Goal: Task Accomplishment & Management: Manage account settings

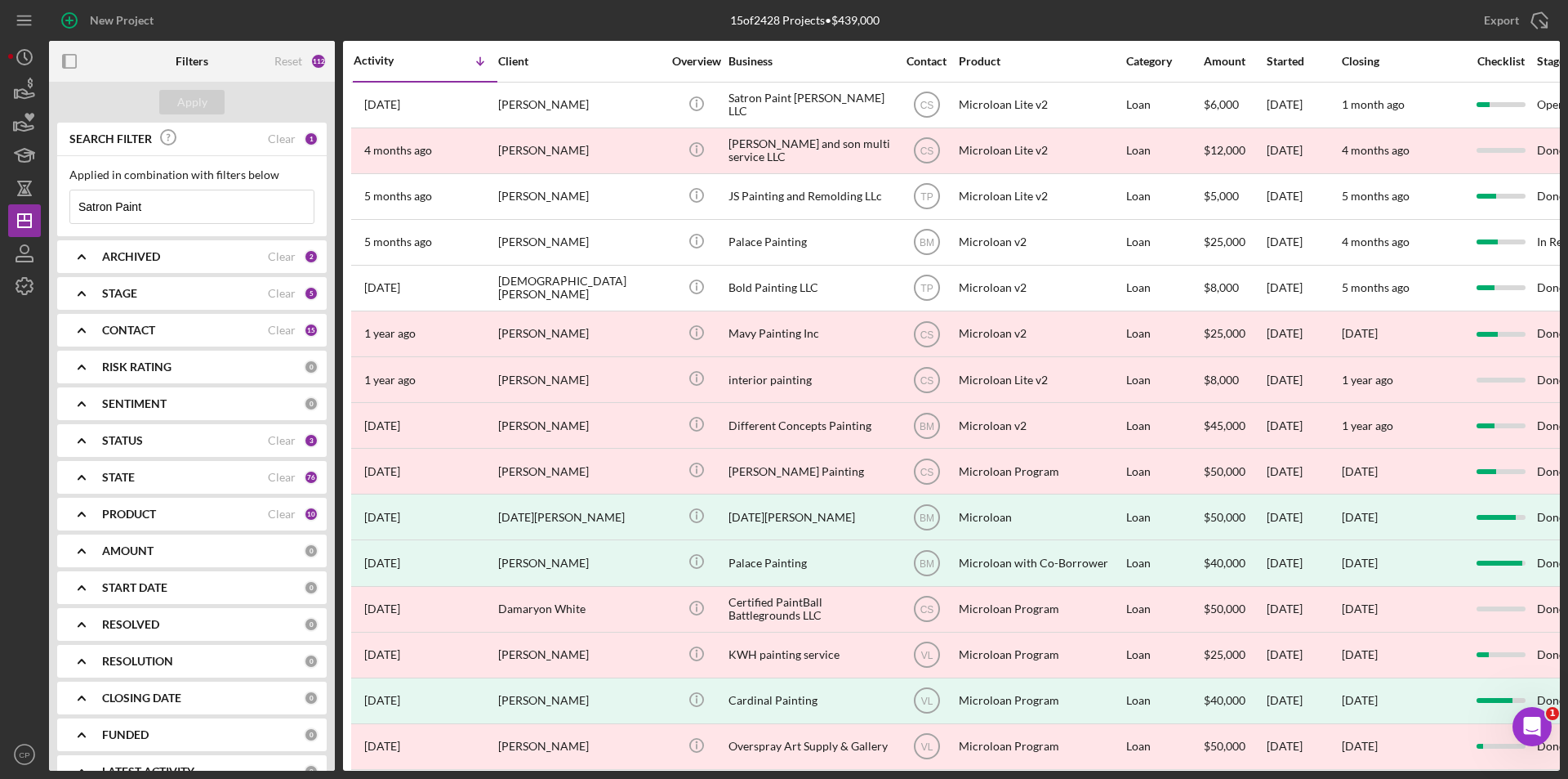
drag, startPoint x: 161, startPoint y: 206, endPoint x: -106, endPoint y: 201, distance: 267.0
click at [0, 201] on html "New Project 15 of 2428 Projects • $439,000 Satron Paint Export Icon/Export Filt…" at bounding box center [784, 390] width 1568 height 779
paste input "Yuyu Handmade"
type input "Yuyu Handmade"
click at [199, 105] on div "Apply" at bounding box center [192, 102] width 30 height 24
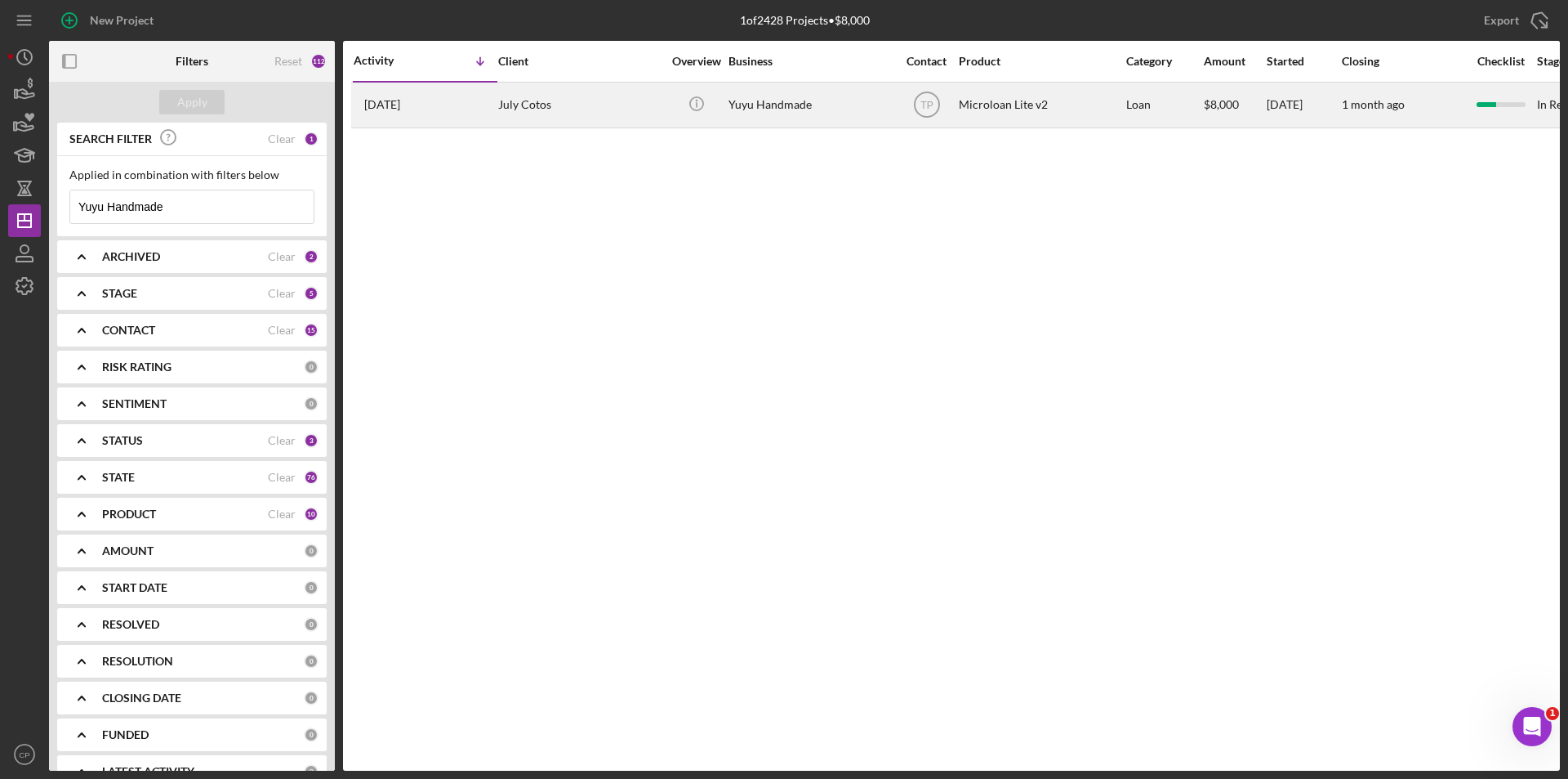
click at [782, 115] on div "Yuyu Handmade" at bounding box center [810, 105] width 163 height 43
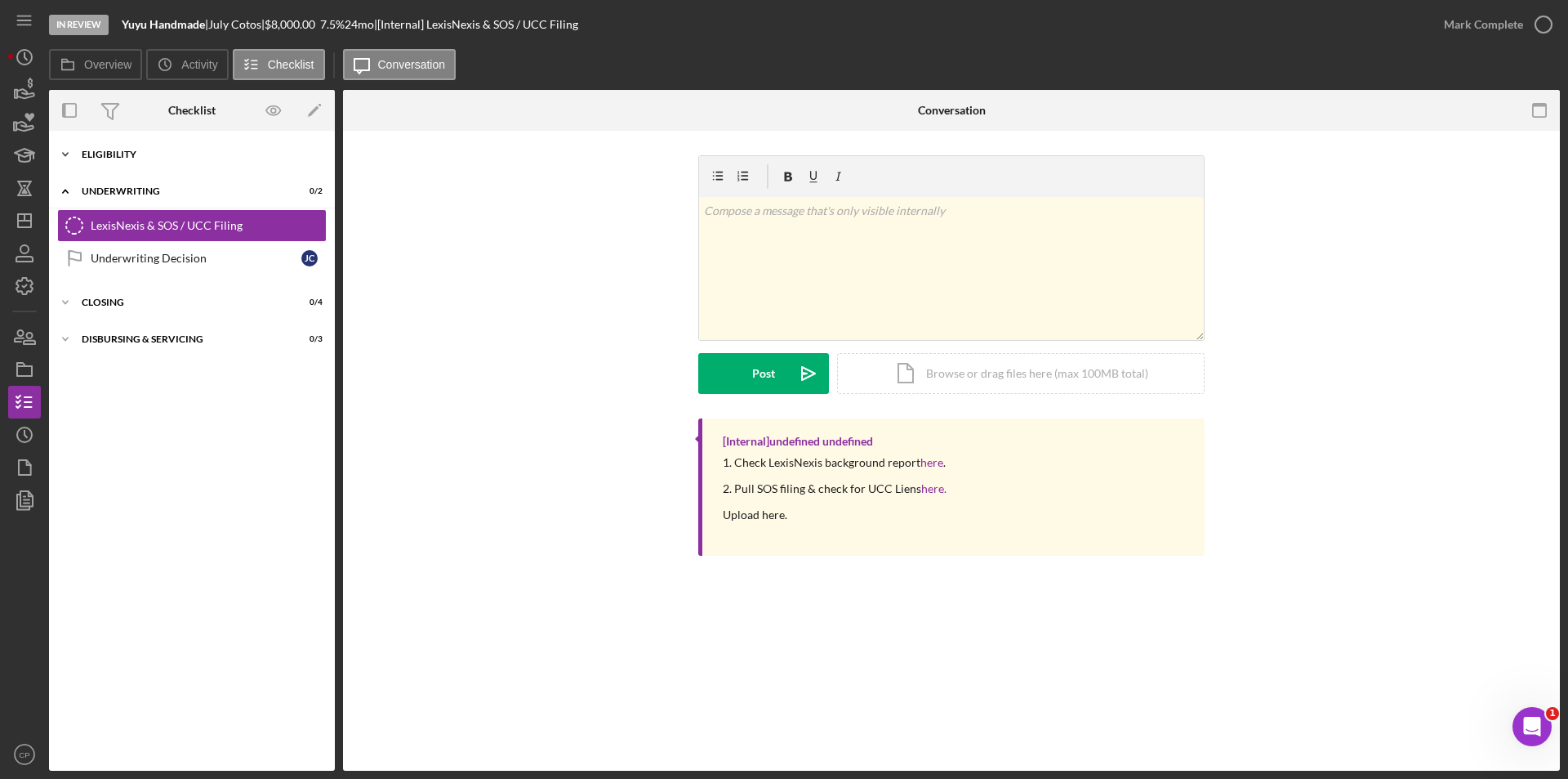
click at [123, 159] on div "Eligibility" at bounding box center [198, 154] width 232 height 10
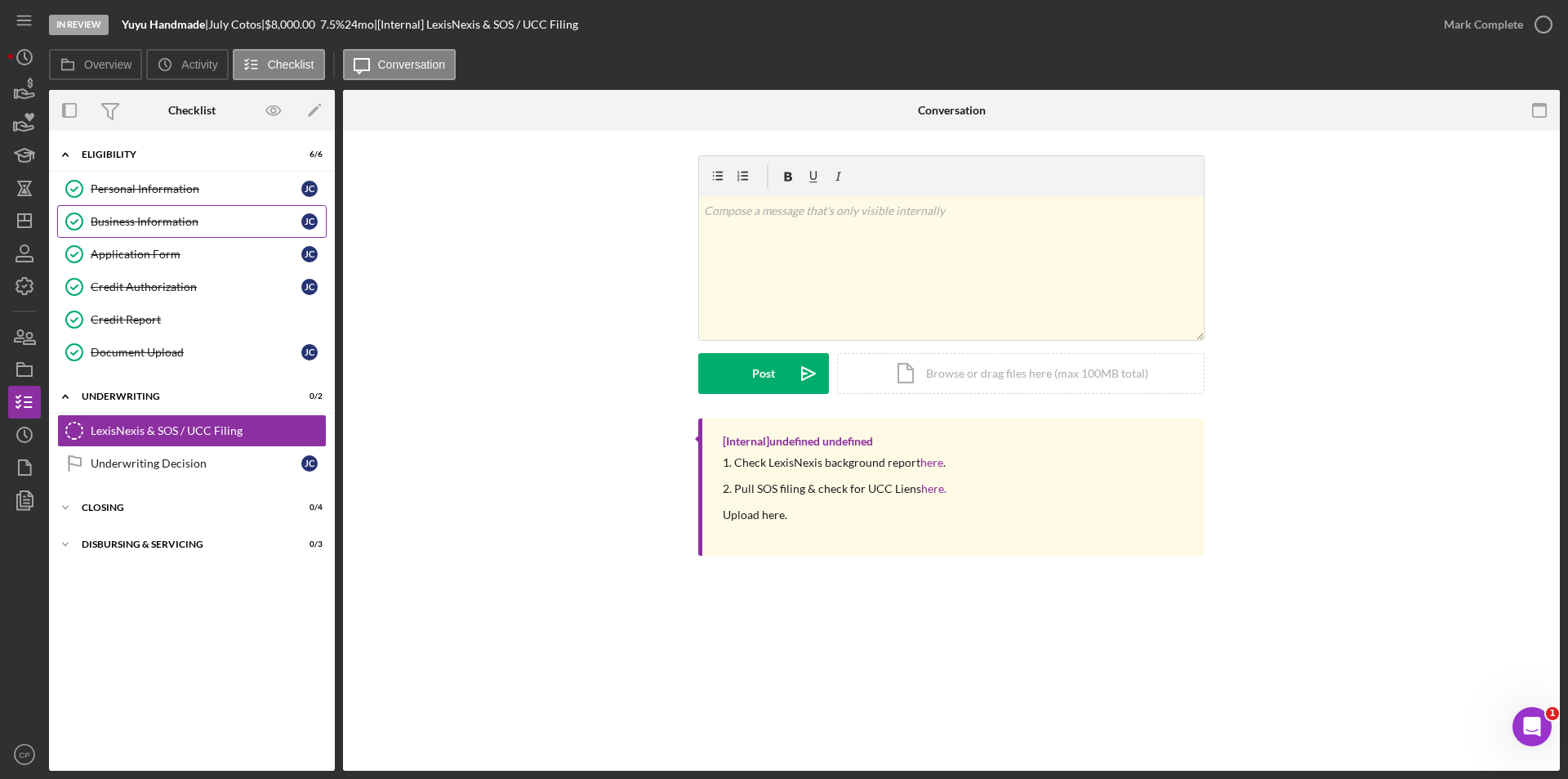
click at [117, 218] on div "Business Information" at bounding box center [196, 221] width 211 height 13
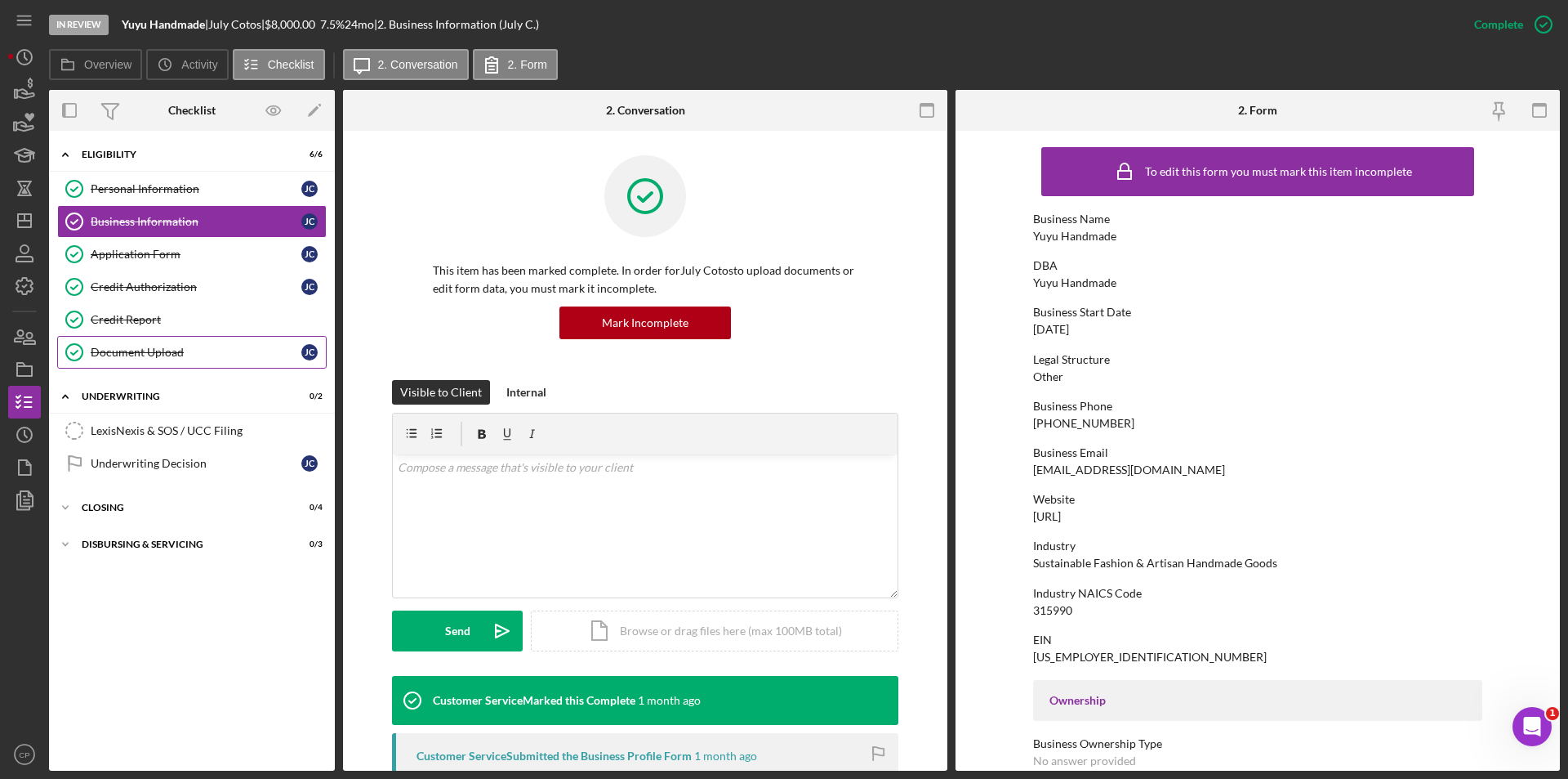
click at [142, 344] on link "Document Upload Document Upload [PERSON_NAME]" at bounding box center [192, 352] width 270 height 33
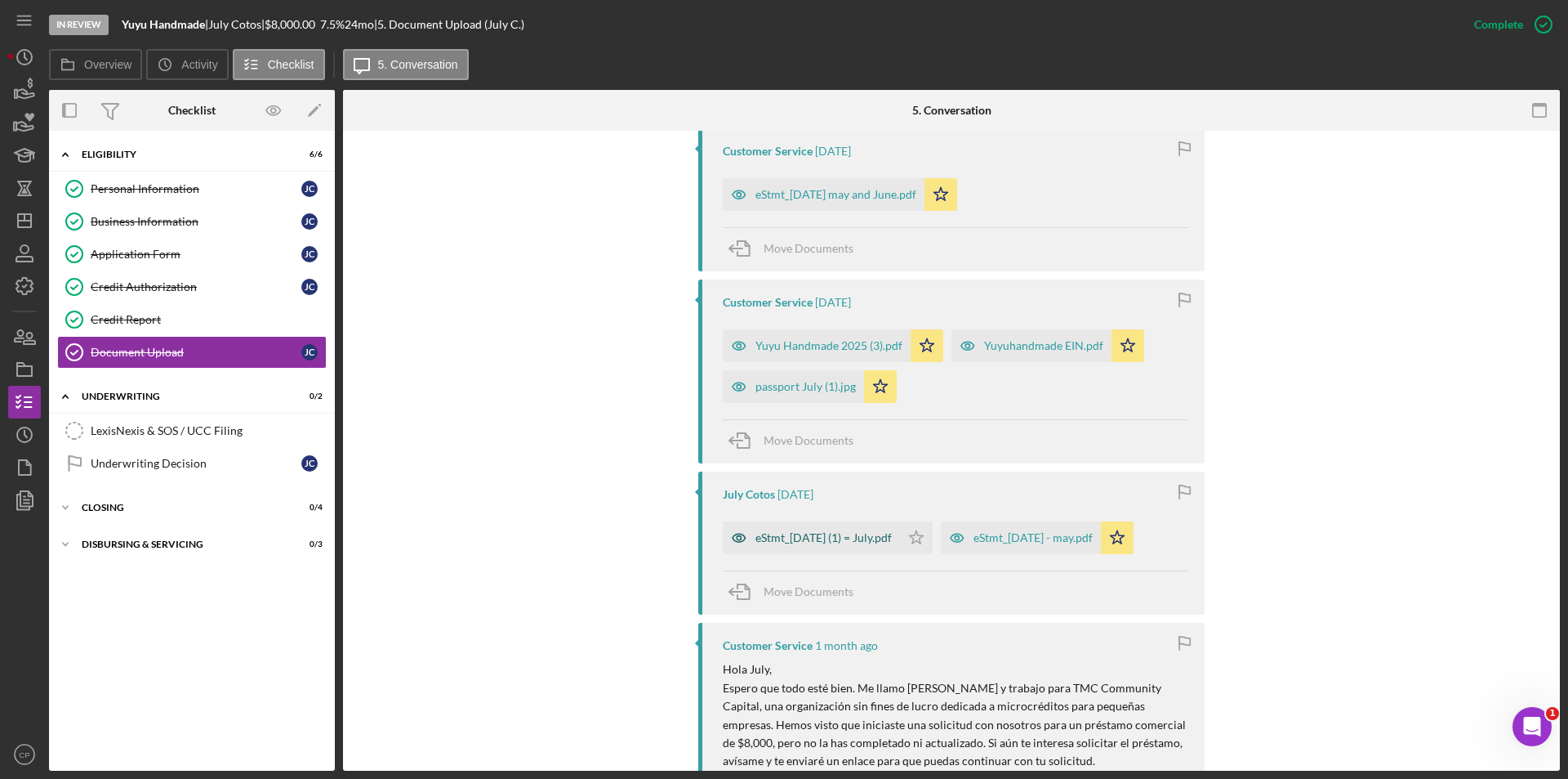
scroll to position [583, 0]
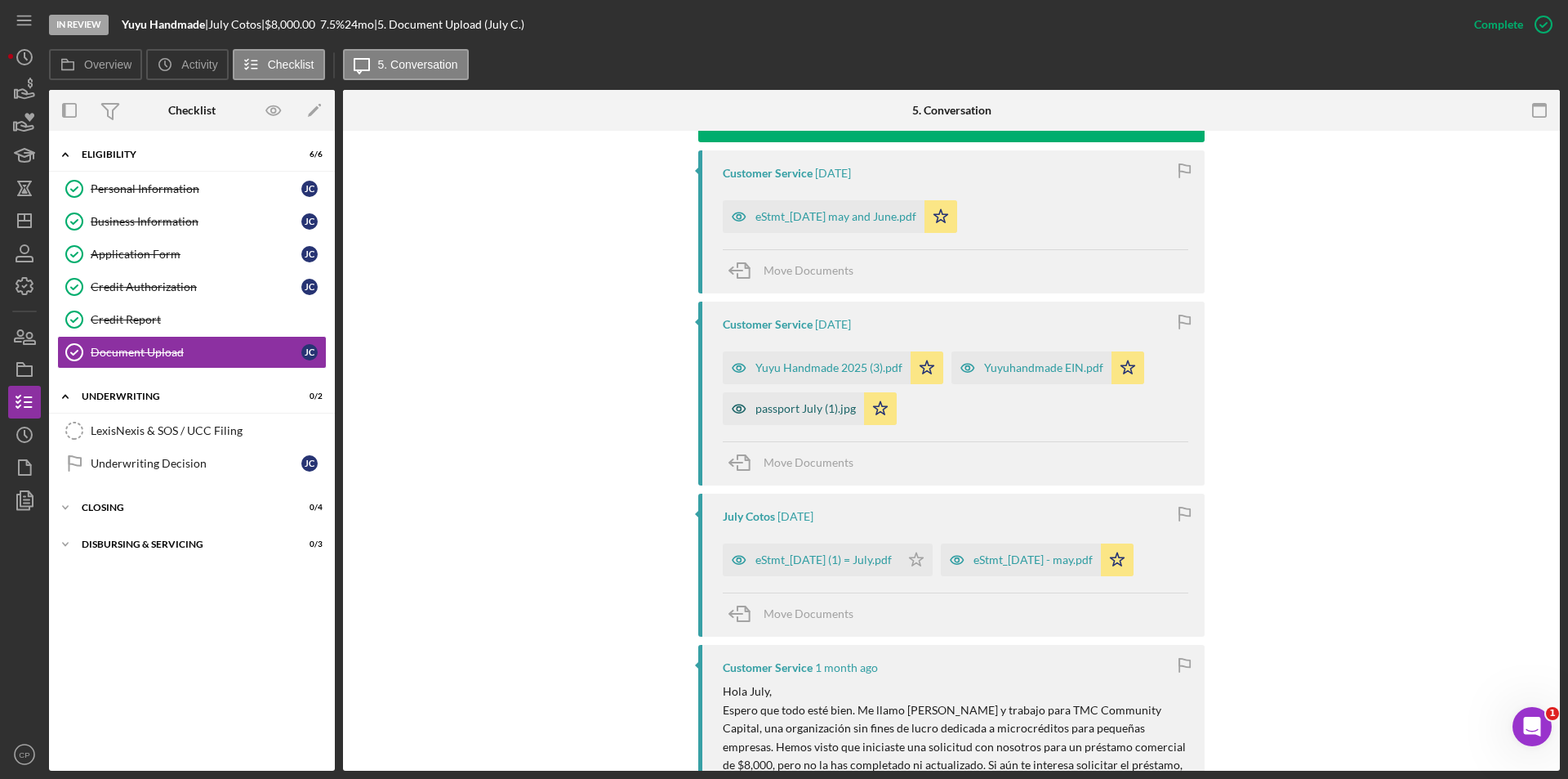
click at [761, 414] on div "passport July (1).jpg" at bounding box center [806, 408] width 101 height 13
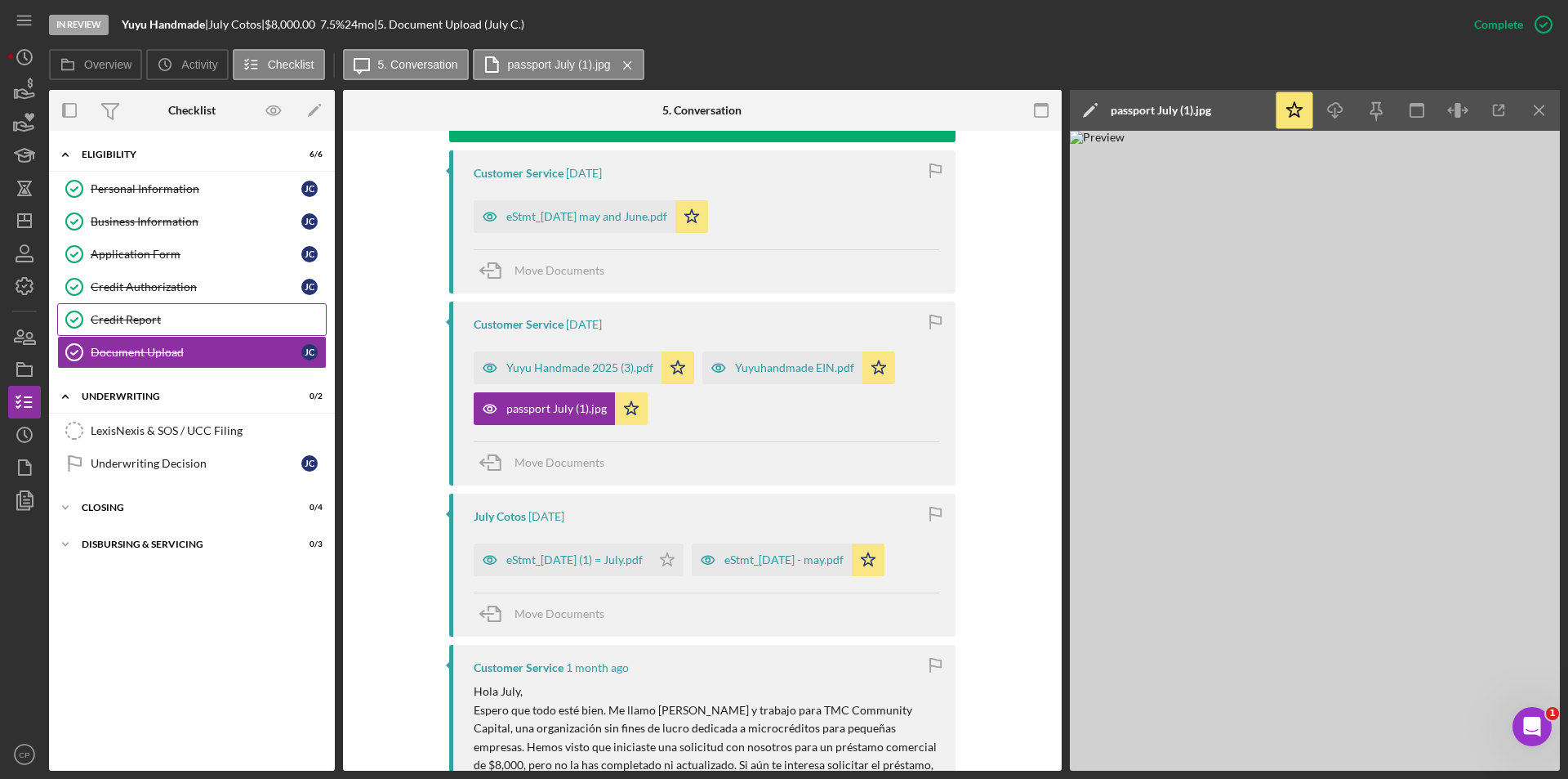
click at [124, 321] on div "Credit Report" at bounding box center [208, 319] width 235 height 13
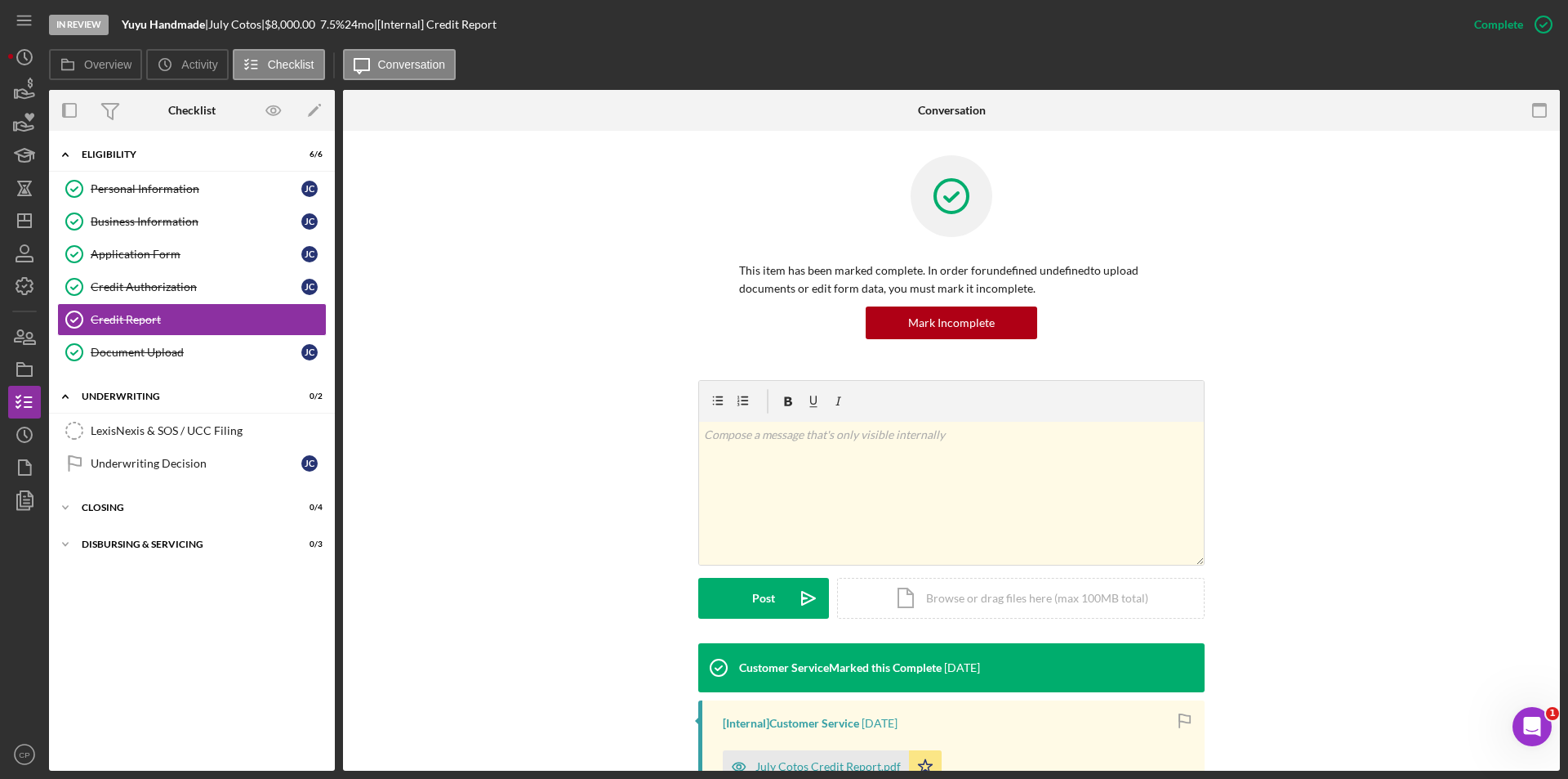
scroll to position [245, 0]
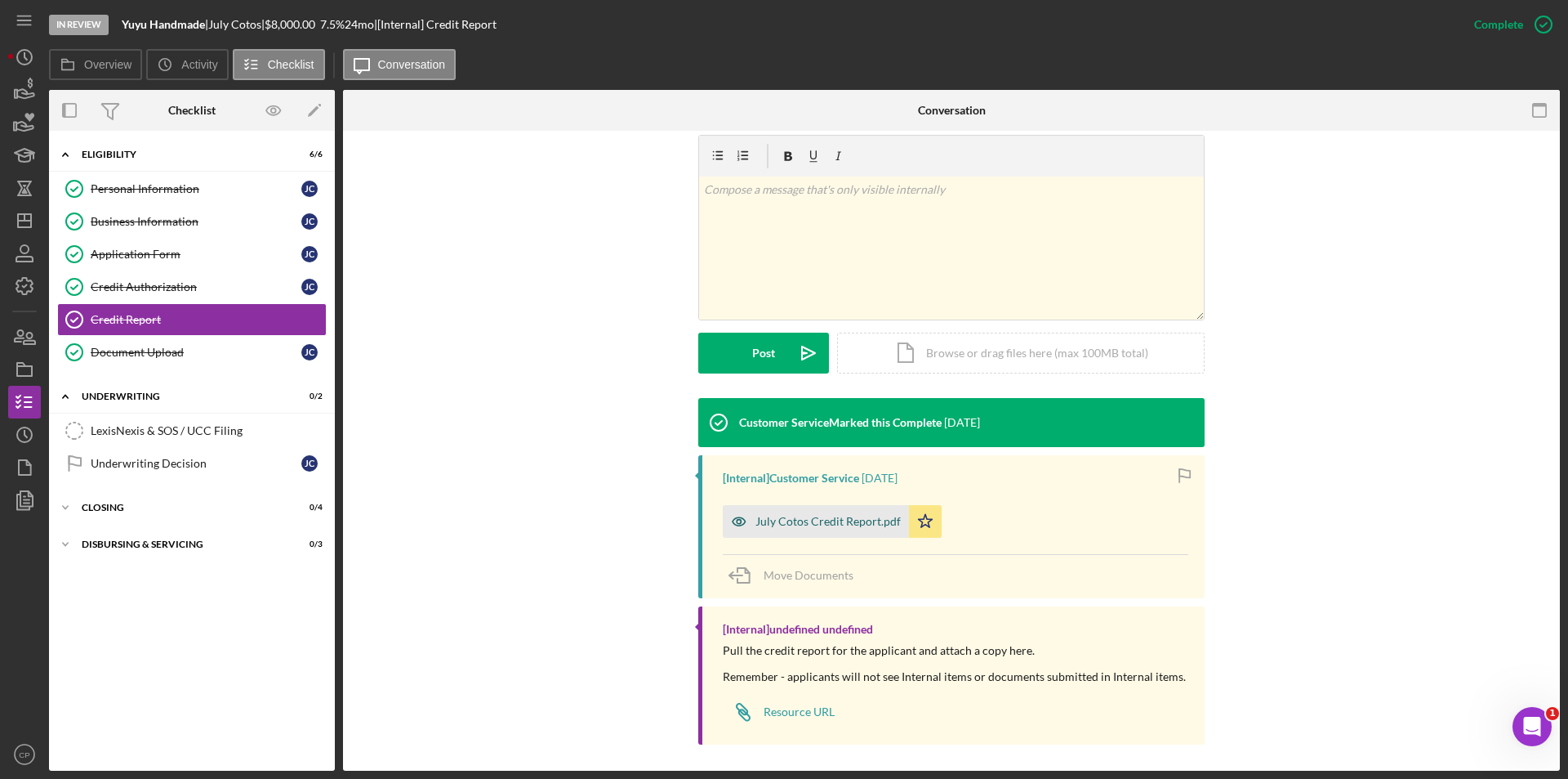
click at [773, 521] on div "July Cotos Credit Report.pdf" at bounding box center [828, 520] width 146 height 13
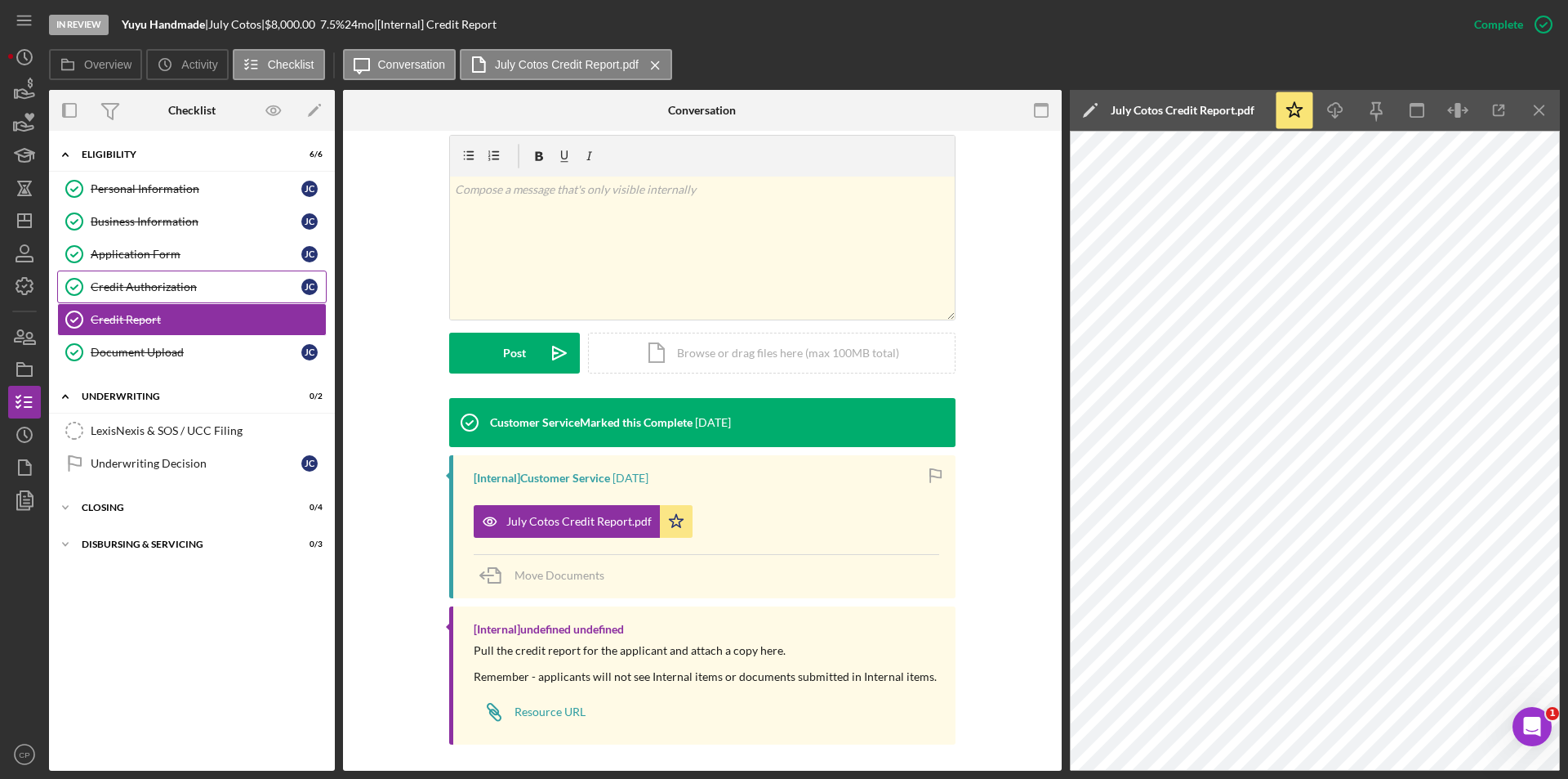
click at [154, 289] on div "Credit Authorization" at bounding box center [196, 286] width 211 height 13
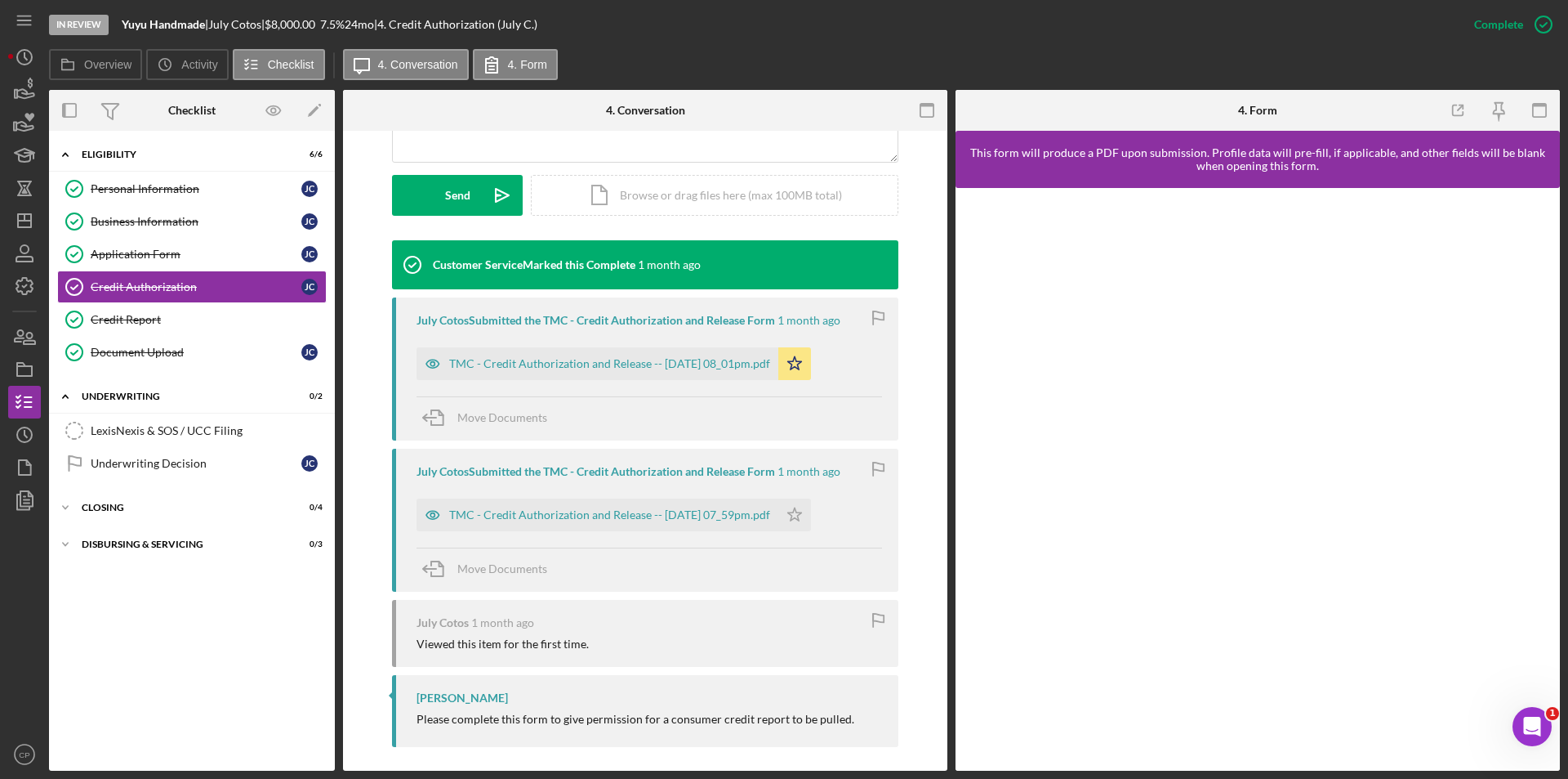
scroll to position [444, 0]
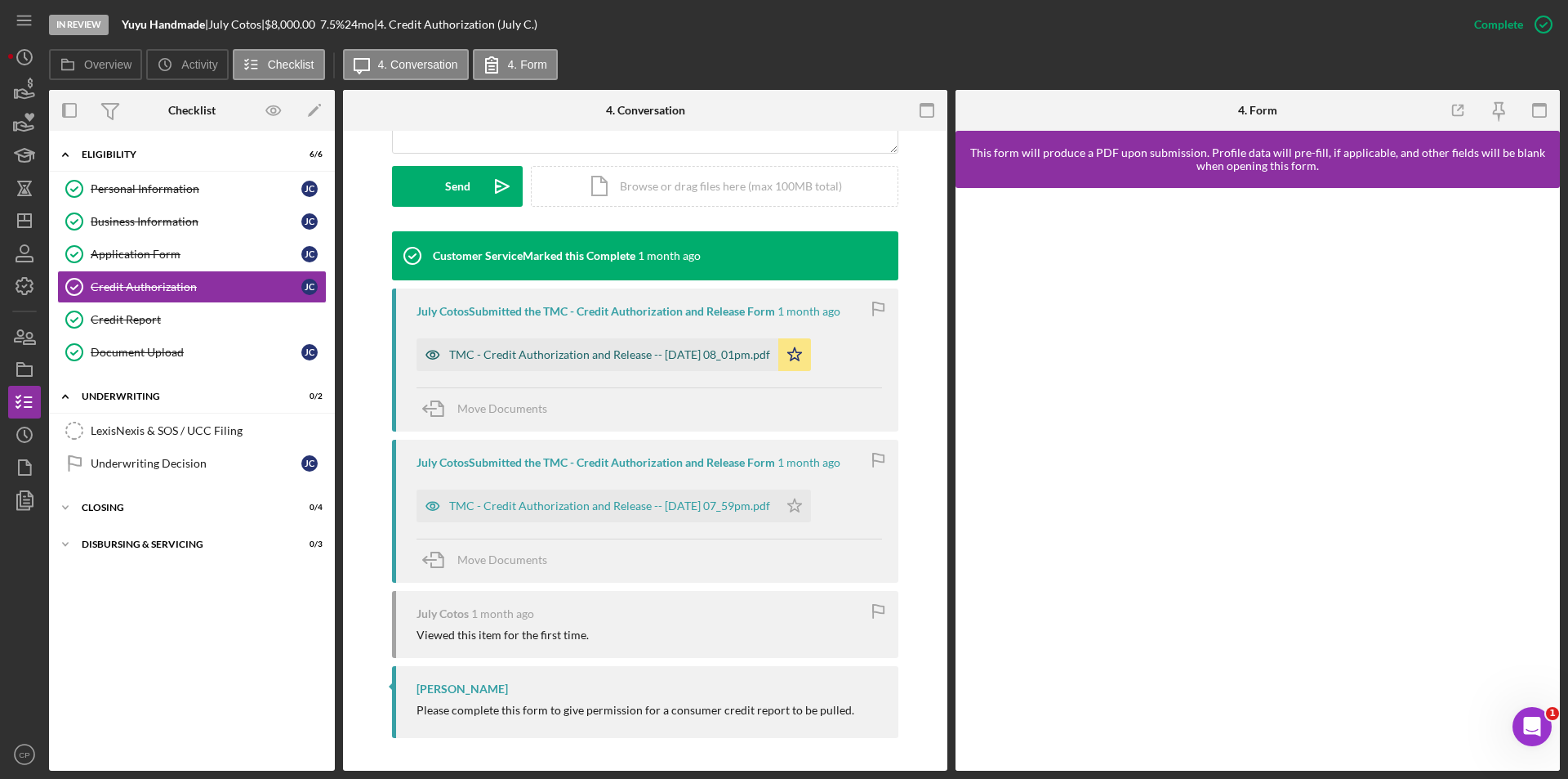
click at [598, 357] on div "TMC - Credit Authorization and Release -- [DATE] 08_01pm.pdf" at bounding box center [610, 354] width 321 height 13
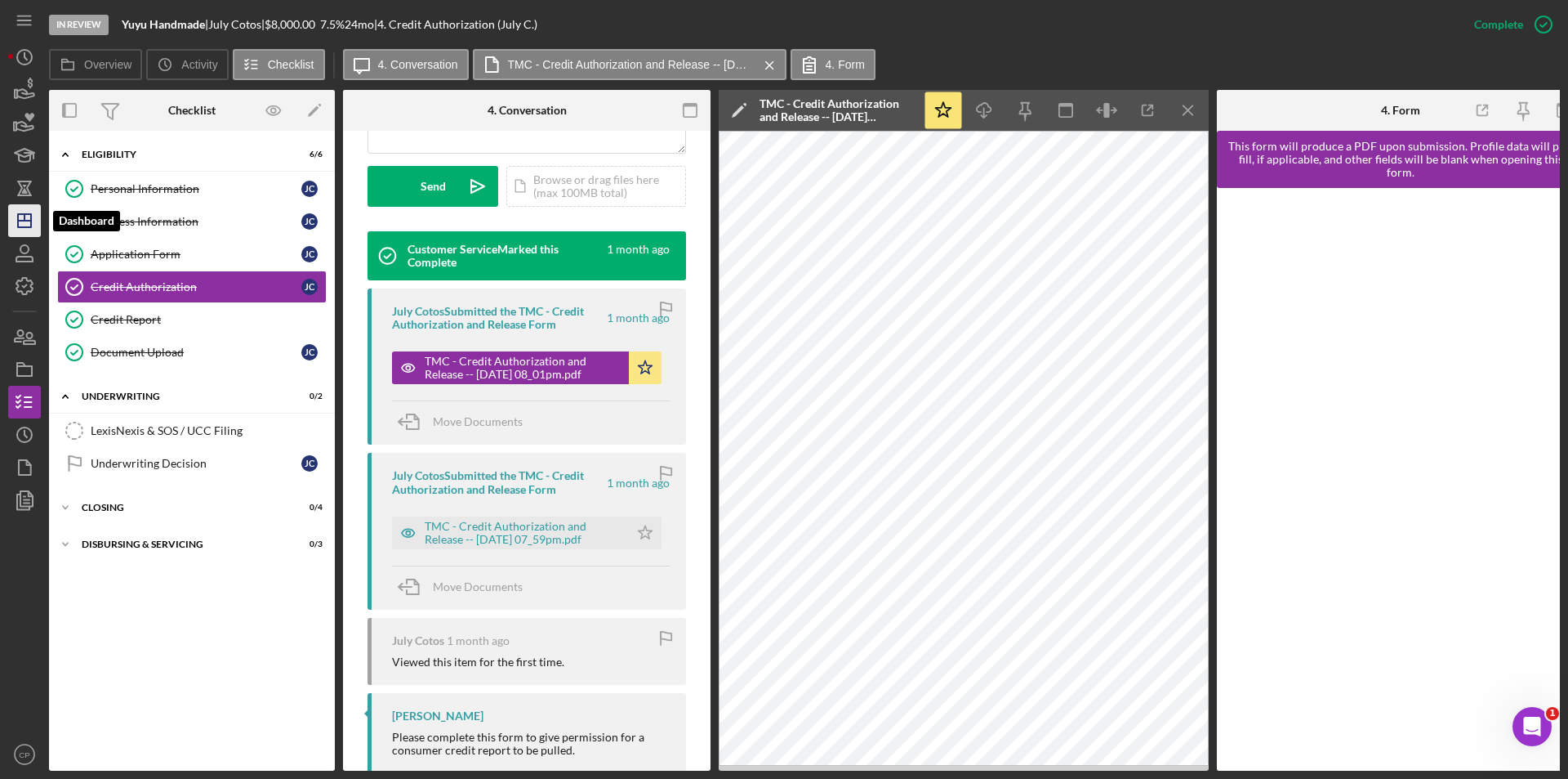
click at [21, 224] on icon "Icon/Dashboard" at bounding box center [24, 220] width 41 height 41
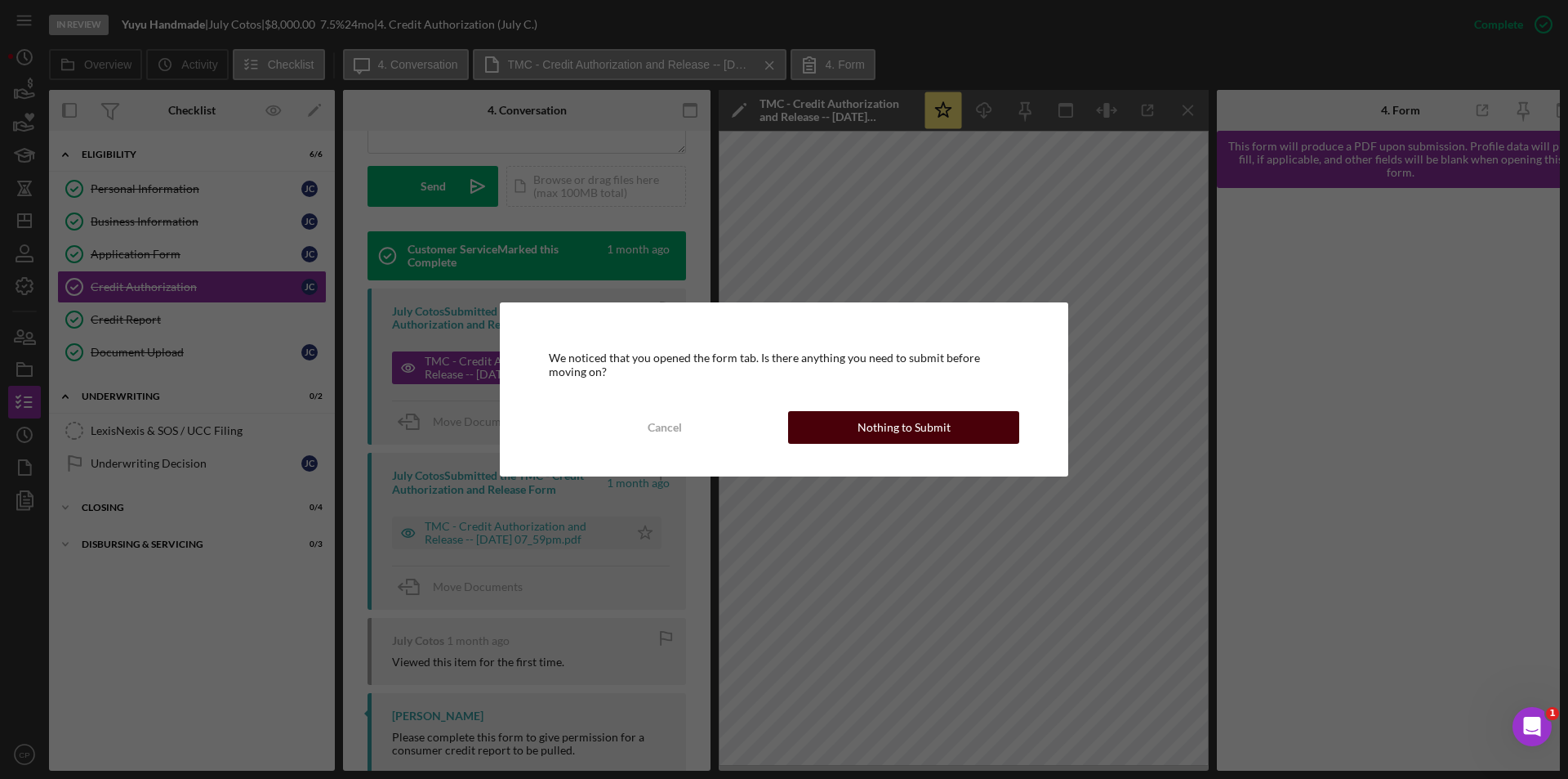
click at [888, 441] on div "Nothing to Submit" at bounding box center [904, 428] width 93 height 33
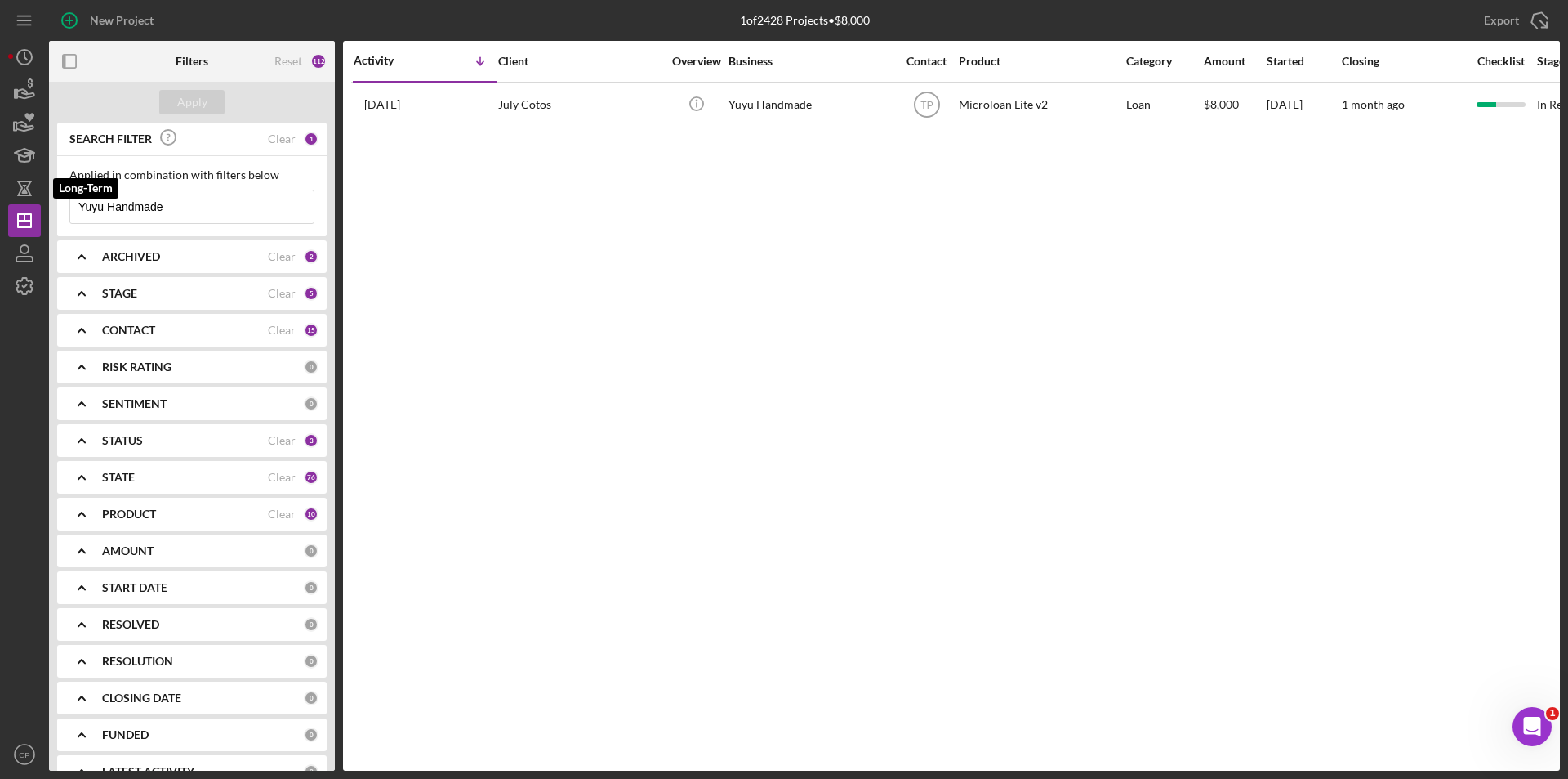
drag, startPoint x: 52, startPoint y: 204, endPoint x: -42, endPoint y: 202, distance: 94.0
click at [0, 202] on html "New Project 1 of 2428 Projects • $8,000 Yuyu Handmade Export Icon/Export Filter…" at bounding box center [784, 390] width 1568 height 779
paste input "[PERSON_NAME] Mexican Food IS READY"
click at [185, 100] on div "Apply" at bounding box center [192, 102] width 30 height 24
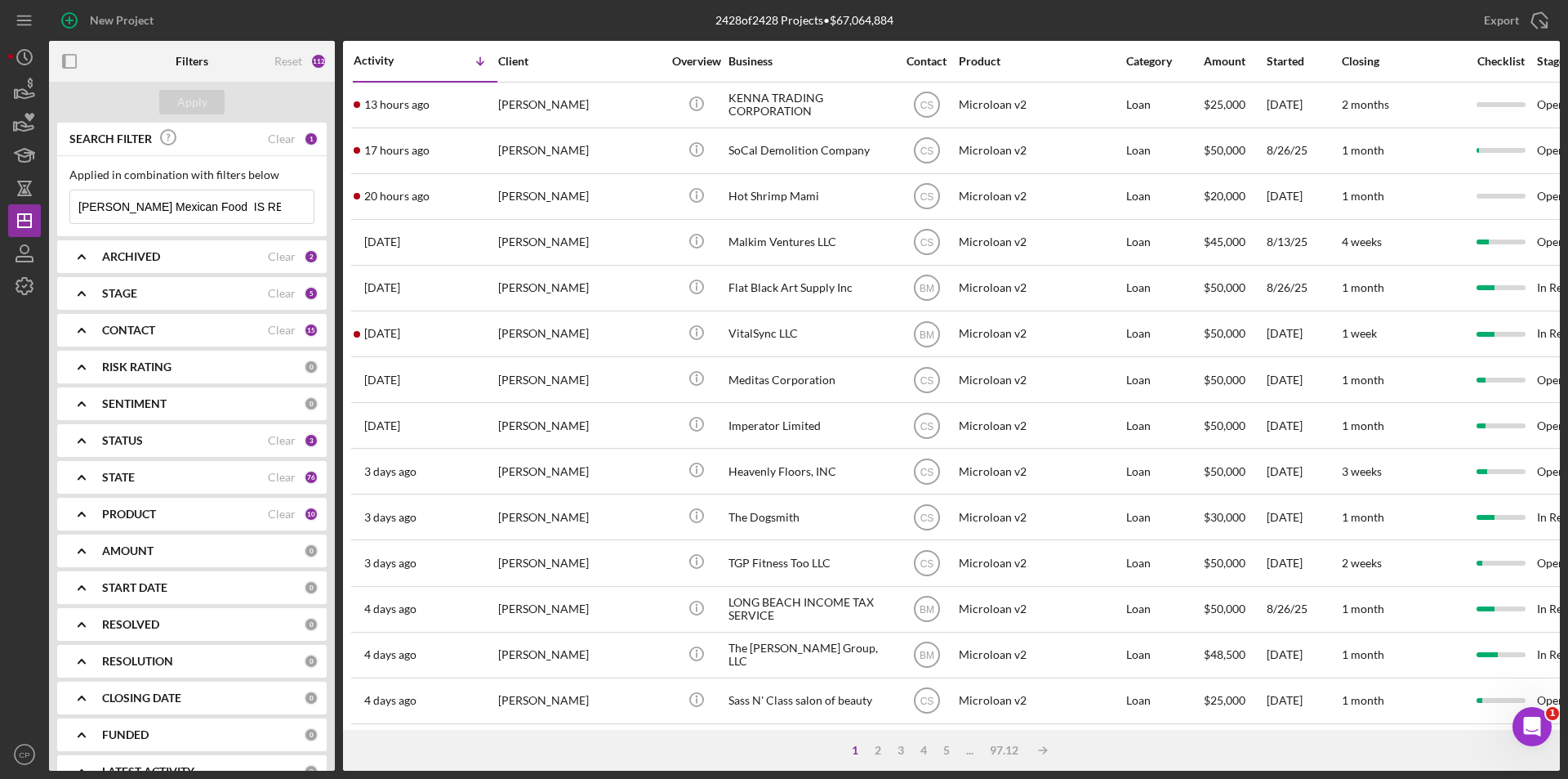
drag, startPoint x: 200, startPoint y: 204, endPoint x: 281, endPoint y: 206, distance: 81.0
click at [281, 206] on div "[PERSON_NAME] Mexican Food IS READY Icon/Menu Close" at bounding box center [192, 207] width 245 height 35
click at [190, 103] on div "Apply" at bounding box center [192, 102] width 30 height 24
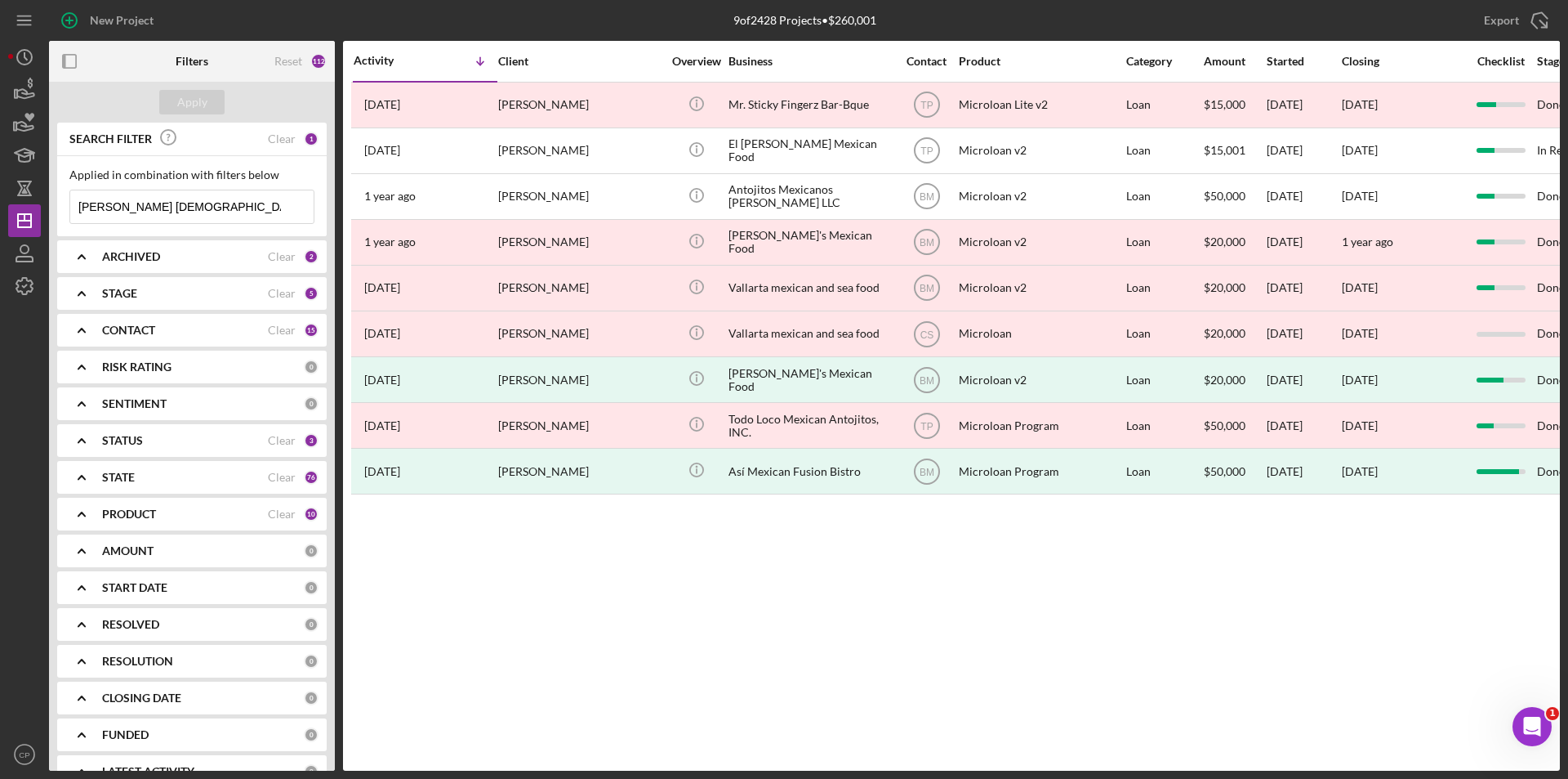
drag, startPoint x: 219, startPoint y: 206, endPoint x: 205, endPoint y: 204, distance: 14.1
click at [205, 204] on input "[PERSON_NAME] [DEMOGRAPHIC_DATA]" at bounding box center [192, 206] width 244 height 33
drag, startPoint x: 205, startPoint y: 204, endPoint x: 179, endPoint y: 219, distance: 30.0
click at [179, 219] on input "[PERSON_NAME] [DEMOGRAPHIC_DATA]" at bounding box center [192, 206] width 244 height 33
drag, startPoint x: 193, startPoint y: 206, endPoint x: 134, endPoint y: 207, distance: 59.0
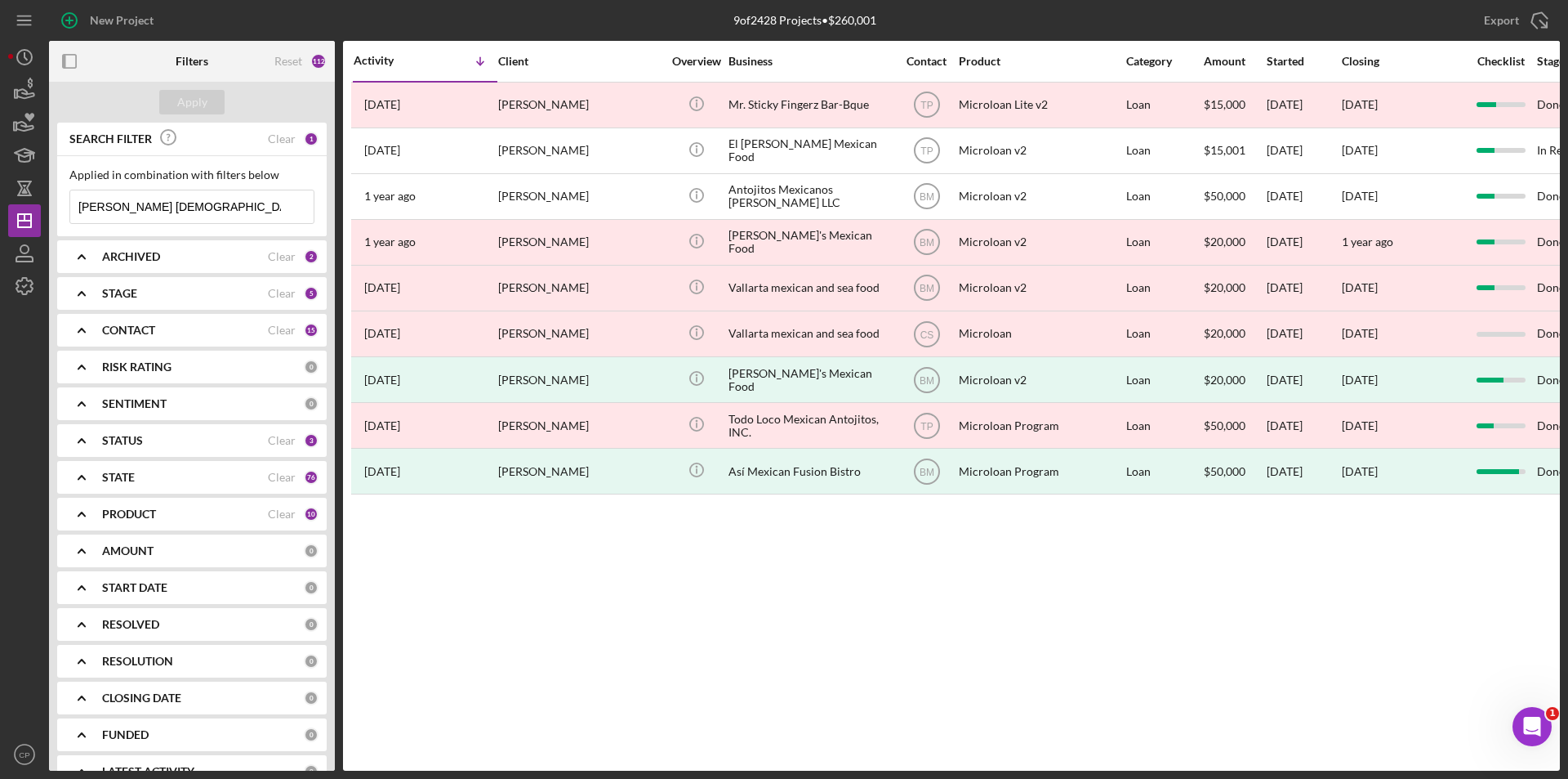
click at [134, 207] on input "[PERSON_NAME] [DEMOGRAPHIC_DATA]" at bounding box center [192, 206] width 244 height 33
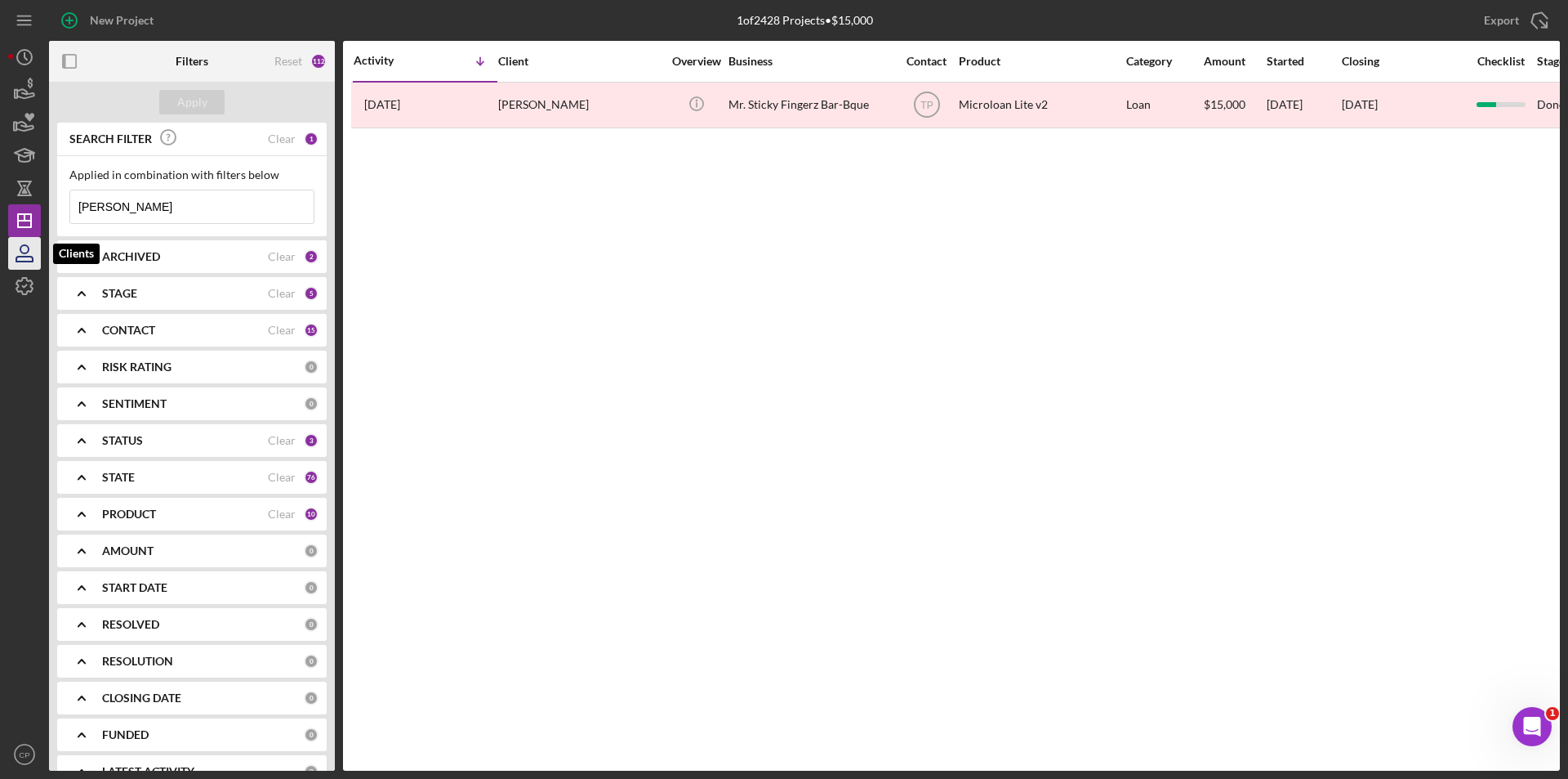
type input "[PERSON_NAME]"
click at [27, 247] on icon "button" at bounding box center [24, 252] width 41 height 41
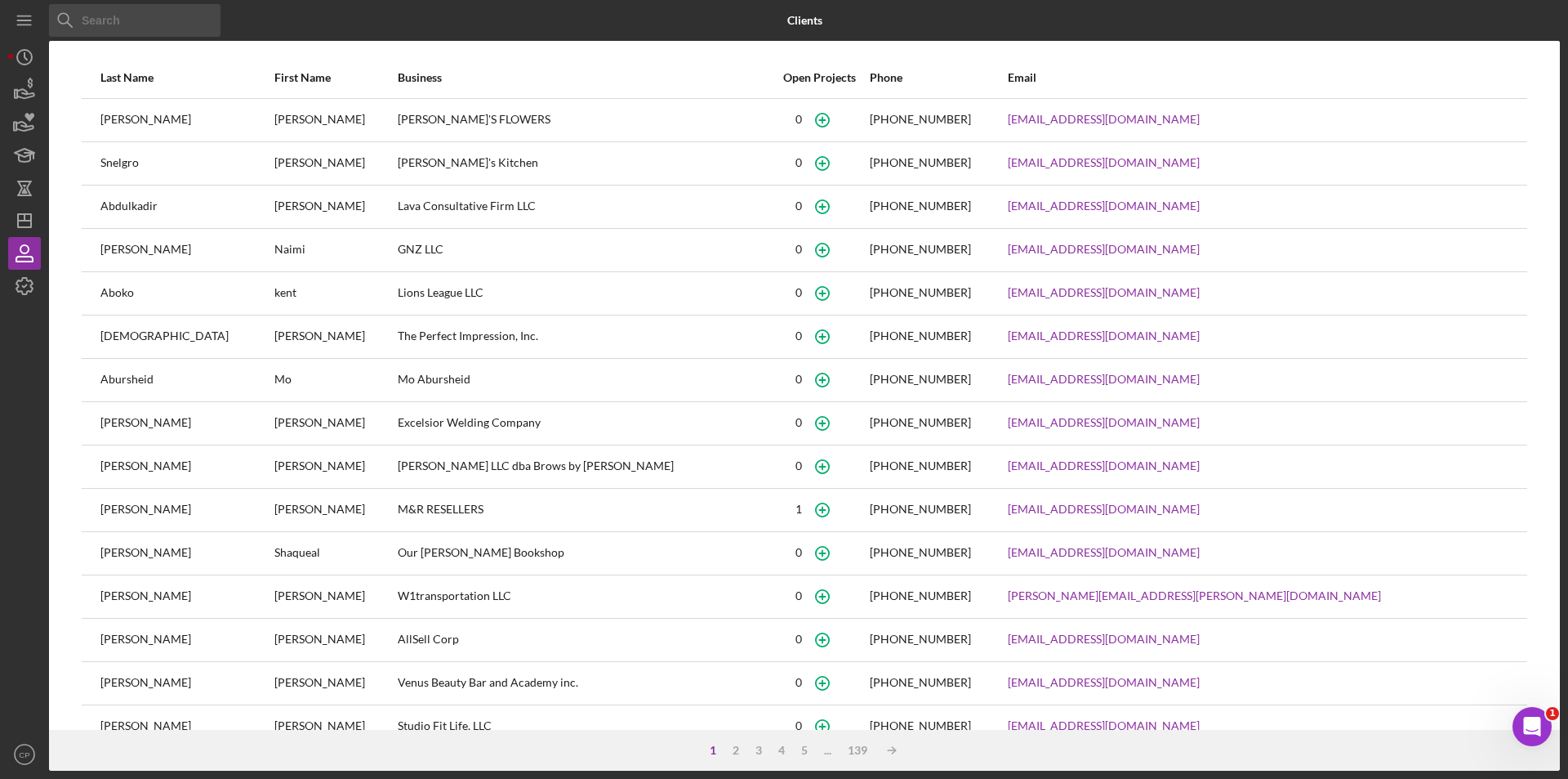
click at [137, 26] on input at bounding box center [135, 21] width 172 height 33
paste input "[PERSON_NAME] Mexican Food IS READY"
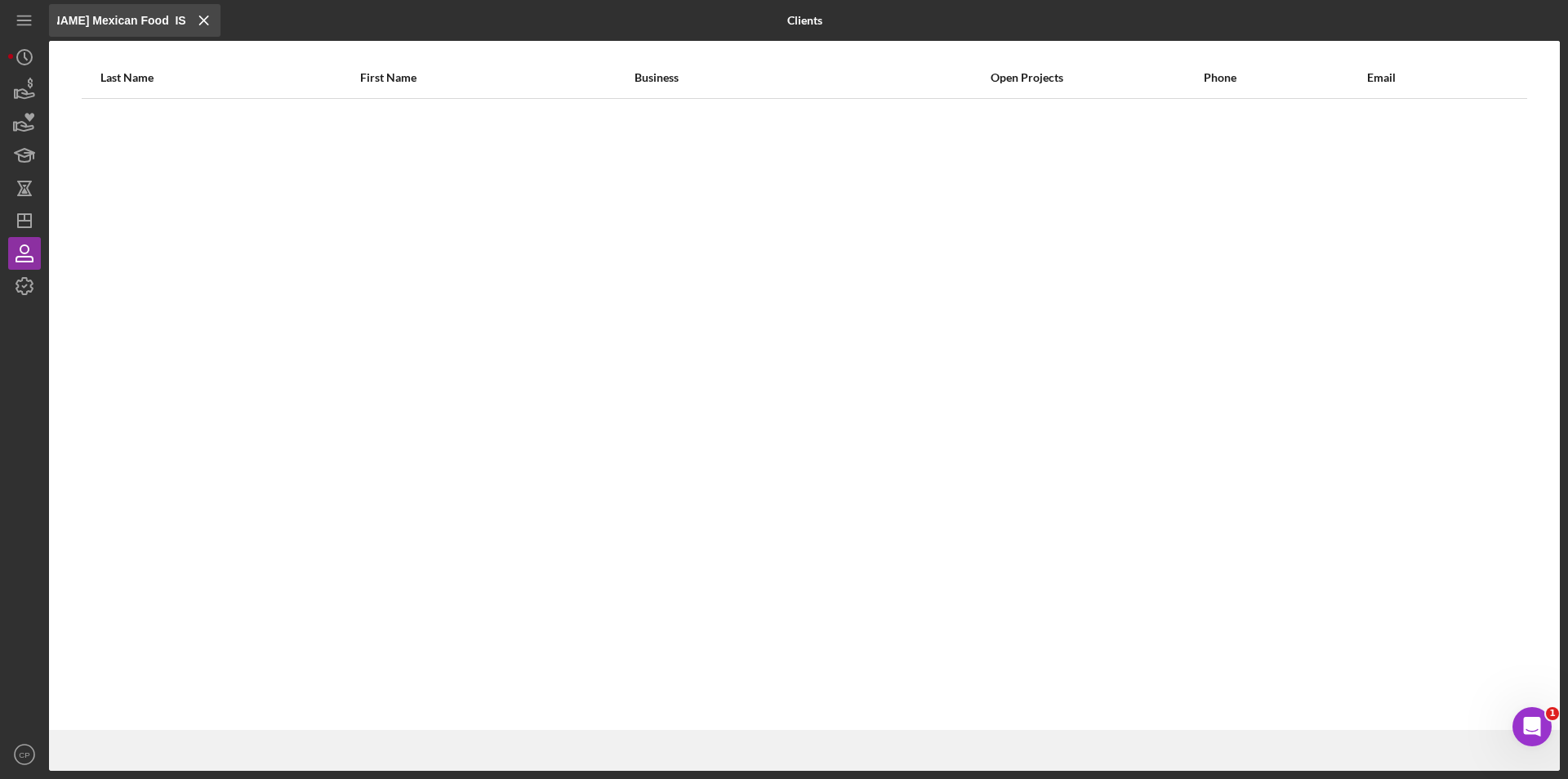
scroll to position [0, 64]
drag, startPoint x: 150, startPoint y: 23, endPoint x: 176, endPoint y: 25, distance: 26.1
click at [176, 25] on input "[PERSON_NAME] Mexican Food IS READY" at bounding box center [135, 21] width 172 height 33
type input "[PERSON_NAME] Mexican Food"
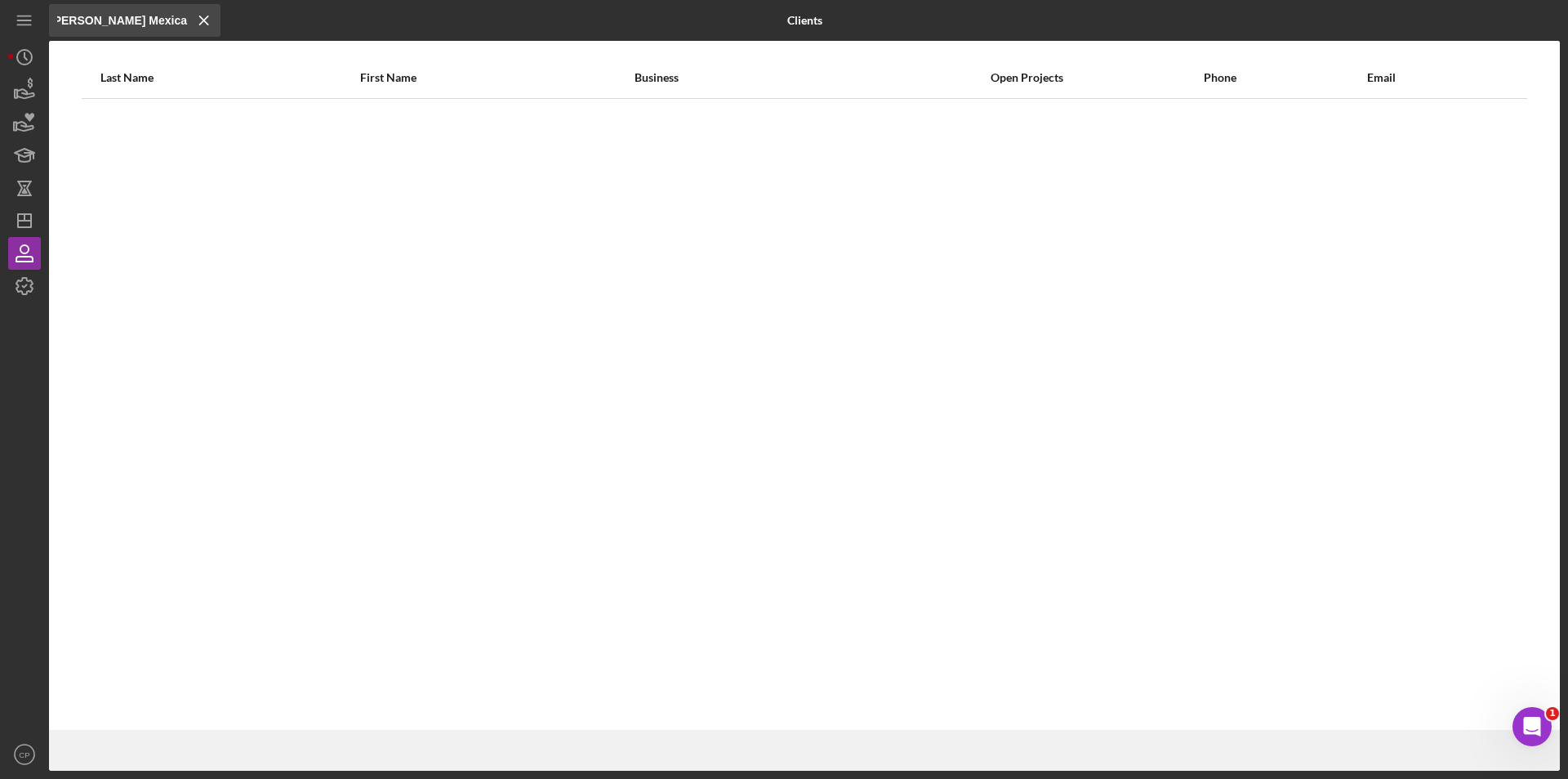
scroll to position [0, 0]
click at [24, 218] on line "button" at bounding box center [24, 218] width 0 height 7
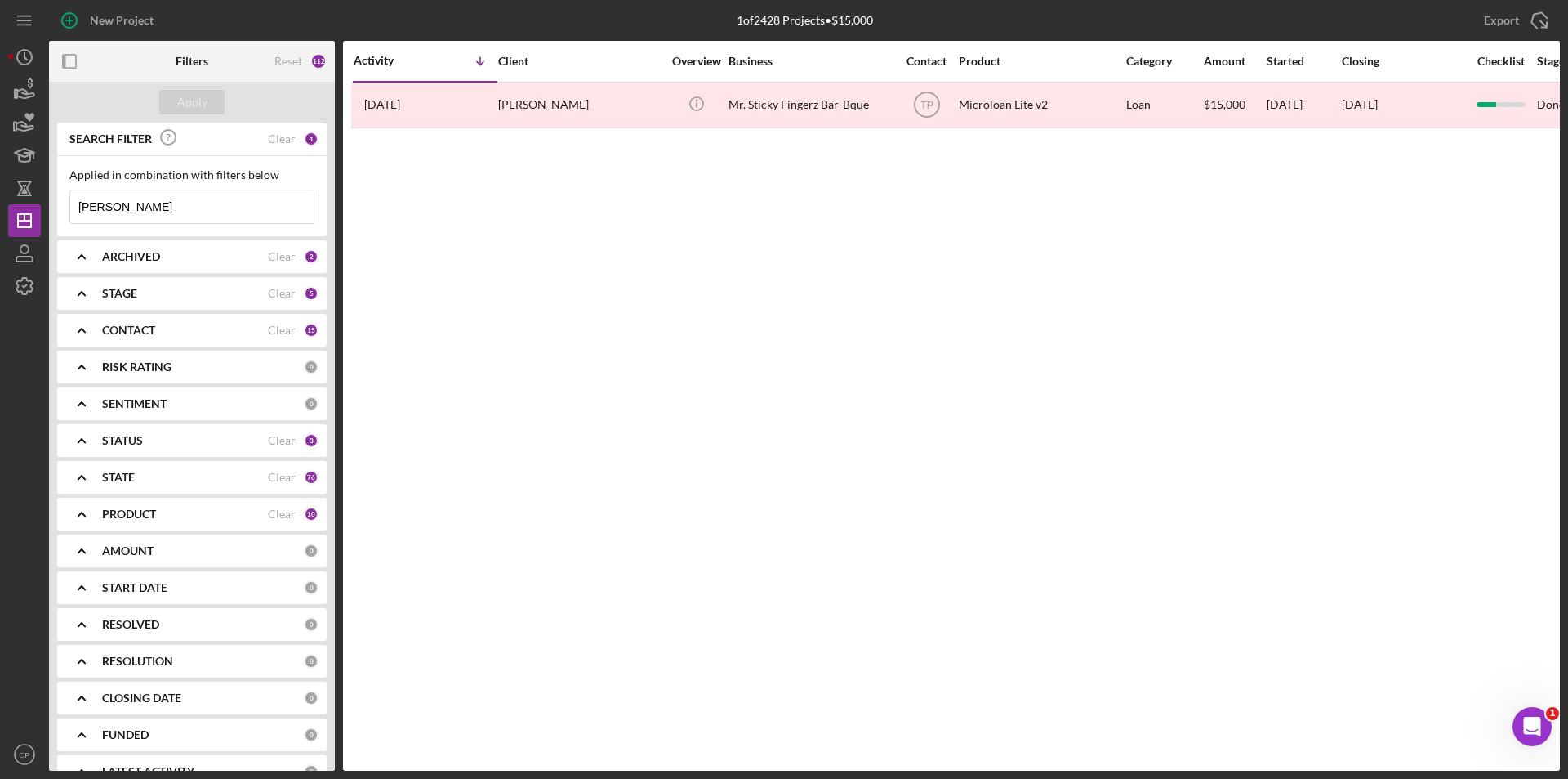
drag, startPoint x: 152, startPoint y: 215, endPoint x: 61, endPoint y: 215, distance: 91.0
click at [61, 215] on div "Applied in combination with filters below [PERSON_NAME] Icon/Menu Close" at bounding box center [192, 196] width 270 height 80
paste input "Mexican Food LLC"
type input "[PERSON_NAME] Mexican Food LLC"
click at [188, 106] on div "Apply" at bounding box center [192, 102] width 30 height 24
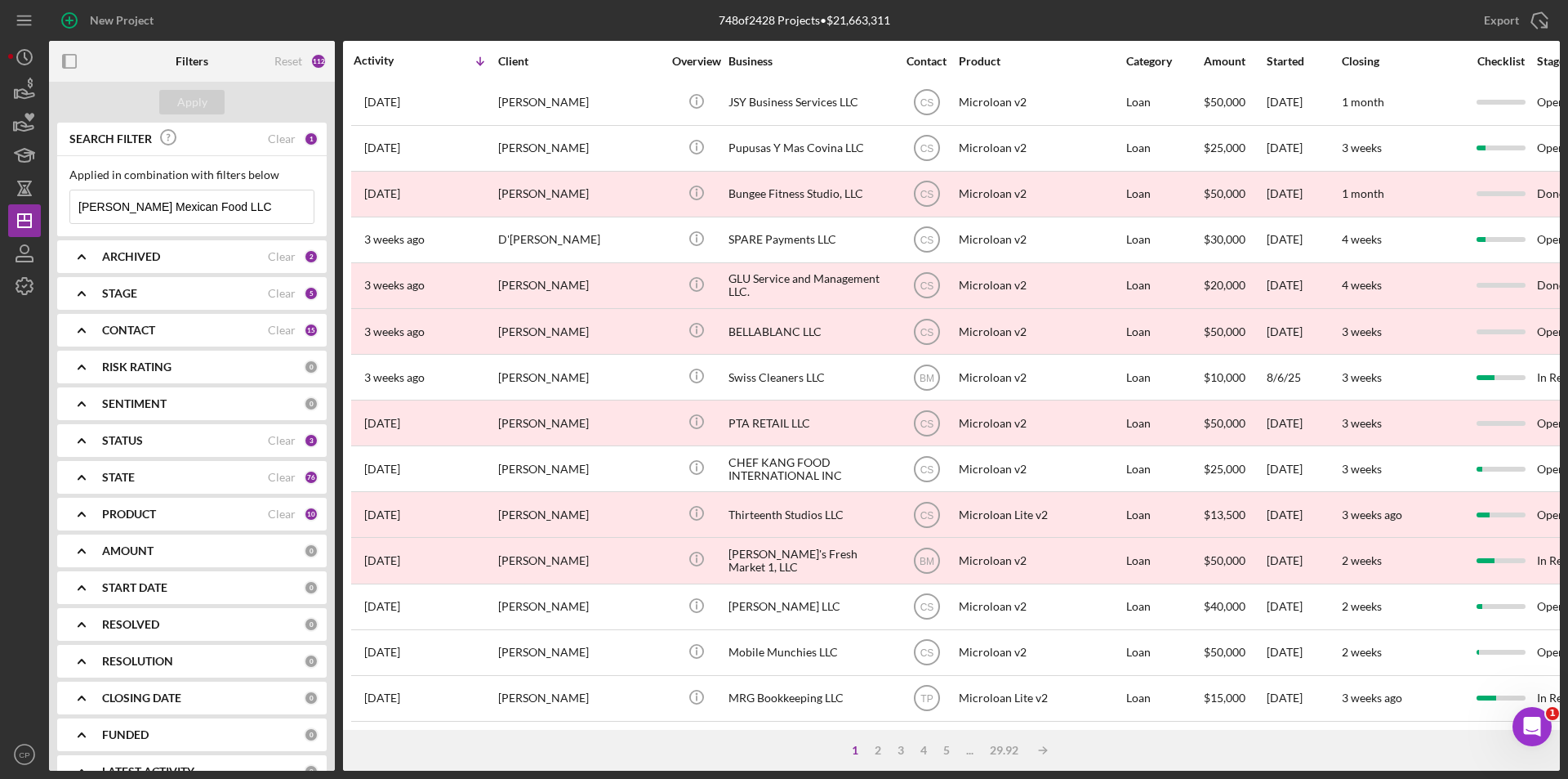
scroll to position [519, 0]
drag, startPoint x: 253, startPoint y: 193, endPoint x: -203, endPoint y: 217, distance: 456.6
click at [0, 217] on html "New Project 748 of 2428 Projects • $21,663,311 [PERSON_NAME] Export Icon/Export…" at bounding box center [784, 390] width 1568 height 779
click at [175, 109] on button "Apply" at bounding box center [192, 102] width 65 height 24
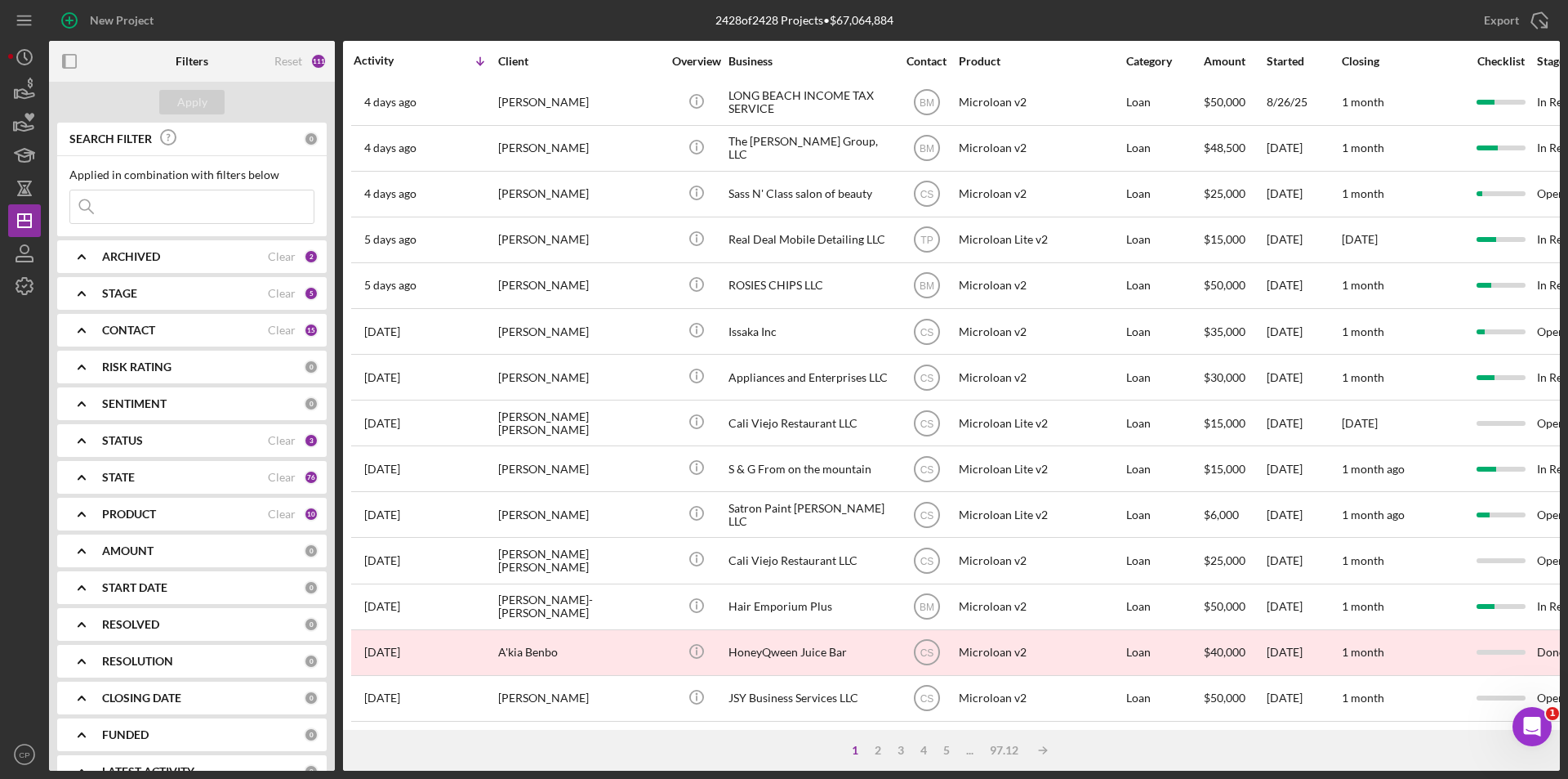
click at [159, 208] on input at bounding box center [192, 206] width 244 height 33
paste input "[PERSON_NAME] Mexican Food LLC"
click at [197, 104] on div "Apply" at bounding box center [192, 102] width 30 height 24
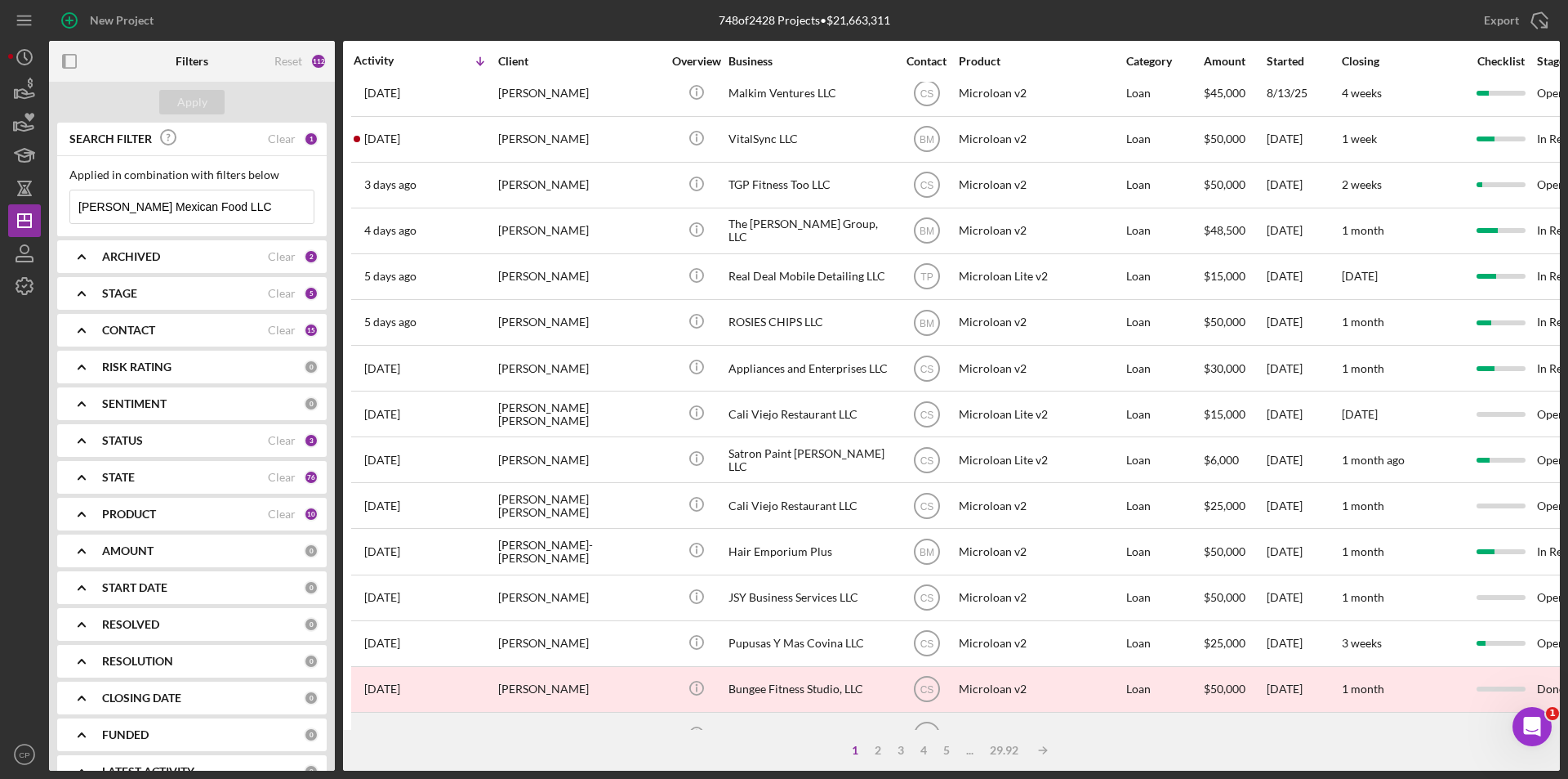
scroll to position [0, 0]
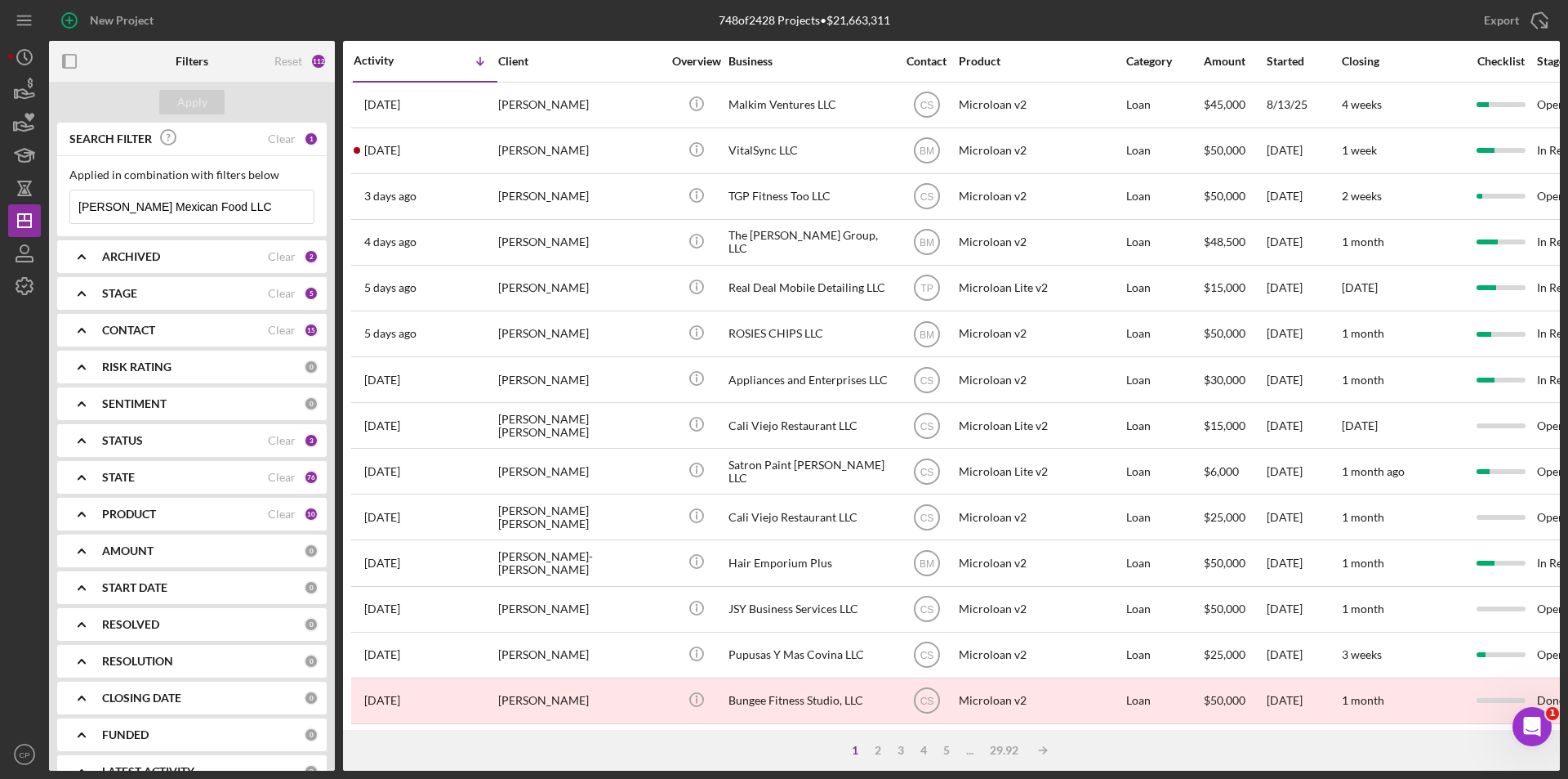
drag, startPoint x: 235, startPoint y: 206, endPoint x: 286, endPoint y: 207, distance: 51.0
click at [286, 207] on div "[PERSON_NAME] Mexican Food LLC Icon/Menu Close" at bounding box center [192, 207] width 245 height 35
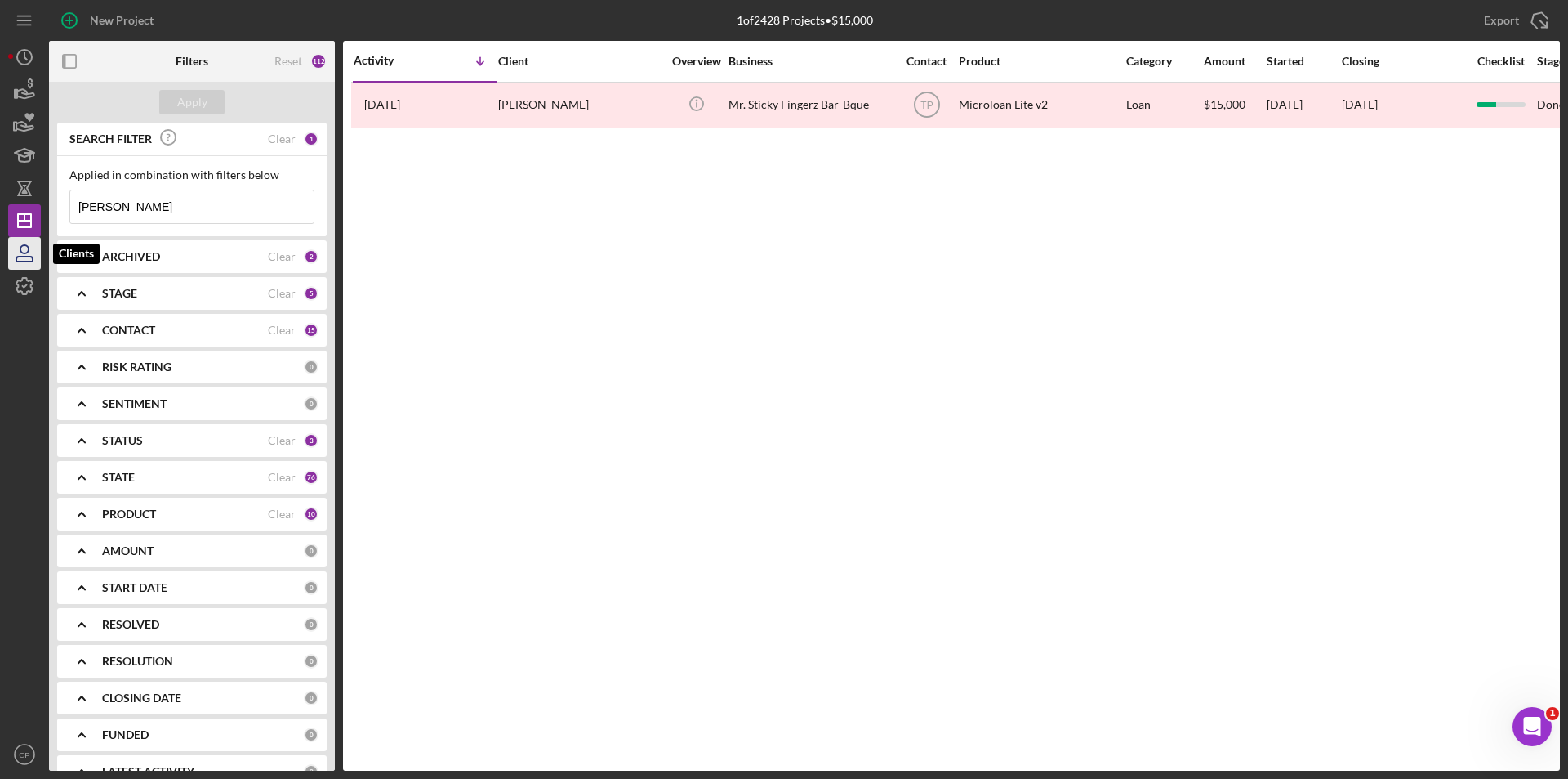
type input "[PERSON_NAME]"
click at [10, 259] on icon "button" at bounding box center [24, 252] width 41 height 41
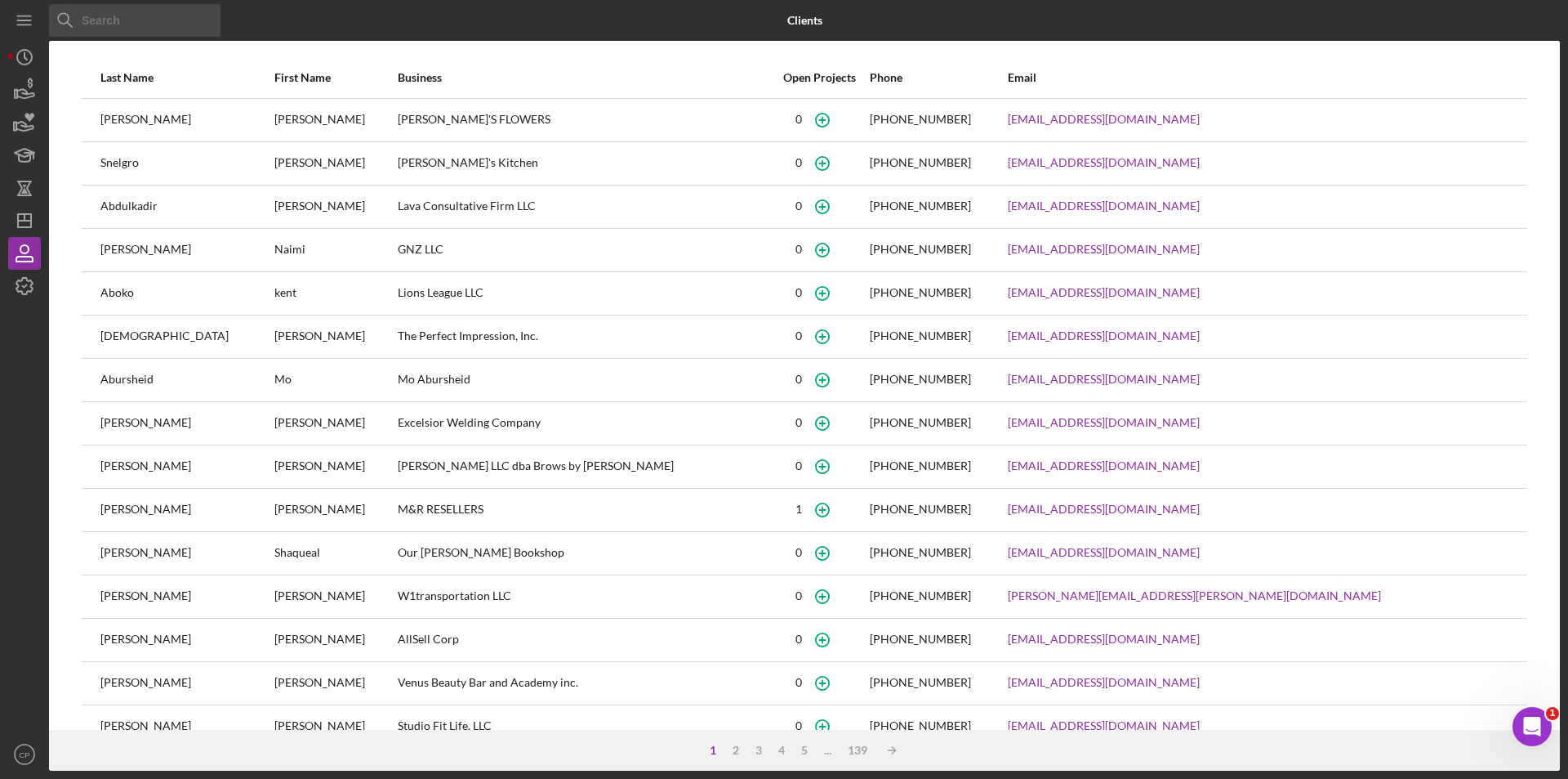
click at [120, 23] on input at bounding box center [135, 21] width 172 height 33
paste input "[PERSON_NAME]"
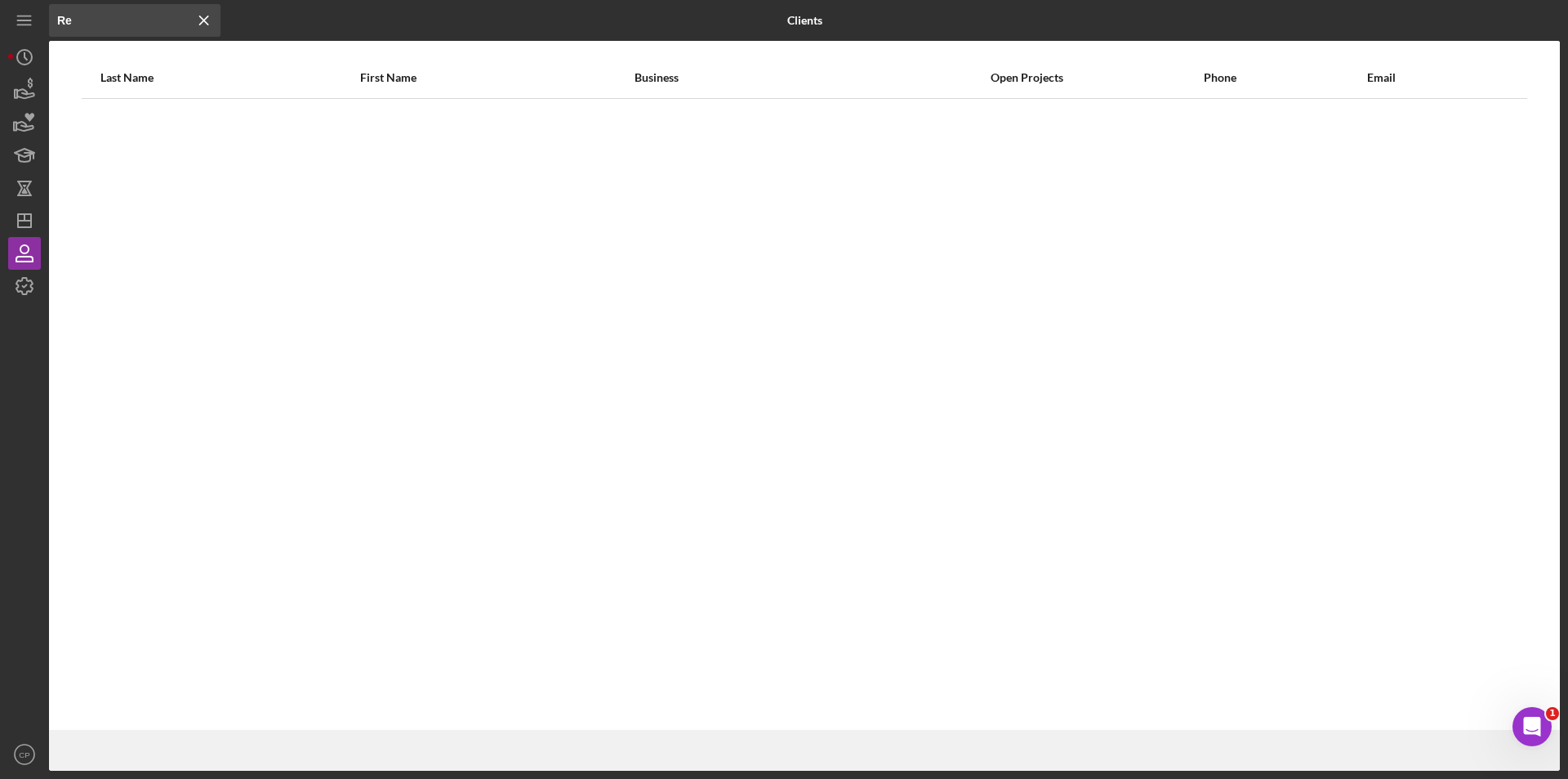
type input "R"
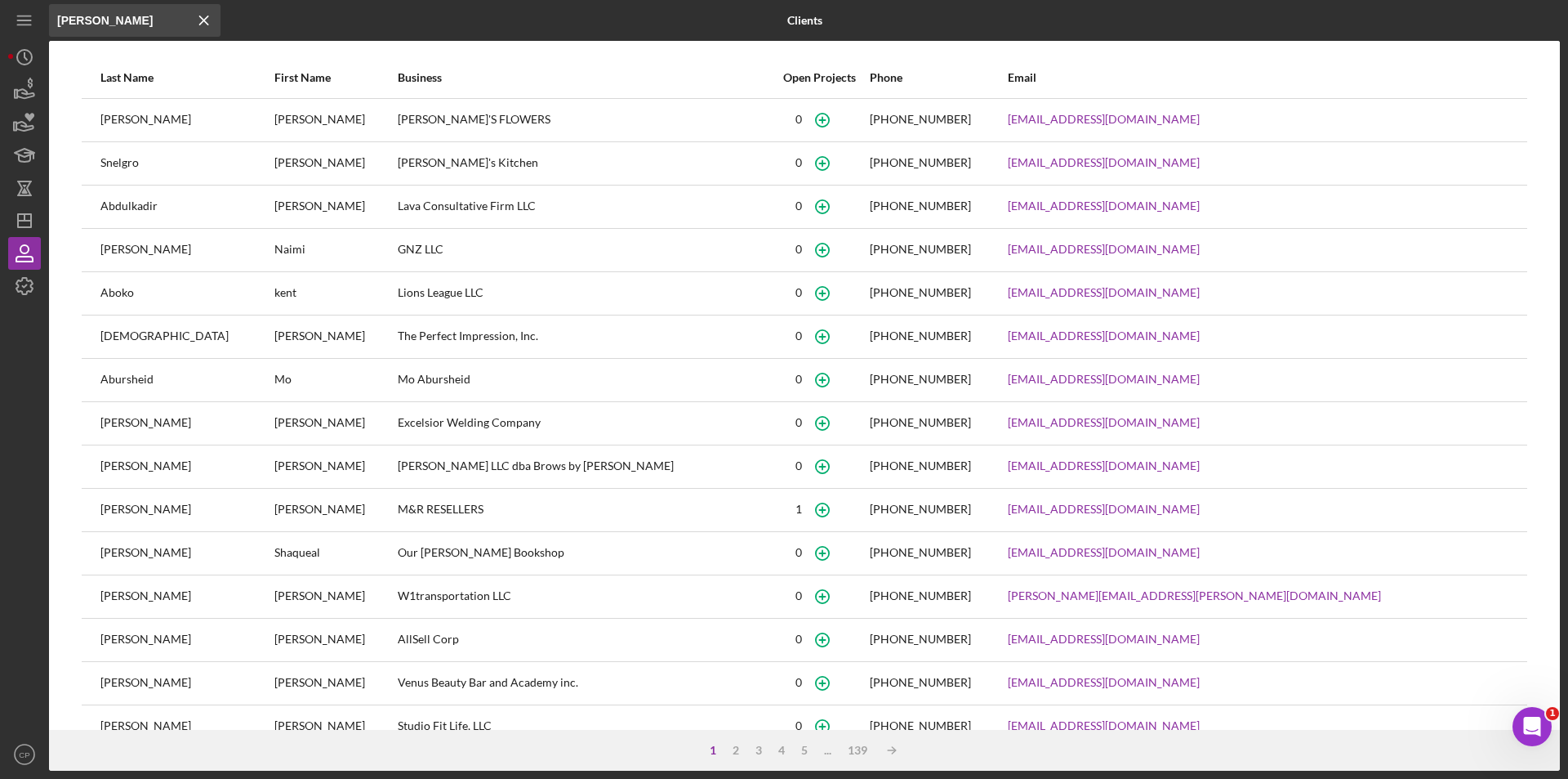
type input "[PERSON_NAME]"
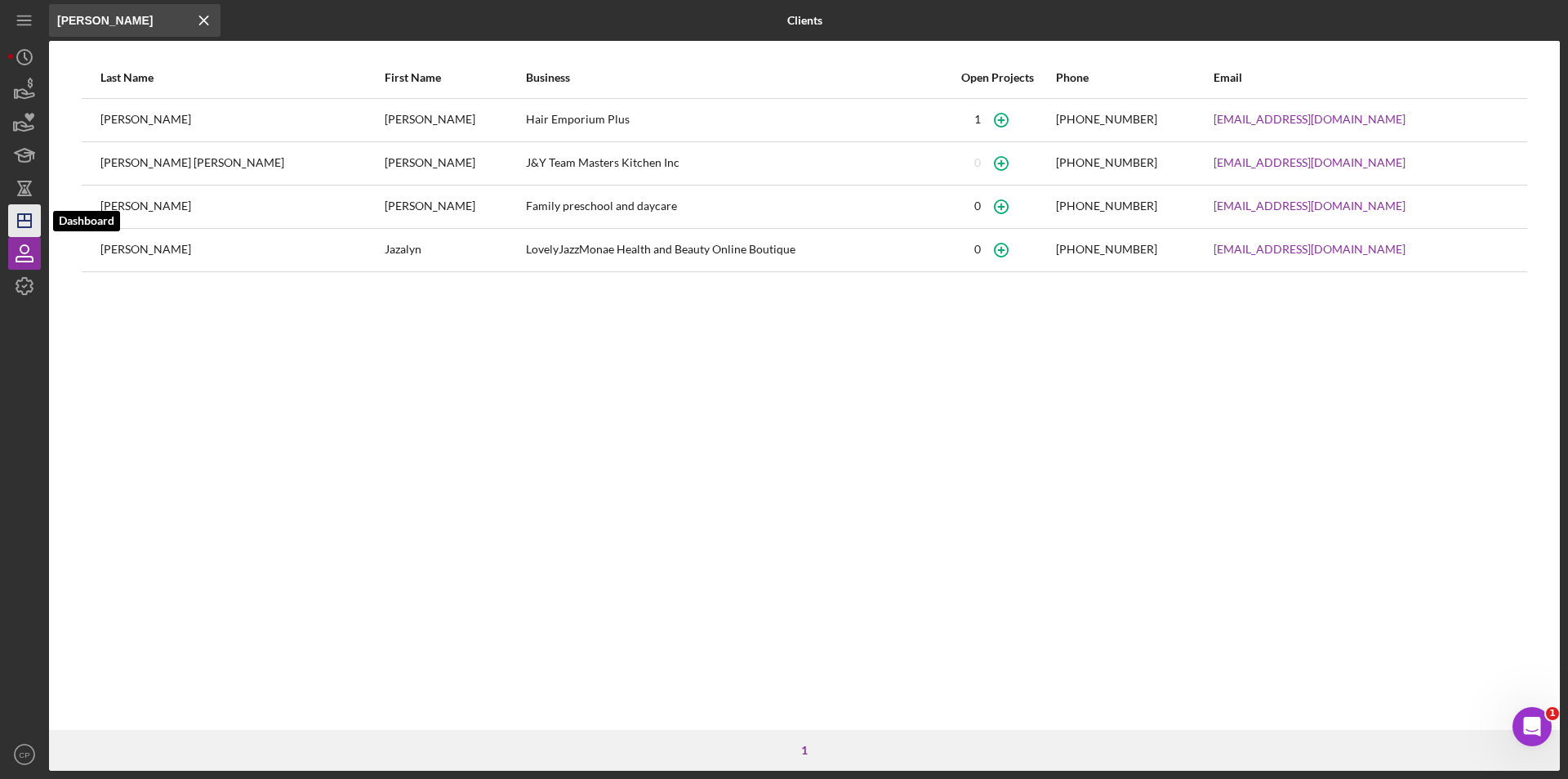
click at [31, 220] on line "button" at bounding box center [24, 220] width 13 height 0
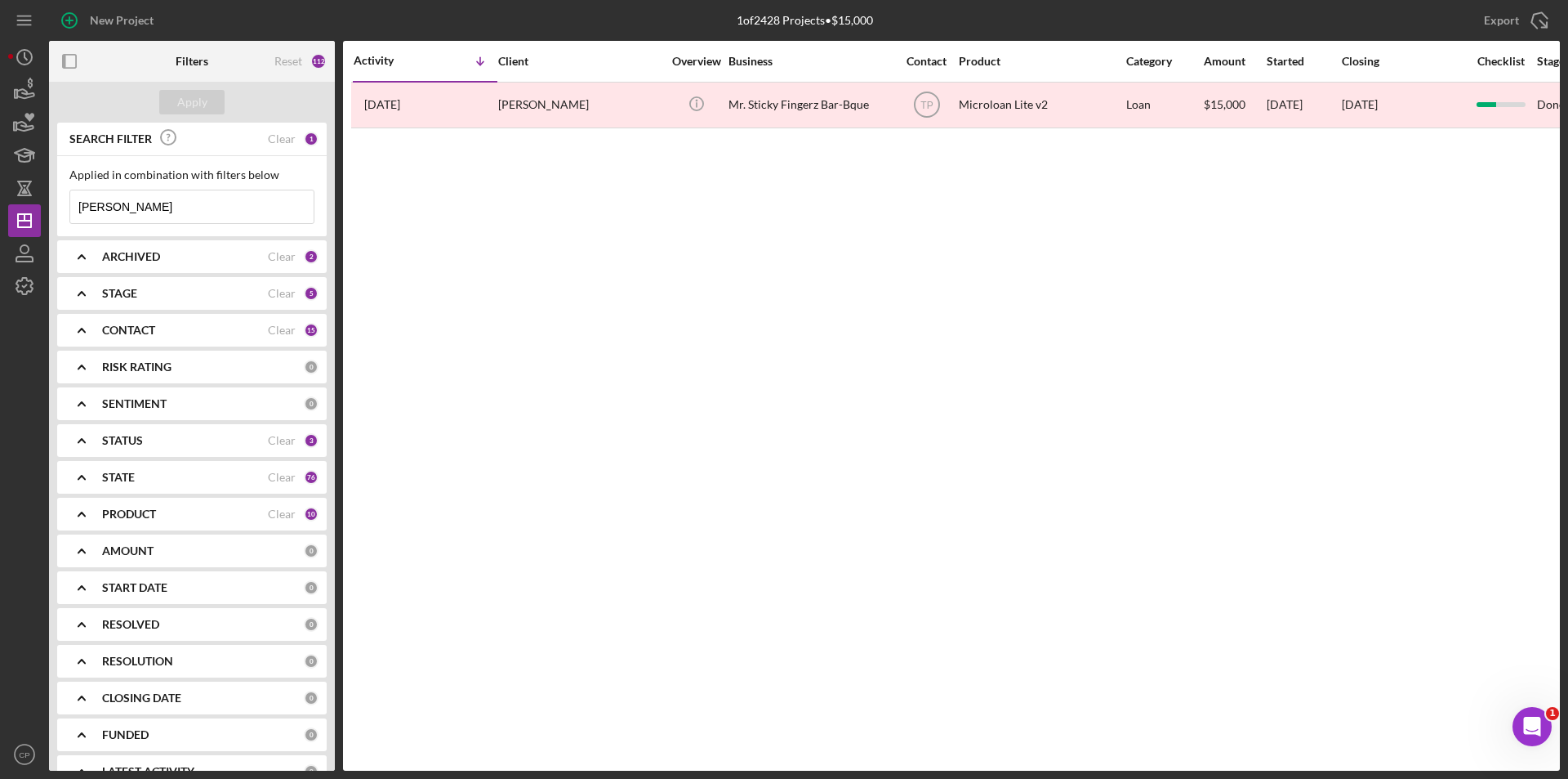
drag, startPoint x: 210, startPoint y: 209, endPoint x: -73, endPoint y: 206, distance: 283.0
click at [0, 206] on html "New Project 1 of 2428 Projects • $15,000 [PERSON_NAME] Export Icon/Export Filte…" at bounding box center [784, 390] width 1568 height 779
click at [197, 98] on div "Apply" at bounding box center [192, 102] width 30 height 24
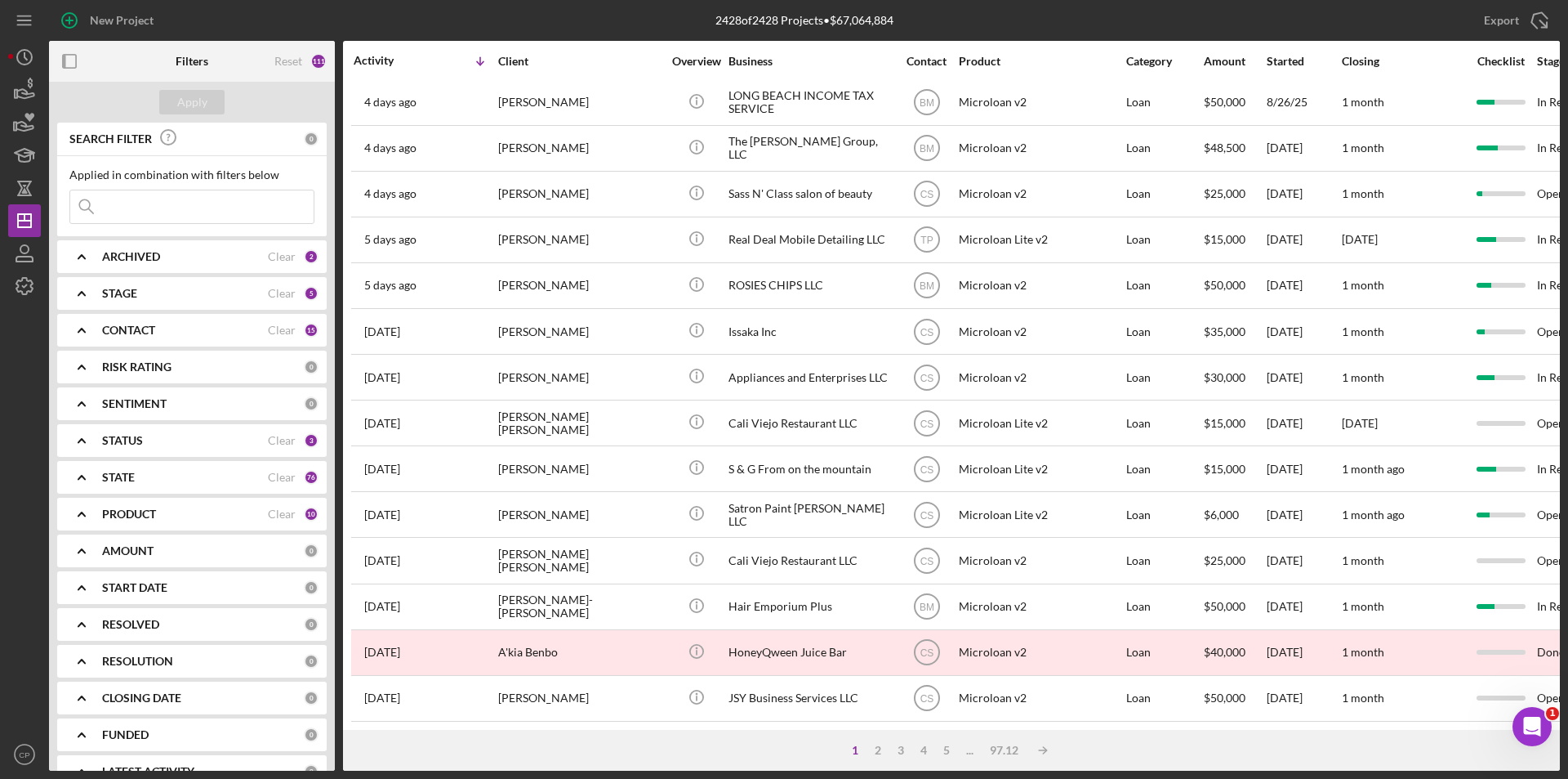
scroll to position [519, 0]
click at [877, 750] on div "2" at bounding box center [878, 750] width 23 height 13
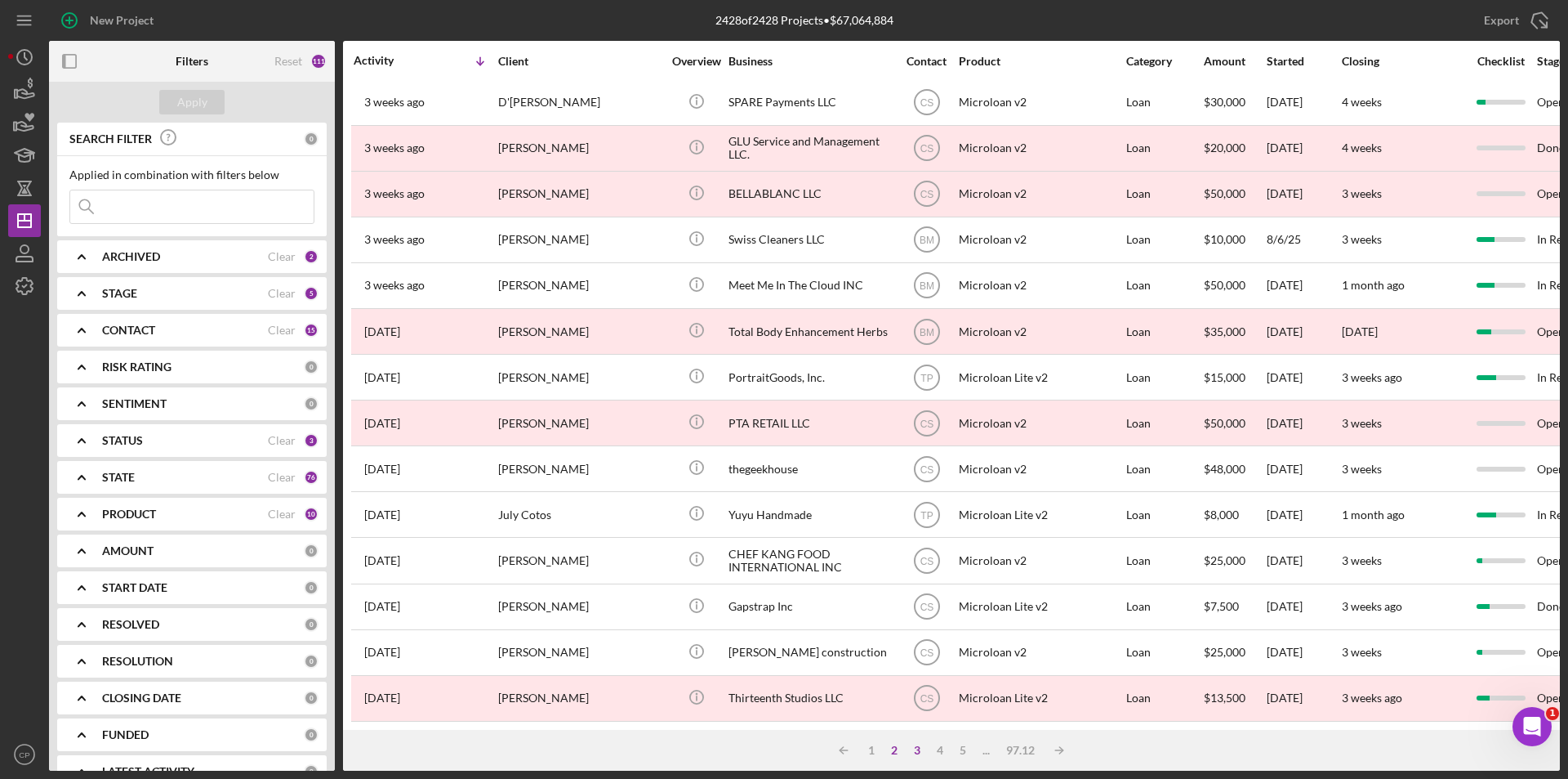
click at [919, 750] on div "3" at bounding box center [918, 750] width 23 height 13
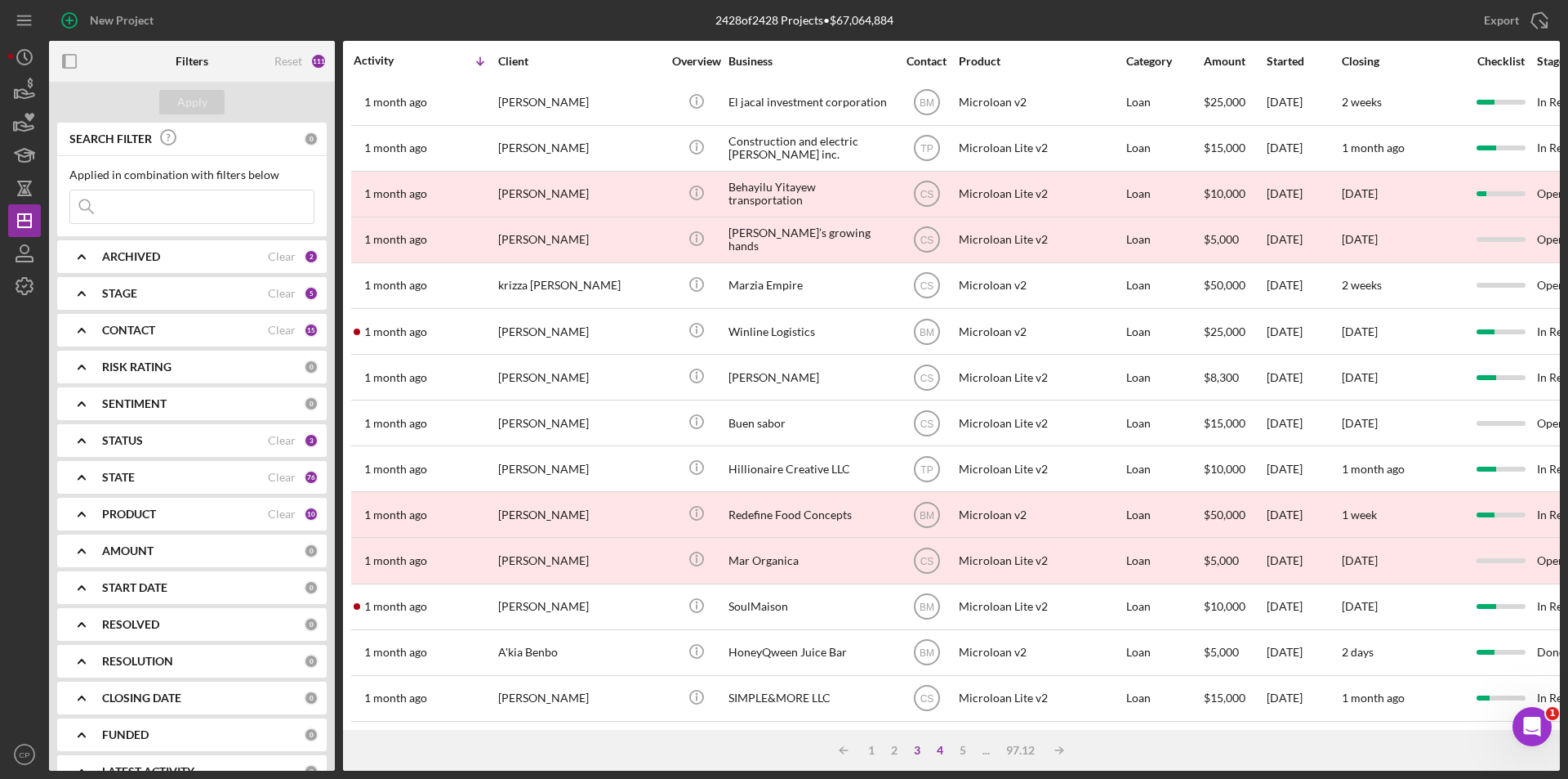
click at [938, 750] on div "4" at bounding box center [940, 750] width 23 height 13
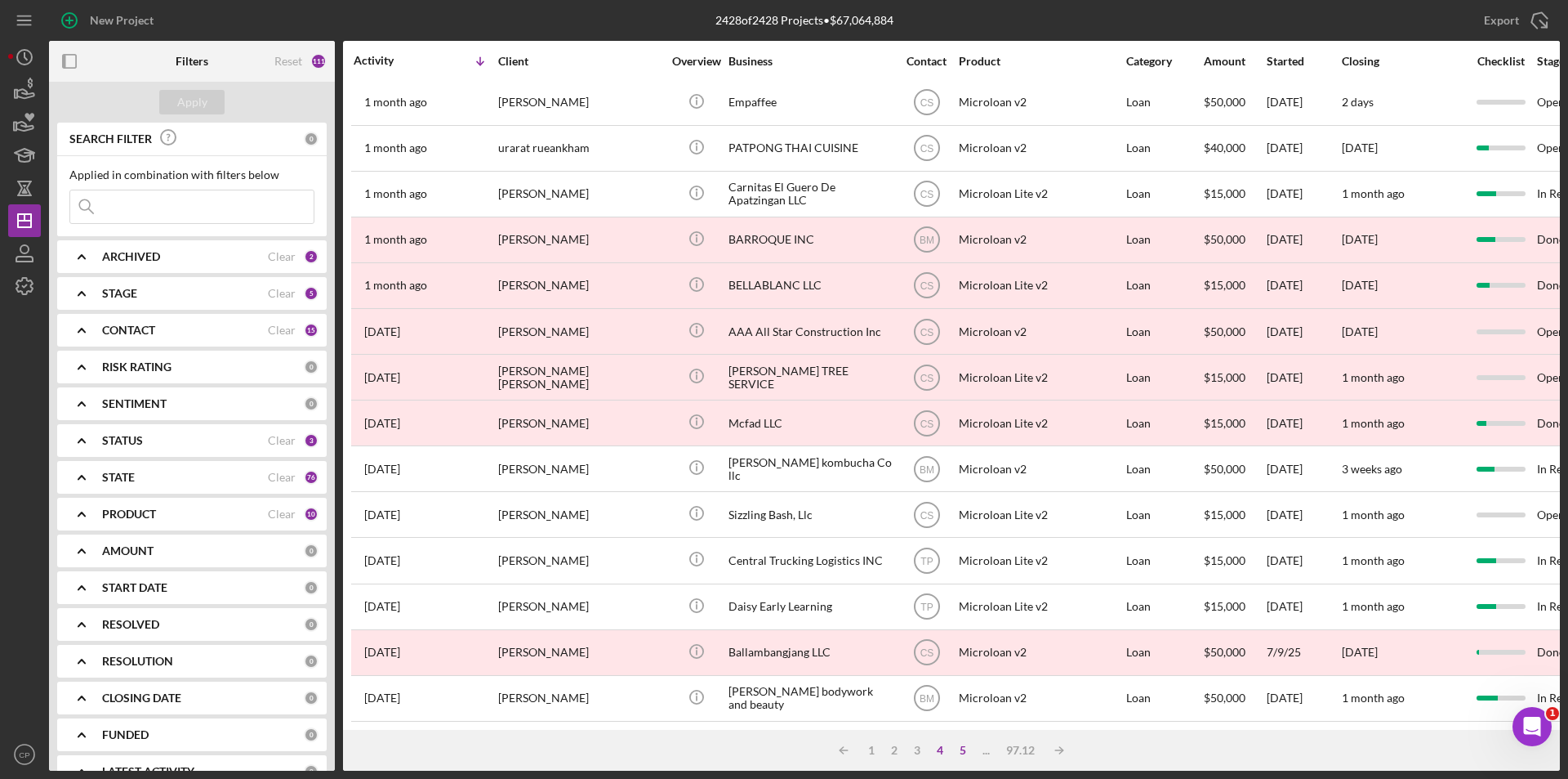
click at [964, 750] on div "5" at bounding box center [963, 750] width 23 height 13
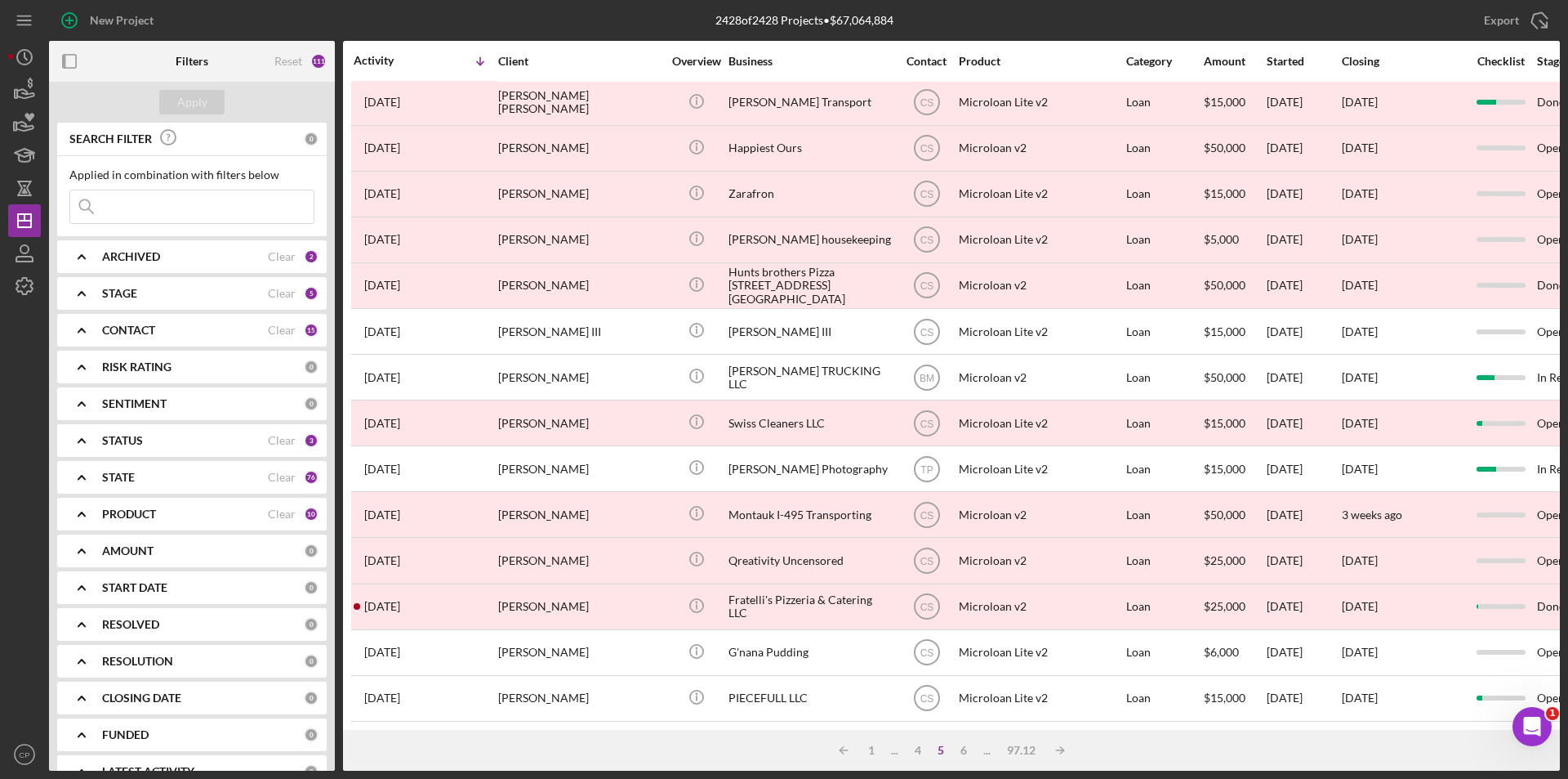
click at [206, 185] on div "Applied in combination with filters below Icon/Menu Close" at bounding box center [192, 196] width 245 height 56
click at [181, 210] on input at bounding box center [192, 206] width 244 height 33
paste input "[US_EMPLOYER_IDENTIFICATION_NUMBER]"
type input "[US_EMPLOYER_IDENTIFICATION_NUMBER]"
click at [186, 111] on div "Apply" at bounding box center [192, 102] width 30 height 24
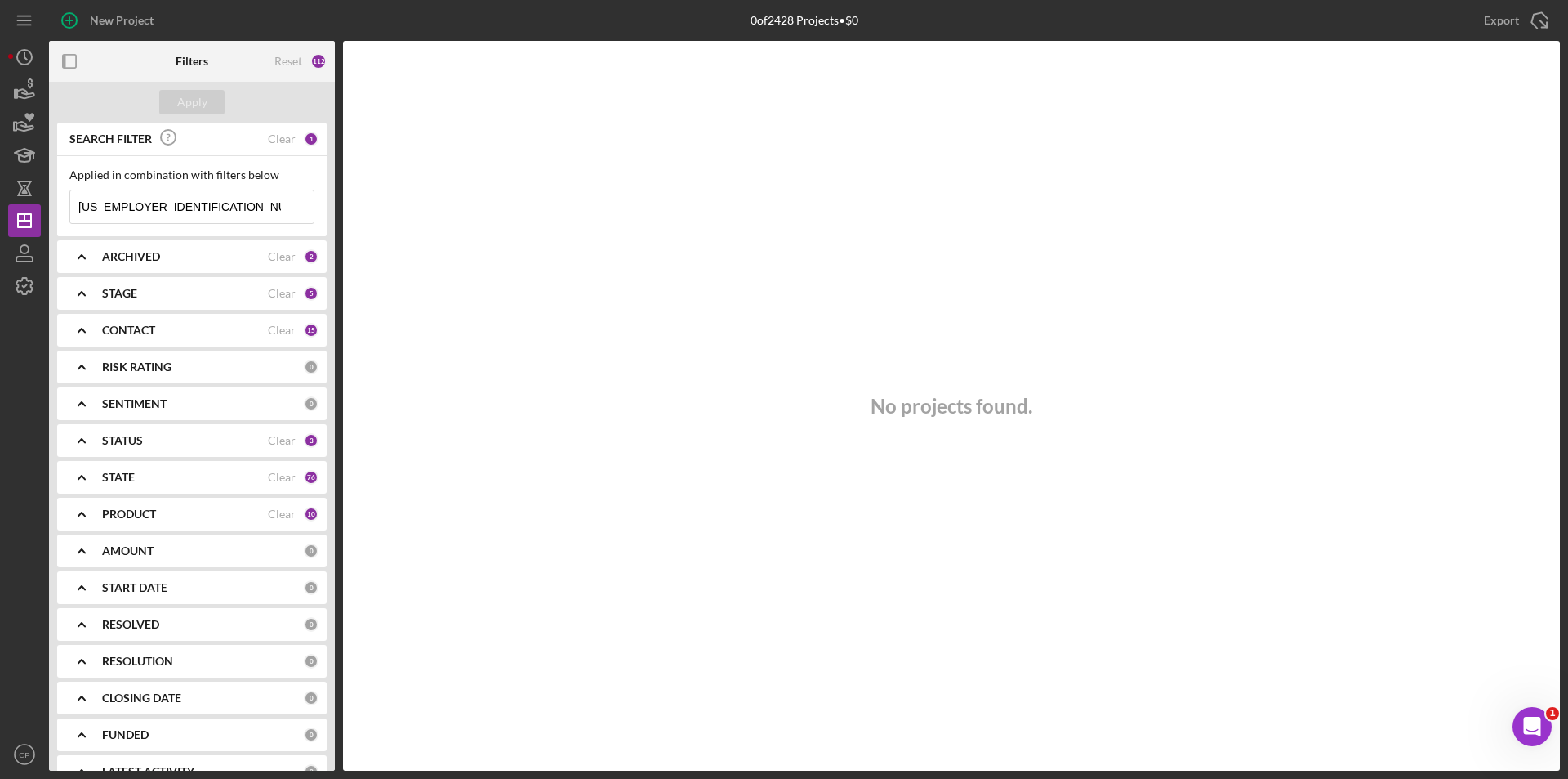
drag, startPoint x: 142, startPoint y: 206, endPoint x: -87, endPoint y: 206, distance: 229.0
click at [0, 206] on html "New Project 0 of 2428 Projects • $0 [PERSON_NAME] Export Icon/Export Filters Re…" at bounding box center [784, 390] width 1568 height 779
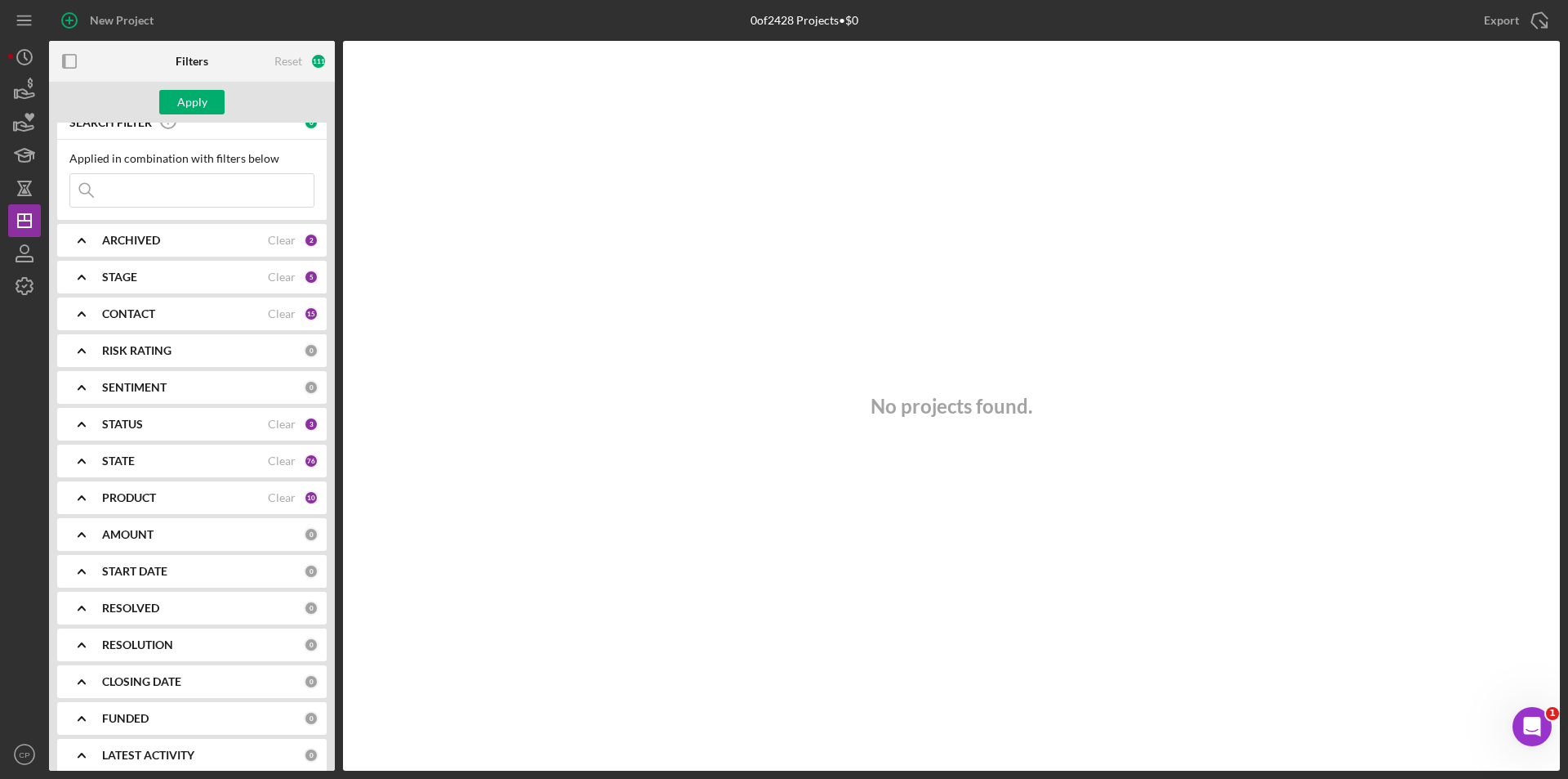
scroll to position [29, 0]
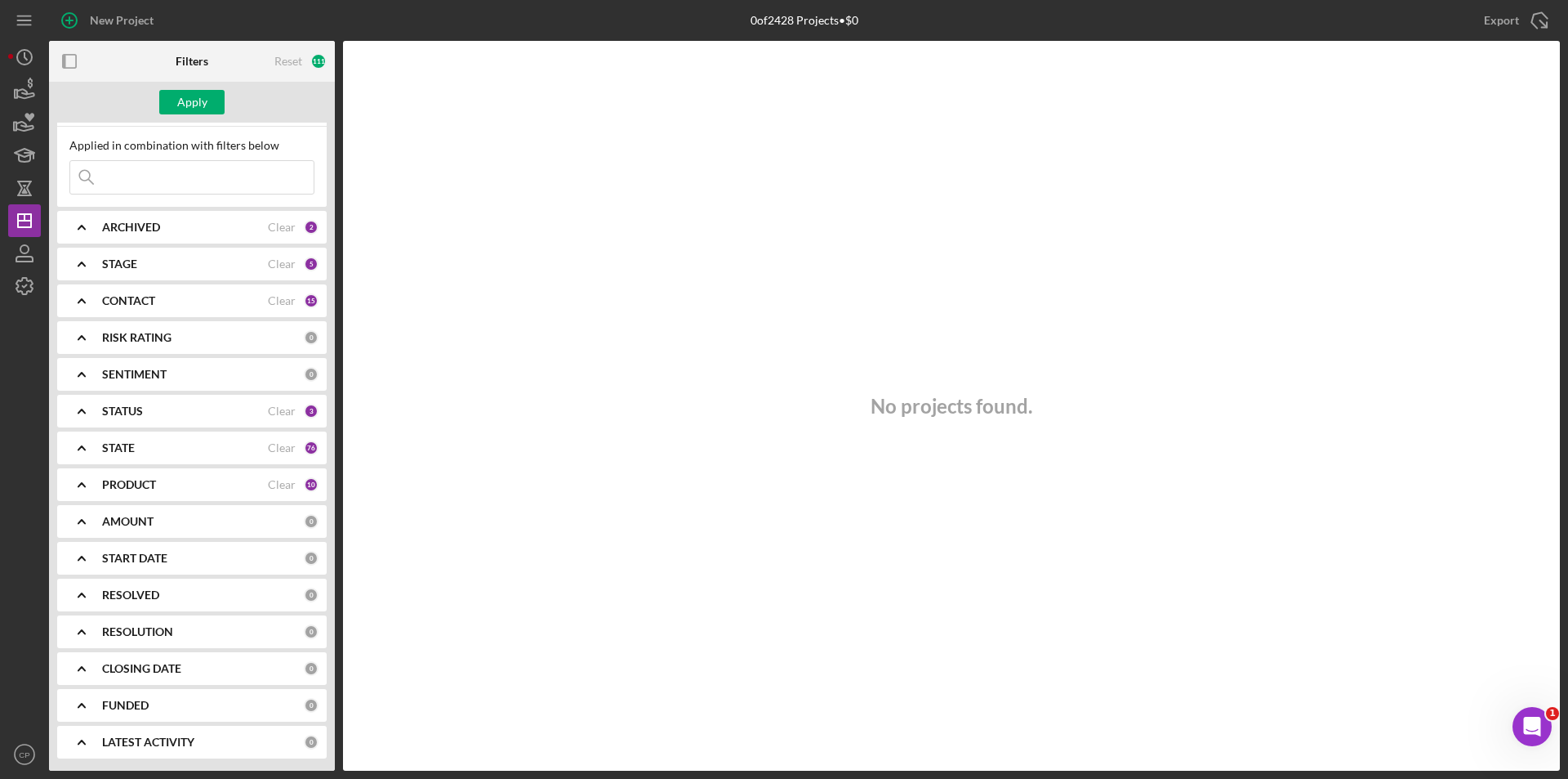
click at [171, 699] on div "FUNDED 0" at bounding box center [211, 705] width 217 height 33
click at [95, 746] on div "Yes" at bounding box center [192, 747] width 245 height 24
click at [189, 94] on div "Apply" at bounding box center [192, 102] width 30 height 24
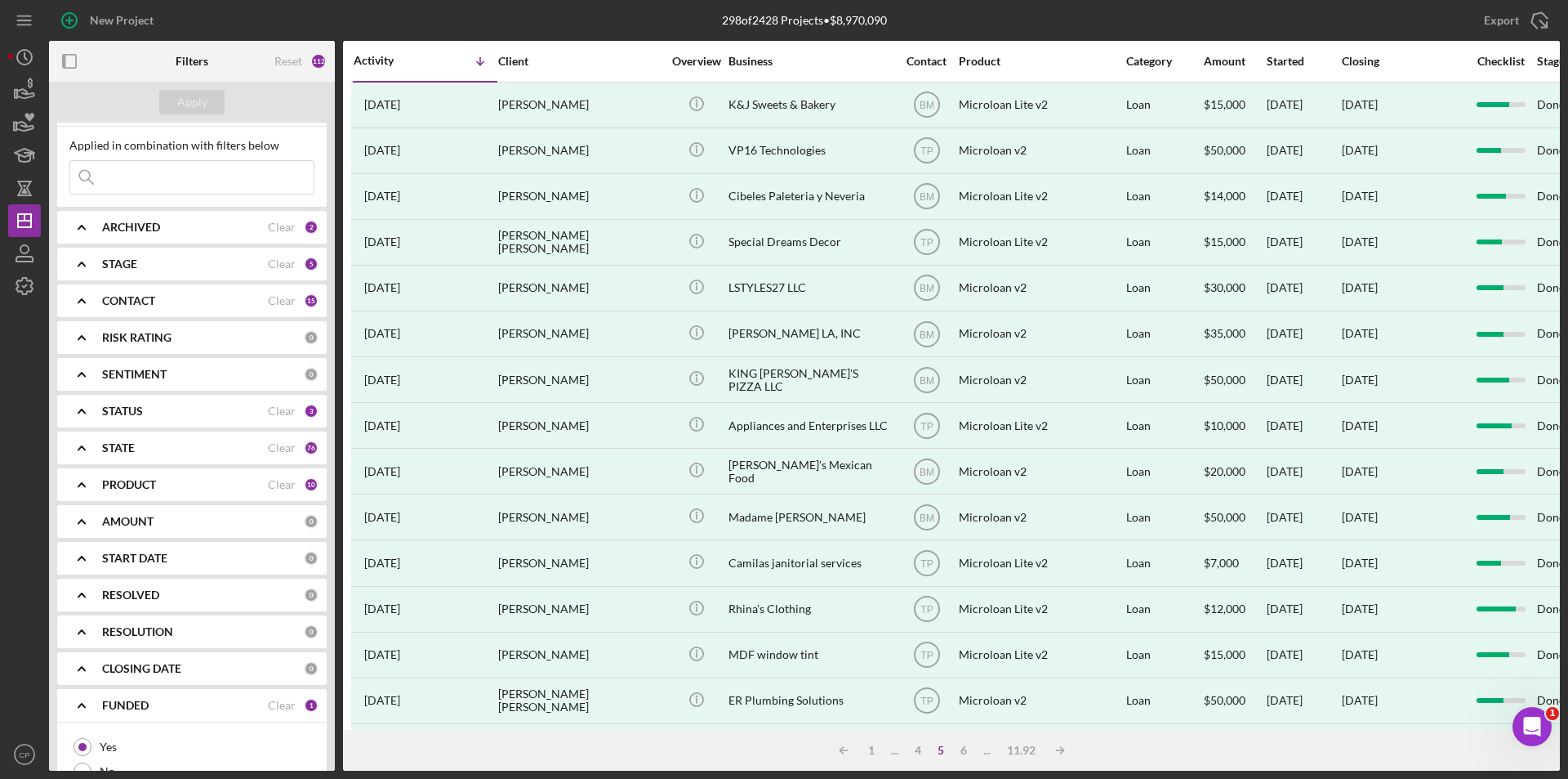
click at [161, 179] on input at bounding box center [192, 178] width 244 height 33
paste input "[PERSON_NAME] Mexican Food LLC"
type input "[PERSON_NAME] Mexican Food LLC"
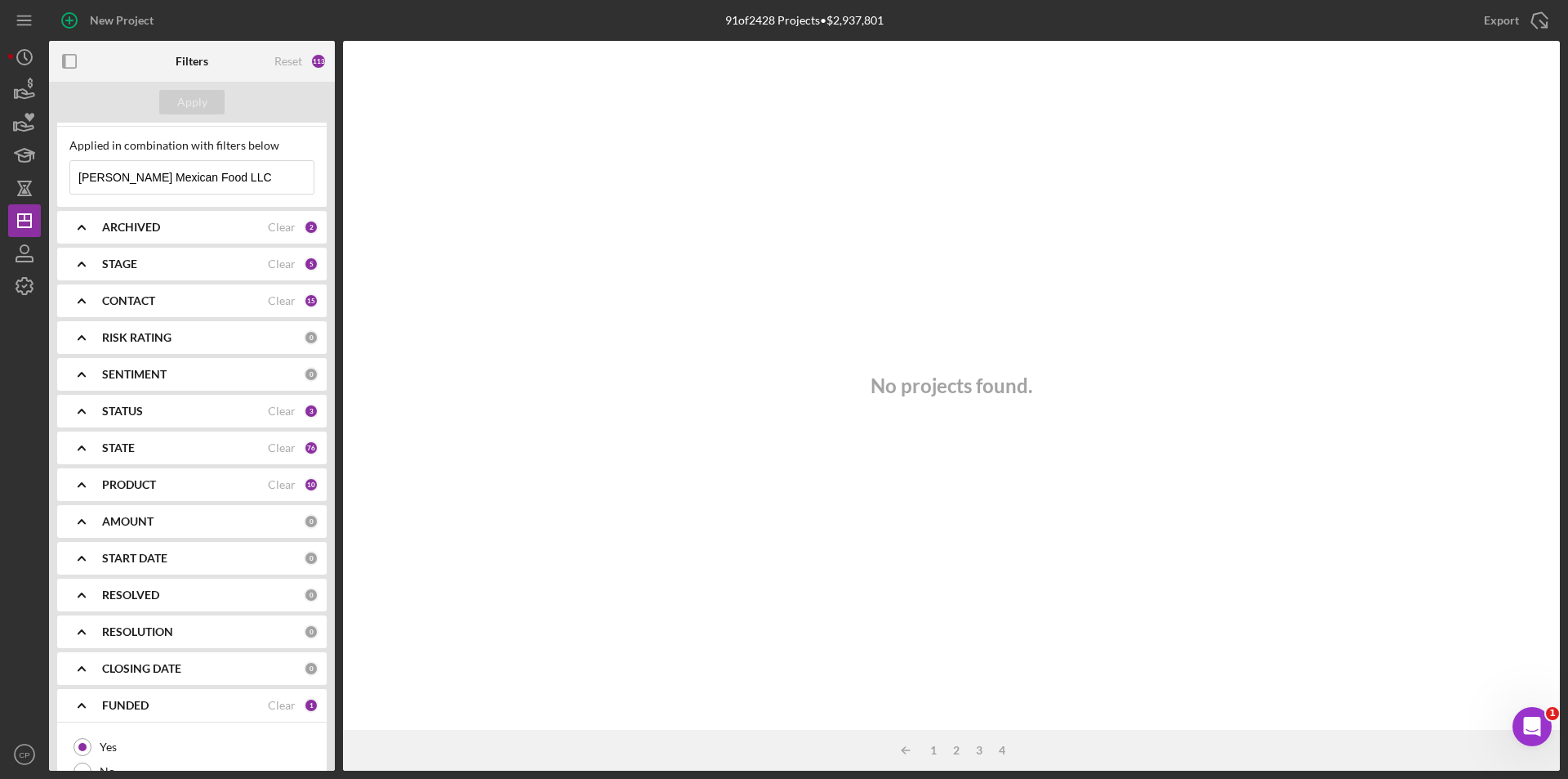
drag, startPoint x: 259, startPoint y: 169, endPoint x: -113, endPoint y: 181, distance: 372.2
click at [0, 181] on html "New Project 91 of 2428 Projects • $2,937,801 [PERSON_NAME] Export Icon/Export F…" at bounding box center [784, 390] width 1568 height 779
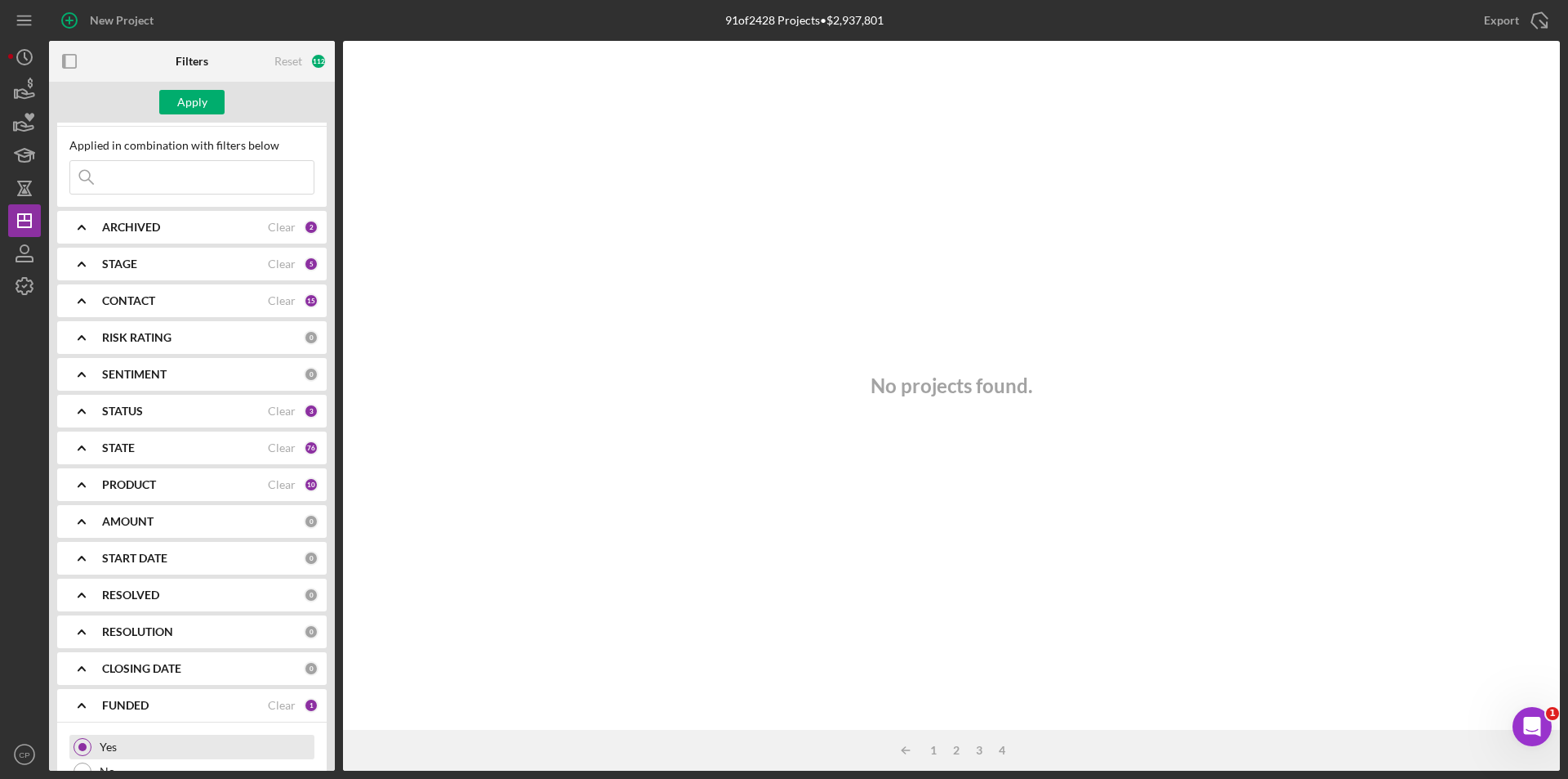
click at [88, 745] on div at bounding box center [82, 747] width 18 height 18
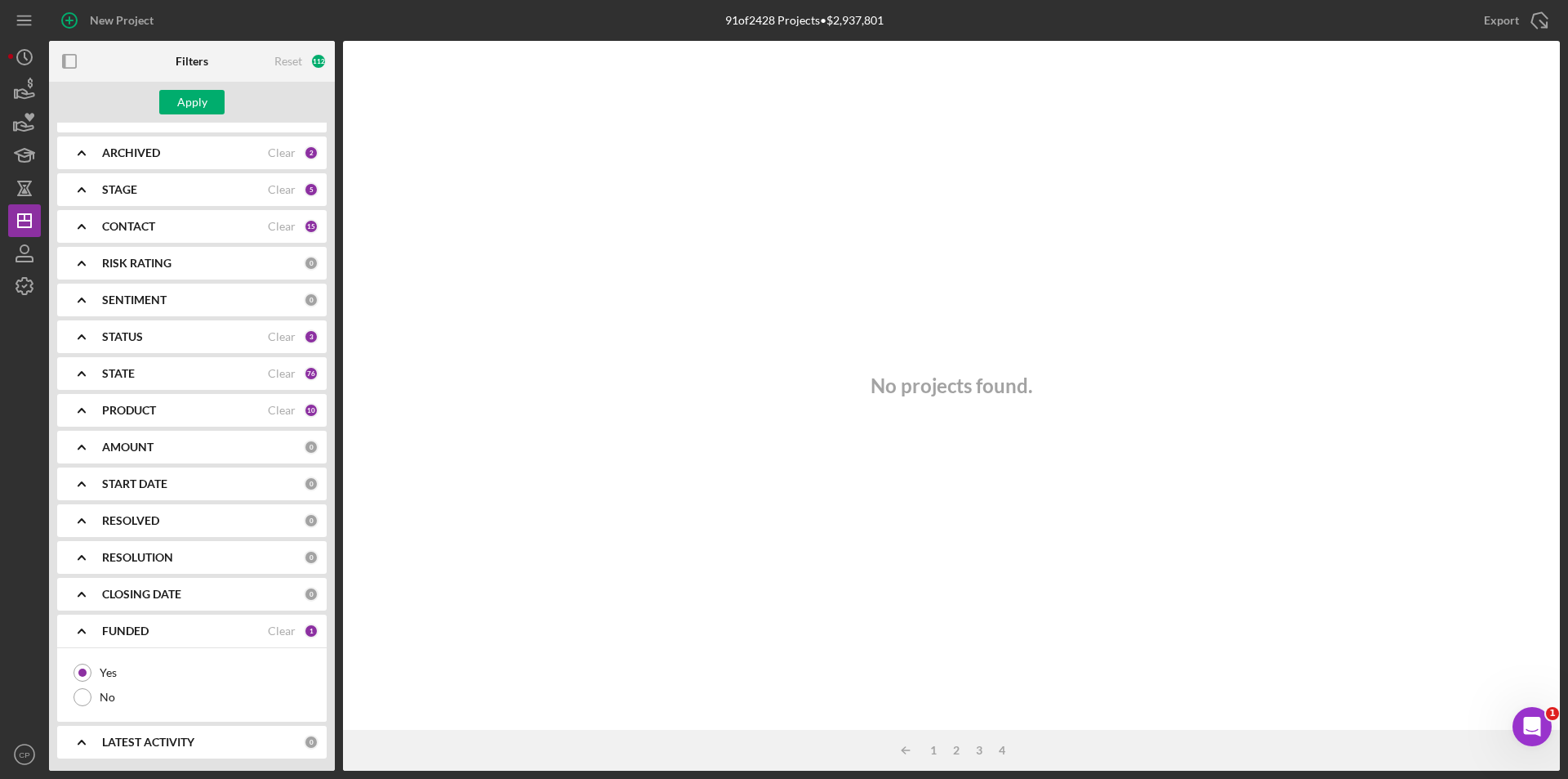
click at [310, 638] on div "FUNDED Clear 1" at bounding box center [211, 631] width 217 height 15
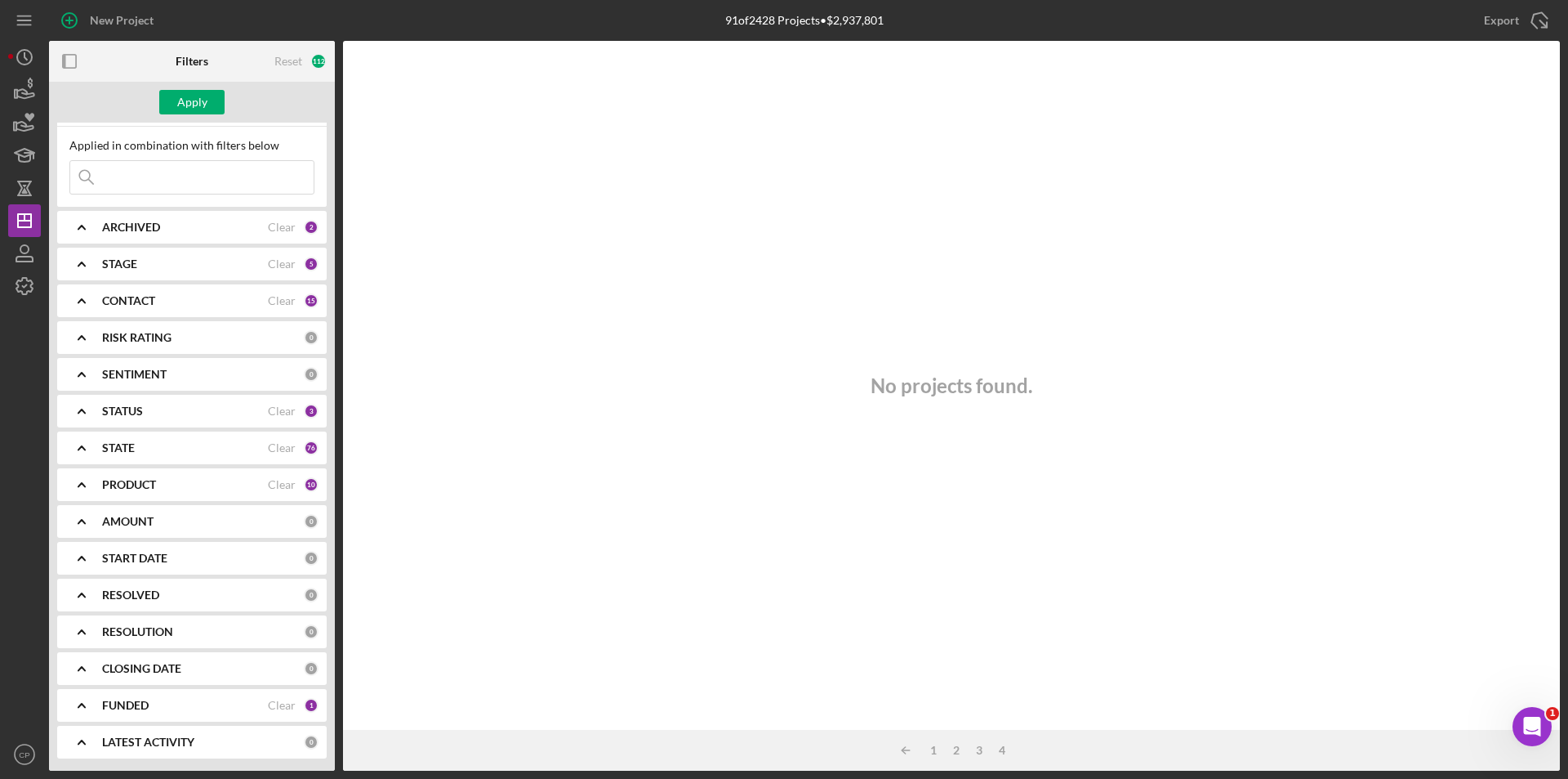
click at [161, 743] on b "LATEST ACTIVITY" at bounding box center [148, 742] width 92 height 13
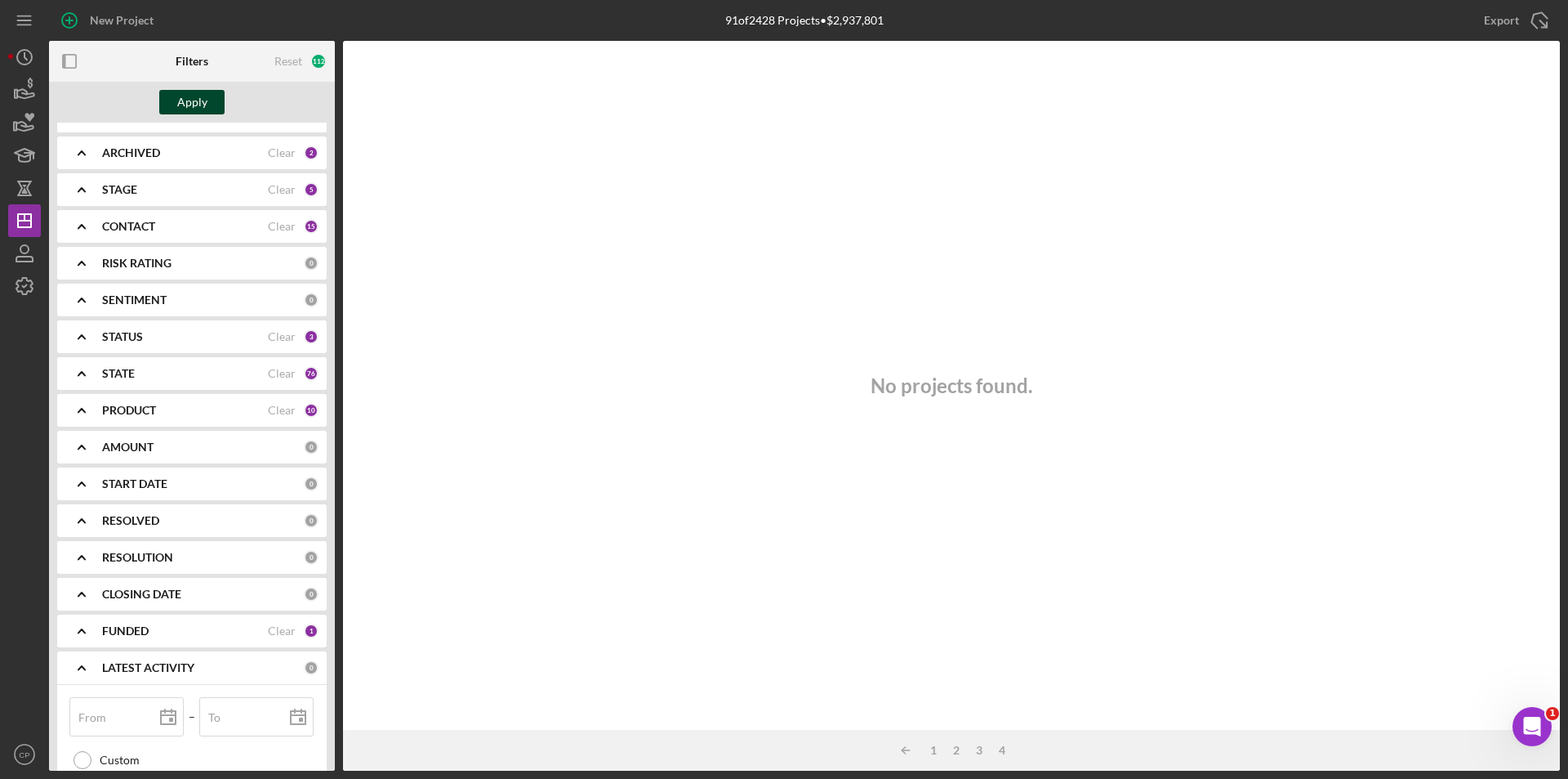
click at [187, 108] on div "Apply" at bounding box center [192, 102] width 30 height 24
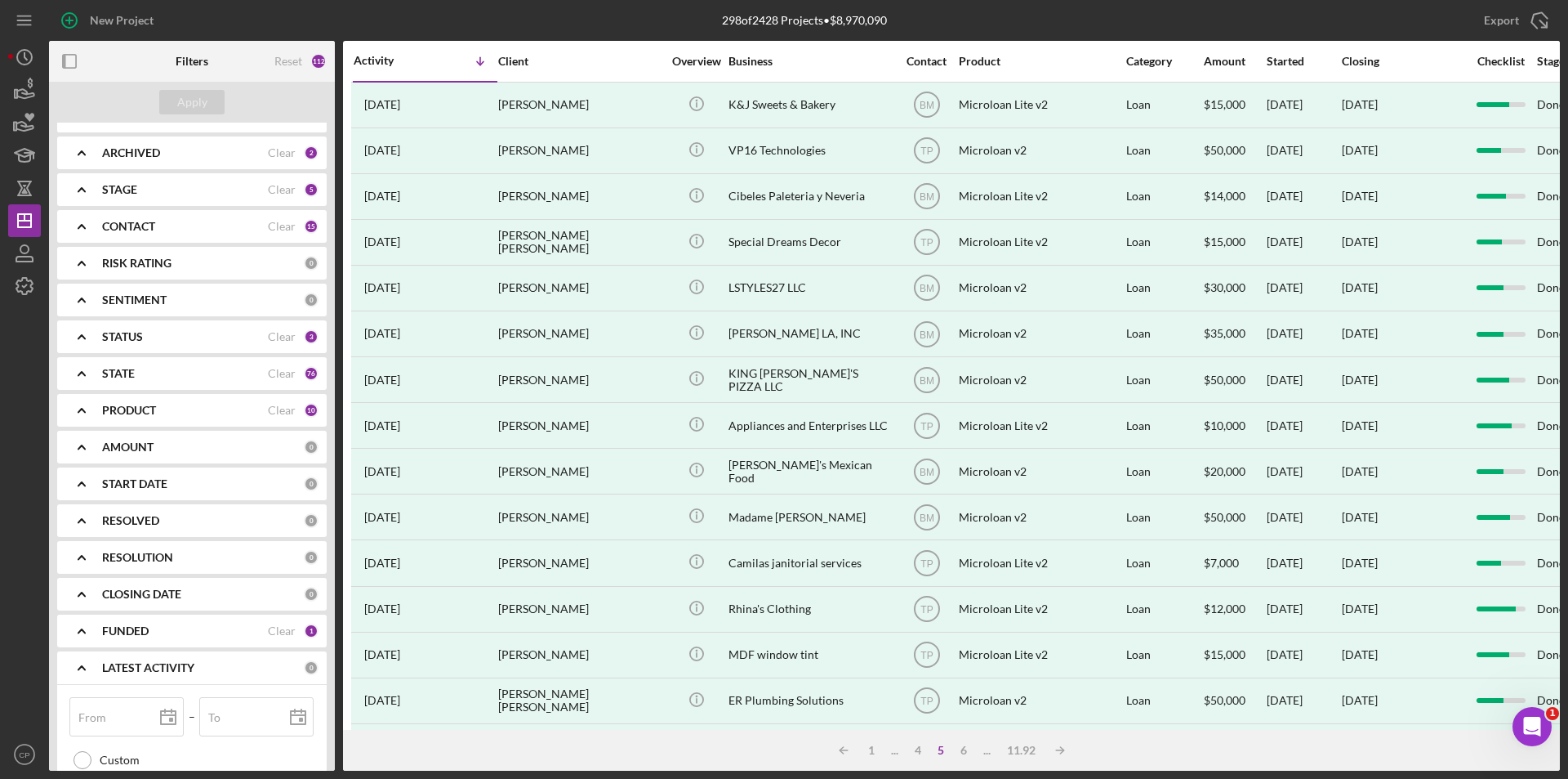
click at [297, 630] on div "FUNDED Clear 1" at bounding box center [211, 631] width 217 height 15
click at [278, 634] on div "Clear" at bounding box center [282, 631] width 28 height 13
click at [204, 107] on div "Apply" at bounding box center [192, 102] width 30 height 24
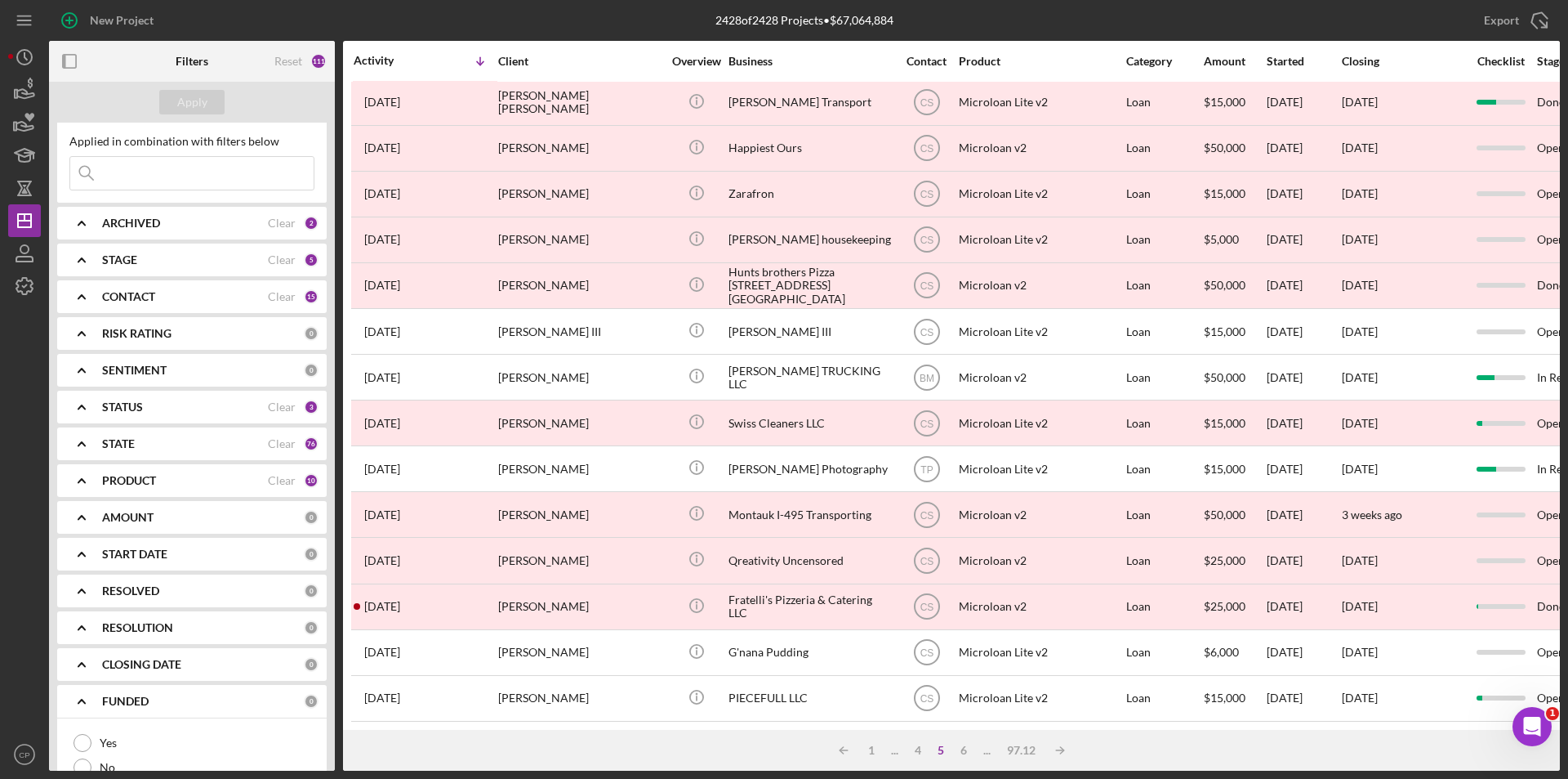
scroll to position [0, 0]
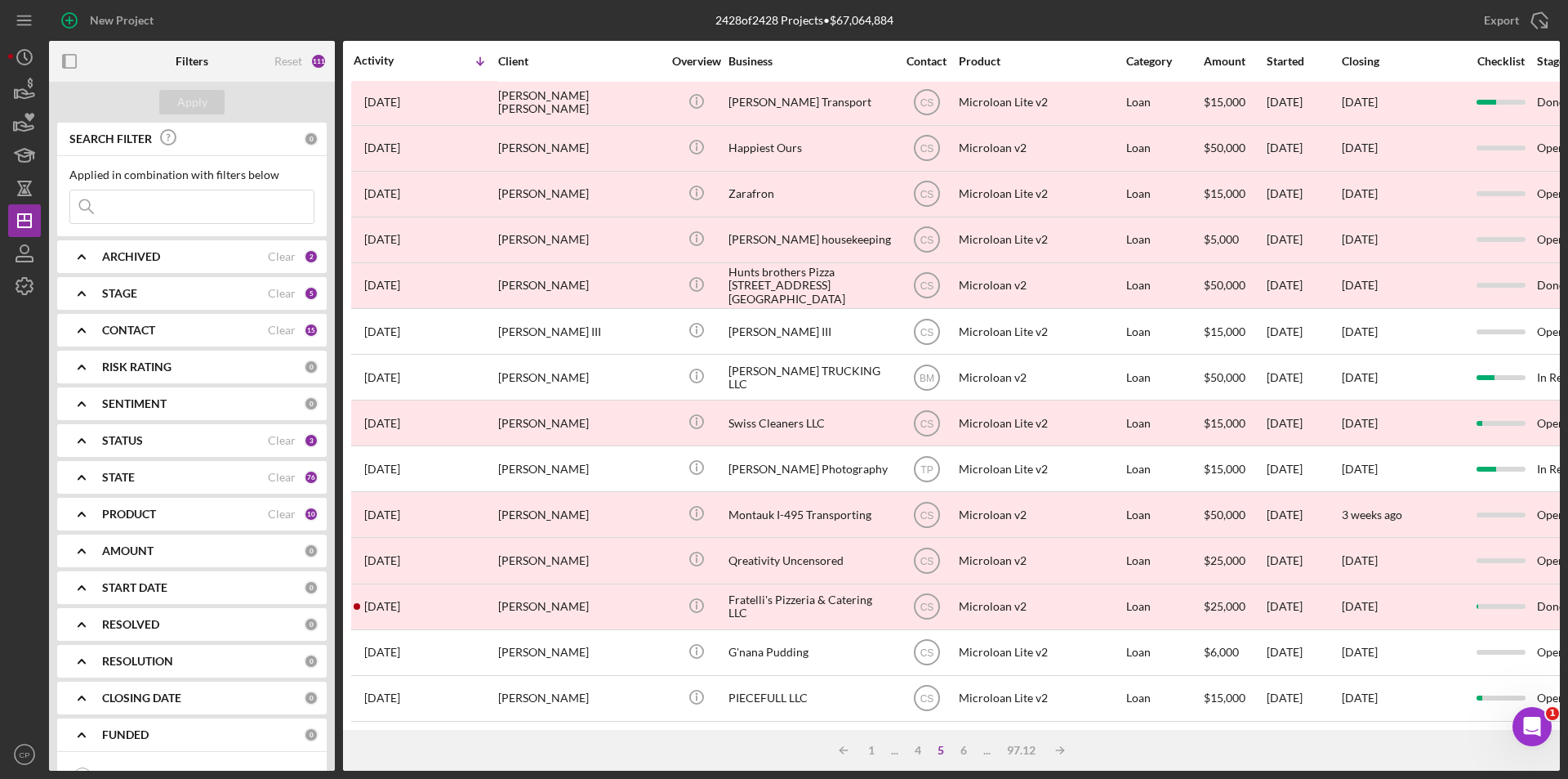
click at [149, 221] on input at bounding box center [192, 206] width 244 height 33
paste input "[PERSON_NAME] Mexican Food LLC"
type input "[PERSON_NAME] Mexican Food LLC"
drag, startPoint x: 101, startPoint y: 211, endPoint x: 14, endPoint y: 214, distance: 87.1
click at [14, 214] on div "New Project 2428 of 2428 Projects • $67,064,884 [PERSON_NAME] Export Icon/Expor…" at bounding box center [784, 385] width 1552 height 770
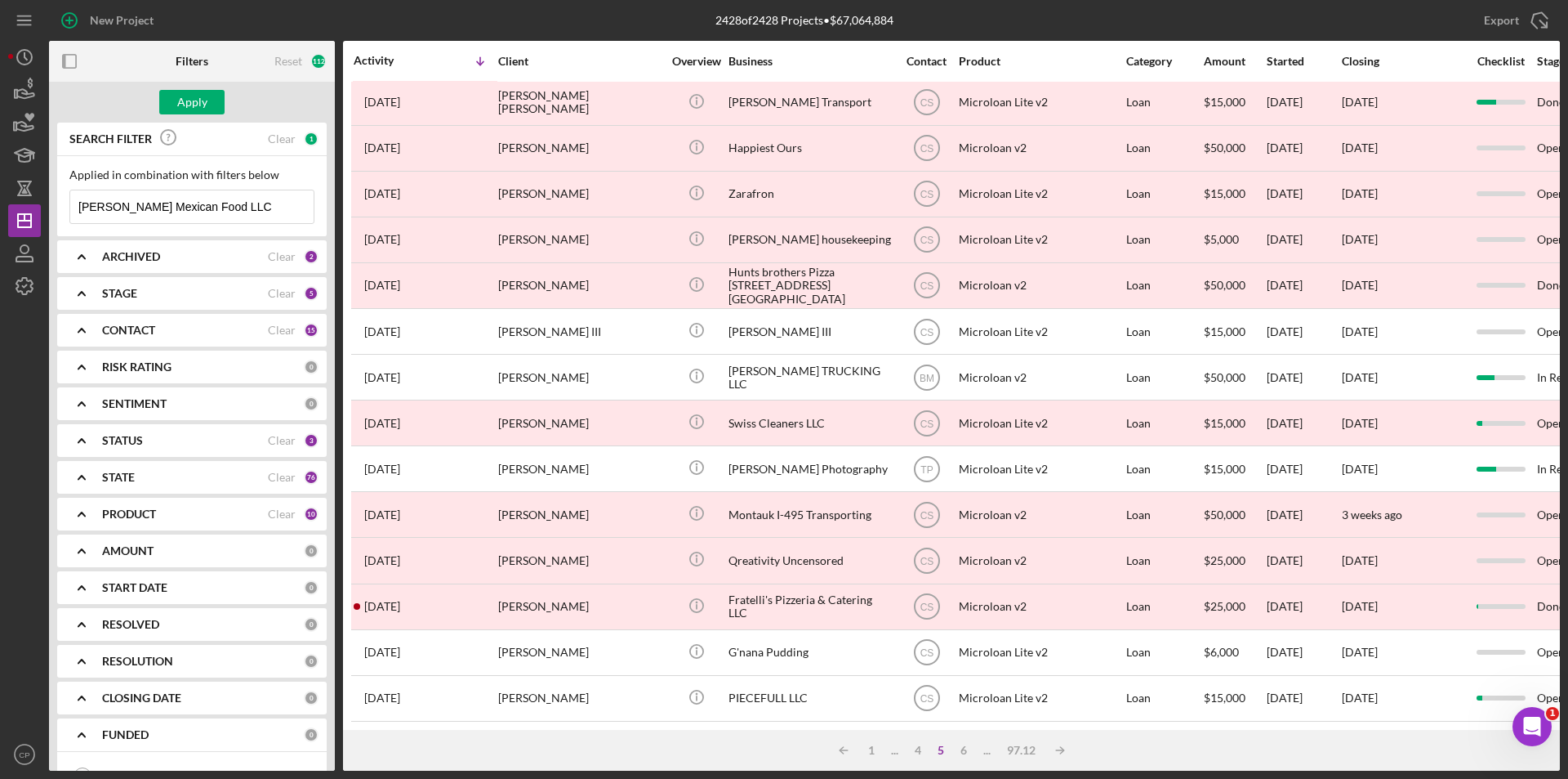
click at [161, 209] on input "[PERSON_NAME] Mexican Food LLC" at bounding box center [192, 206] width 244 height 33
drag, startPoint x: 96, startPoint y: 204, endPoint x: -77, endPoint y: 208, distance: 173.0
click at [0, 208] on html "New Project 2428 of 2428 Projects • $67,064,884 [PERSON_NAME] Export Icon/Expor…" at bounding box center [784, 390] width 1568 height 779
type input "[PERSON_NAME] Mexican Food LLC"
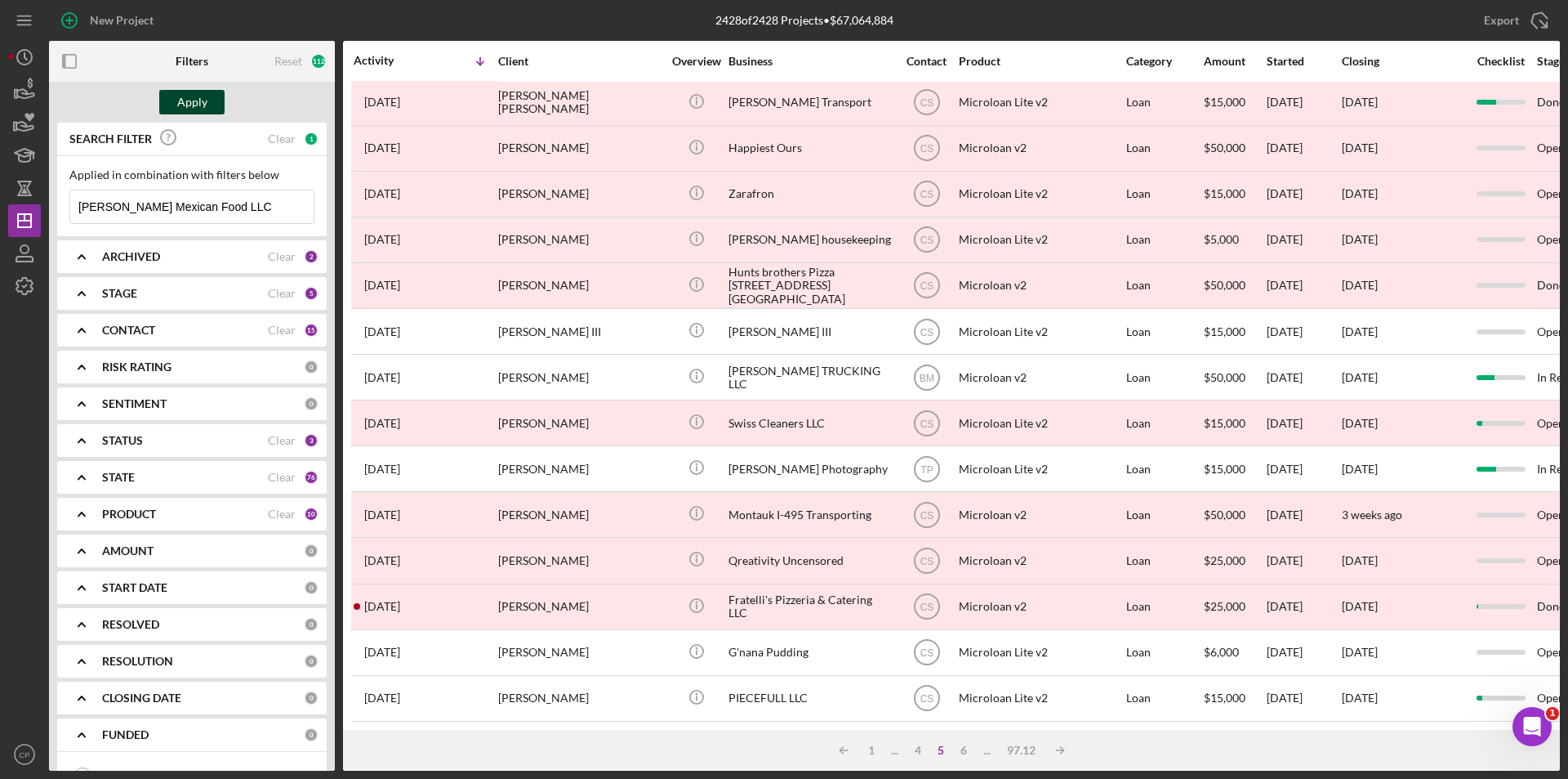
click at [216, 109] on button "Apply" at bounding box center [192, 102] width 65 height 24
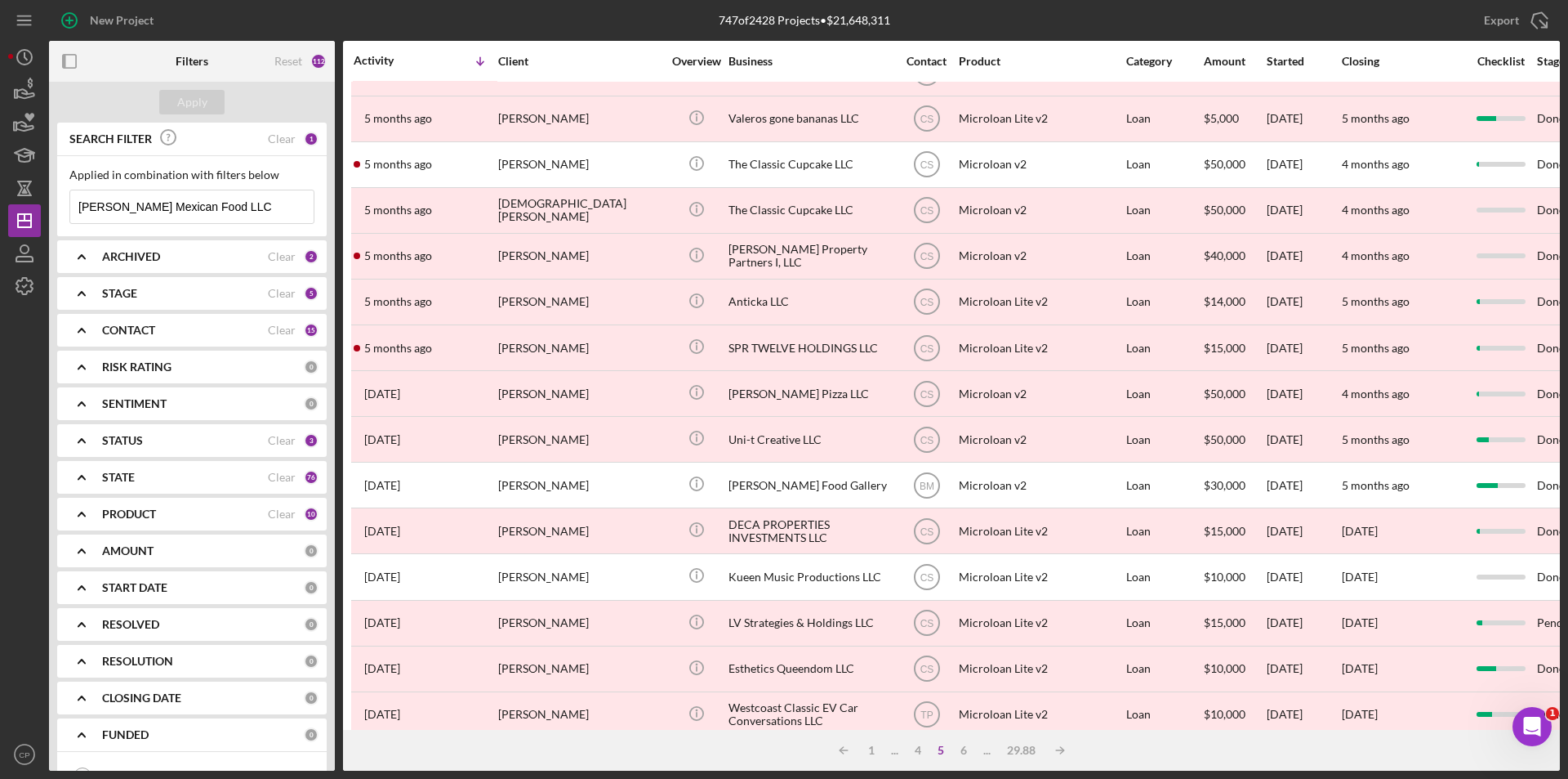
scroll to position [519, 0]
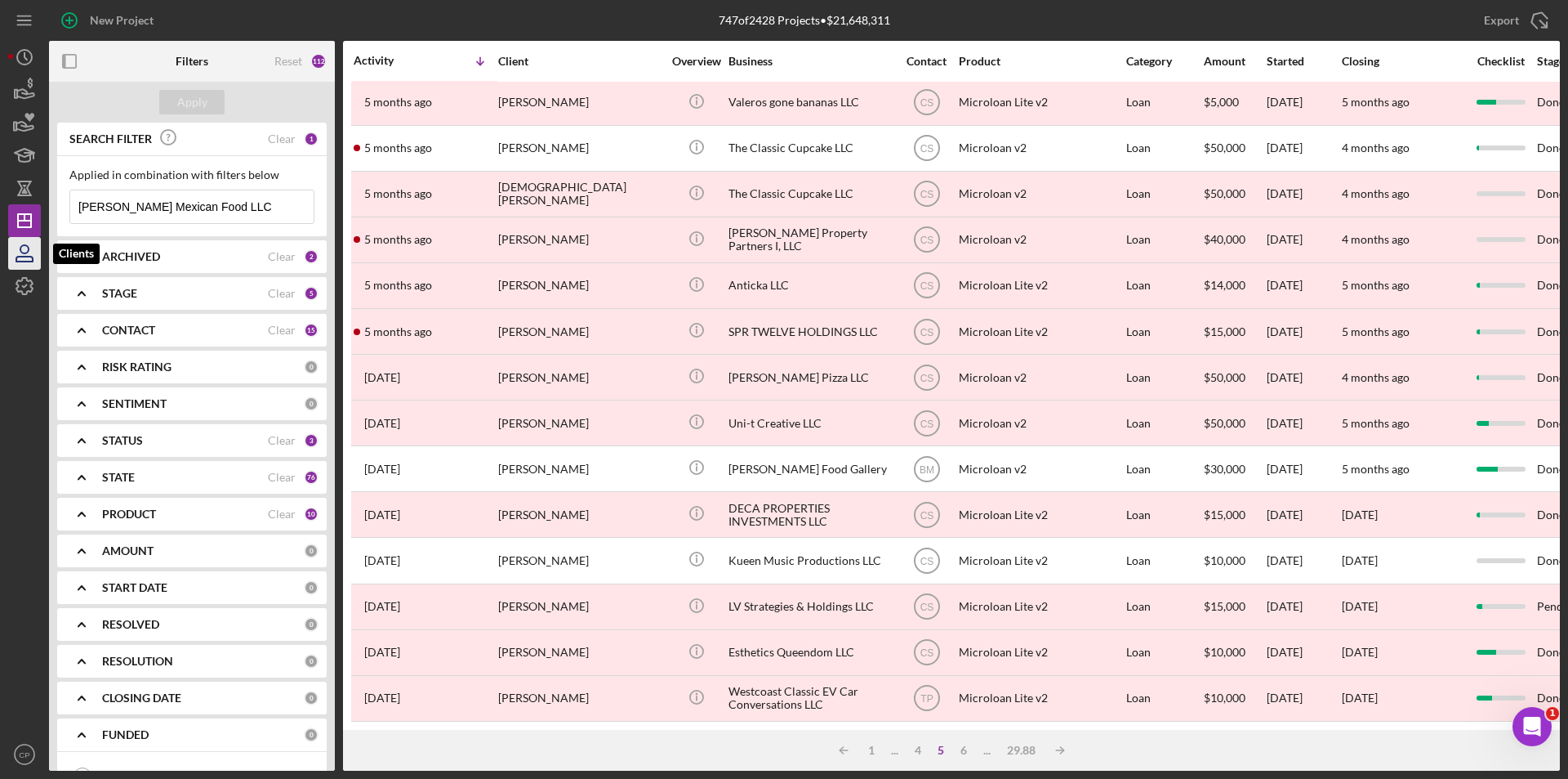
click at [21, 253] on icon "button" at bounding box center [24, 252] width 41 height 41
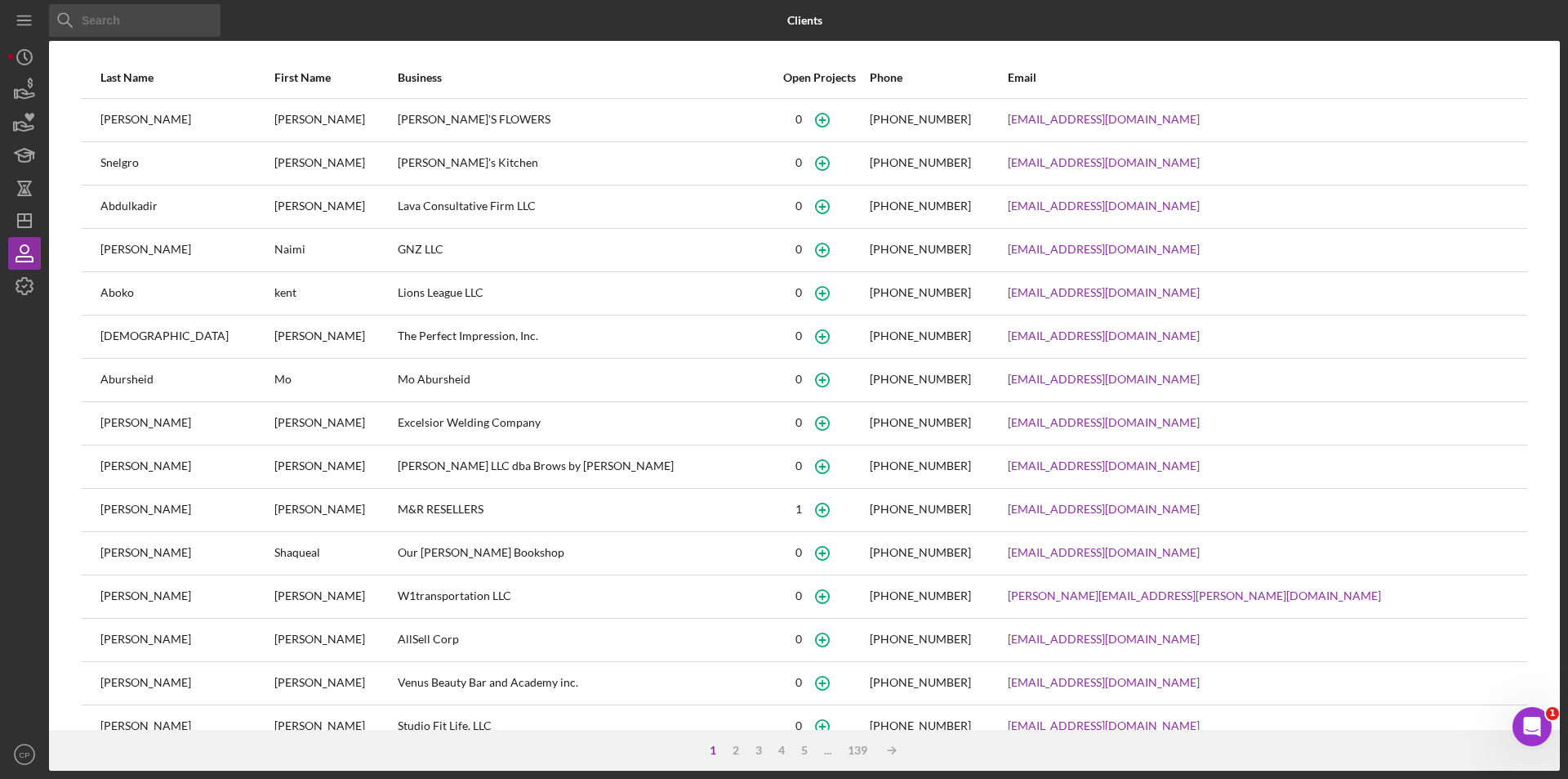
click at [147, 17] on input at bounding box center [135, 21] width 172 height 33
paste input "[PERSON_NAME]"
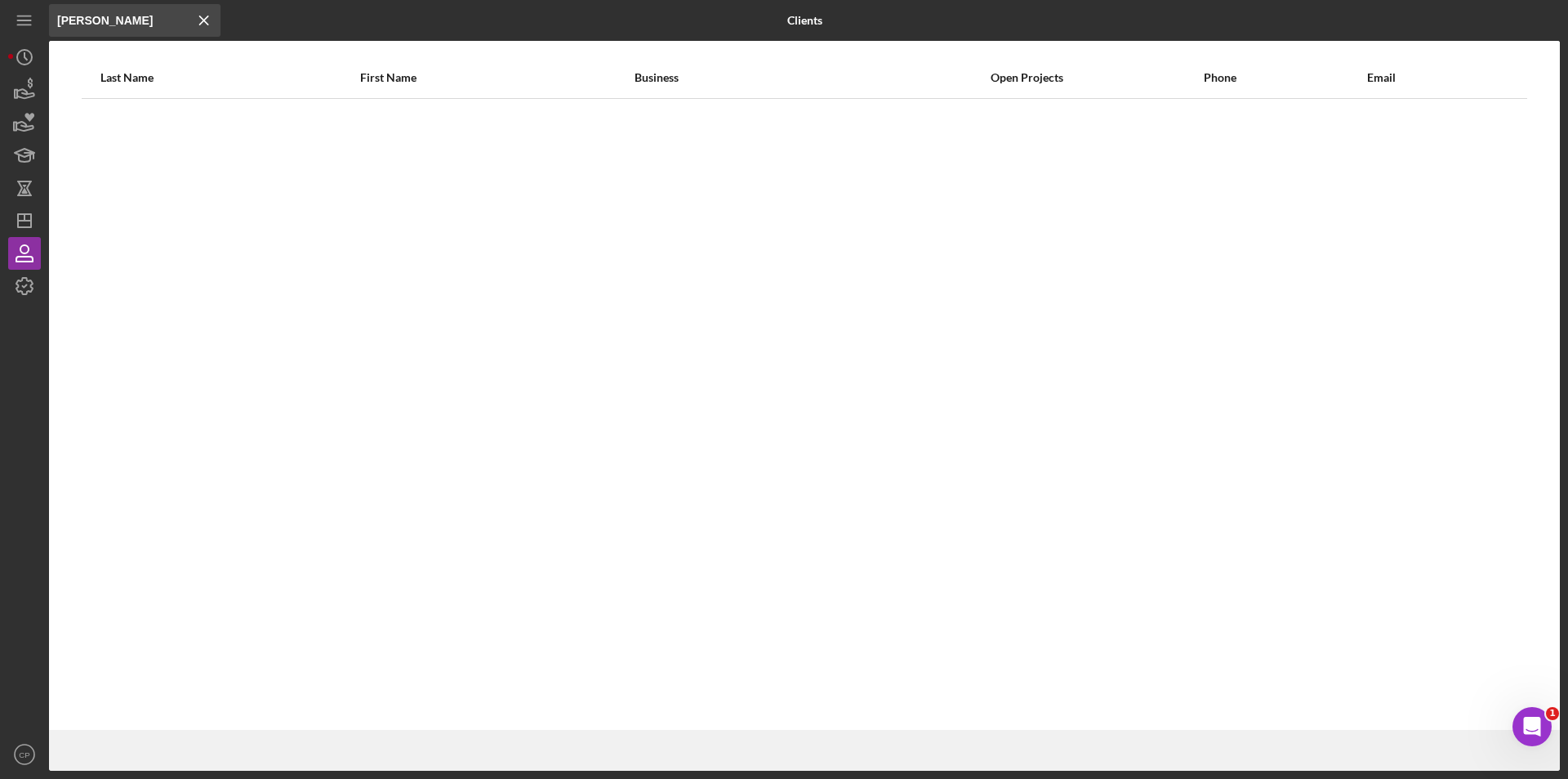
drag, startPoint x: 139, startPoint y: 21, endPoint x: 7, endPoint y: 29, distance: 132.2
click at [7, 29] on div "Icon/Menu Close [PERSON_NAME] Icon/Menu Close Clients Last Name First Name Busi…" at bounding box center [784, 390] width 1568 height 779
click at [164, 36] on input "[PERSON_NAME]" at bounding box center [135, 21] width 172 height 33
click at [147, 26] on input "[PERSON_NAME]" at bounding box center [135, 21] width 172 height 33
drag, startPoint x: 137, startPoint y: 17, endPoint x: 101, endPoint y: 19, distance: 36.1
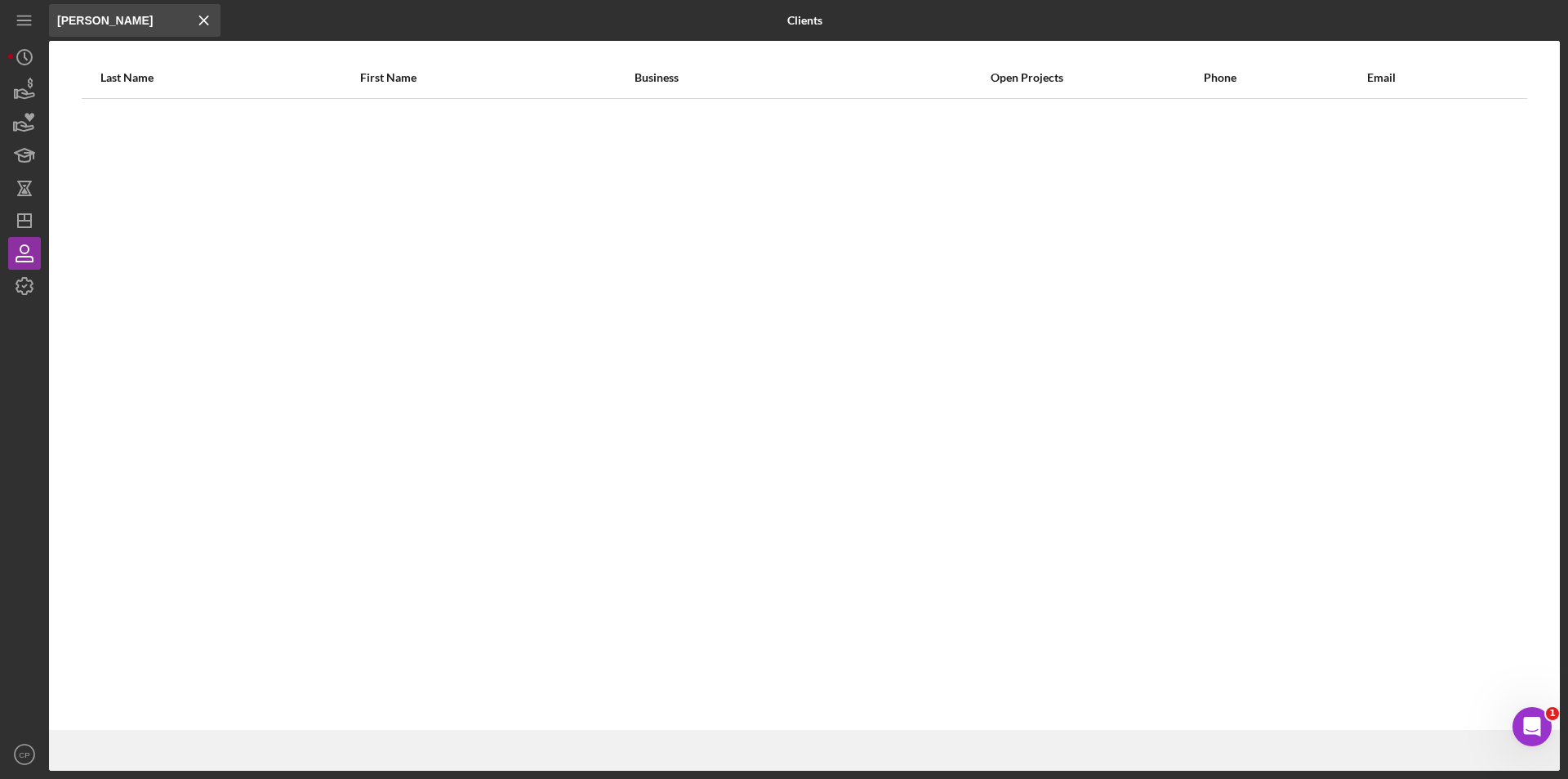
click at [101, 19] on input "[PERSON_NAME]" at bounding box center [135, 21] width 172 height 33
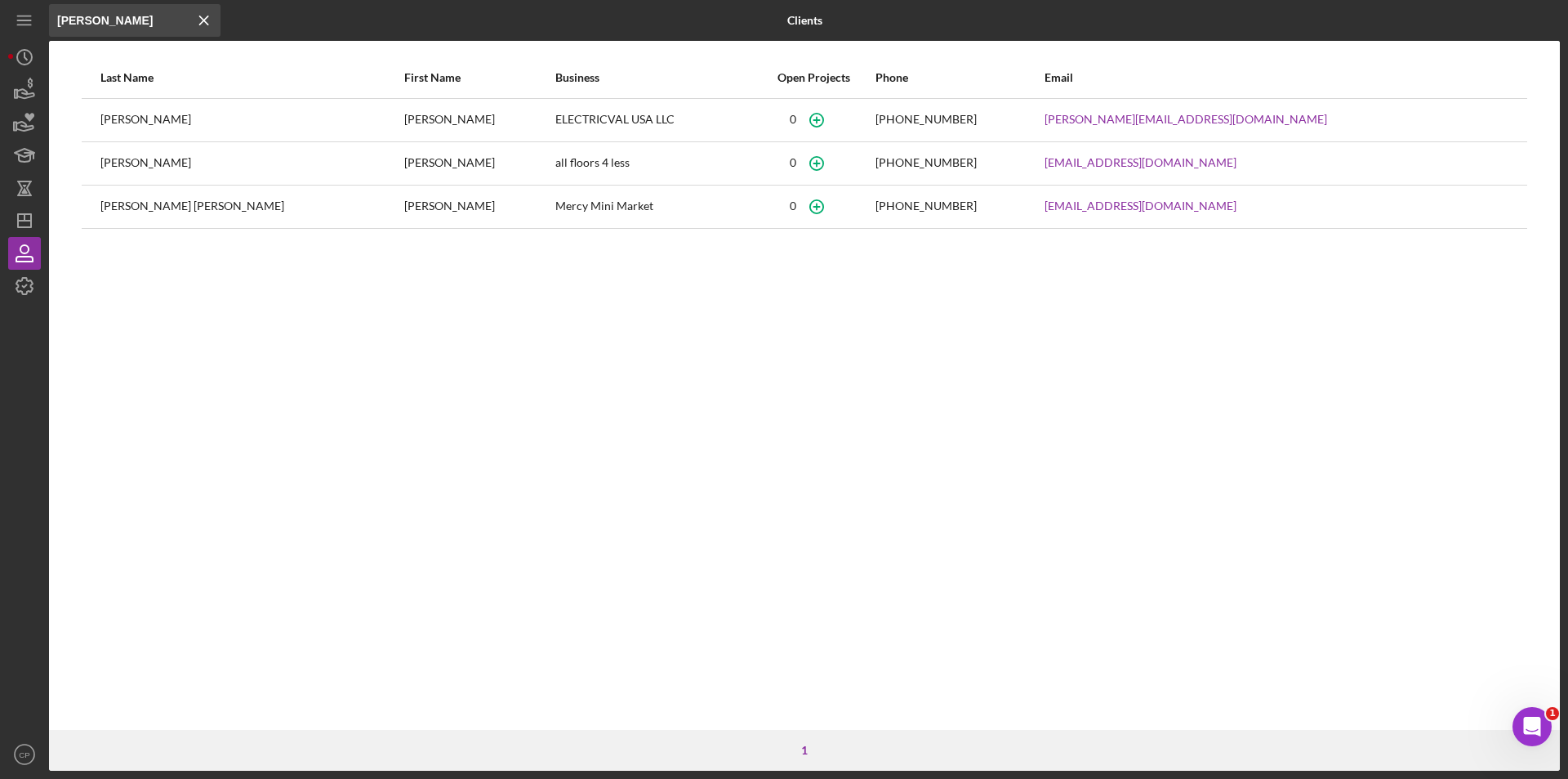
click at [135, 28] on input "[PERSON_NAME]" at bounding box center [135, 21] width 172 height 33
drag, startPoint x: 49, startPoint y: 21, endPoint x: -49, endPoint y: 21, distance: 98.0
click at [0, 21] on html "Icon/Menu Close [PERSON_NAME] Icon/Menu Close Clients Last Name First Name Busi…" at bounding box center [784, 390] width 1568 height 779
paste input "[PERSON_NAME]"
type input "[PERSON_NAME]"
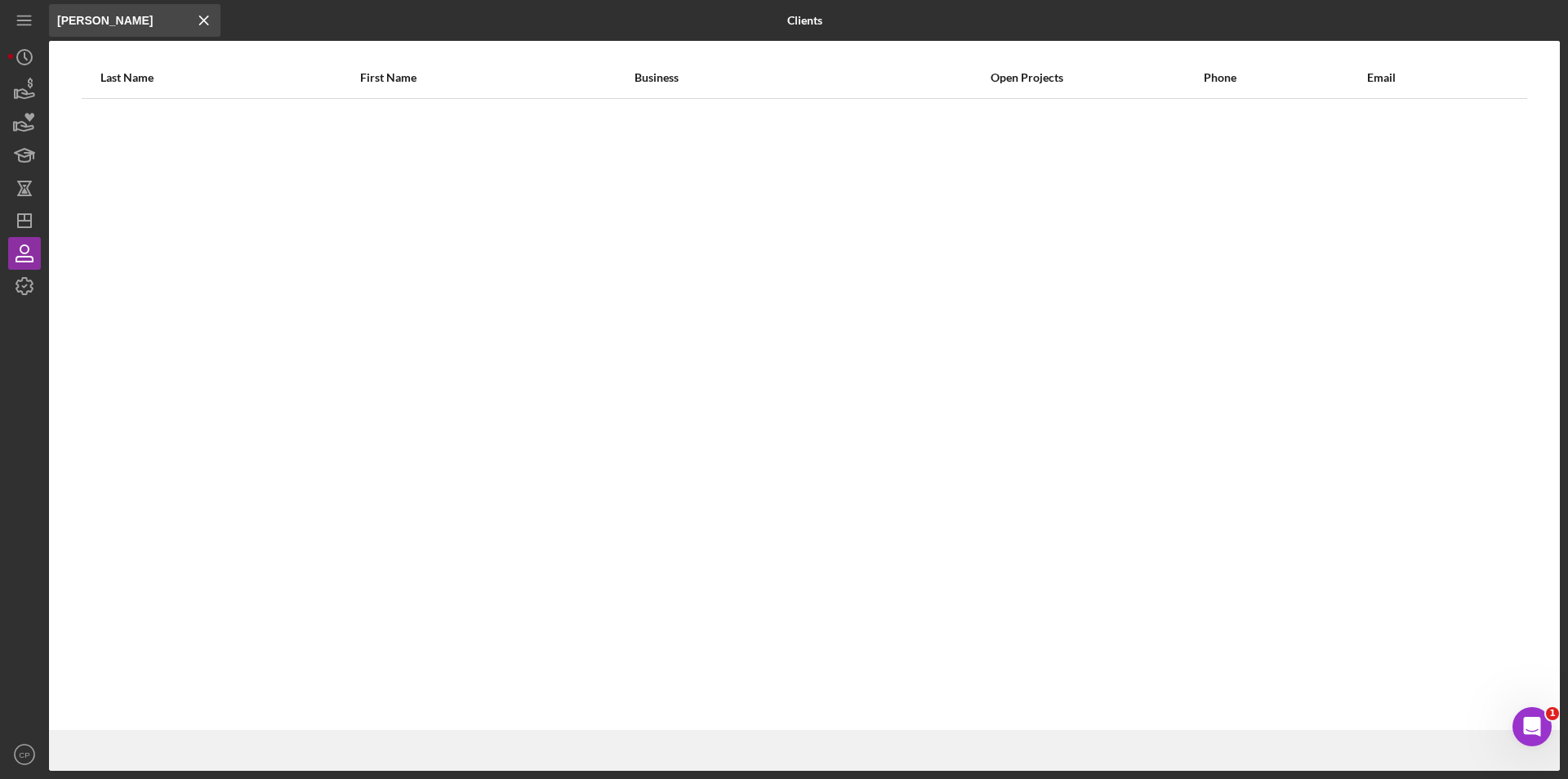
drag, startPoint x: 161, startPoint y: 21, endPoint x: -67, endPoint y: 25, distance: 228.0
click at [0, 25] on html "Icon/Menu Close [PERSON_NAME] Icon/Menu Close Clients Last Name First Name Busi…" at bounding box center [784, 390] width 1568 height 779
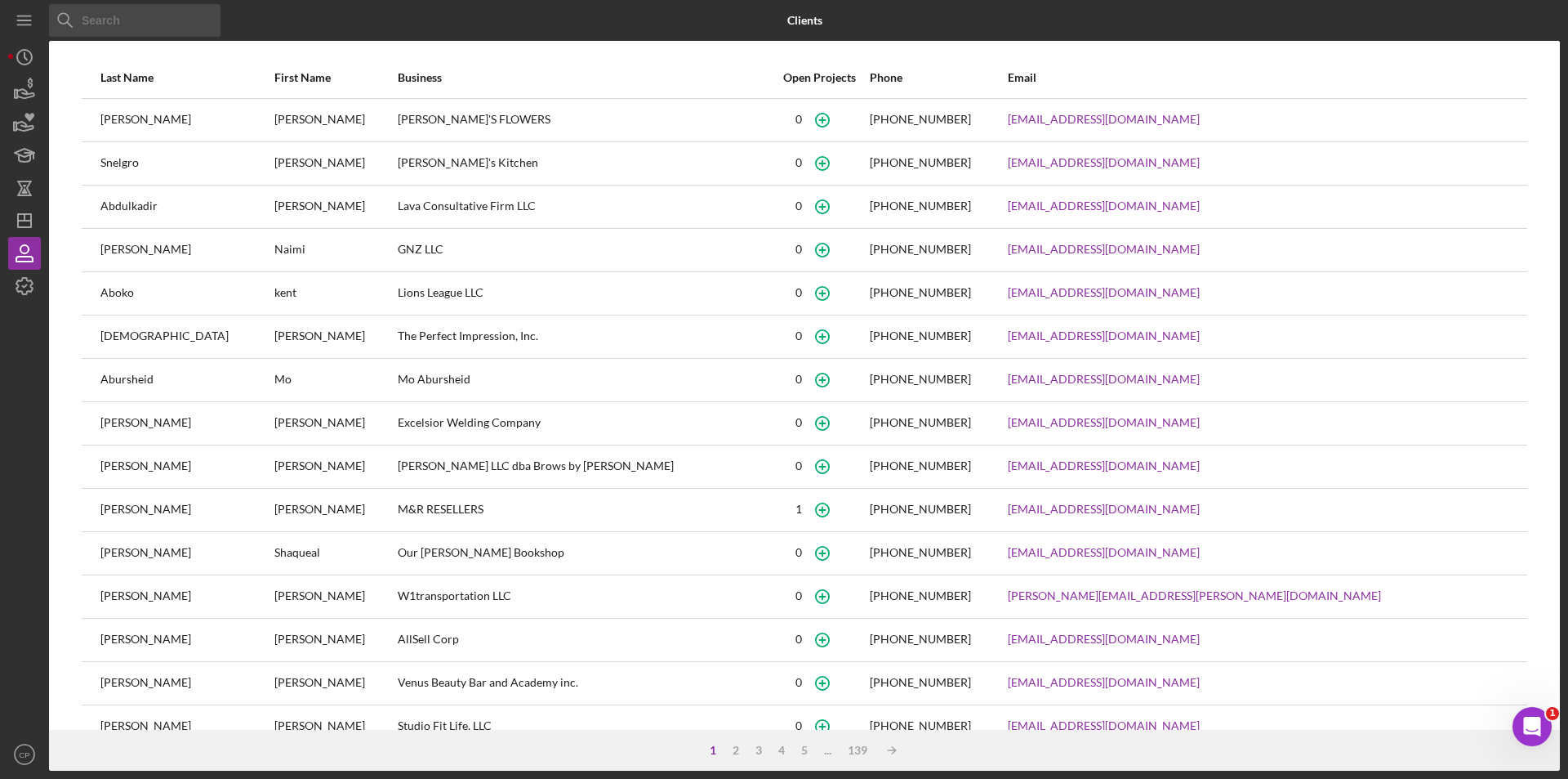
click at [97, 21] on input at bounding box center [135, 21] width 172 height 33
paste input "[EMAIL_ADDRESS][DOMAIN_NAME]"
type input "[EMAIL_ADDRESS][DOMAIN_NAME]"
click at [133, 26] on input at bounding box center [135, 21] width 172 height 33
paste input "[EMAIL_ADDRESS][DOMAIN_NAME]"
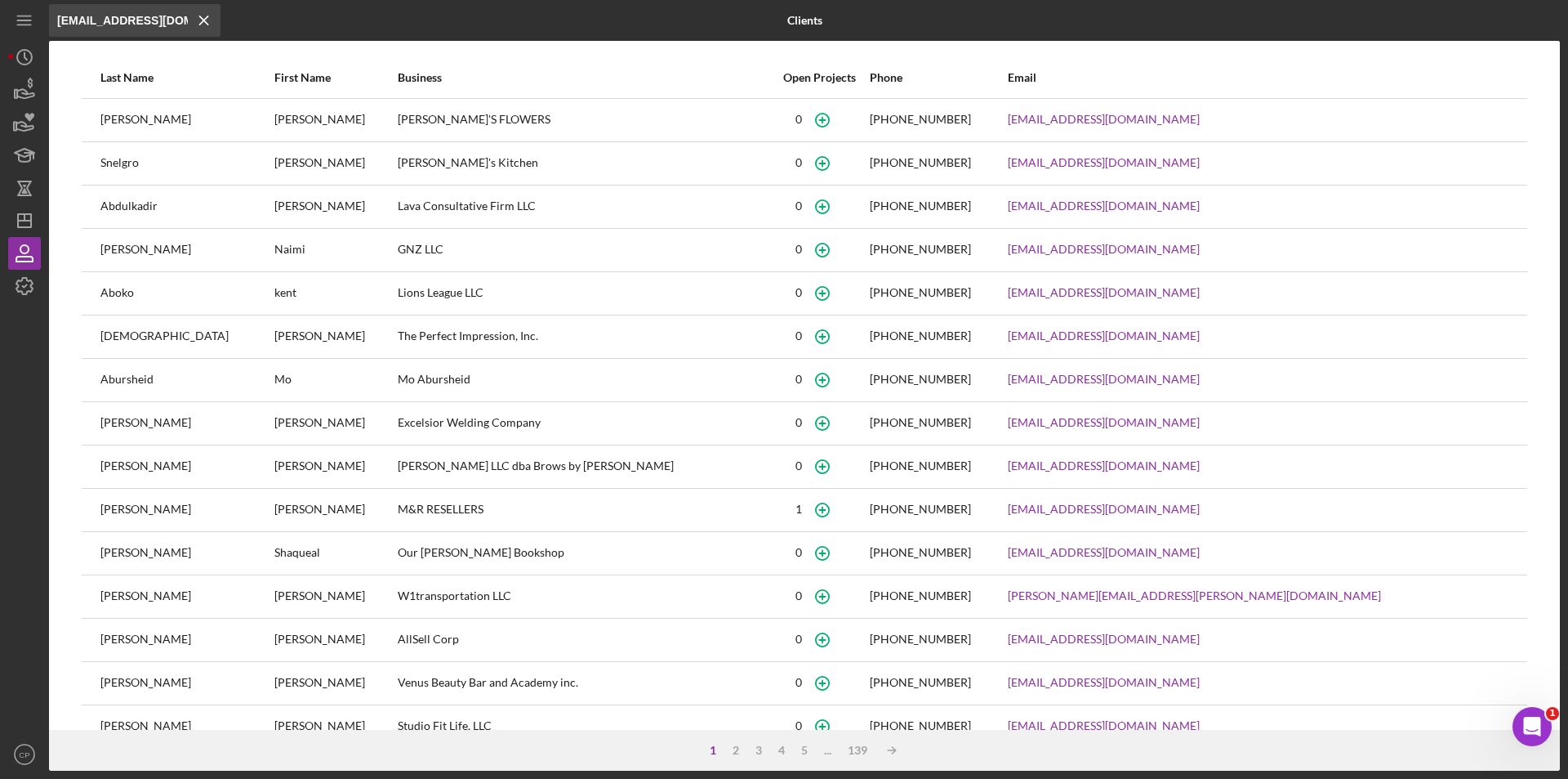
scroll to position [0, 22]
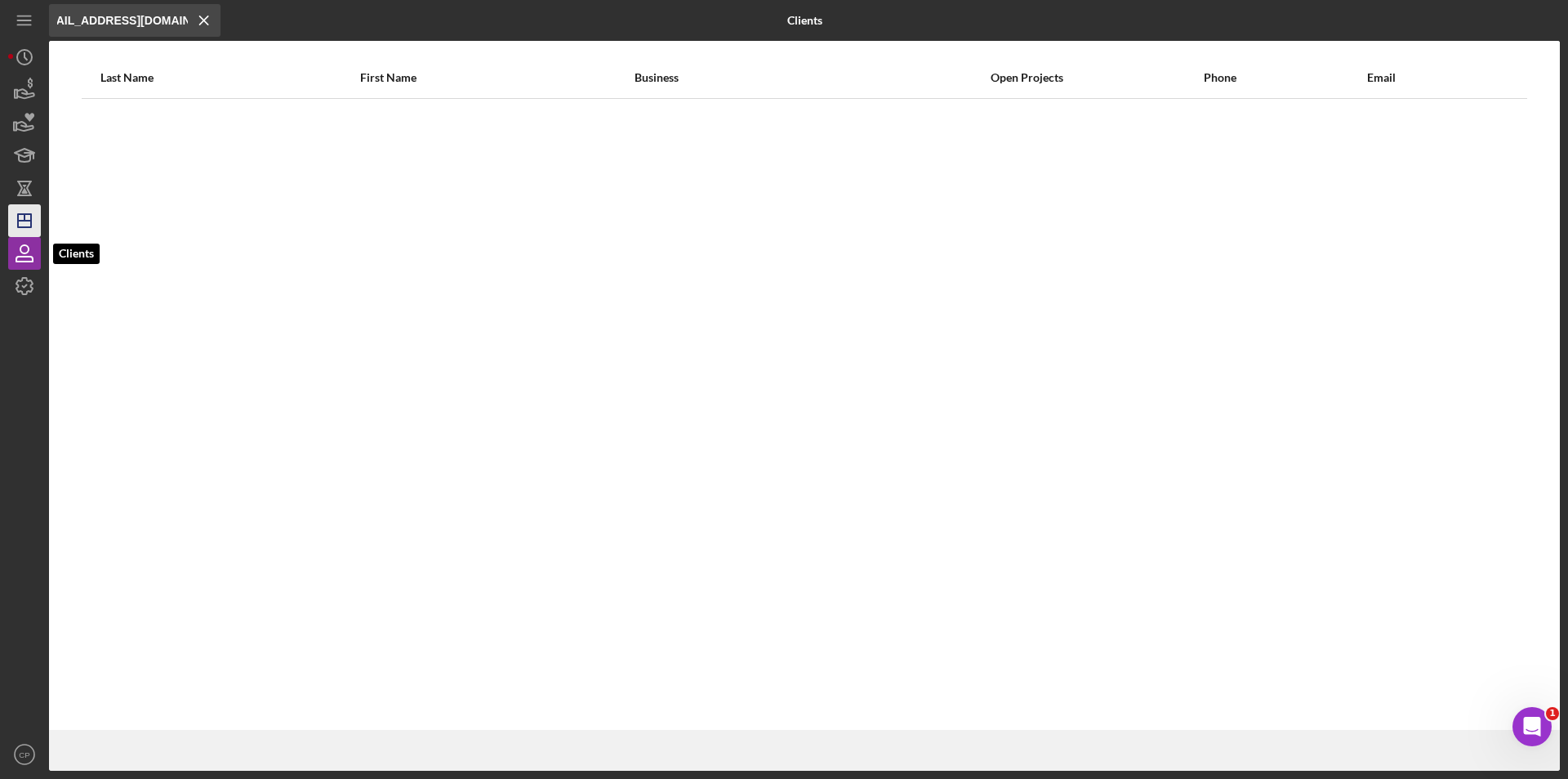
type input "[EMAIL_ADDRESS][DOMAIN_NAME]"
click at [27, 232] on icon "Icon/Dashboard" at bounding box center [24, 220] width 41 height 41
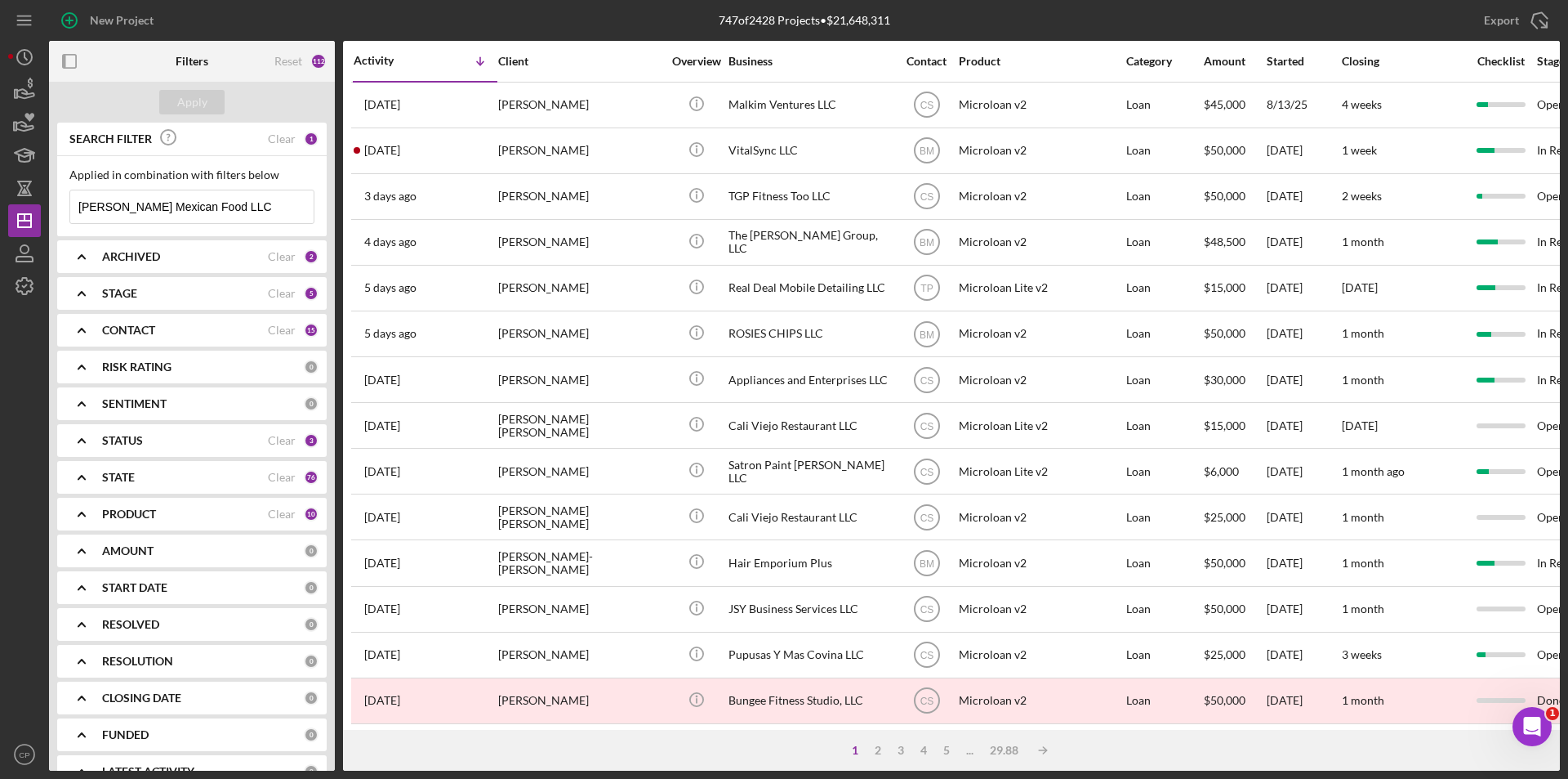
click at [268, 207] on input "[PERSON_NAME] Mexican Food LLC" at bounding box center [192, 206] width 244 height 33
drag, startPoint x: 268, startPoint y: 207, endPoint x: -145, endPoint y: 211, distance: 413.0
click at [0, 211] on html "New Project 747 of 2428 Projects • $21,648,311 [PERSON_NAME] Mexican Food LLC E…" at bounding box center [784, 390] width 1568 height 779
paste input "[EMAIL_ADDRESS][DOMAIN_NAME]"
type input "[EMAIL_ADDRESS][DOMAIN_NAME]"
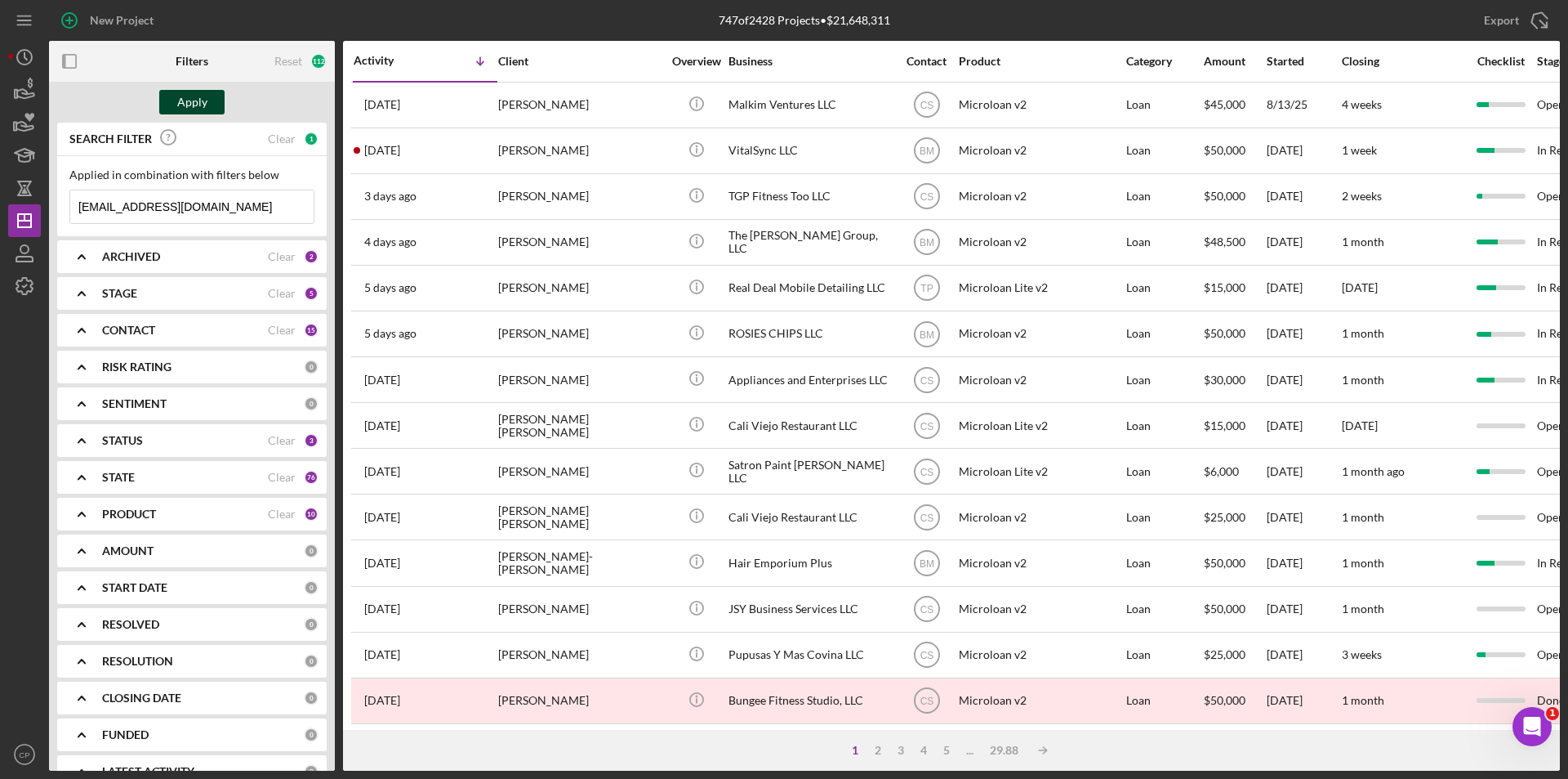
click at [199, 103] on div "Apply" at bounding box center [192, 102] width 30 height 24
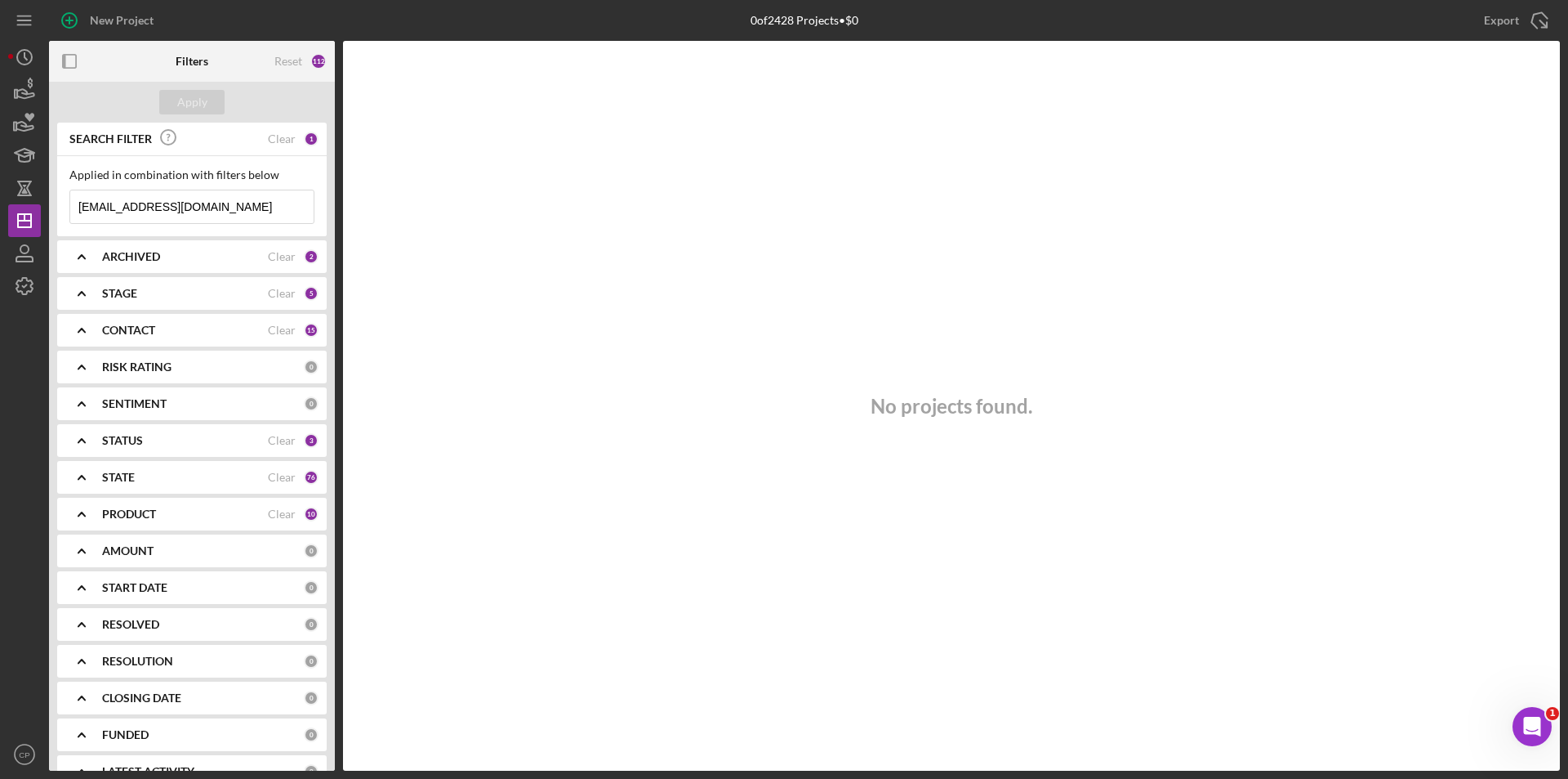
drag, startPoint x: 36, startPoint y: 200, endPoint x: -53, endPoint y: 200, distance: 89.0
click at [0, 200] on html "New Project 0 of 2428 Projects • $0 [PERSON_NAME] Mexican Food LLC Export Icon/…" at bounding box center [784, 390] width 1568 height 779
click at [187, 206] on input at bounding box center [192, 206] width 244 height 33
click at [134, 210] on input at bounding box center [192, 206] width 244 height 33
paste input "[PHONE_NUMBER]"
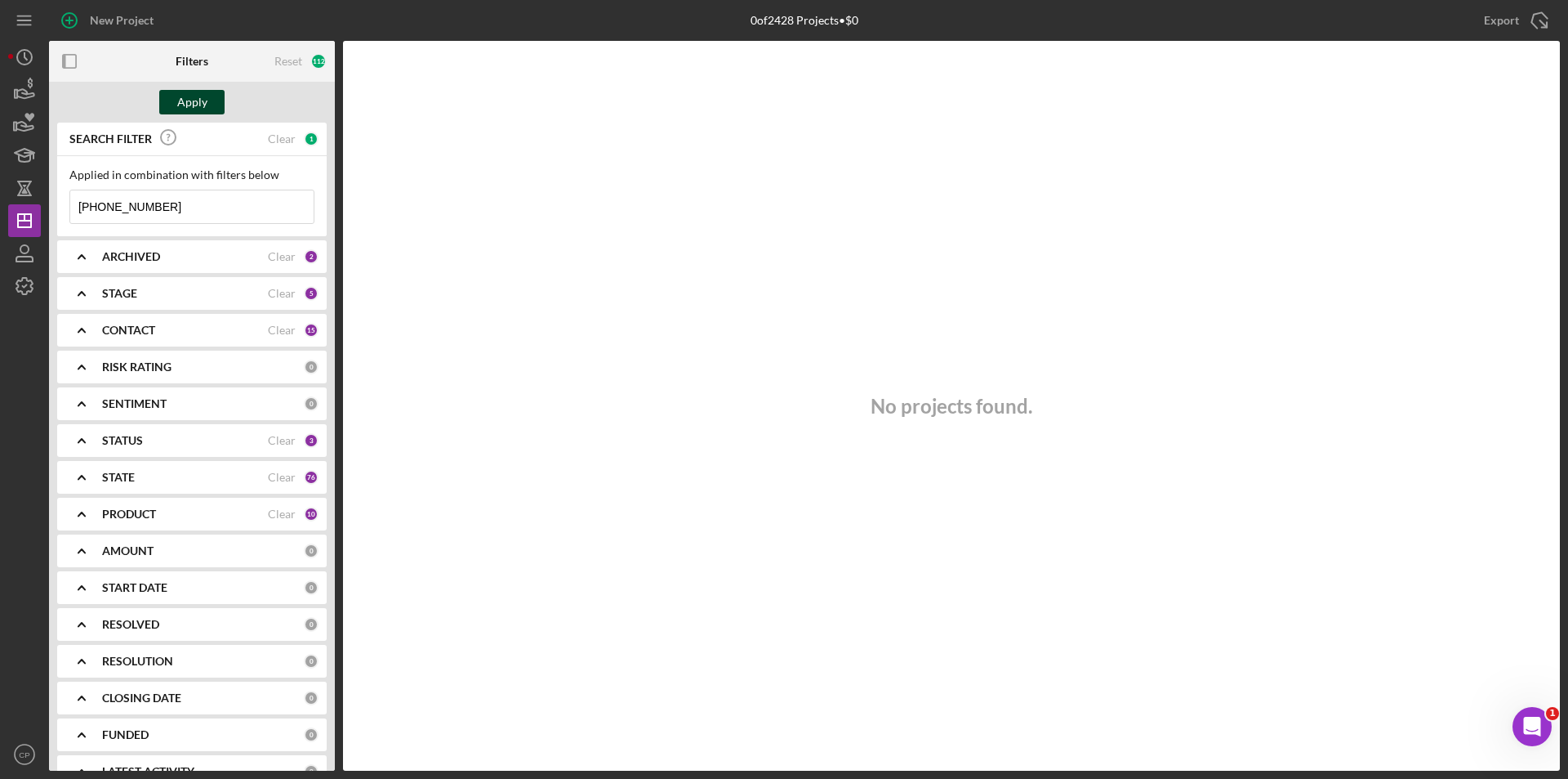
type input "[PHONE_NUMBER]"
click at [195, 111] on div "Apply" at bounding box center [192, 102] width 30 height 24
click at [21, 224] on icon "Icon/Dashboard" at bounding box center [24, 220] width 41 height 41
drag, startPoint x: 187, startPoint y: 216, endPoint x: -48, endPoint y: 225, distance: 235.2
click at [0, 225] on html "New Project 0 of 2428 Projects • $0 [PERSON_NAME] Mexican Food LLC Export Icon/…" at bounding box center [784, 390] width 1568 height 779
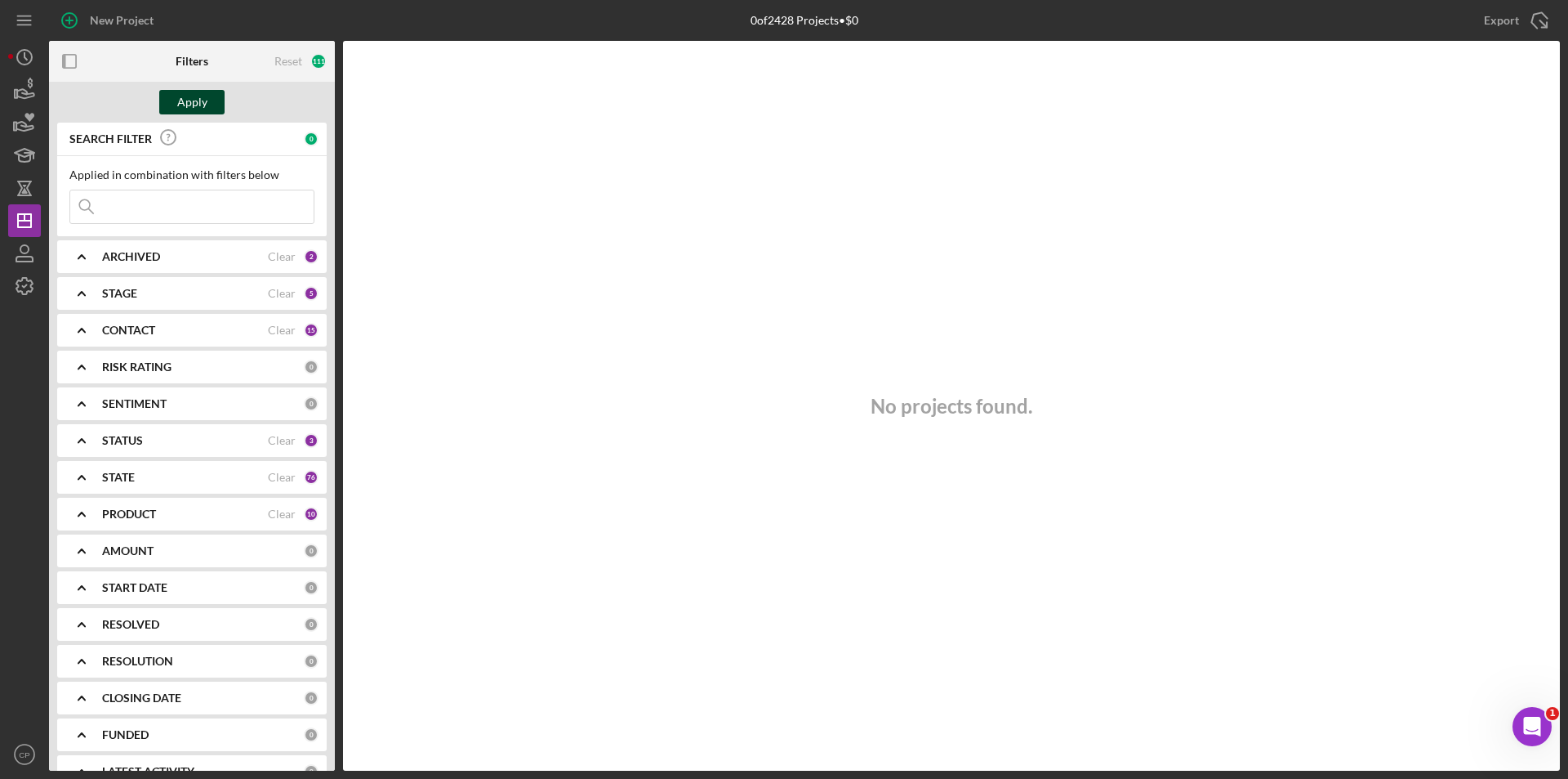
click at [188, 105] on div "Apply" at bounding box center [192, 102] width 30 height 24
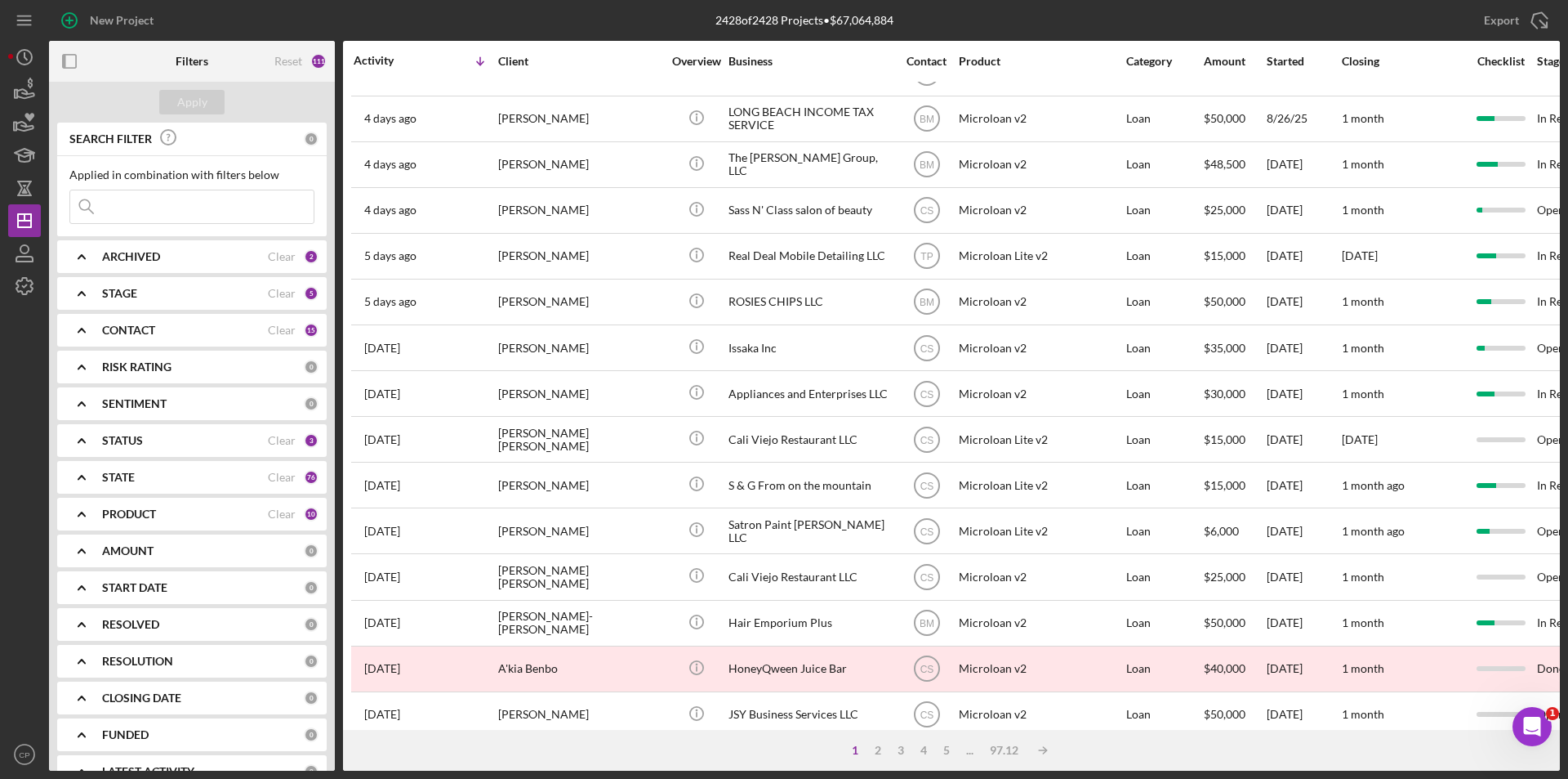
scroll to position [519, 0]
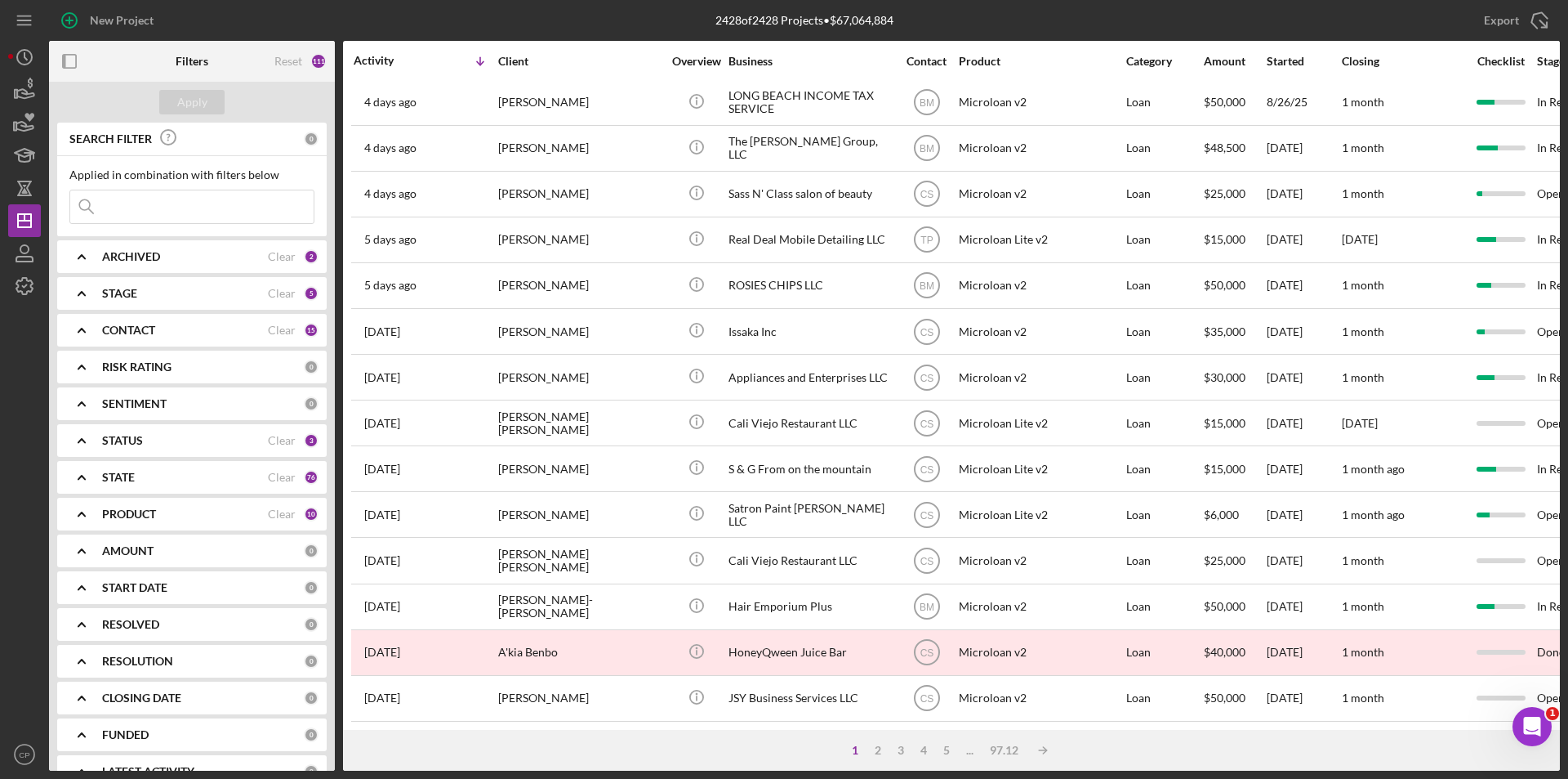
click at [142, 217] on input at bounding box center [192, 206] width 244 height 33
paste input "[PERSON_NAME] Mexican Food LLC"
type input "[PERSON_NAME] Mexican Food LLC"
click at [189, 95] on div "Apply" at bounding box center [192, 102] width 30 height 24
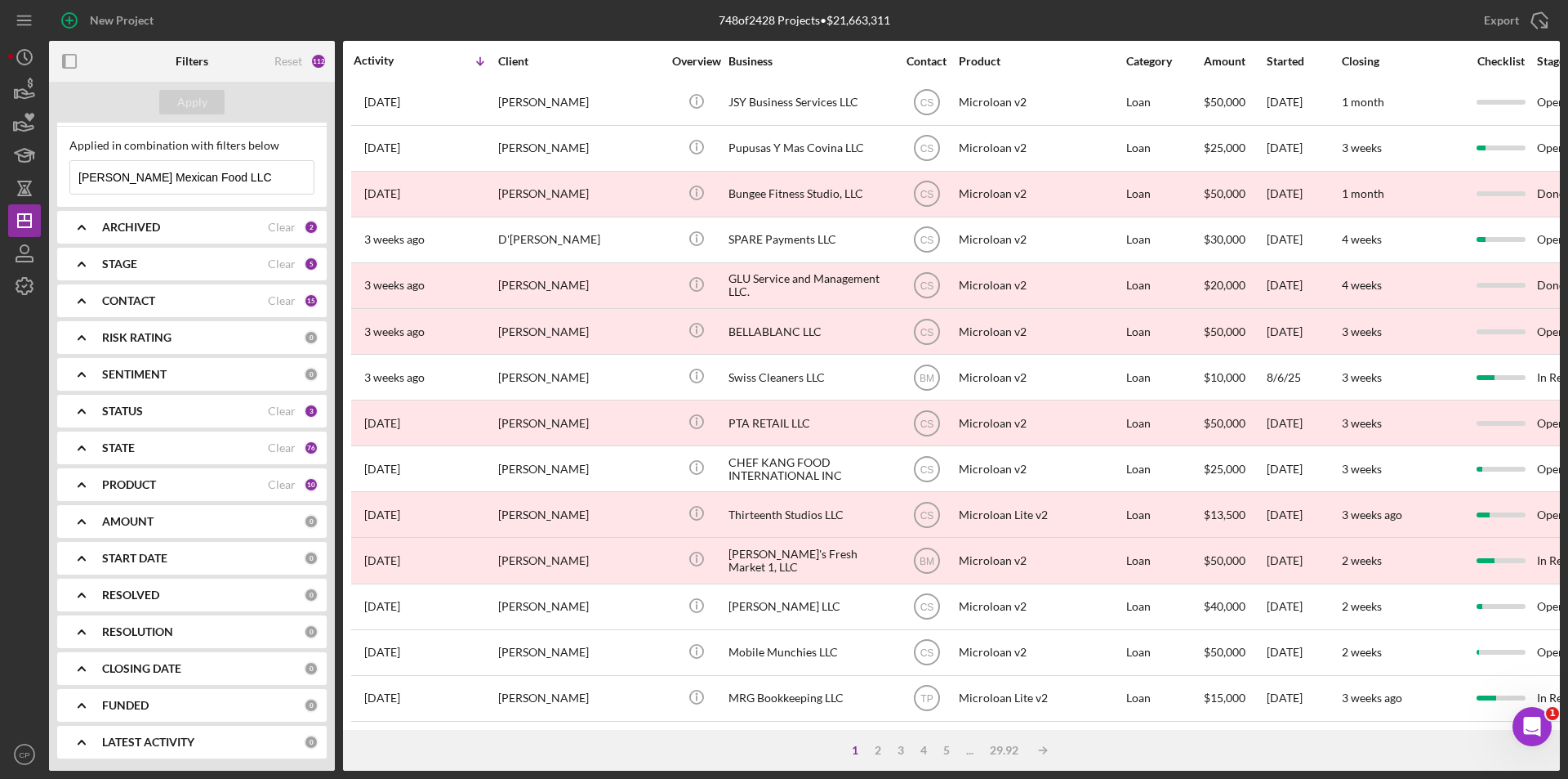
click at [167, 277] on div "STAGE Clear 5" at bounding box center [211, 264] width 217 height 33
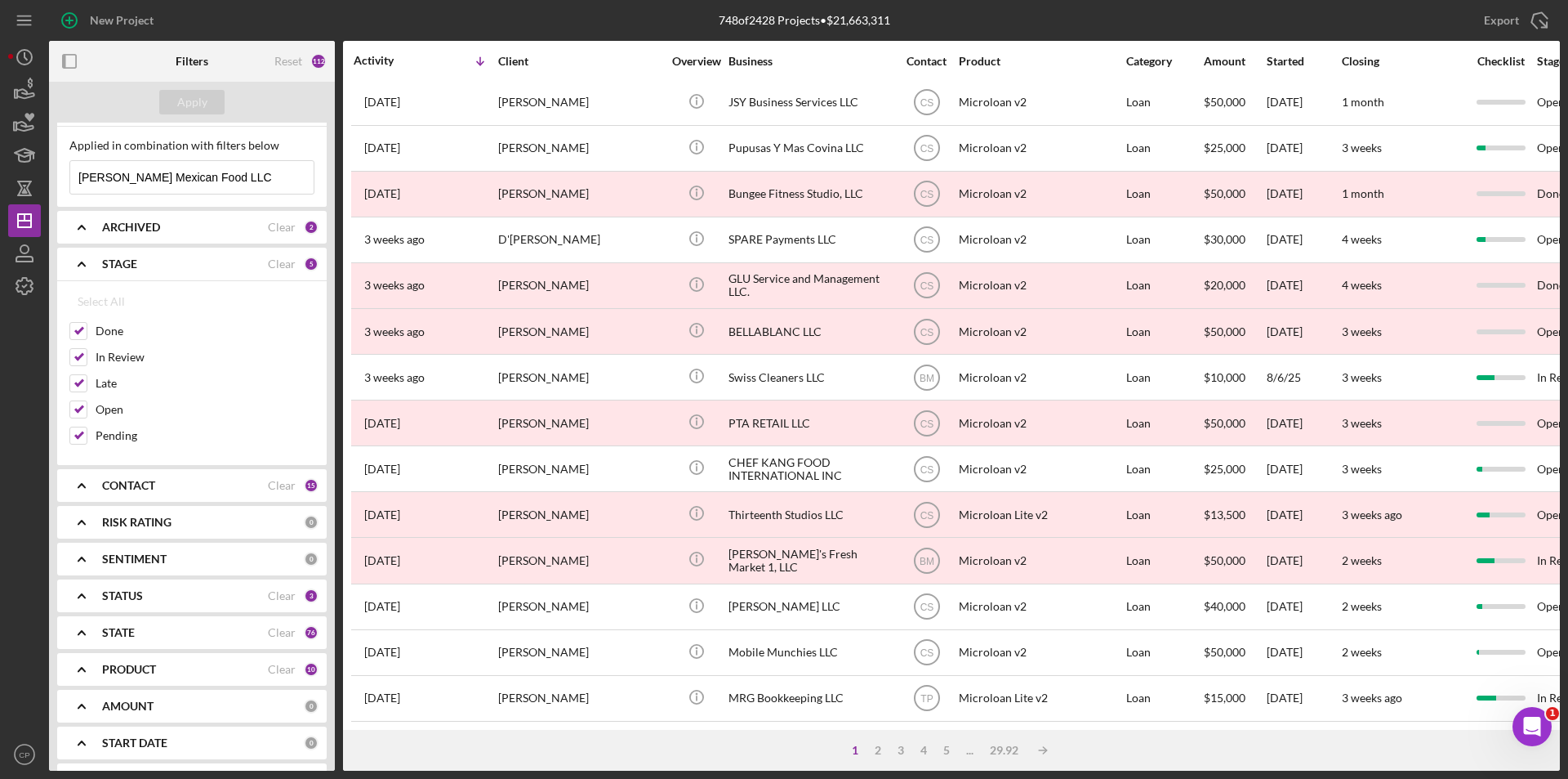
click at [169, 273] on div "STAGE Clear 5" at bounding box center [211, 264] width 217 height 33
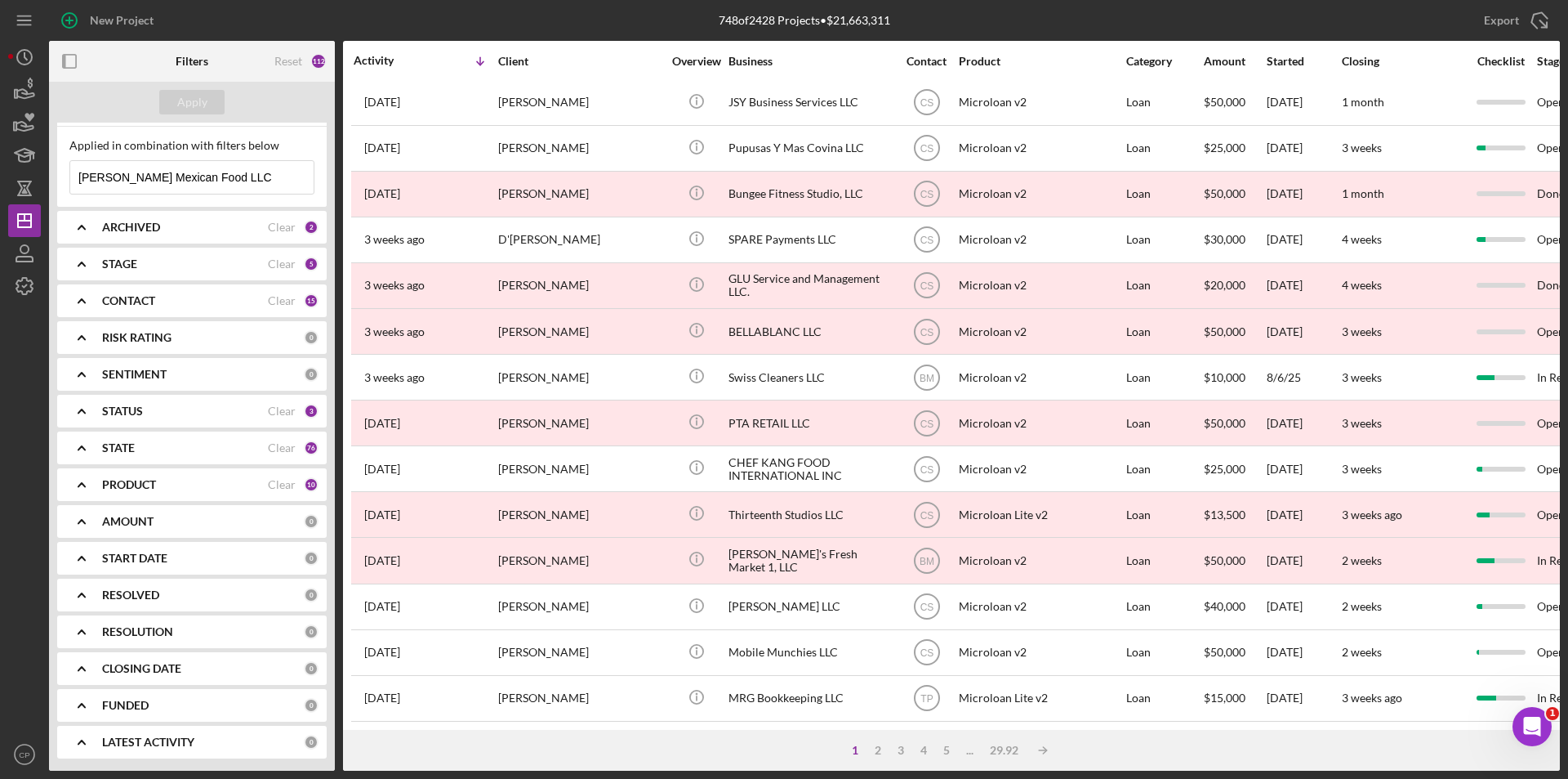
click at [216, 220] on div "ARCHIVED" at bounding box center [185, 226] width 166 height 13
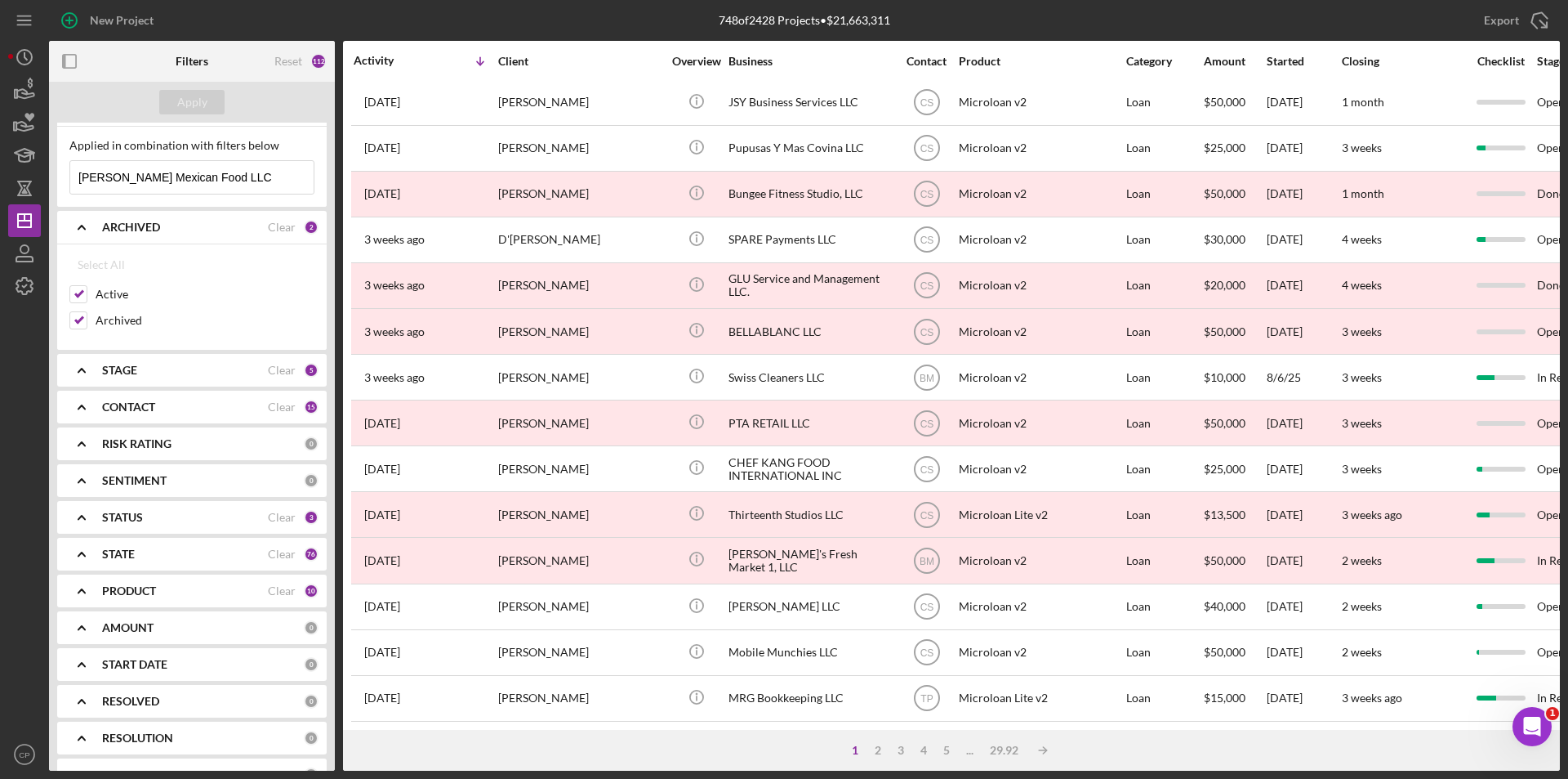
click at [216, 220] on div "ARCHIVED" at bounding box center [185, 226] width 166 height 13
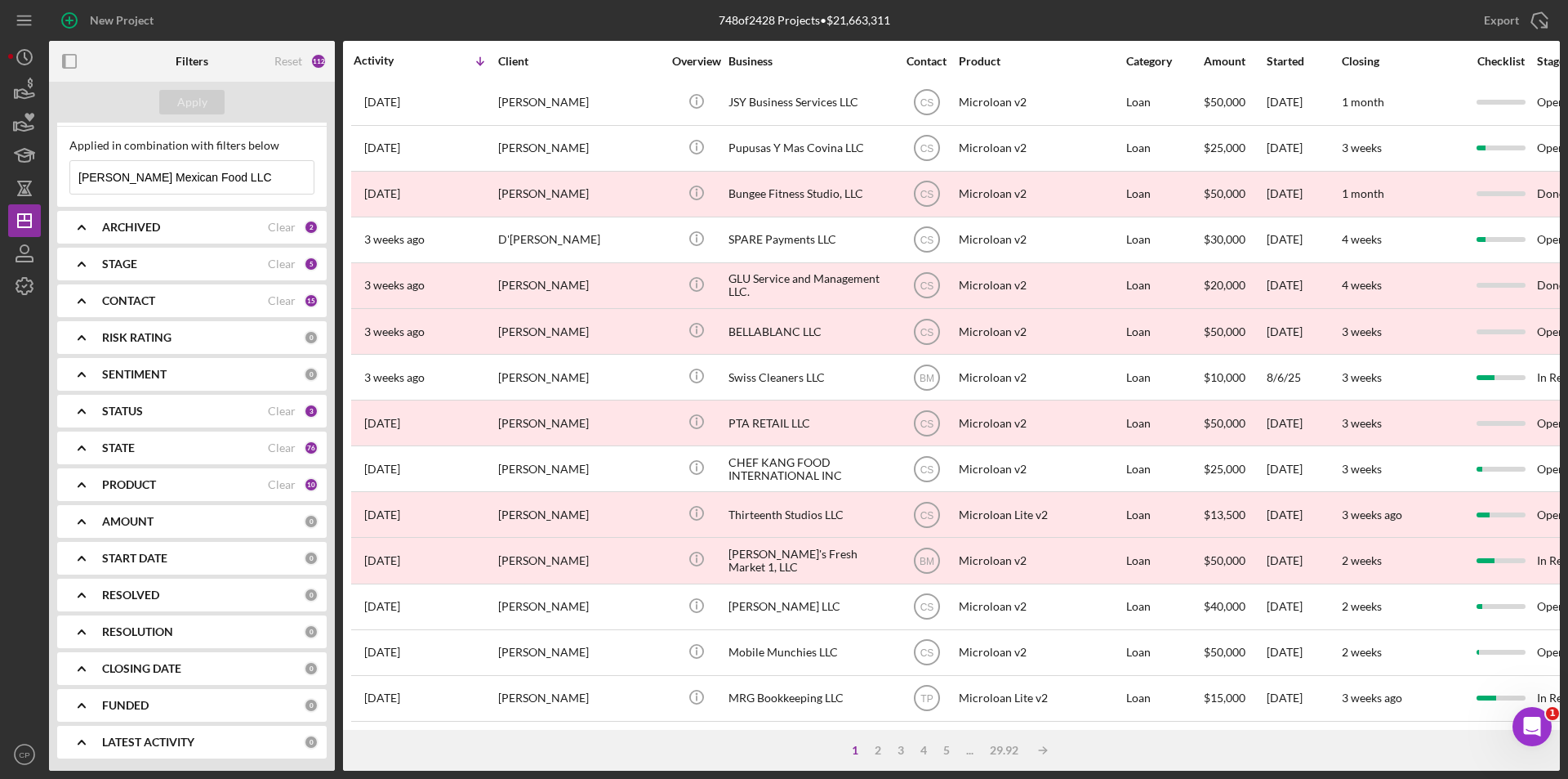
click at [157, 750] on div "LATEST ACTIVITY 0" at bounding box center [211, 742] width 217 height 33
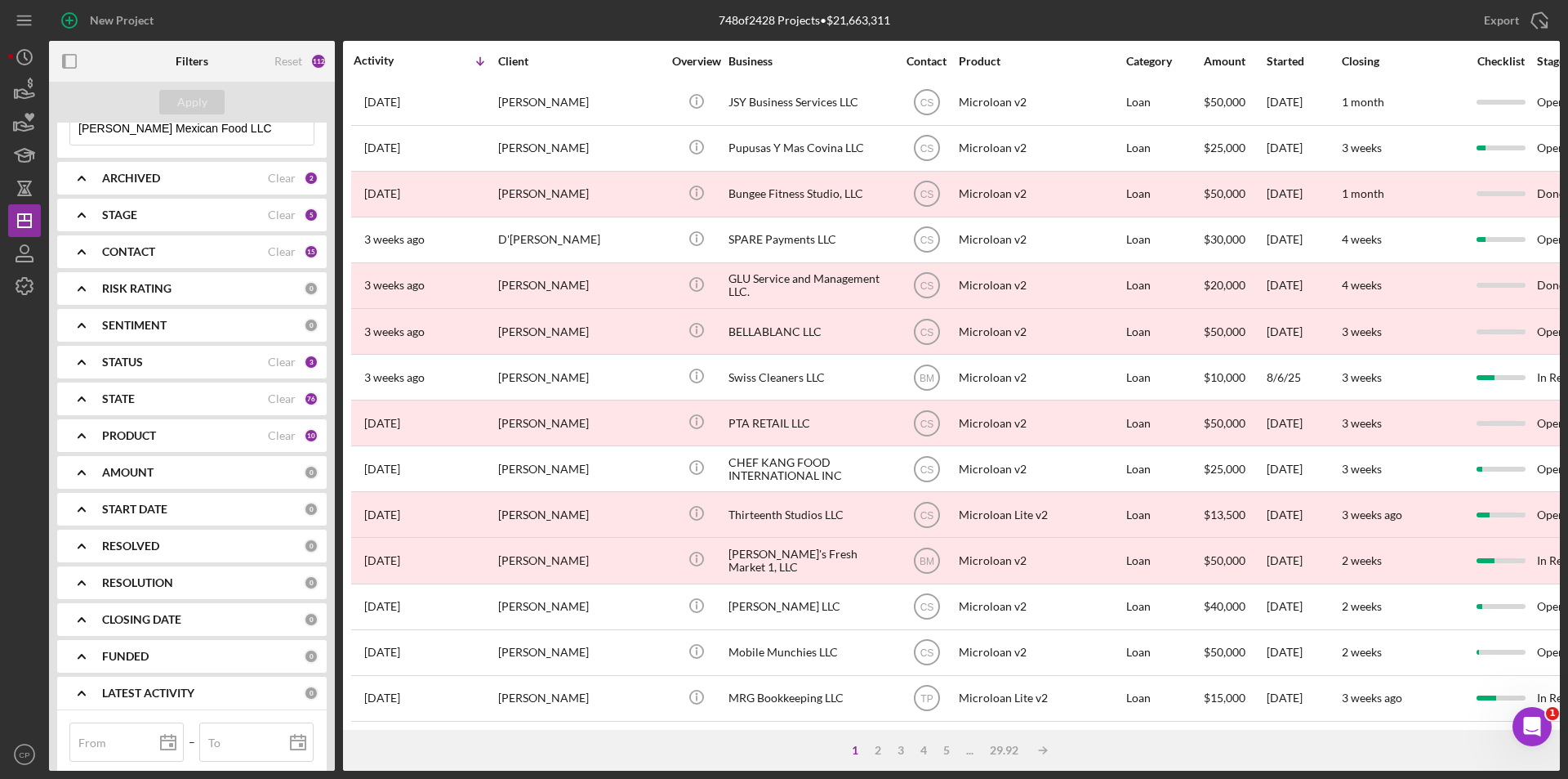
scroll to position [269, 0]
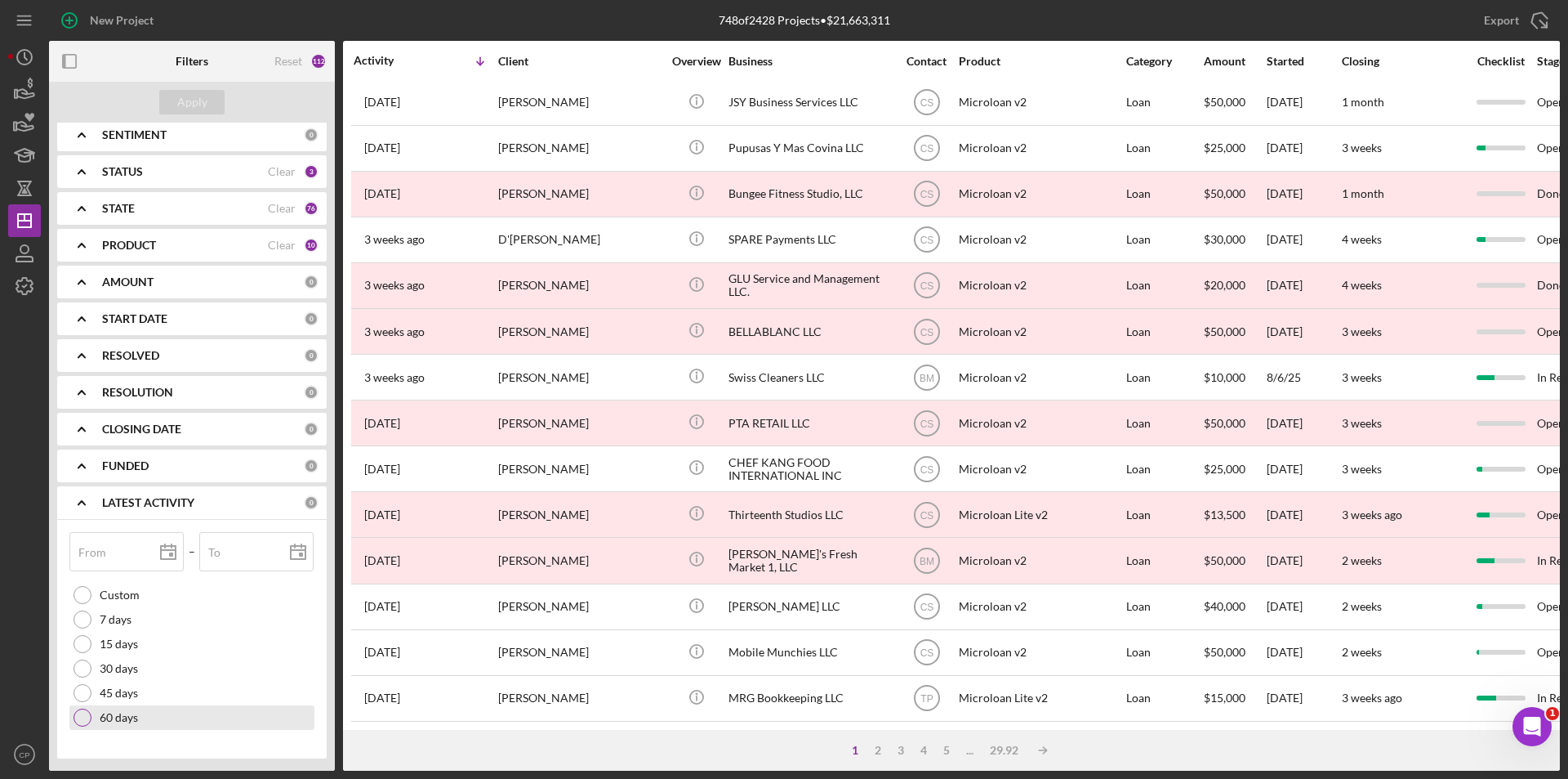
click at [88, 722] on div at bounding box center [82, 717] width 18 height 18
type input "[DATE]"
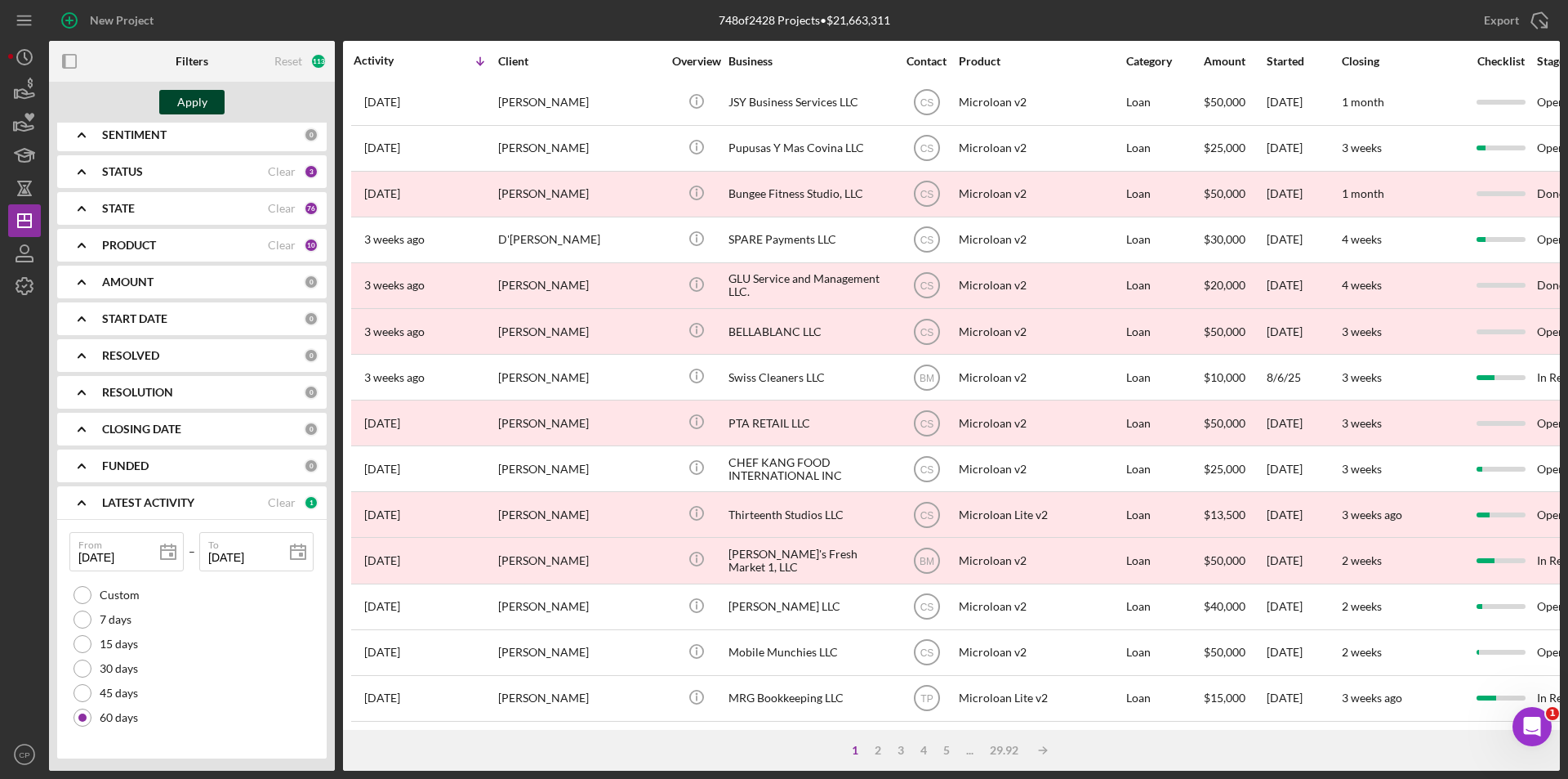
click at [193, 106] on div "Apply" at bounding box center [192, 102] width 30 height 24
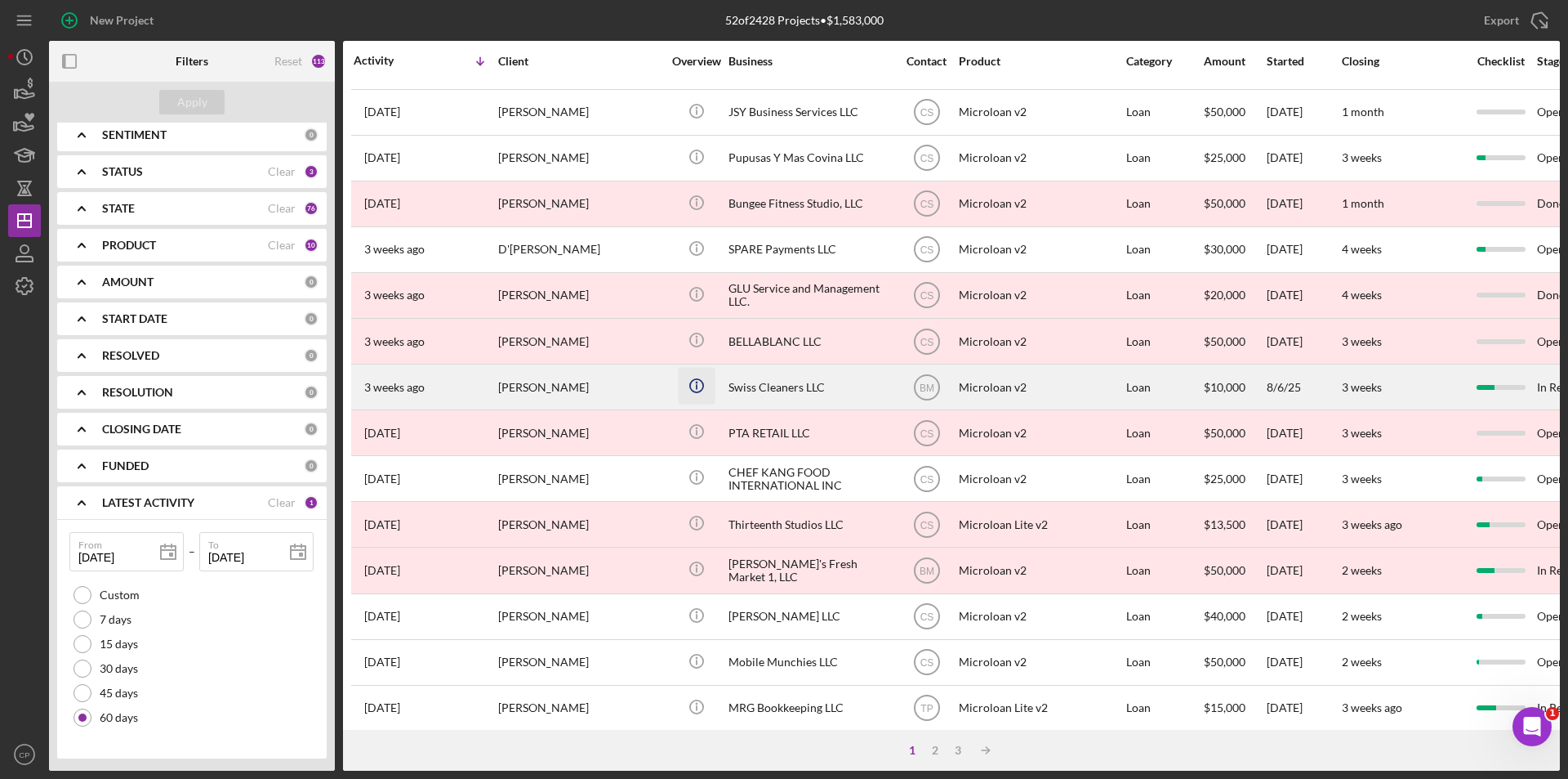
scroll to position [519, 0]
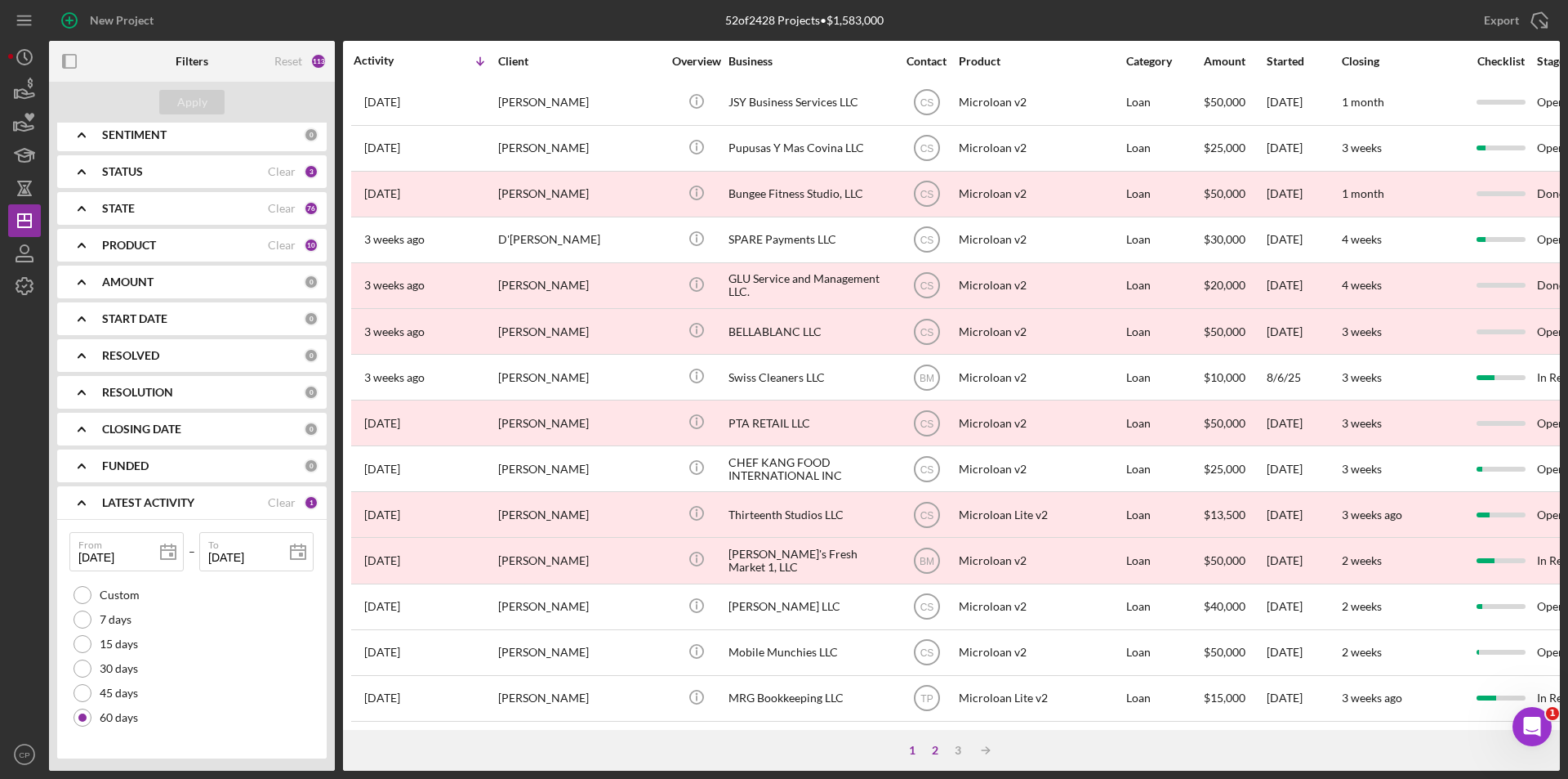
click at [943, 750] on div "2" at bounding box center [935, 750] width 23 height 13
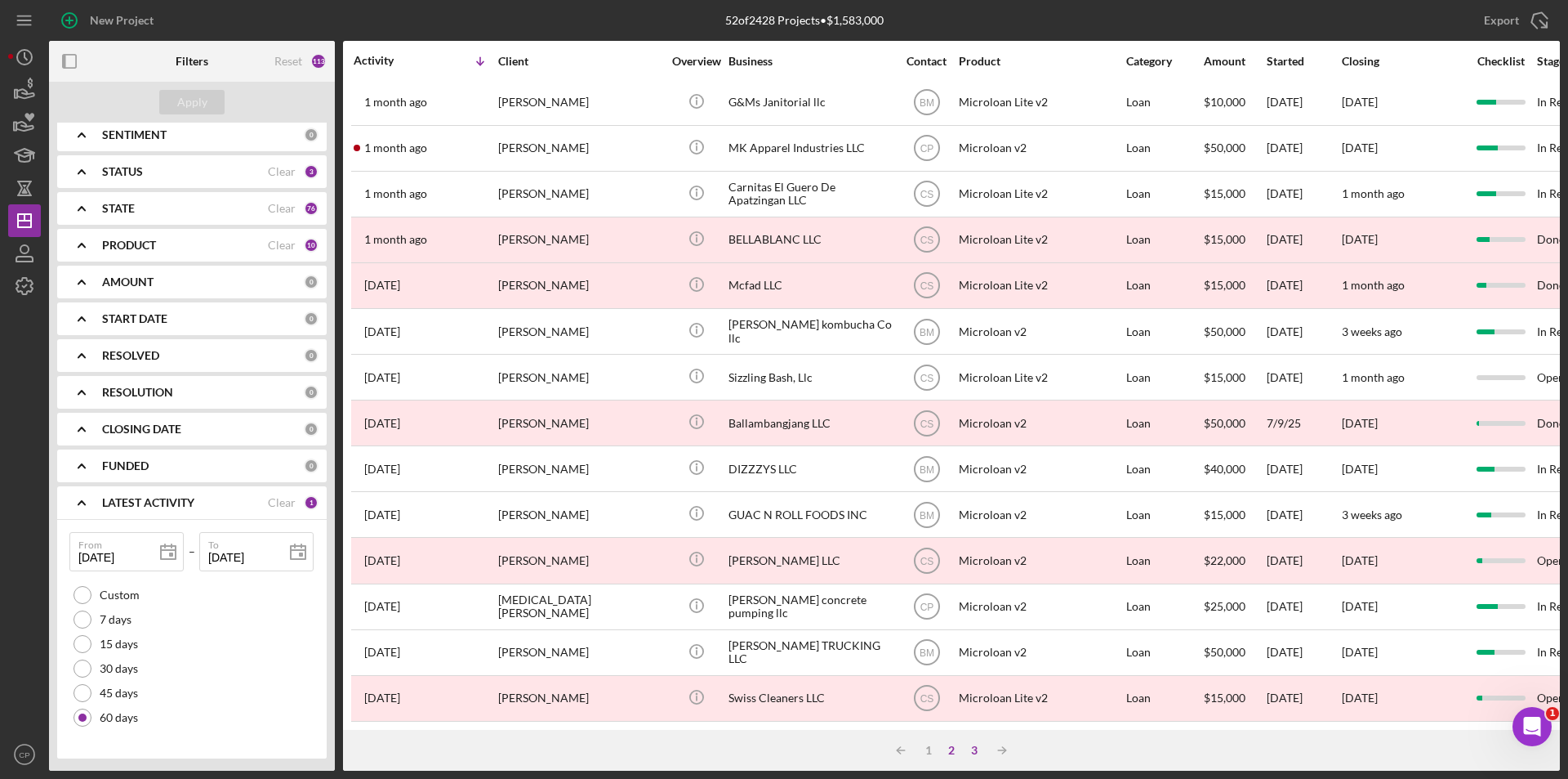
click at [975, 750] on div "3" at bounding box center [974, 750] width 23 height 13
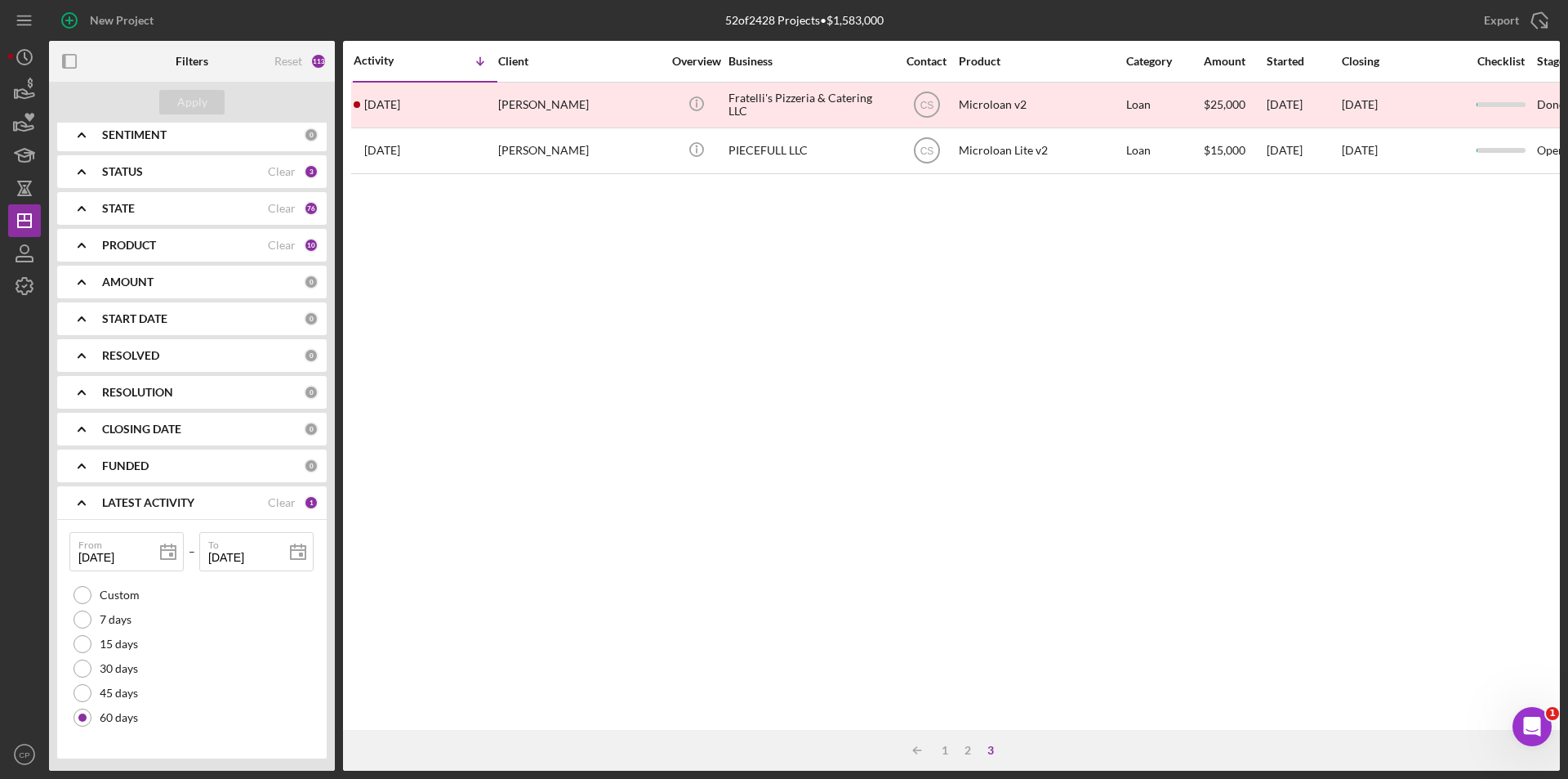
scroll to position [0, 0]
click at [126, 720] on label "60 days" at bounding box center [119, 717] width 38 height 13
click at [75, 712] on div at bounding box center [82, 717] width 18 height 18
click at [311, 503] on div "1" at bounding box center [310, 502] width 15 height 15
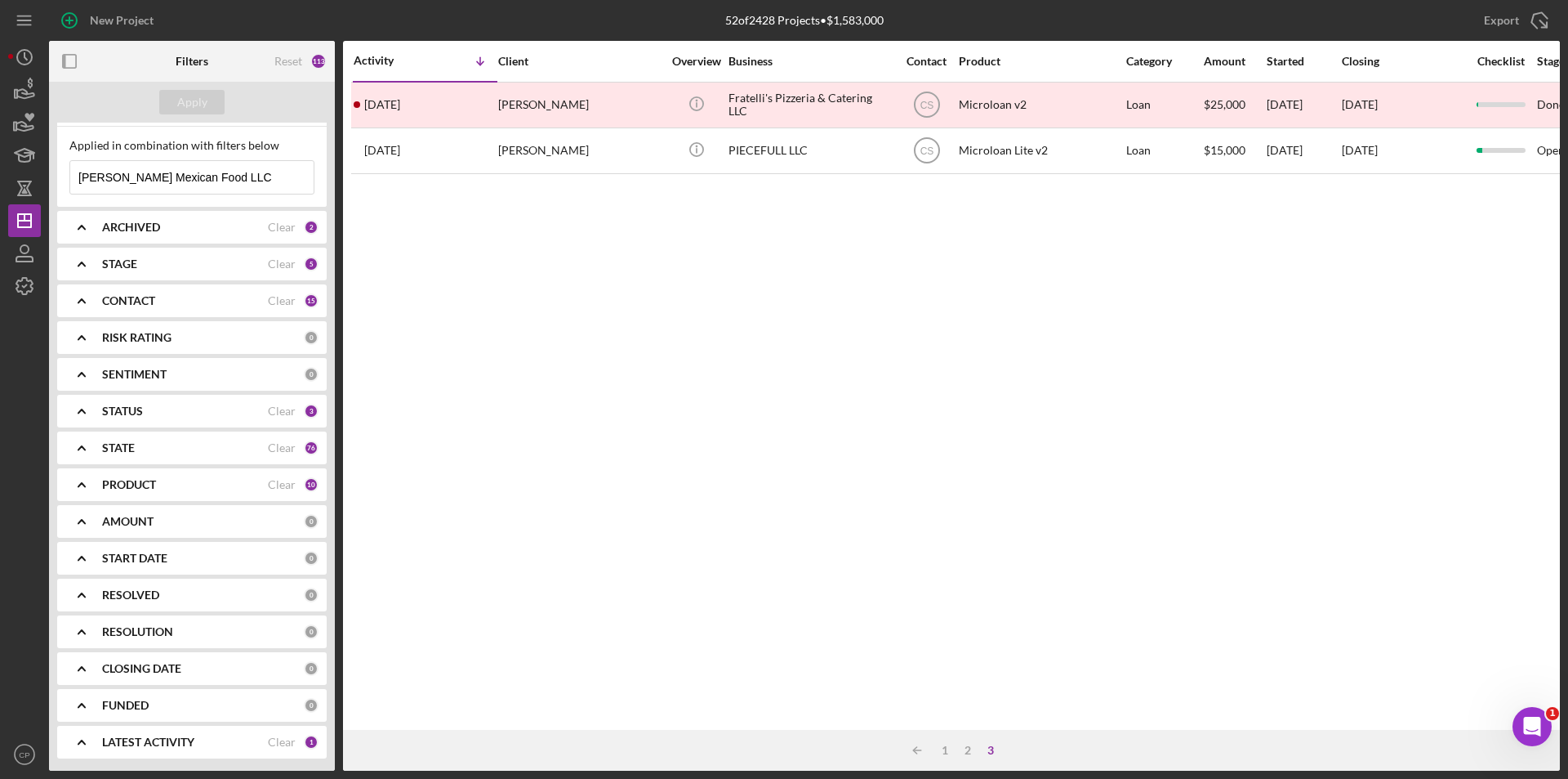
click at [310, 744] on div "1" at bounding box center [310, 742] width 15 height 15
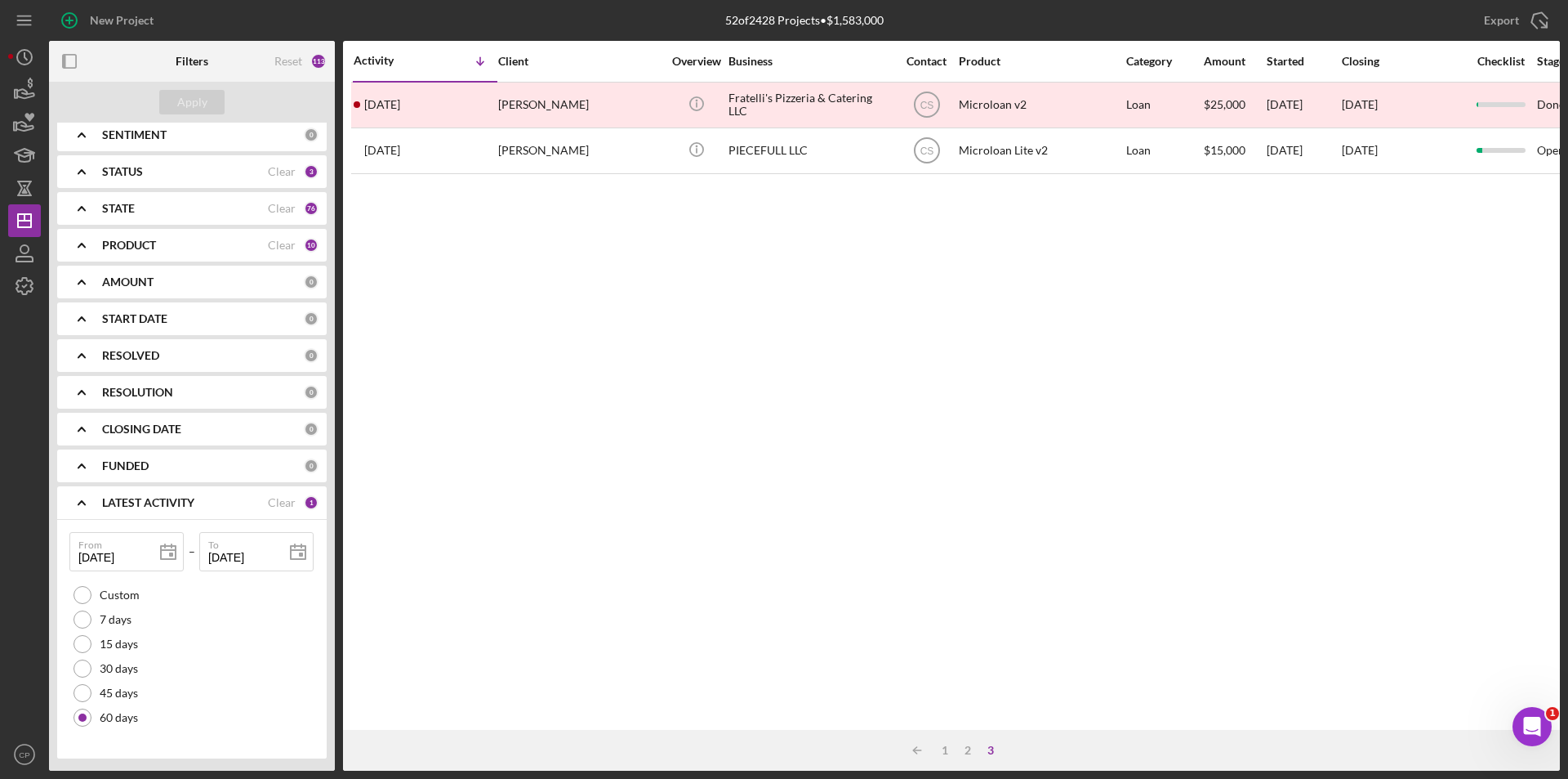
click at [306, 500] on div "1" at bounding box center [310, 502] width 15 height 15
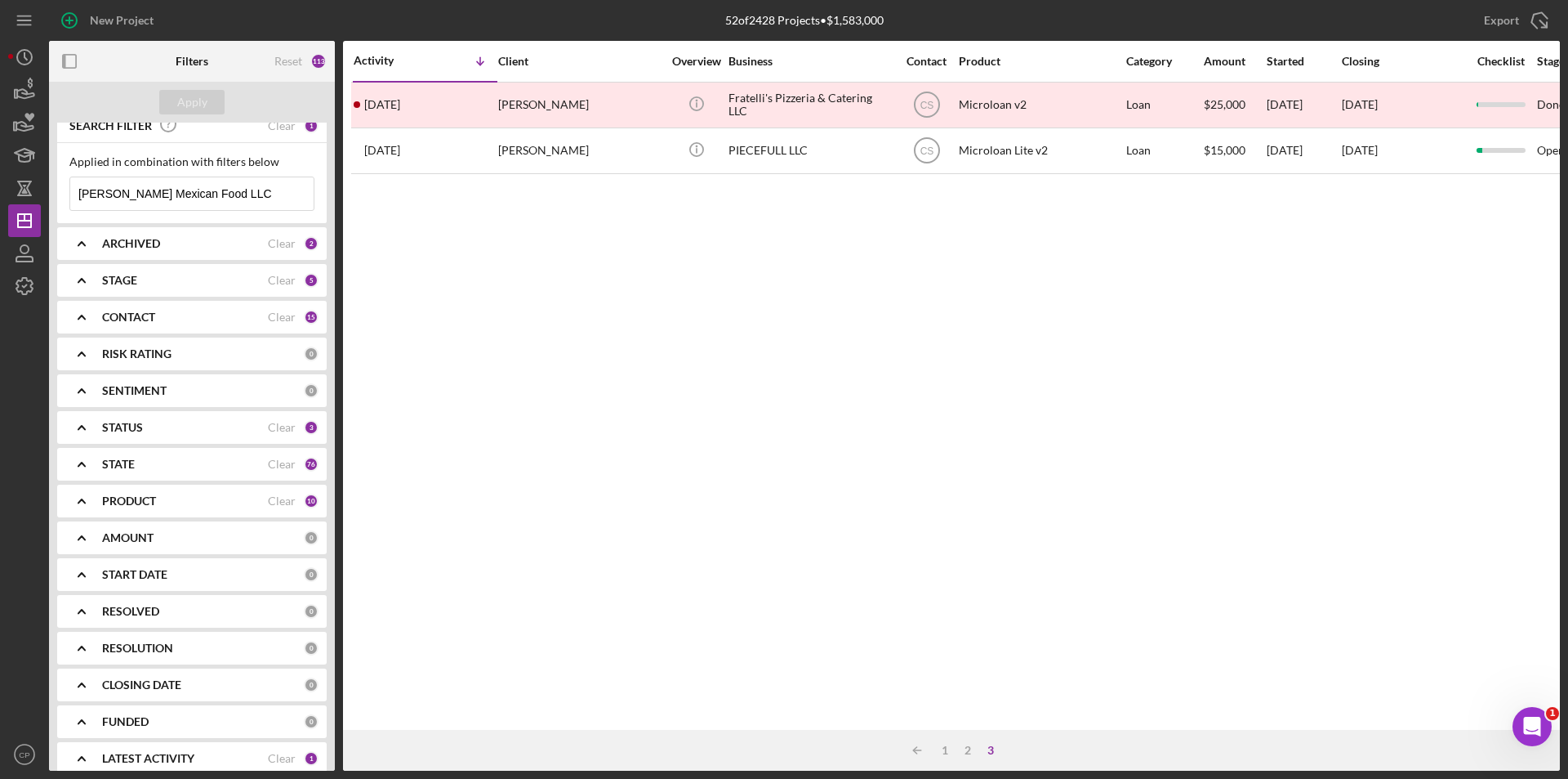
scroll to position [0, 0]
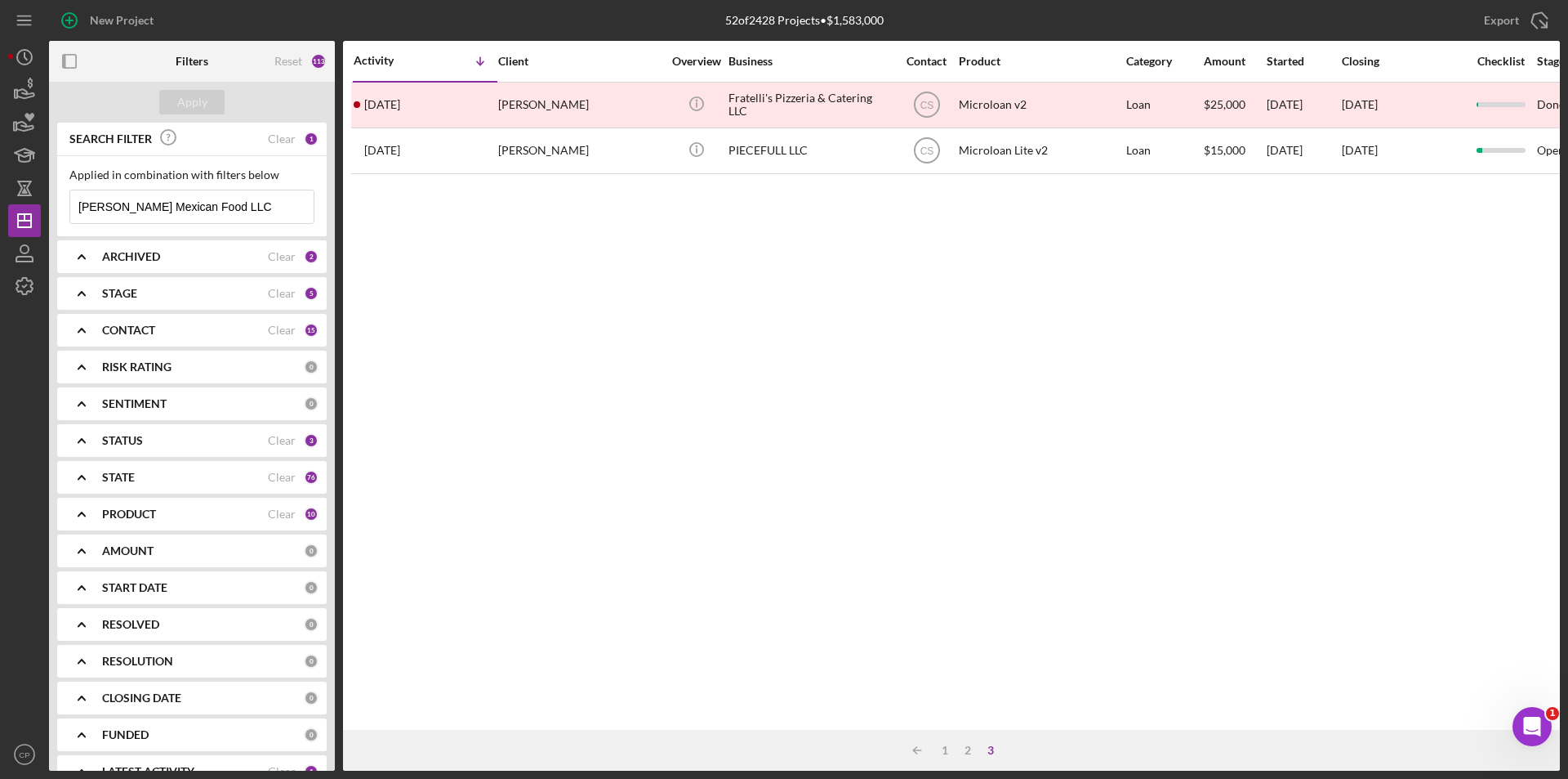
drag, startPoint x: 131, startPoint y: 204, endPoint x: -43, endPoint y: 205, distance: 174.0
click at [0, 205] on html "New Project 52 of 2428 Projects • $1,583,000 [PERSON_NAME] Mexican Food LLC Exp…" at bounding box center [784, 390] width 1568 height 779
type input "Mexican Food LLC"
click at [179, 106] on div "Apply" at bounding box center [192, 102] width 30 height 24
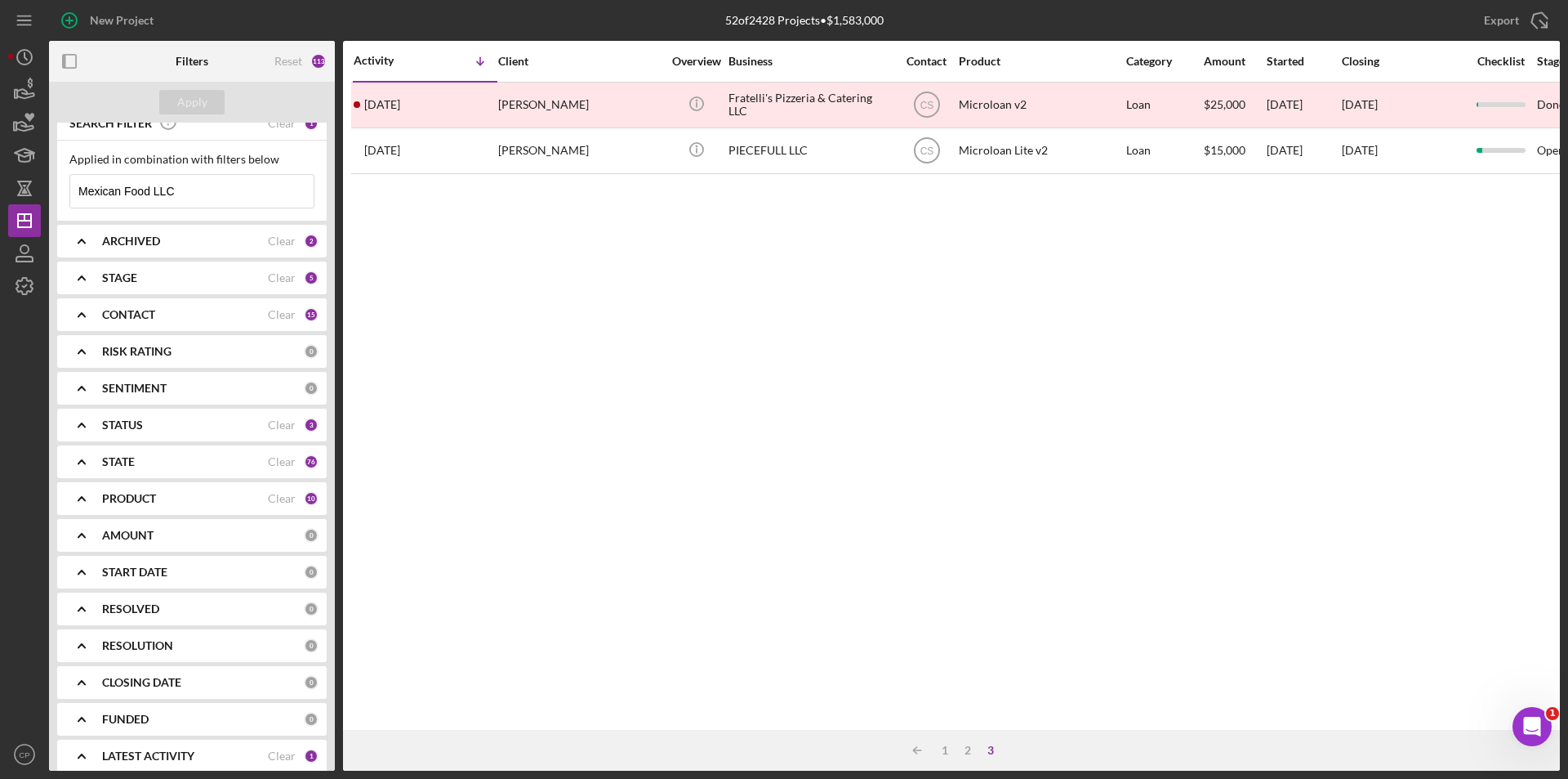
scroll to position [29, 0]
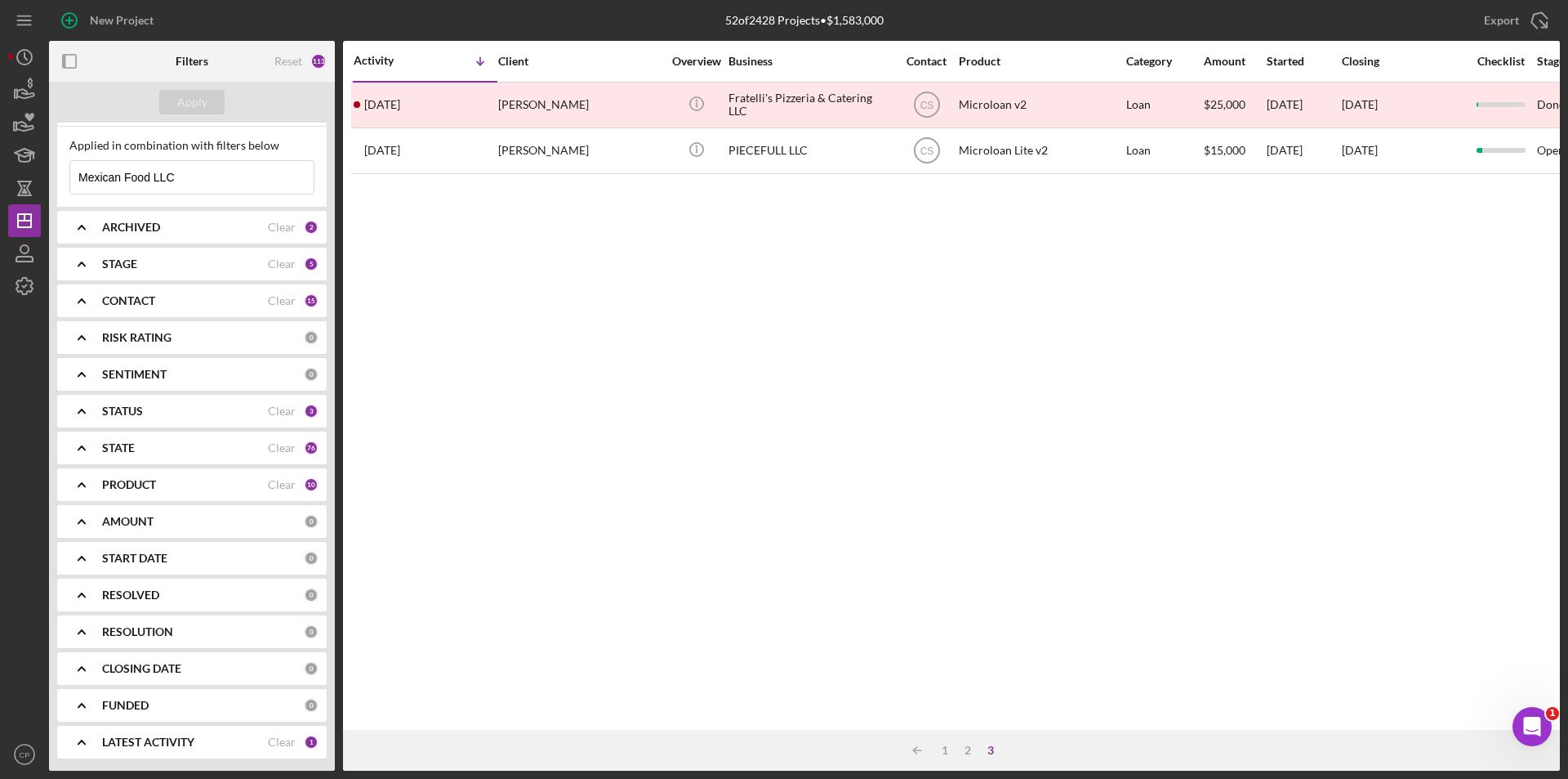
click at [304, 738] on div "1" at bounding box center [310, 742] width 15 height 15
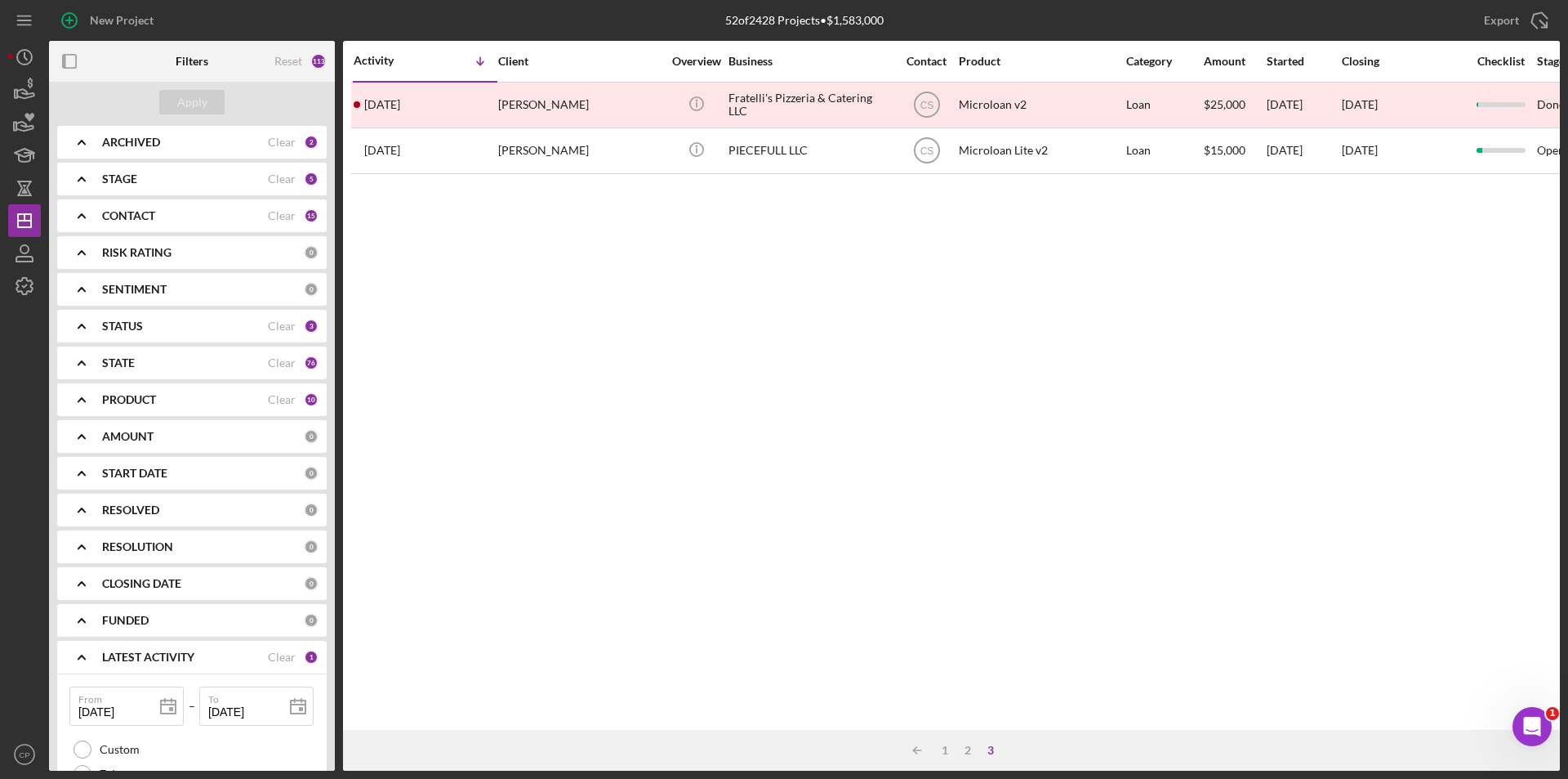
scroll to position [269, 0]
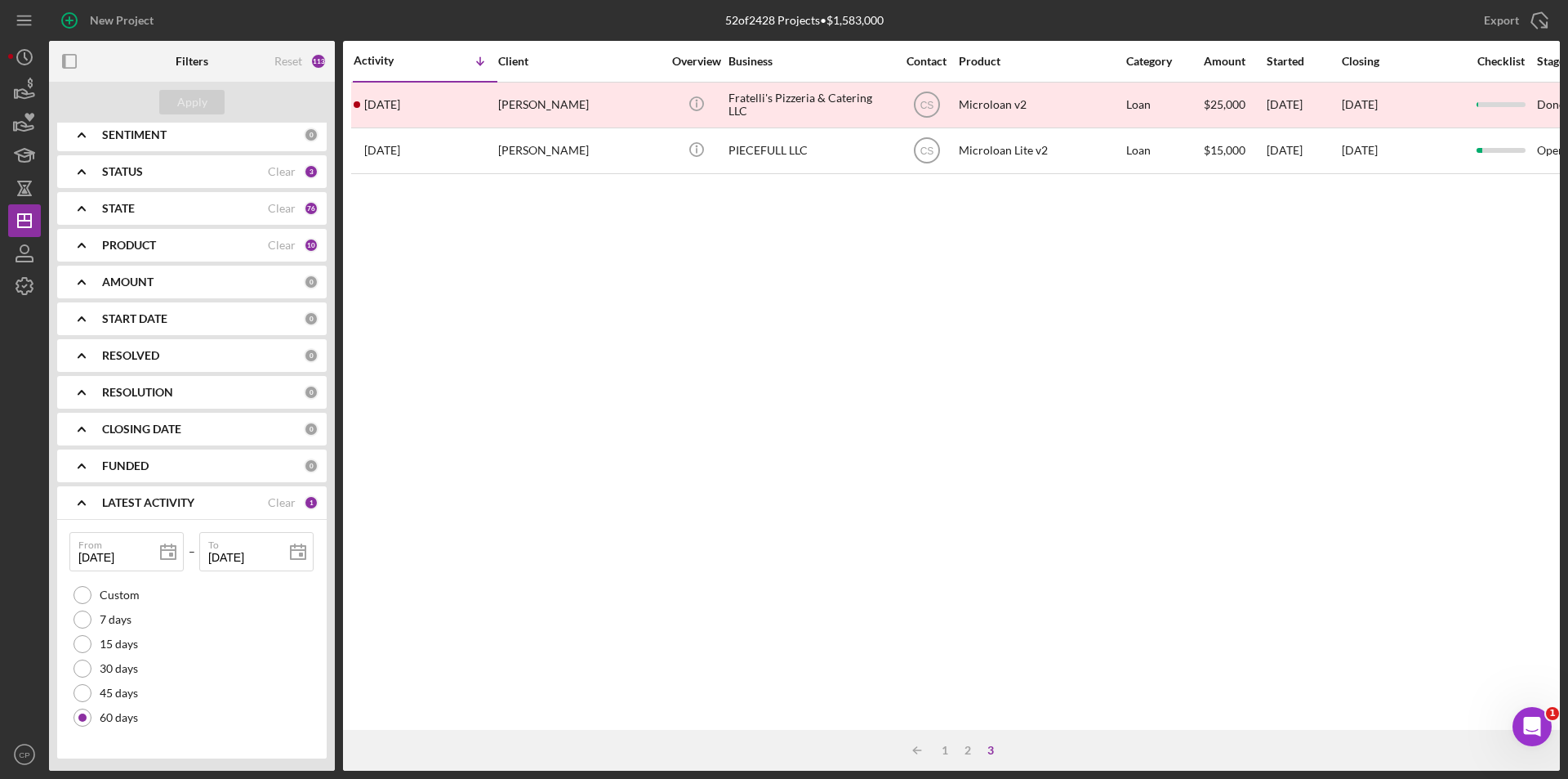
click at [300, 497] on div "LATEST ACTIVITY Clear 1" at bounding box center [211, 502] width 217 height 15
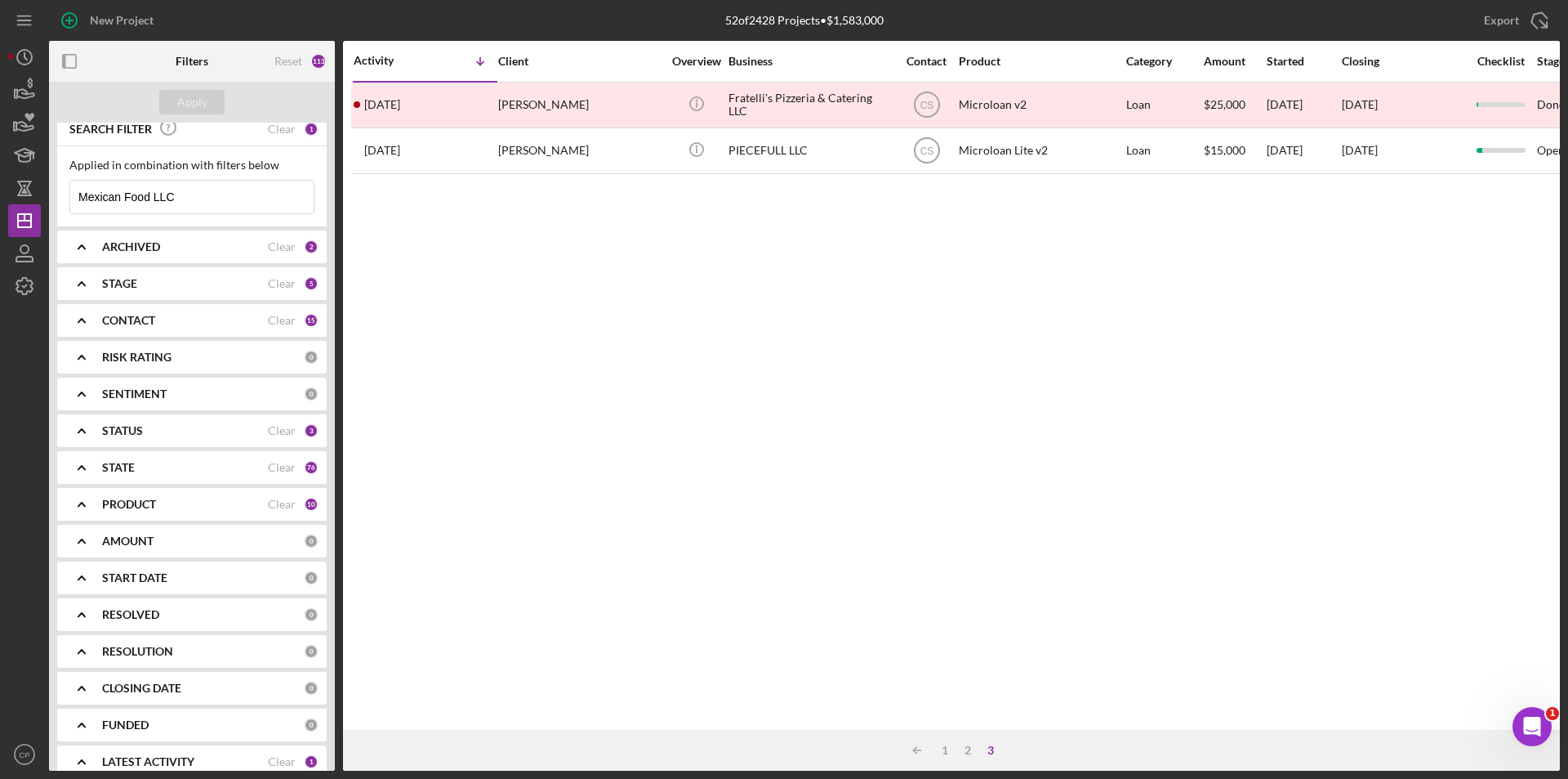
scroll to position [0, 0]
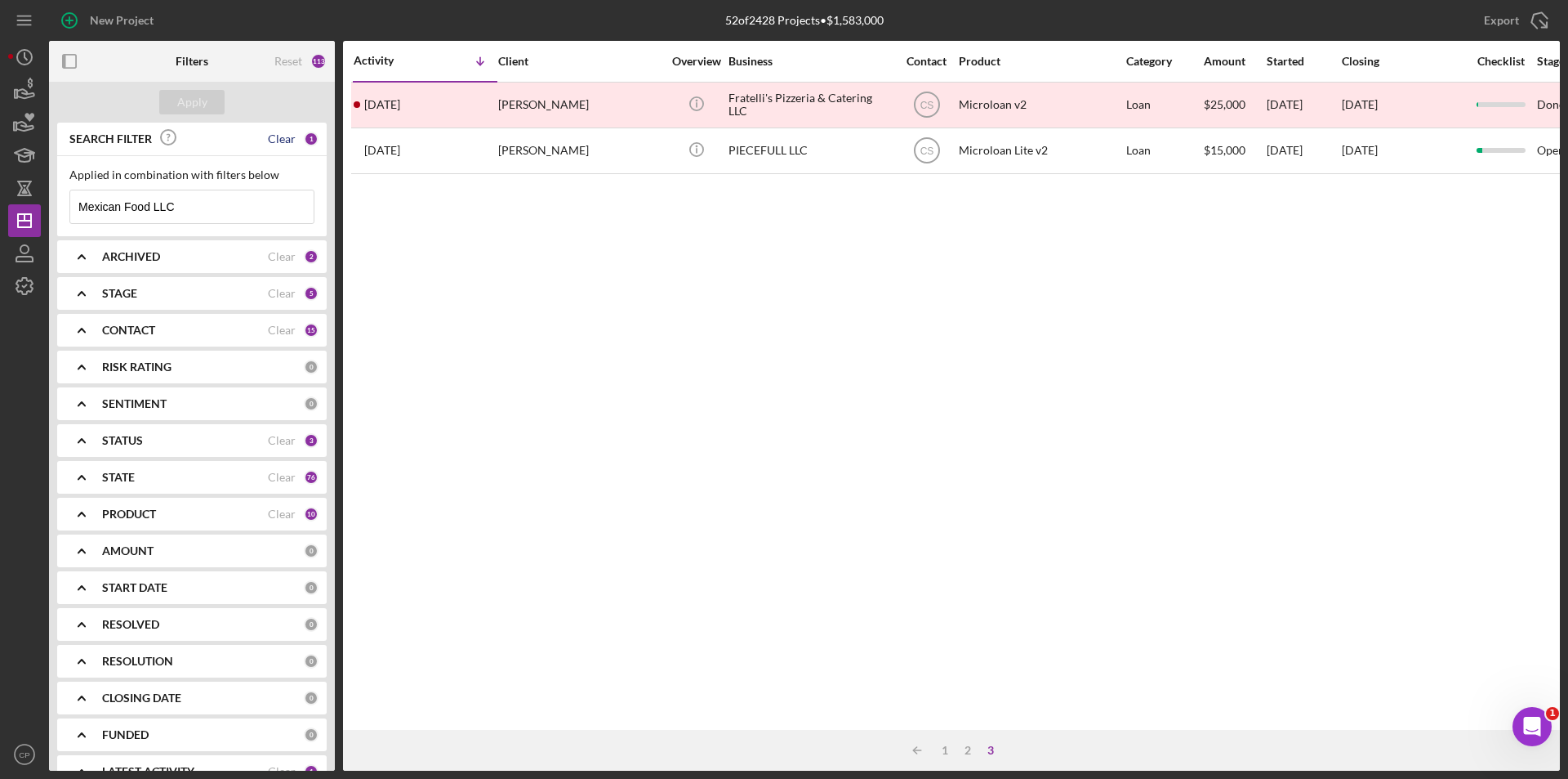
click at [284, 139] on div "Clear" at bounding box center [282, 139] width 28 height 13
click at [203, 99] on div "Apply" at bounding box center [192, 102] width 30 height 24
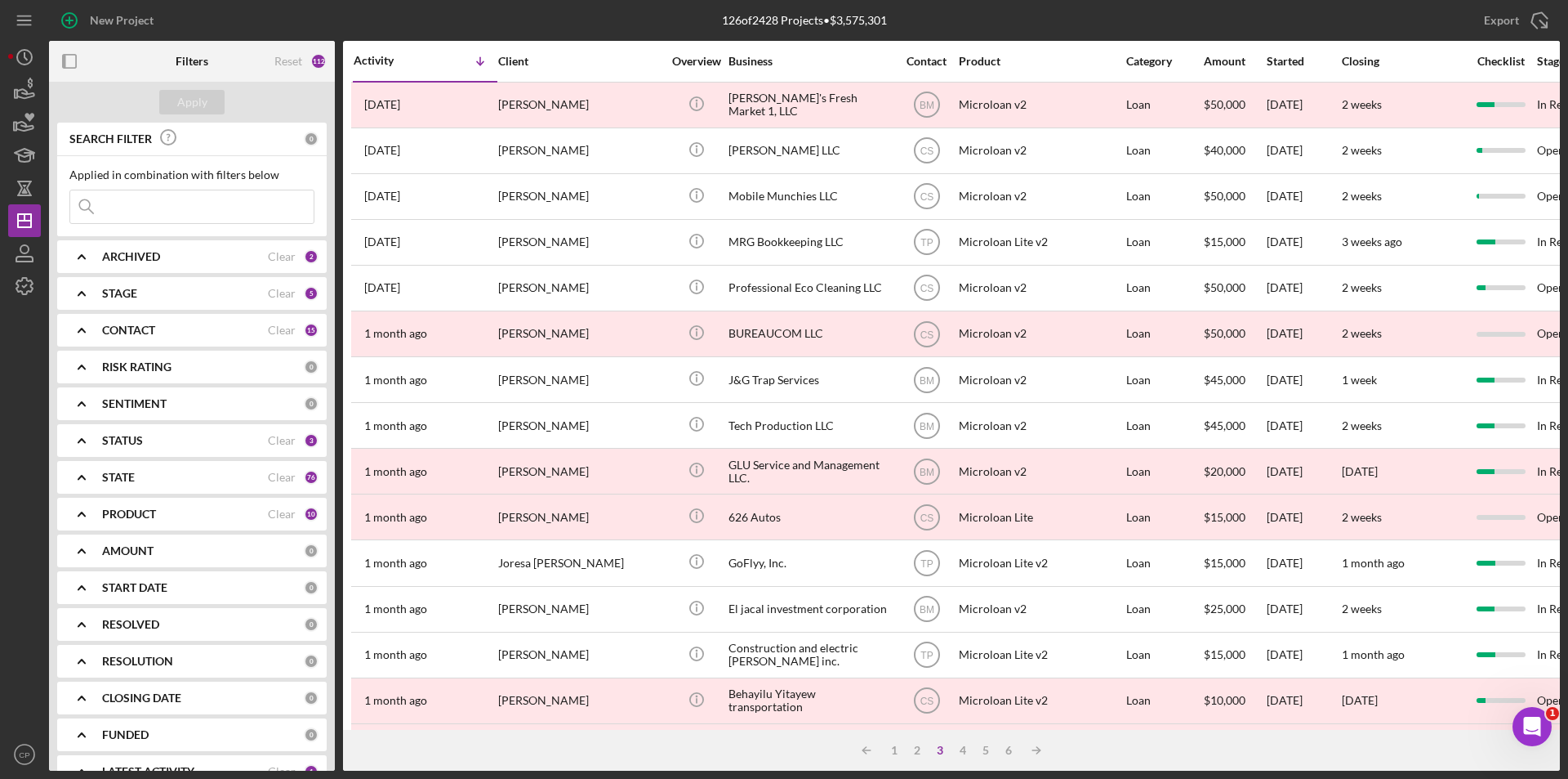
scroll to position [29, 0]
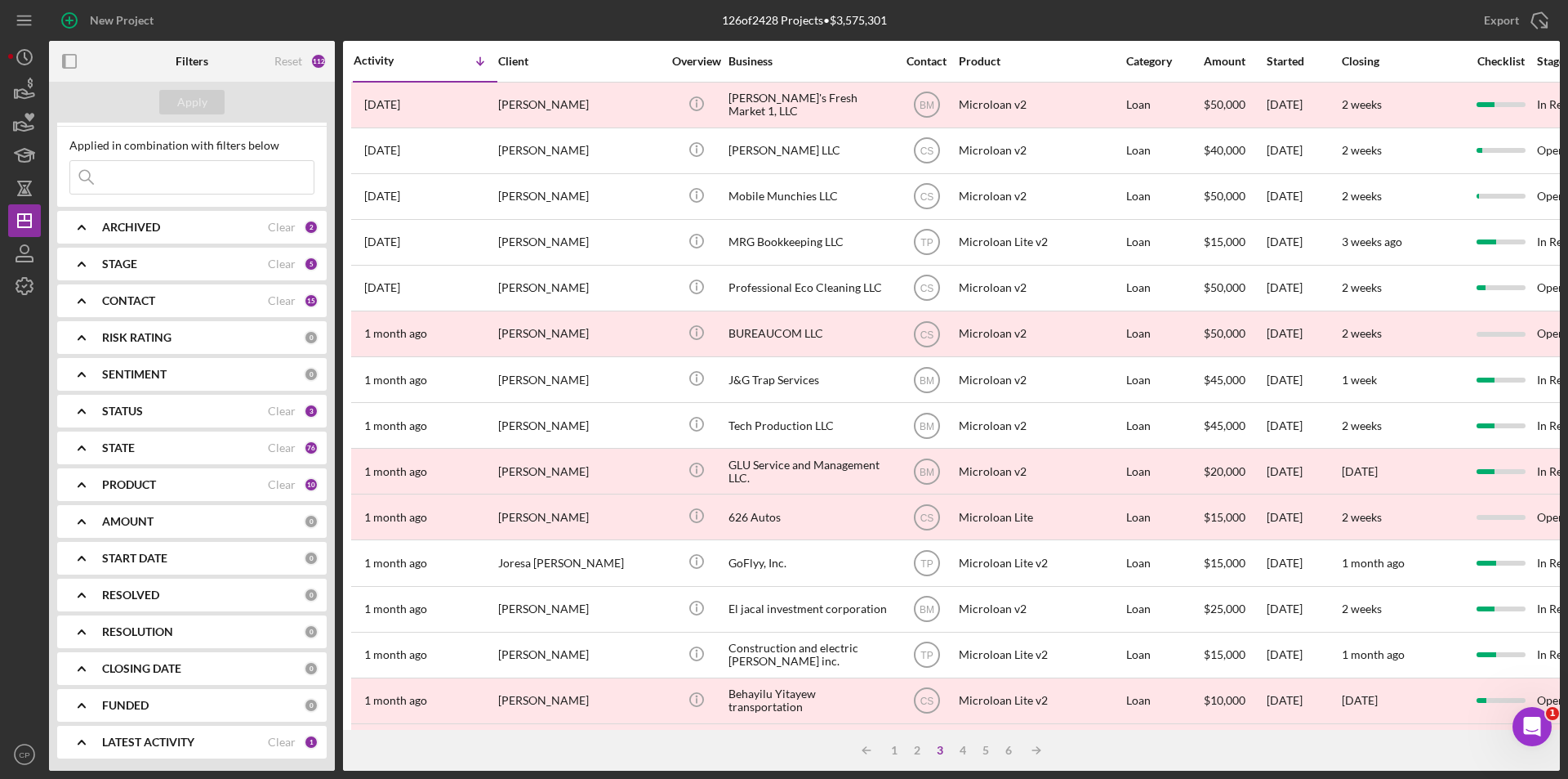
click at [196, 170] on input at bounding box center [192, 178] width 244 height 33
paste input "[PERSON_NAME] Mexican Food LLC"
type input "[PERSON_NAME] Mexican Food LLC"
click at [197, 102] on div "Apply" at bounding box center [192, 102] width 30 height 24
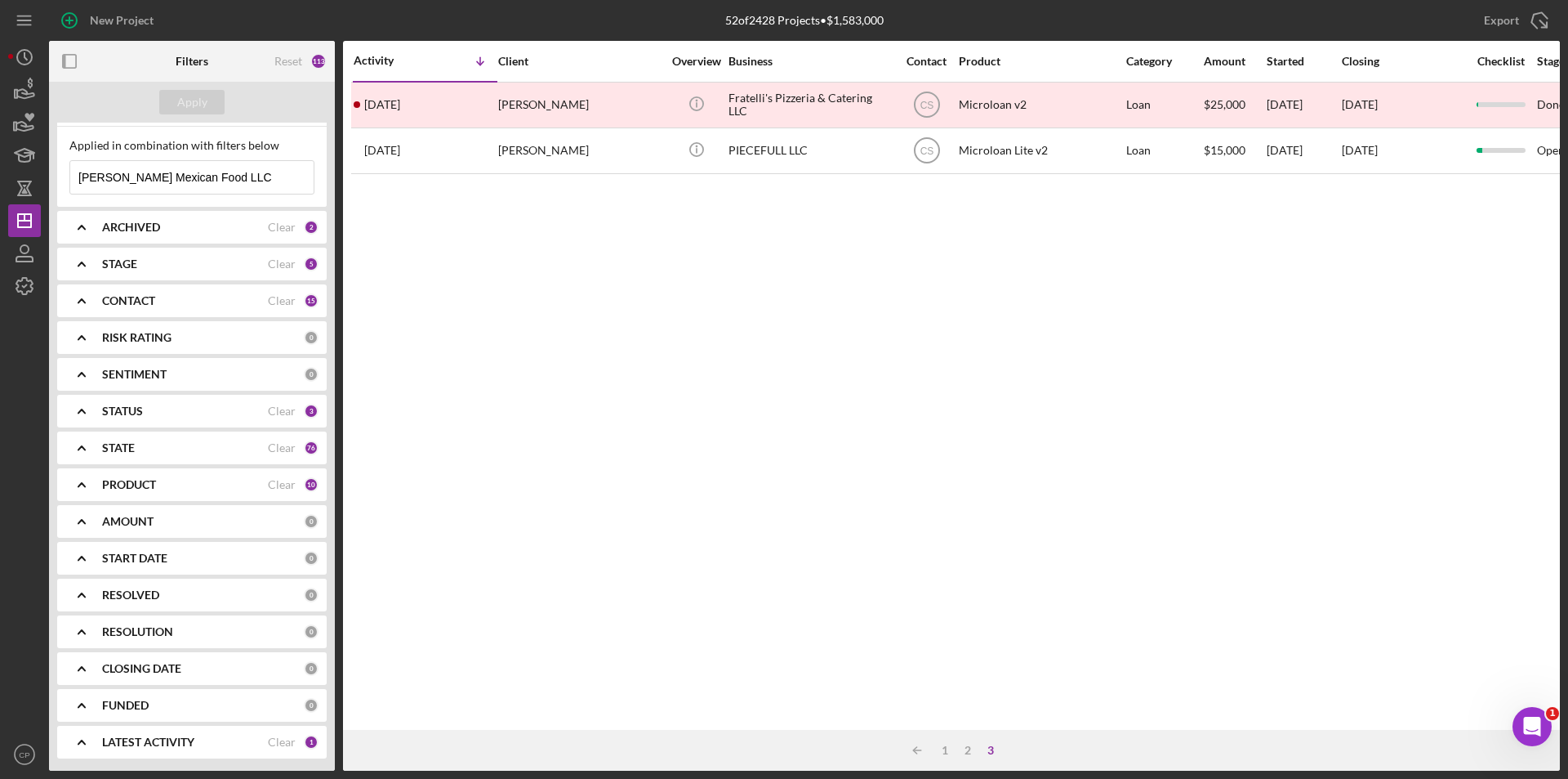
drag, startPoint x: -21, startPoint y: 181, endPoint x: -63, endPoint y: 181, distance: 42.0
click at [0, 181] on html "New Project 52 of 2428 Projects • $1,583,000 [PERSON_NAME] Mexican Food LLC Exp…" at bounding box center [784, 390] width 1568 height 779
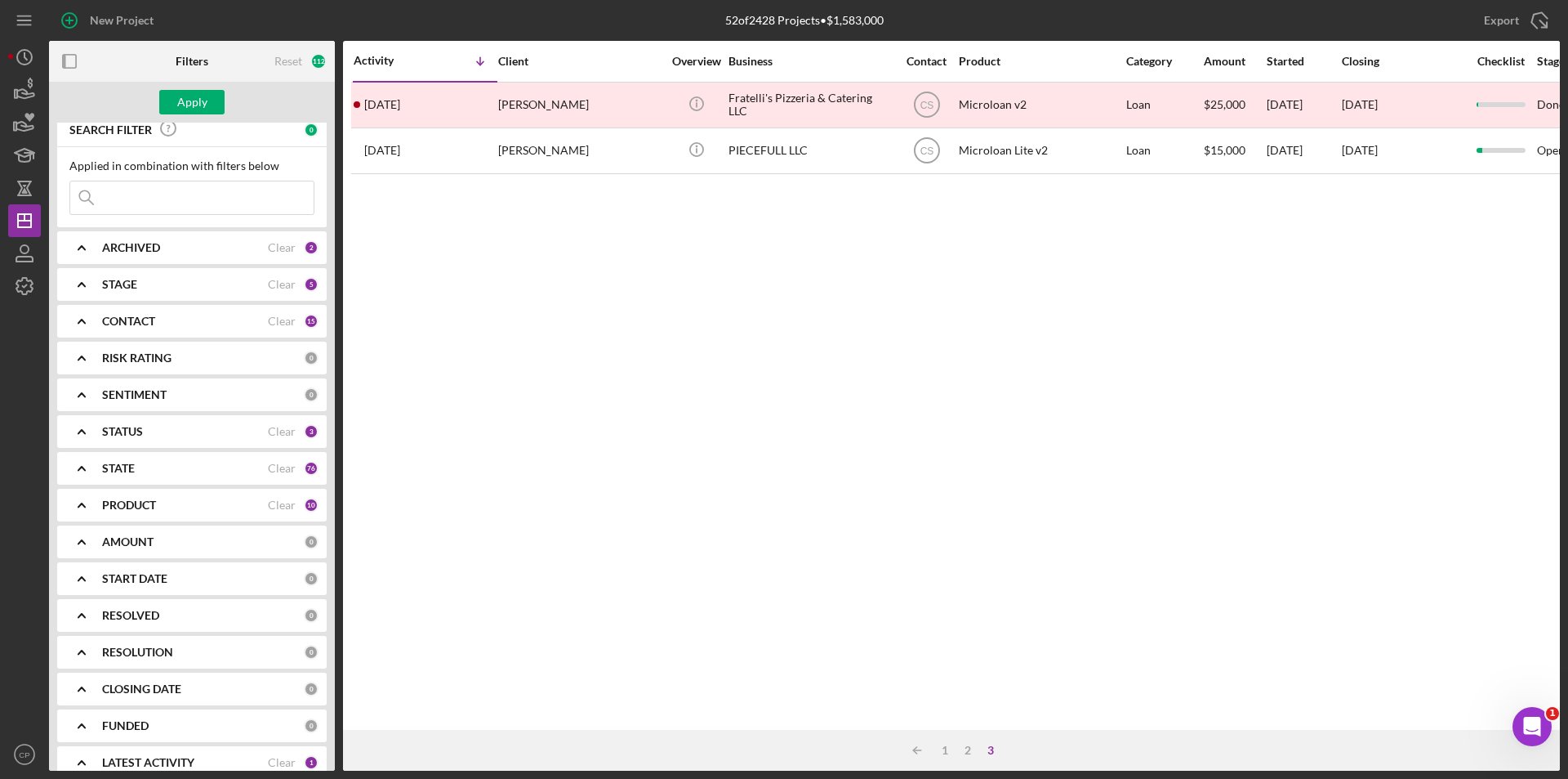
scroll to position [0, 0]
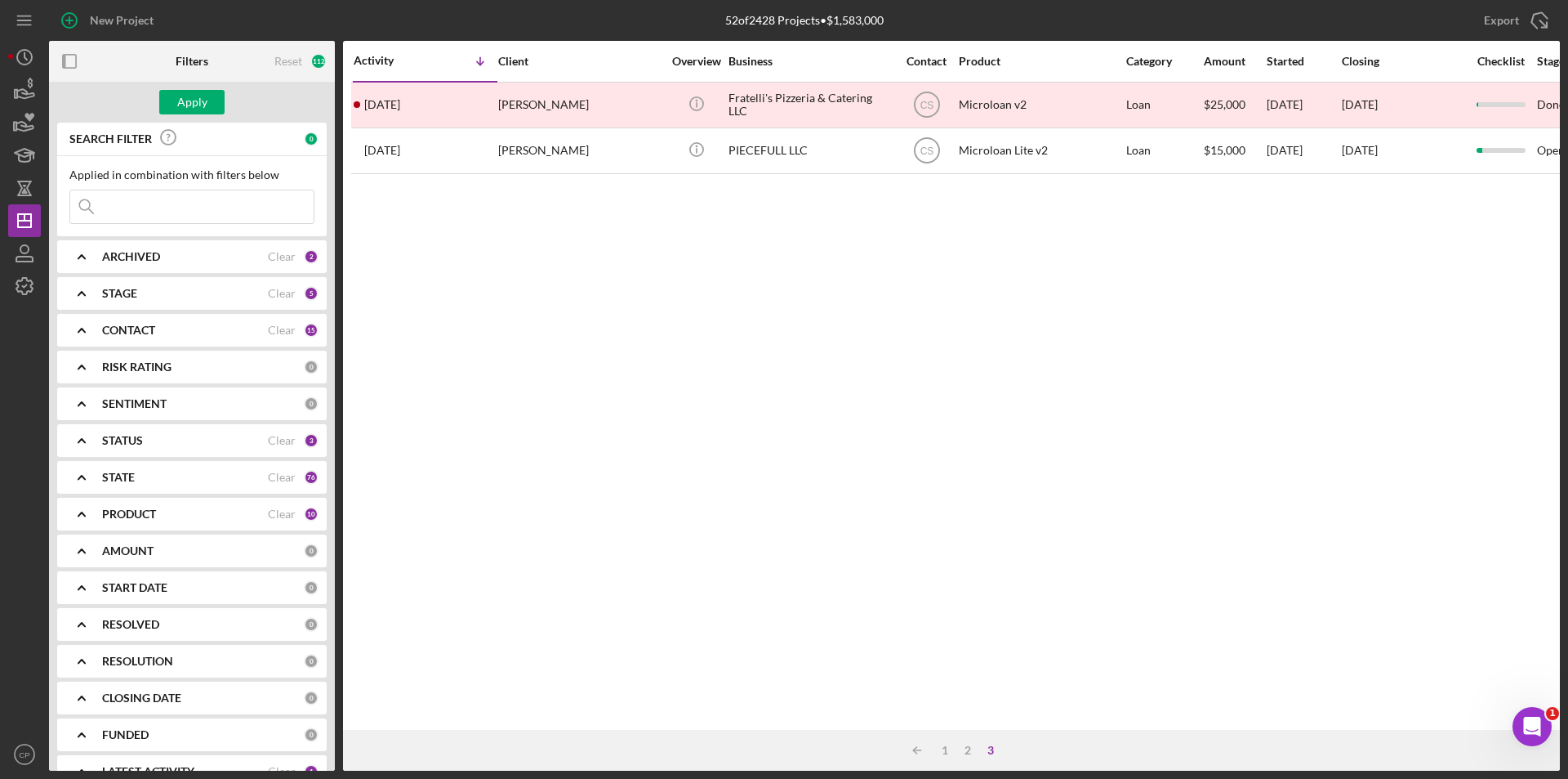
click at [304, 142] on div "0" at bounding box center [310, 139] width 15 height 15
click at [299, 72] on div "Reset 112" at bounding box center [300, 61] width 52 height 41
click at [301, 60] on div "Reset" at bounding box center [288, 61] width 28 height 13
click at [184, 106] on div "Apply" at bounding box center [192, 102] width 30 height 24
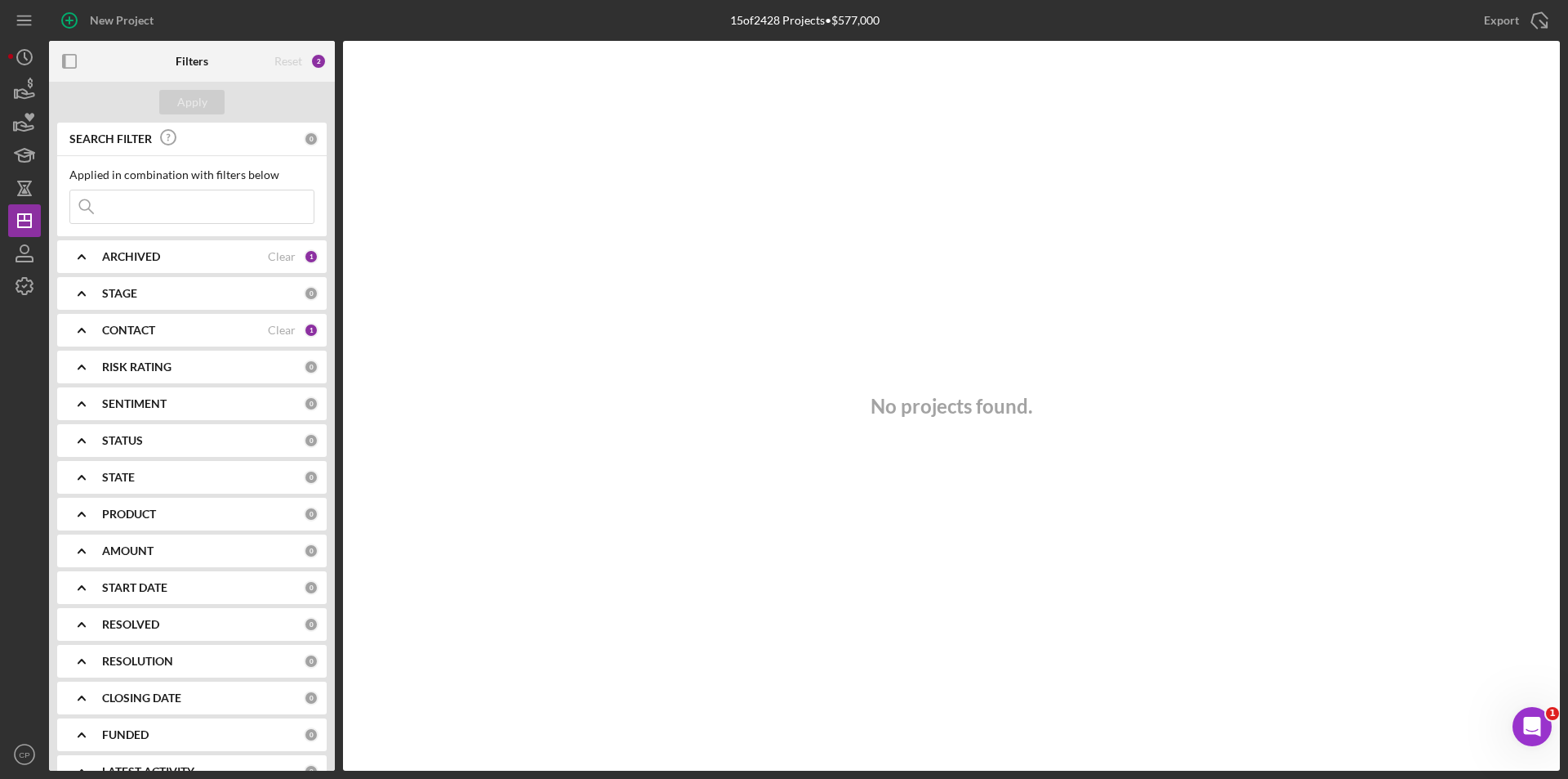
click at [299, 64] on div "Reset" at bounding box center [288, 61] width 28 height 13
click at [223, 259] on div "ARCHIVED" at bounding box center [185, 256] width 166 height 13
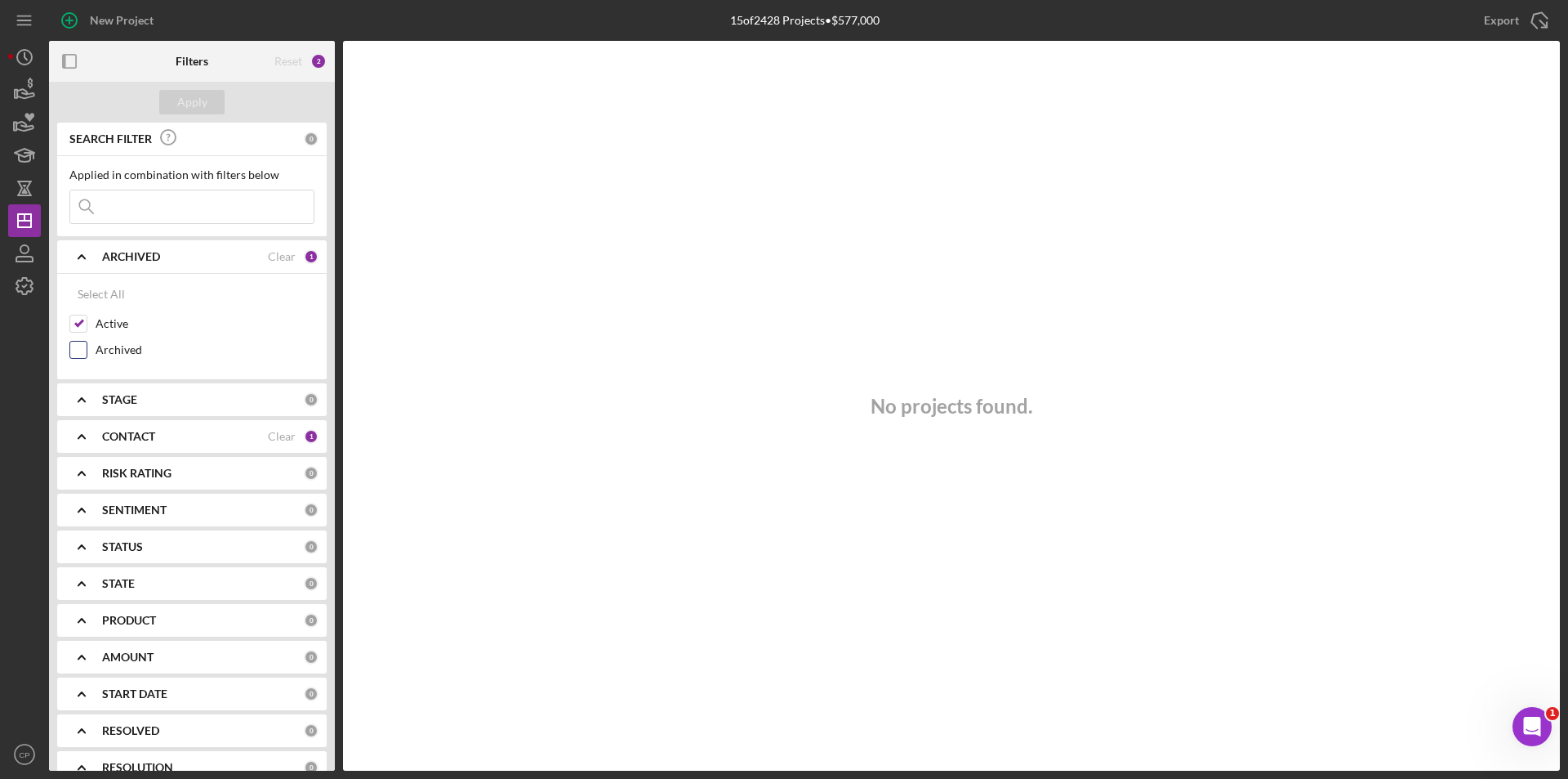
click at [110, 351] on label "Archived" at bounding box center [205, 350] width 219 height 16
click at [87, 351] on input "Archived" at bounding box center [78, 350] width 16 height 16
checkbox input "true"
click at [199, 101] on div "Apply" at bounding box center [192, 102] width 30 height 24
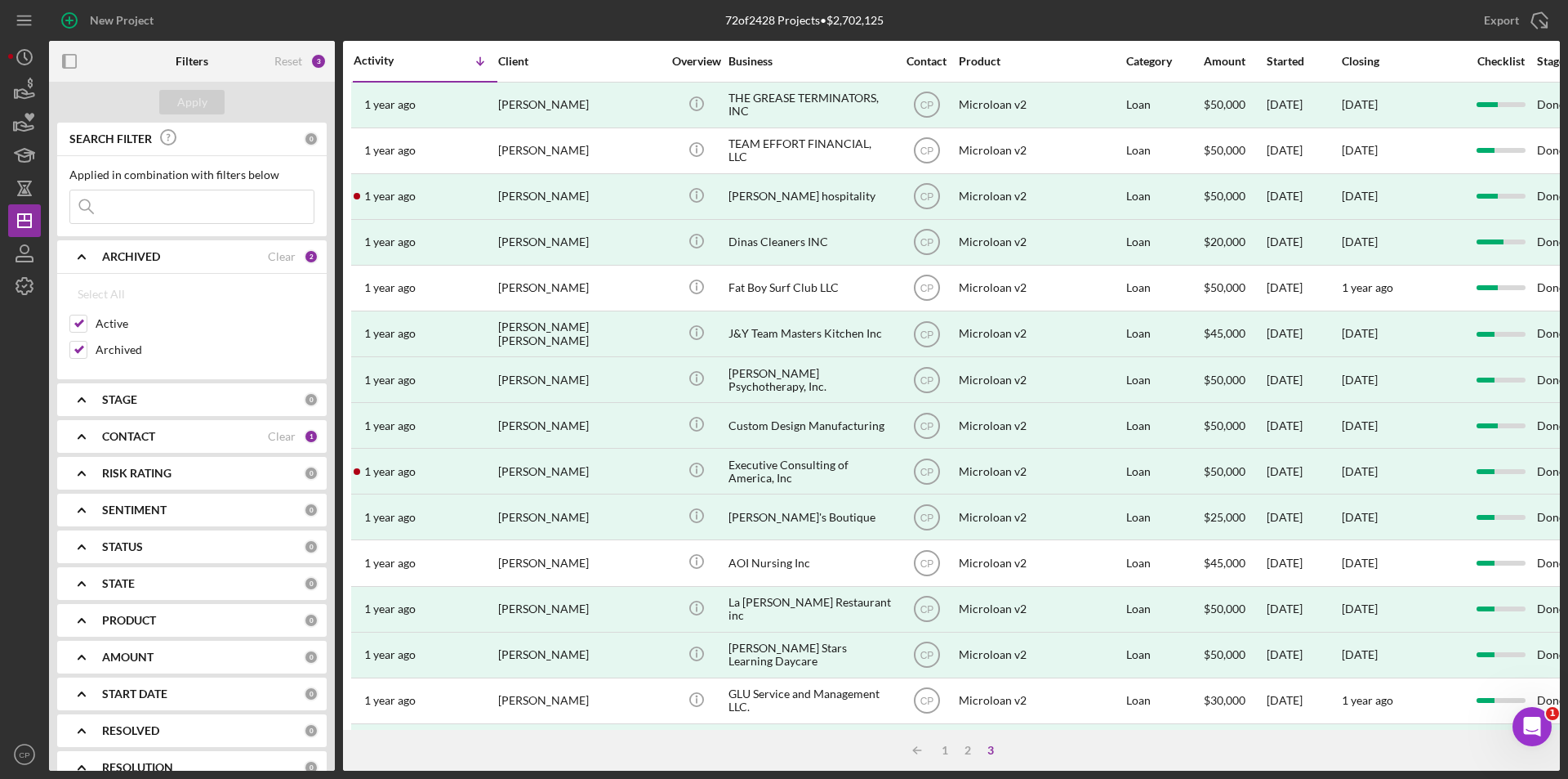
click at [162, 177] on div "Applied in combination with filters below" at bounding box center [192, 174] width 245 height 13
click at [159, 198] on input at bounding box center [192, 206] width 244 height 33
paste input "[PERSON_NAME] Mexican Food LLC"
type input "[PERSON_NAME] Mexican Food LLC"
click at [212, 101] on button "Apply" at bounding box center [192, 102] width 65 height 24
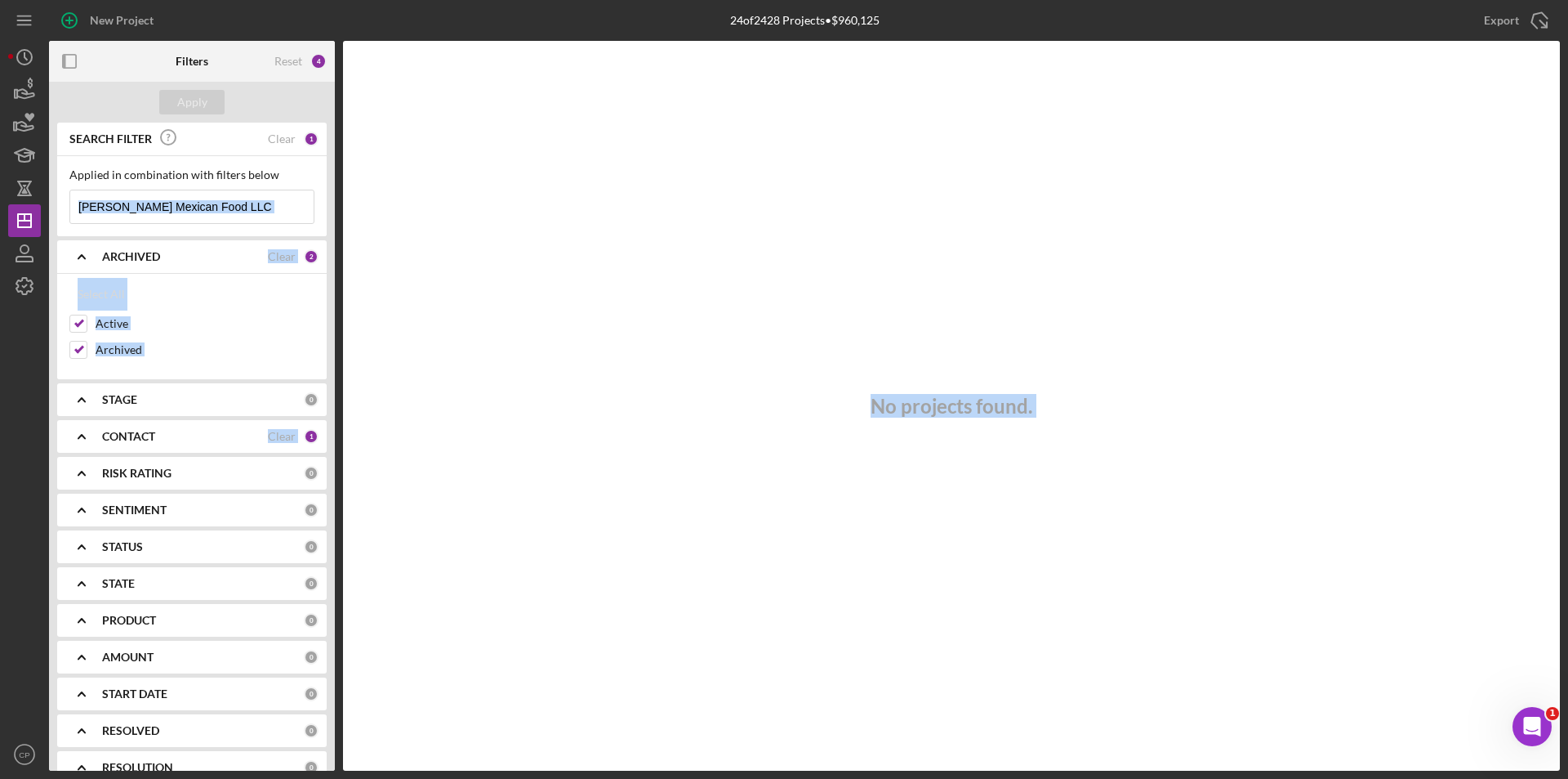
drag, startPoint x: 278, startPoint y: 206, endPoint x: -46, endPoint y: 226, distance: 324.6
click at [0, 226] on html "New Project 24 of 2428 Projects • $960,125 [PERSON_NAME] Mexican Food LLC Expor…" at bounding box center [784, 390] width 1568 height 779
click at [291, 212] on icon "Icon/Menu Close" at bounding box center [297, 206] width 33 height 33
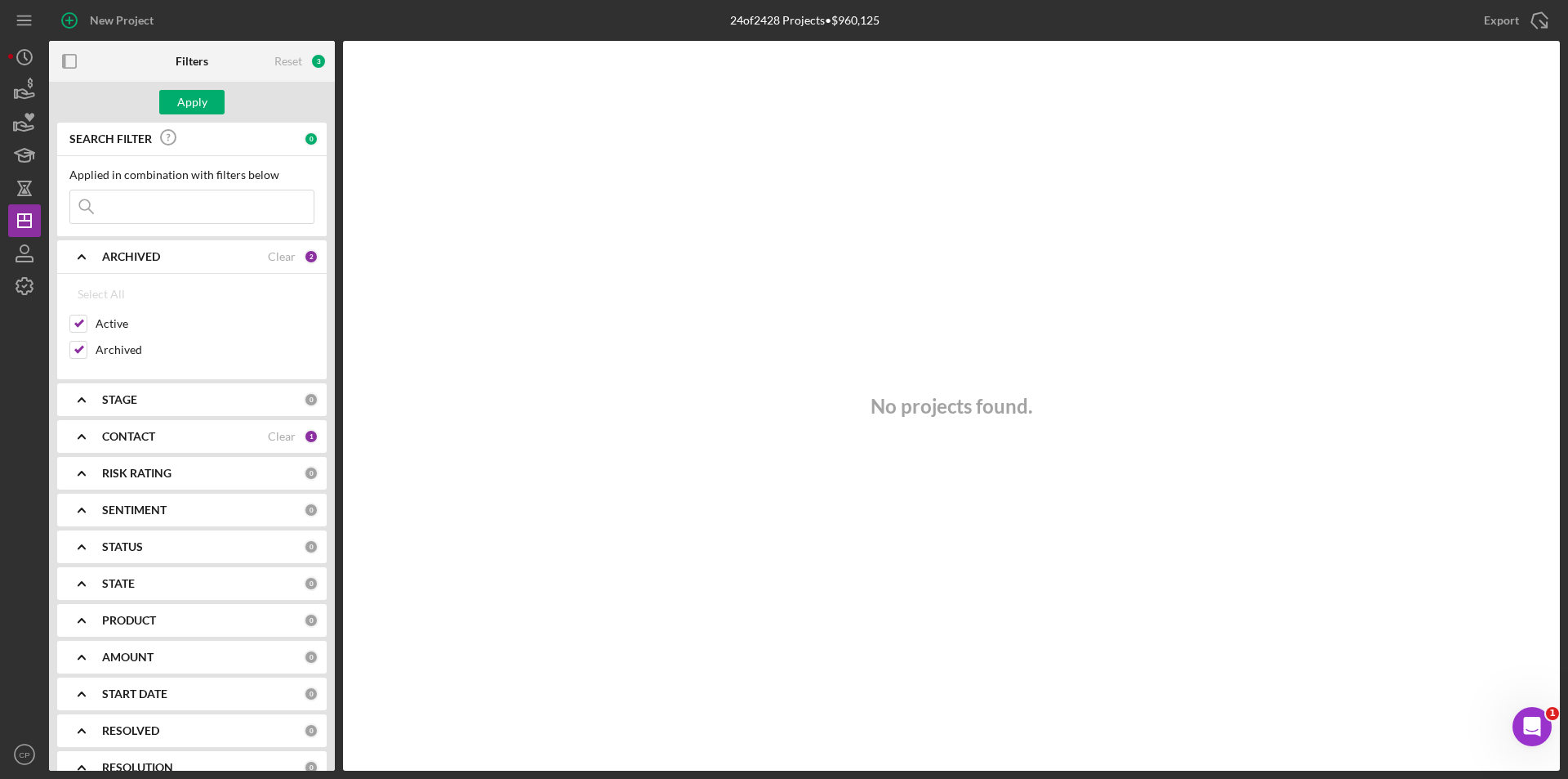
drag, startPoint x: 271, startPoint y: 212, endPoint x: 190, endPoint y: 199, distance: 82.0
click at [190, 212] on input at bounding box center [192, 206] width 244 height 33
click at [198, 99] on div "Apply" at bounding box center [192, 102] width 30 height 24
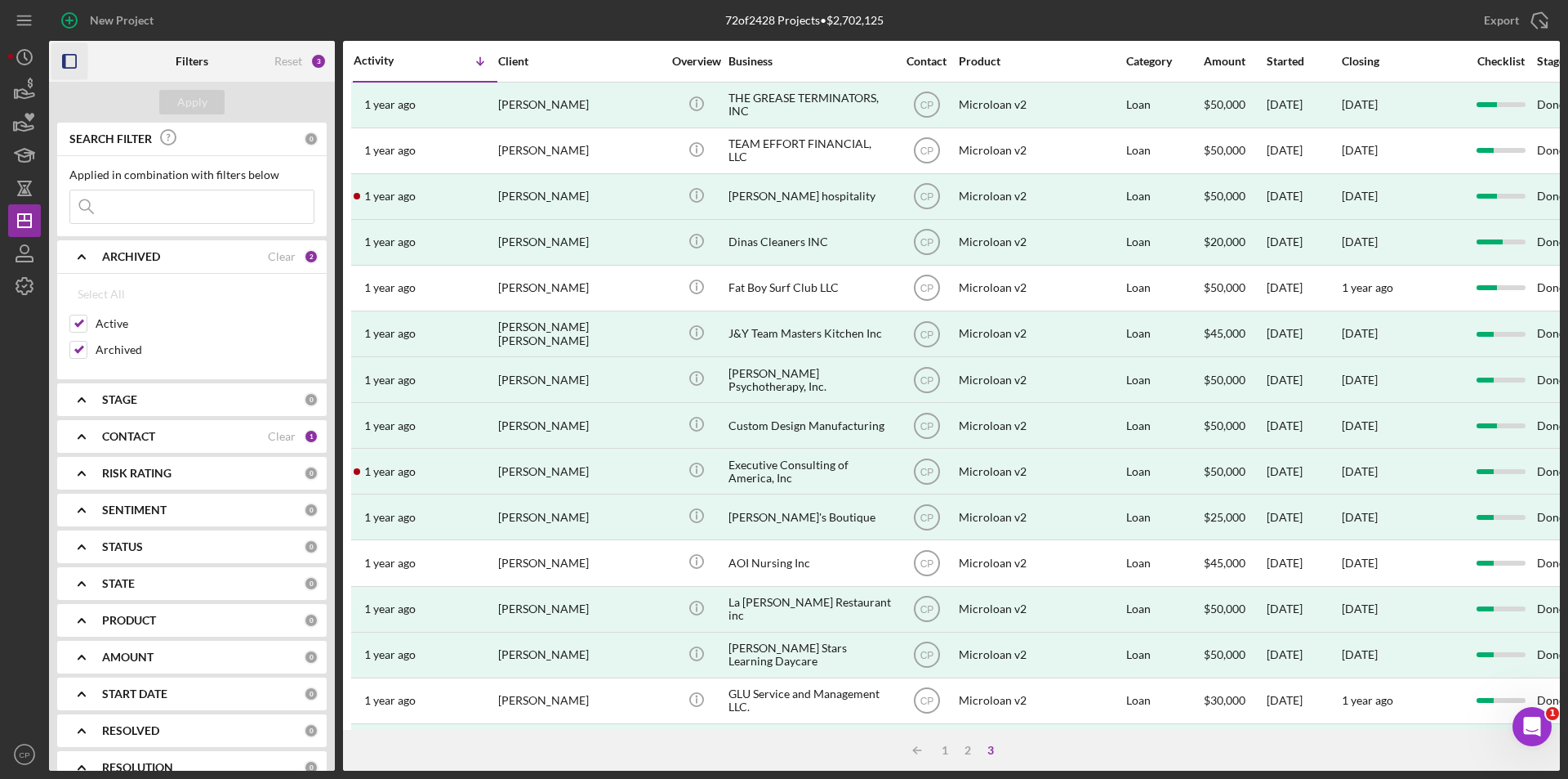
click at [69, 64] on icon "button" at bounding box center [69, 62] width 36 height 36
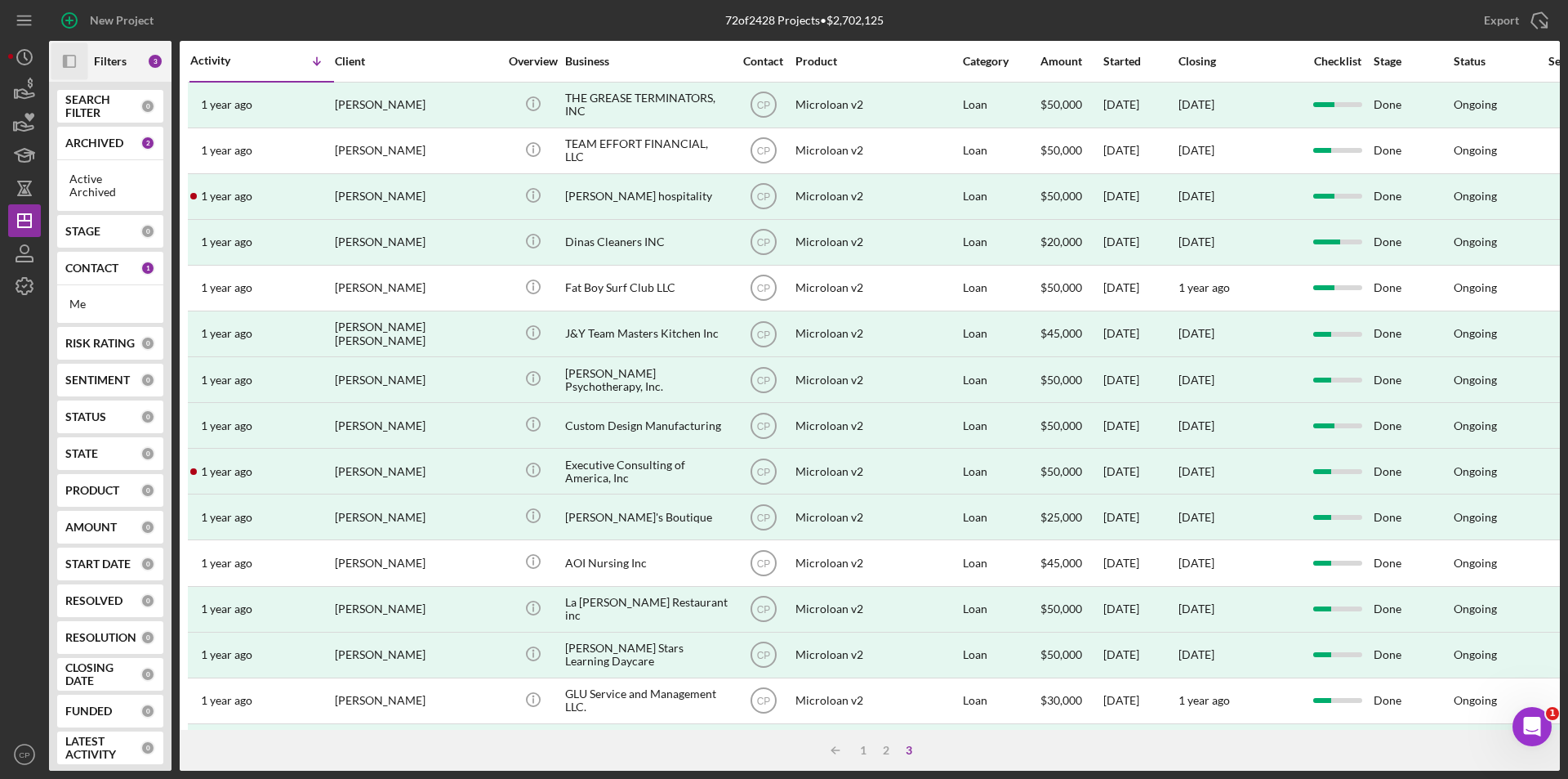
click at [69, 64] on icon "Icon/Panel Side Expand" at bounding box center [69, 62] width 36 height 36
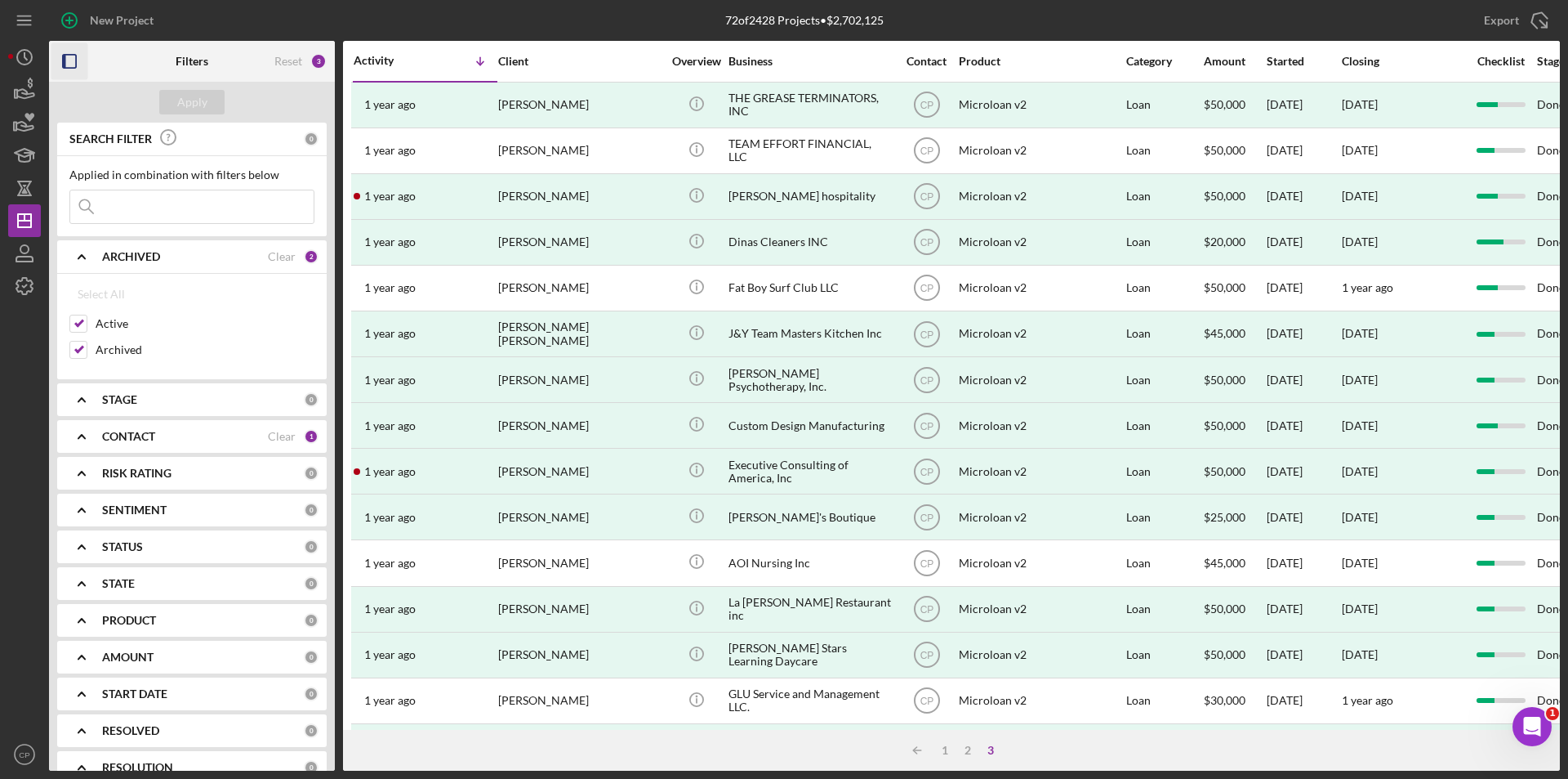
click at [319, 60] on div "3" at bounding box center [318, 61] width 16 height 16
click at [317, 55] on div "3" at bounding box center [318, 61] width 16 height 16
click at [294, 257] on div "ARCHIVED Clear 2" at bounding box center [211, 256] width 217 height 15
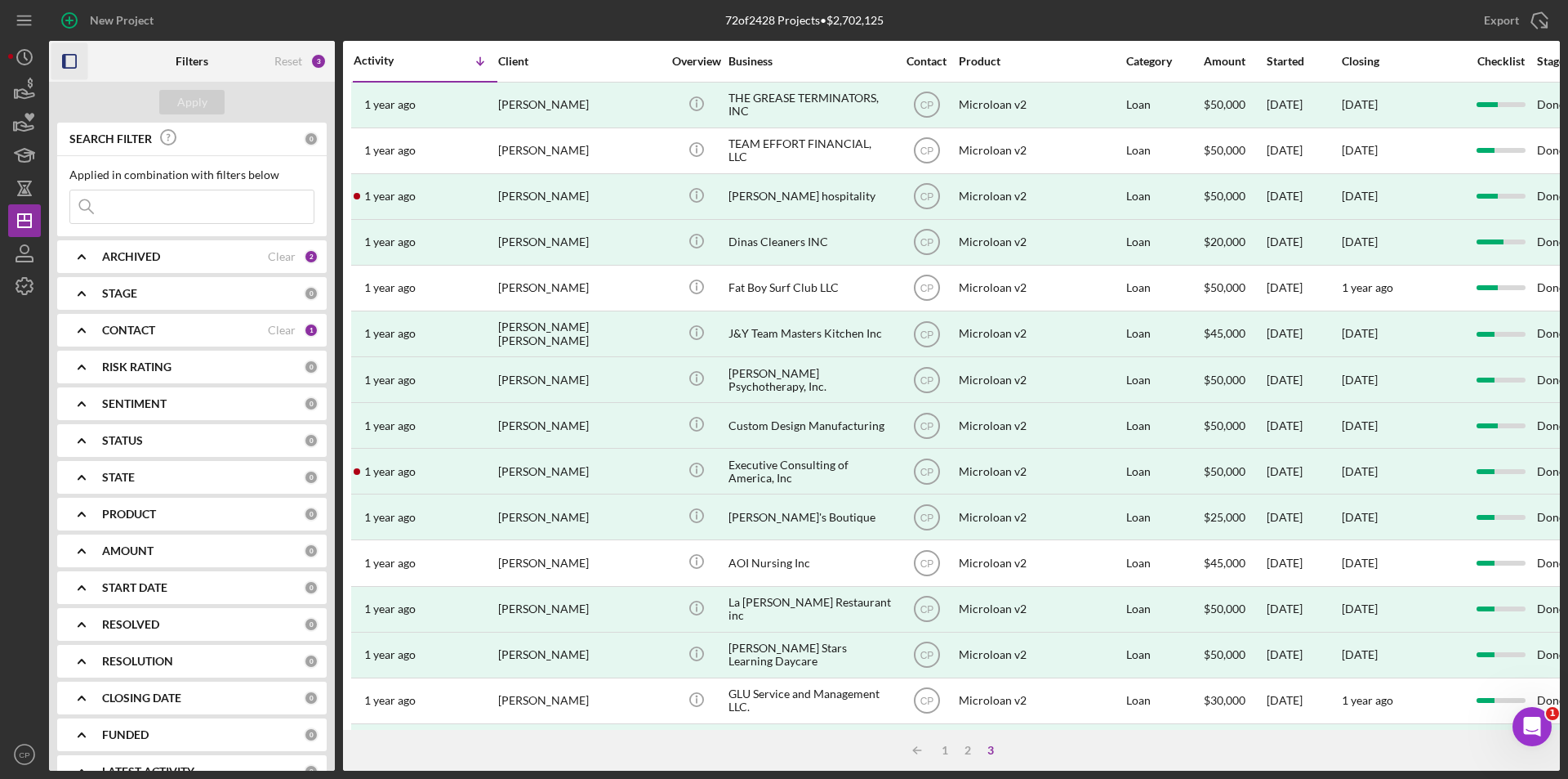
click at [291, 334] on div "CONTACT Clear 1" at bounding box center [211, 330] width 217 height 15
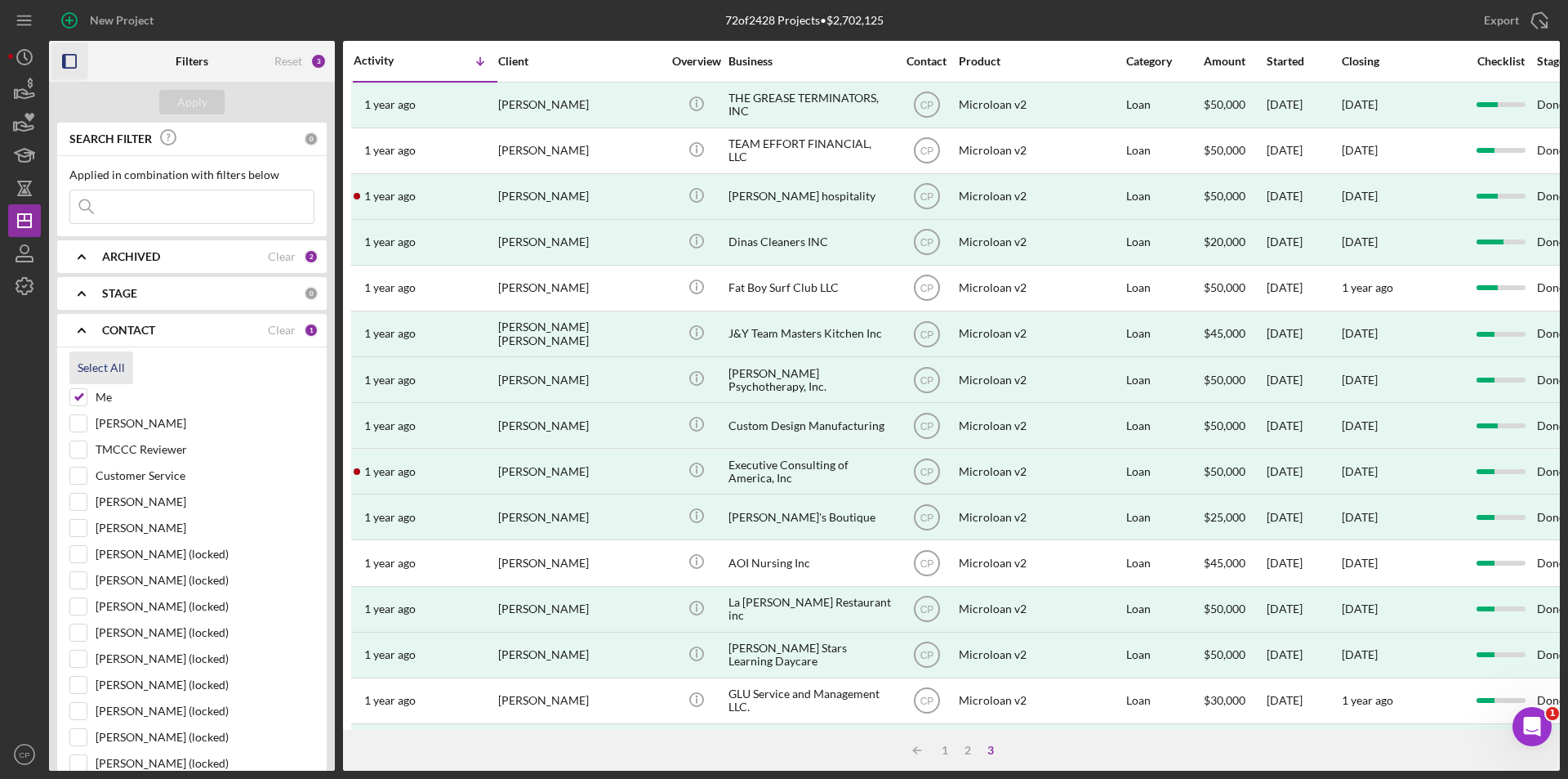
click at [99, 366] on div "Select All" at bounding box center [101, 368] width 48 height 33
checkbox input "true"
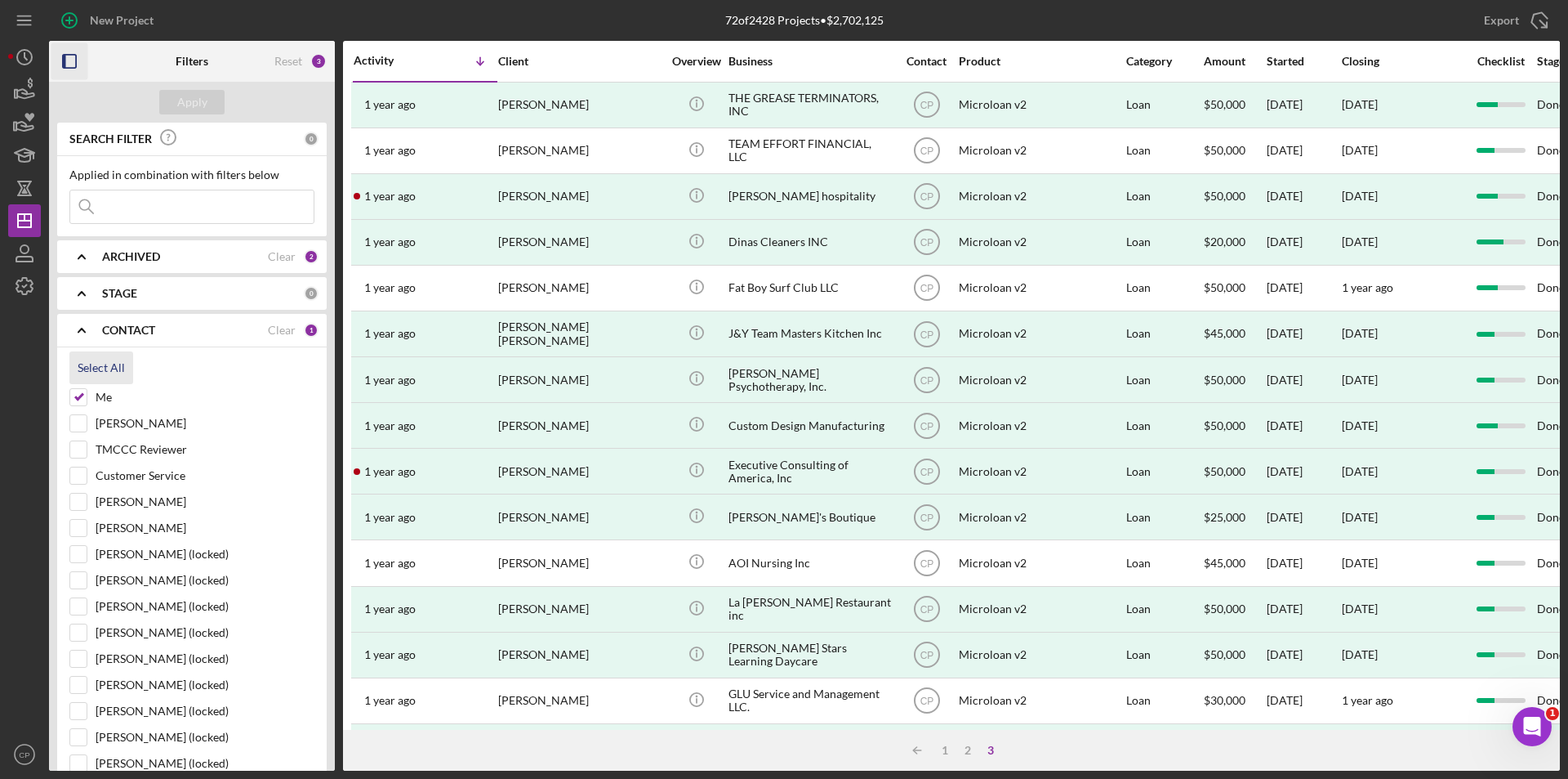
checkbox input "true"
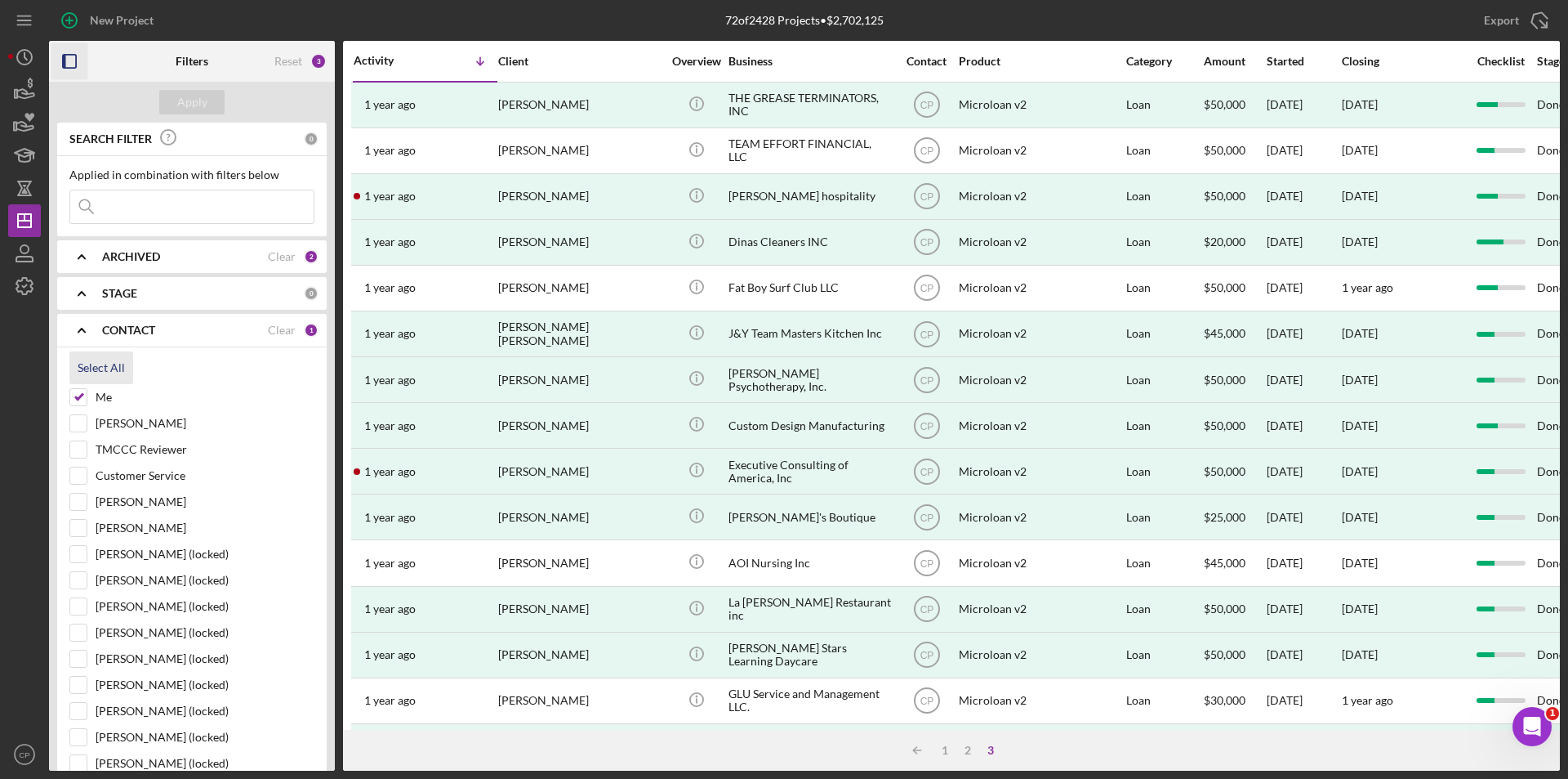
checkbox input "true"
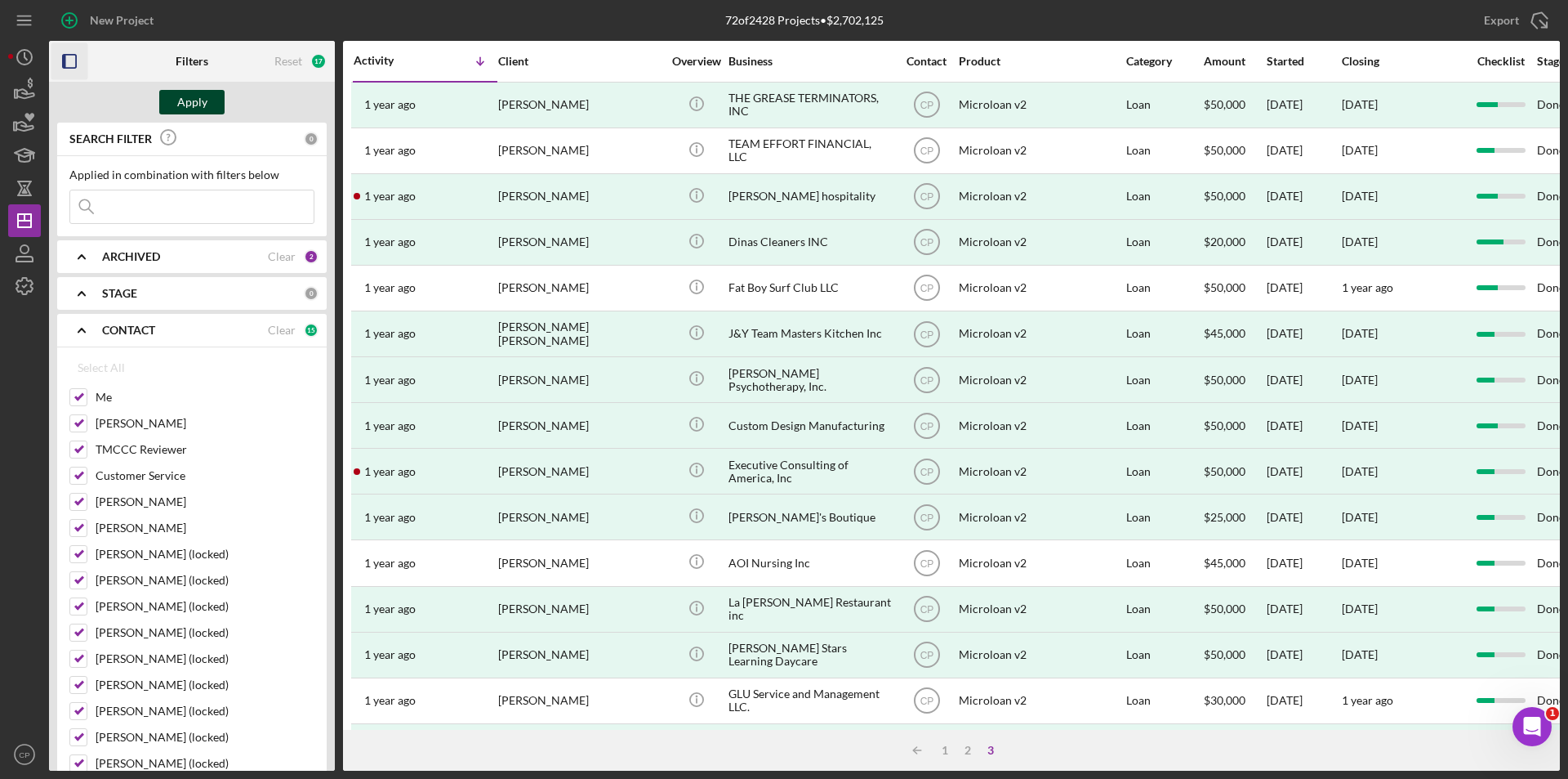
click at [182, 106] on div "Apply" at bounding box center [192, 102] width 30 height 24
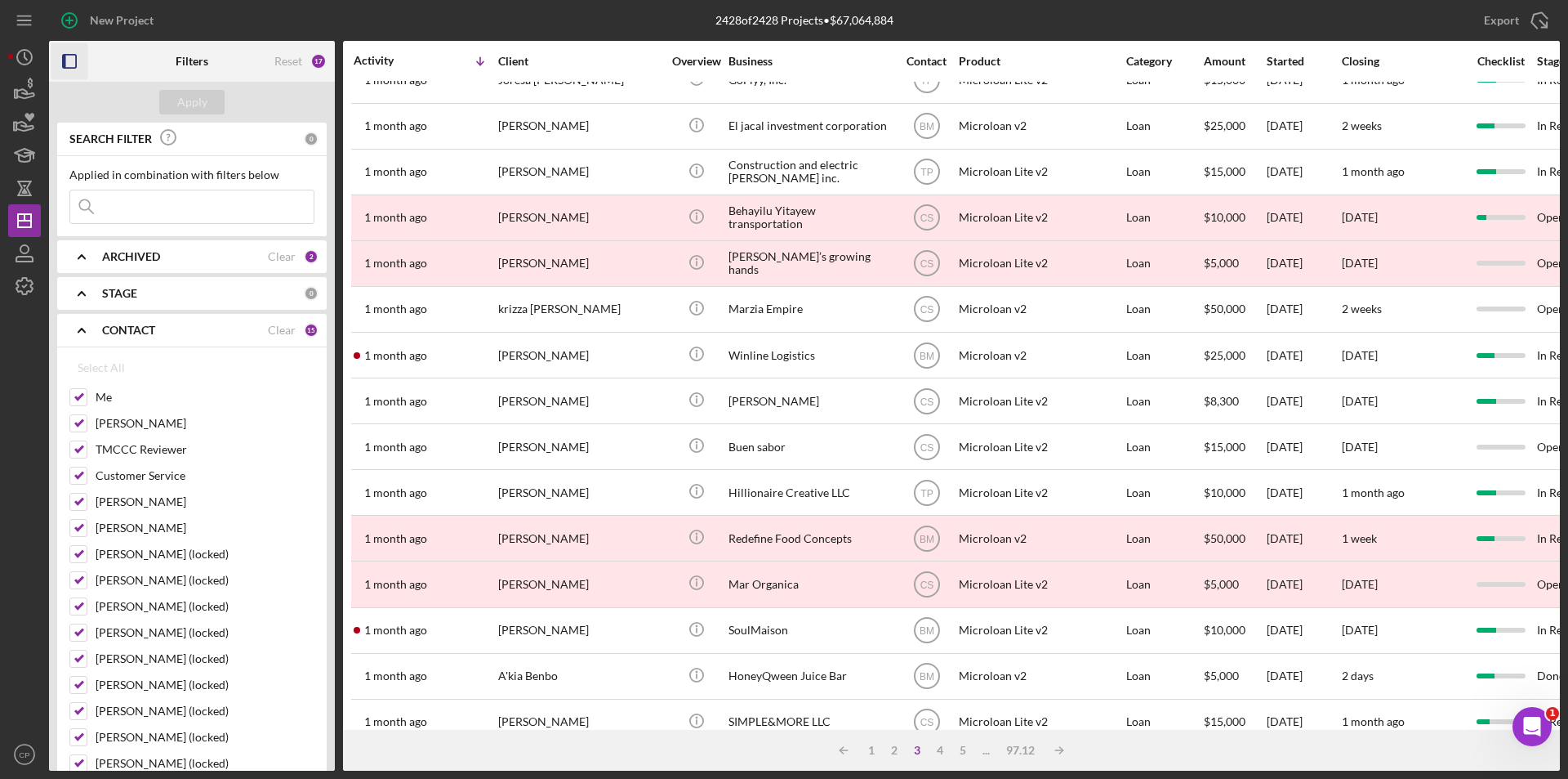
scroll to position [519, 0]
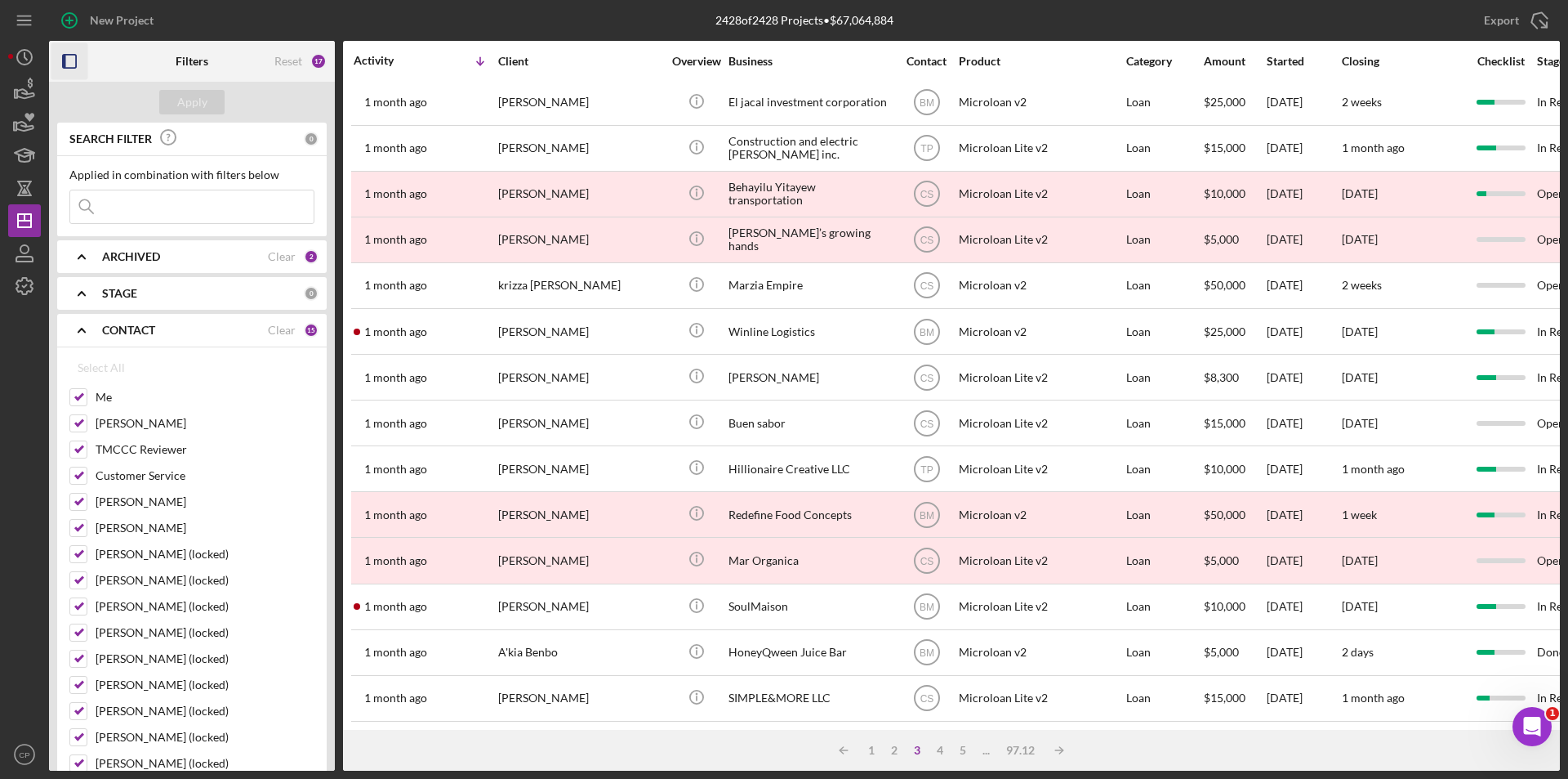
click at [148, 228] on div "Applied in combination with filters below Icon/Menu Close" at bounding box center [192, 196] width 270 height 80
click at [167, 200] on input at bounding box center [192, 206] width 244 height 33
paste input "[PERSON_NAME] Mexican Food LLC"
type input "[PERSON_NAME] Mexican Food LLC"
click at [185, 106] on div "Apply" at bounding box center [192, 102] width 30 height 24
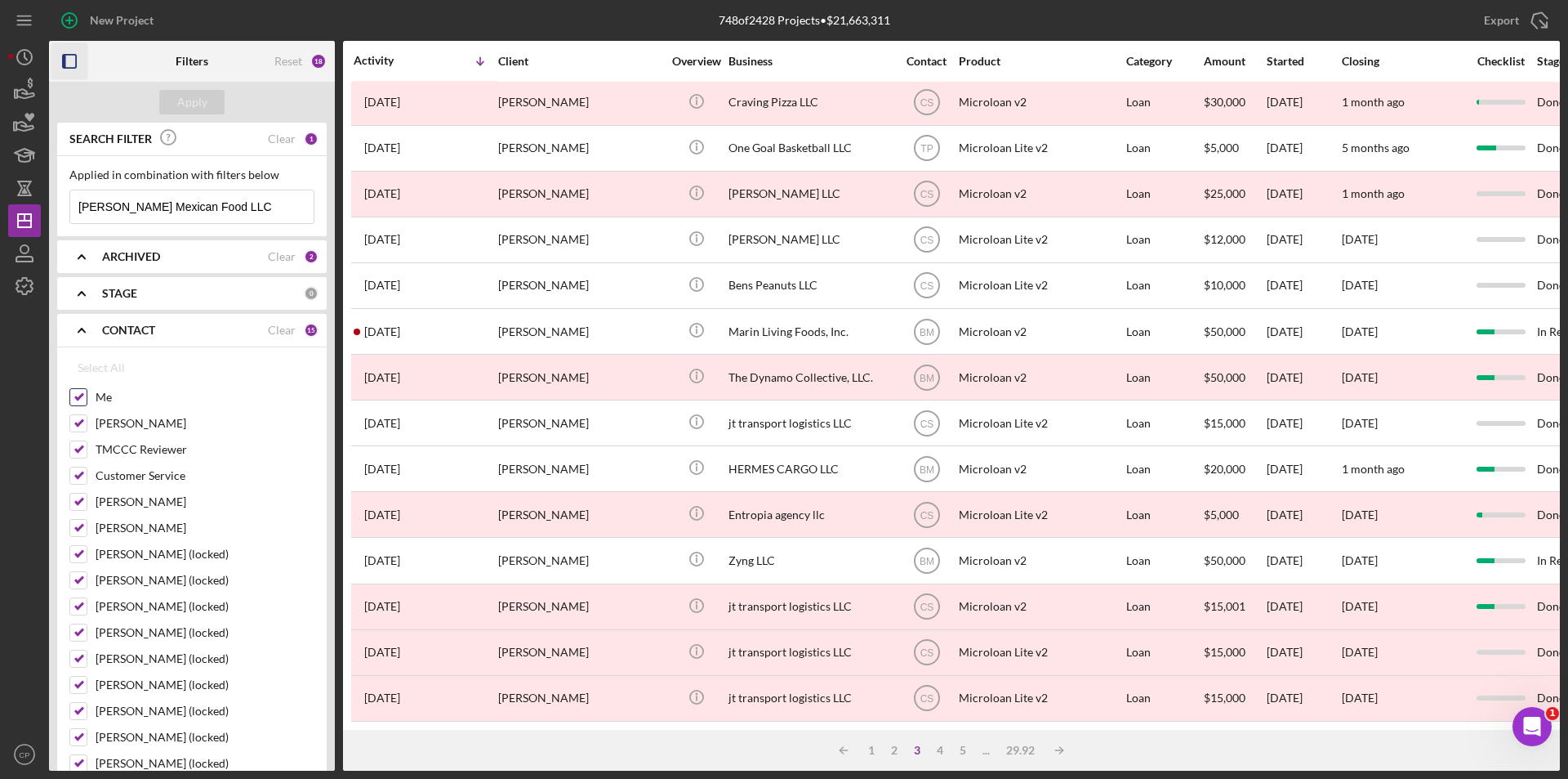
click at [100, 395] on label "Me" at bounding box center [205, 396] width 219 height 16
click at [87, 395] on input "Me" at bounding box center [78, 396] width 16 height 16
click at [101, 372] on div "Select All" at bounding box center [101, 368] width 48 height 33
click at [273, 335] on div "Clear" at bounding box center [282, 330] width 28 height 13
checkbox input "false"
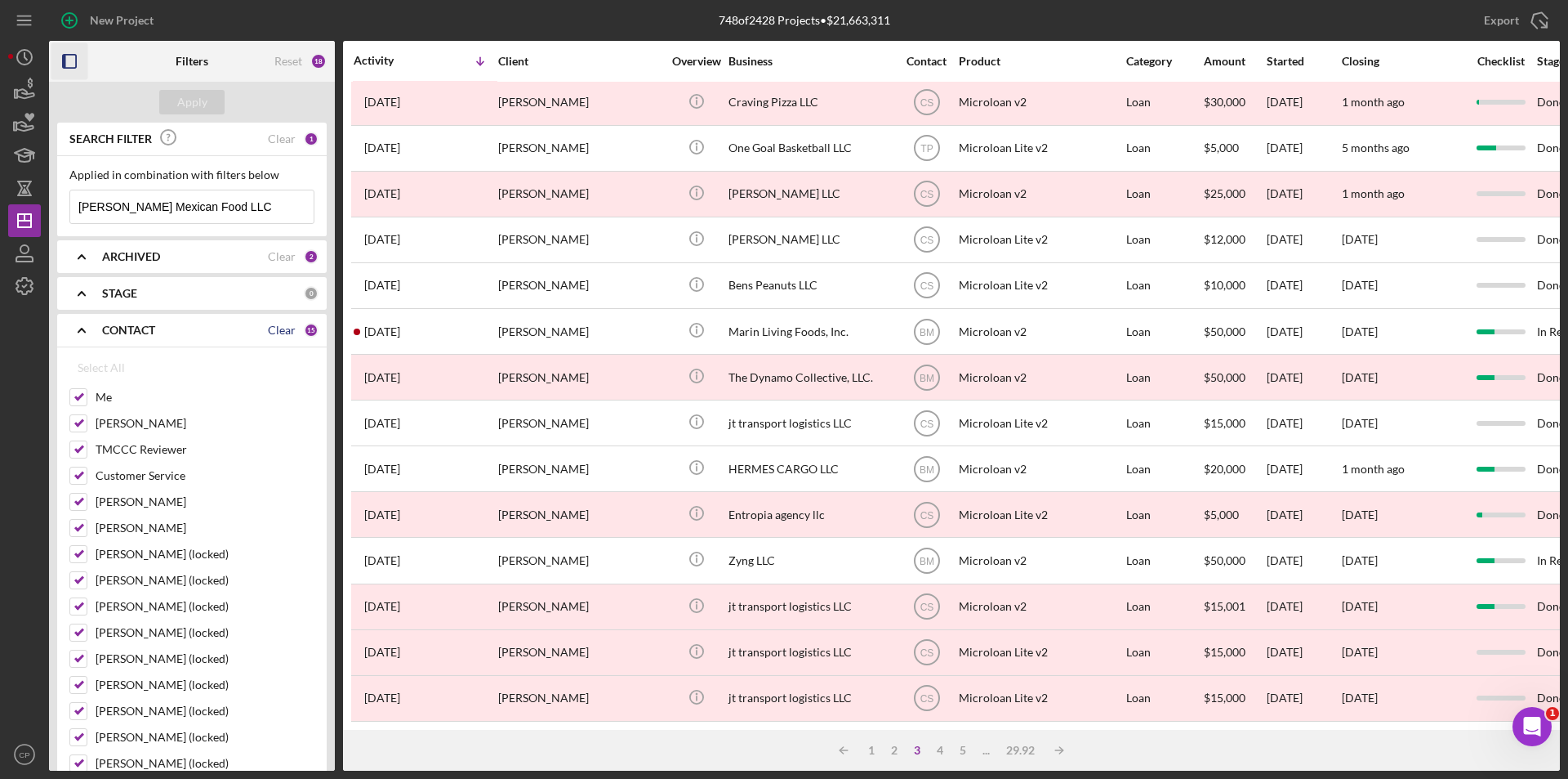
checkbox input "false"
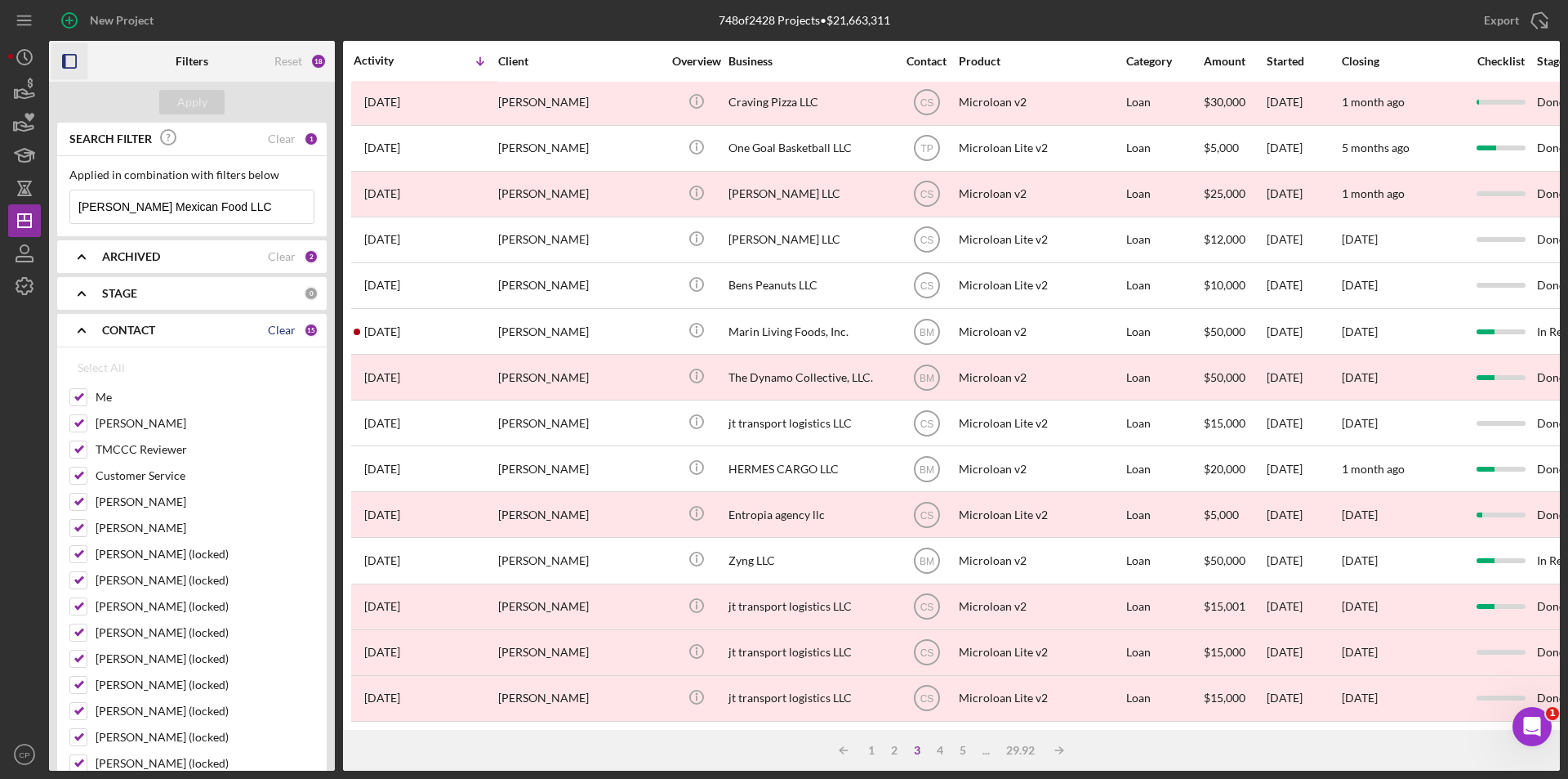
checkbox input "false"
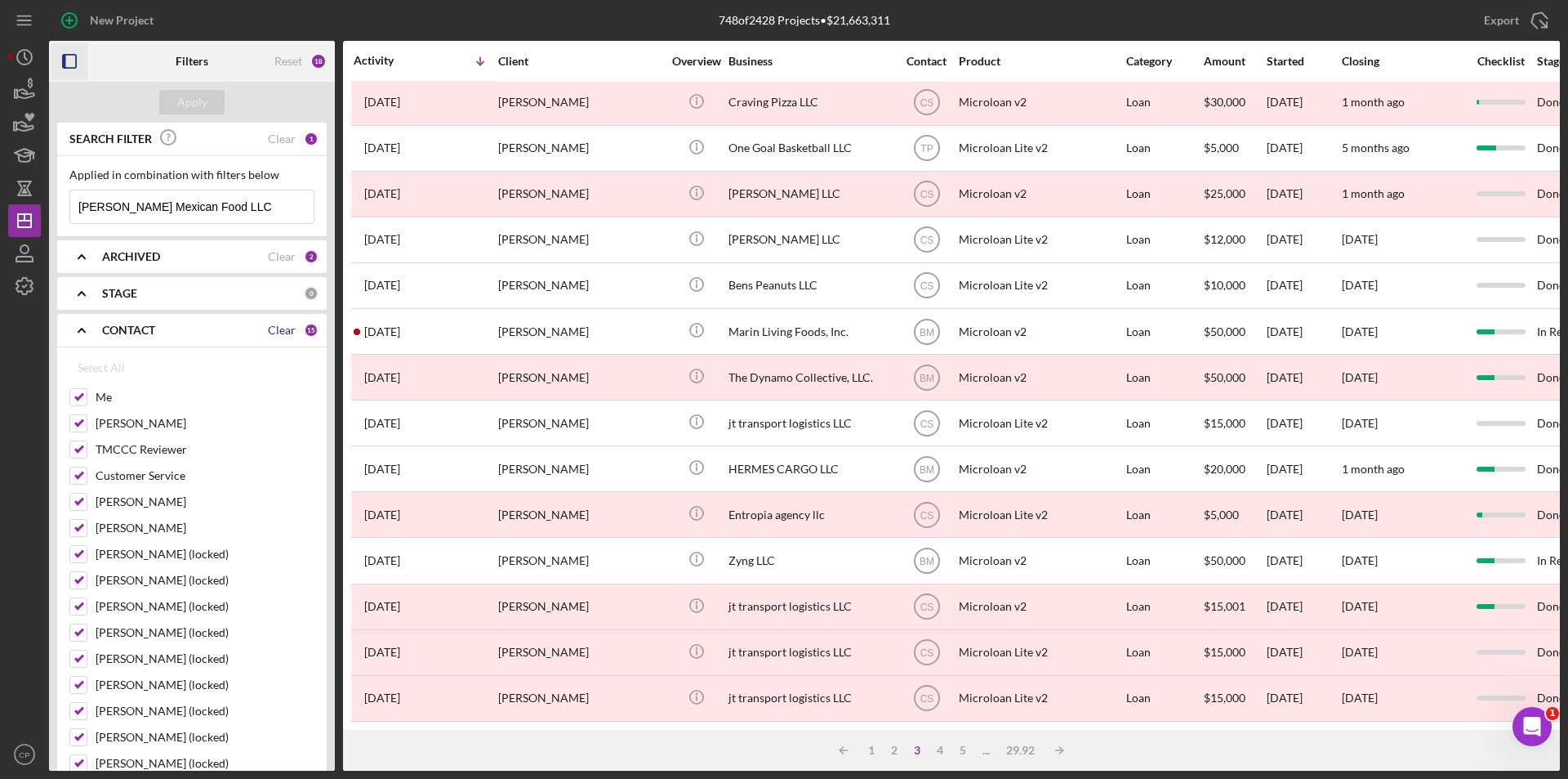
checkbox input "false"
click at [101, 395] on label "Me" at bounding box center [205, 396] width 219 height 16
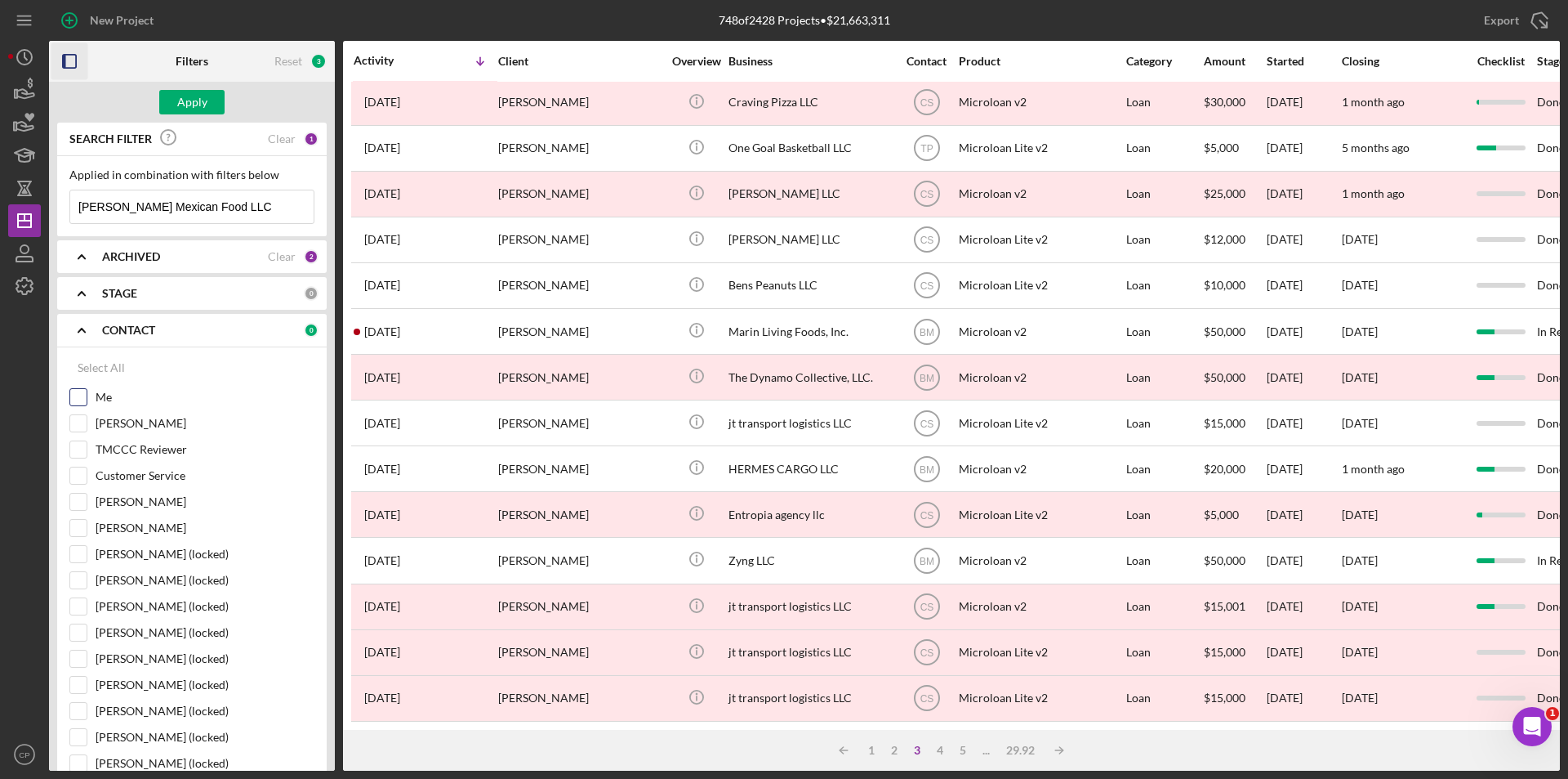
click at [87, 395] on input "Me" at bounding box center [78, 396] width 16 height 16
checkbox input "true"
click at [112, 426] on label "[PERSON_NAME]" at bounding box center [205, 422] width 219 height 16
click at [87, 426] on input "[PERSON_NAME]" at bounding box center [78, 422] width 16 height 16
checkbox input "true"
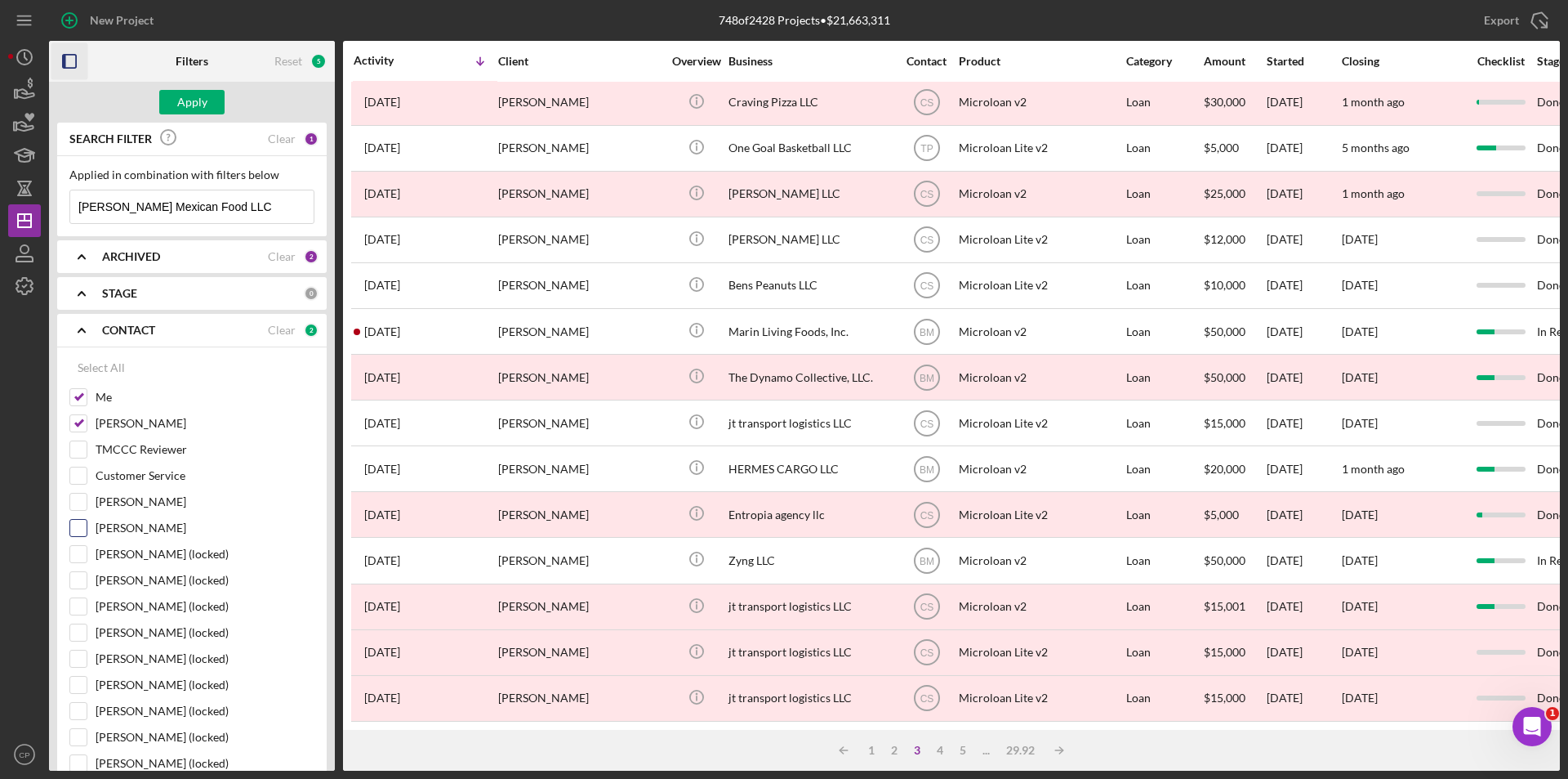
click at [140, 530] on label "[PERSON_NAME]" at bounding box center [205, 527] width 219 height 16
click at [87, 530] on input "[PERSON_NAME]" at bounding box center [78, 527] width 16 height 16
checkbox input "true"
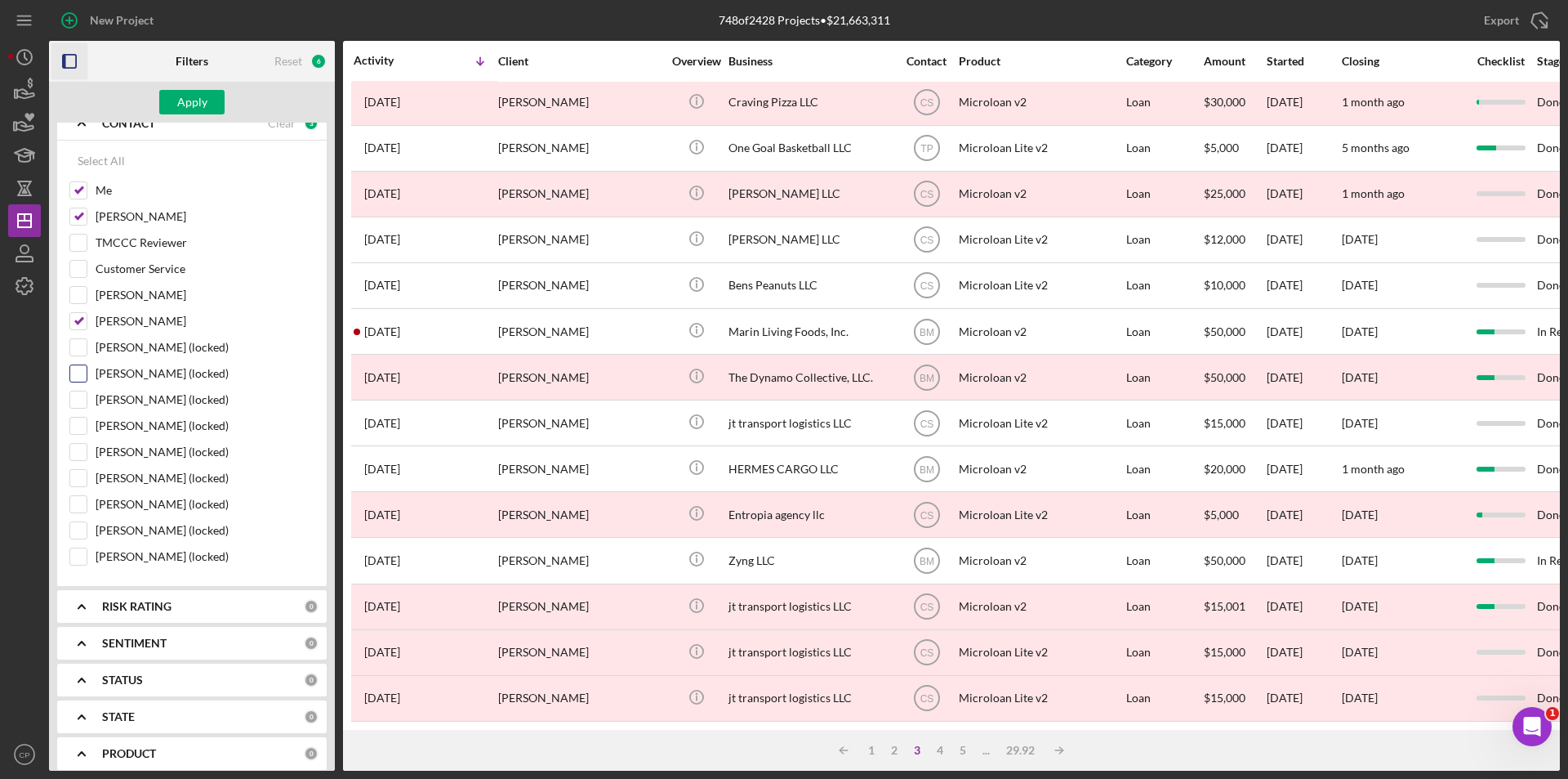
scroll to position [245, 0]
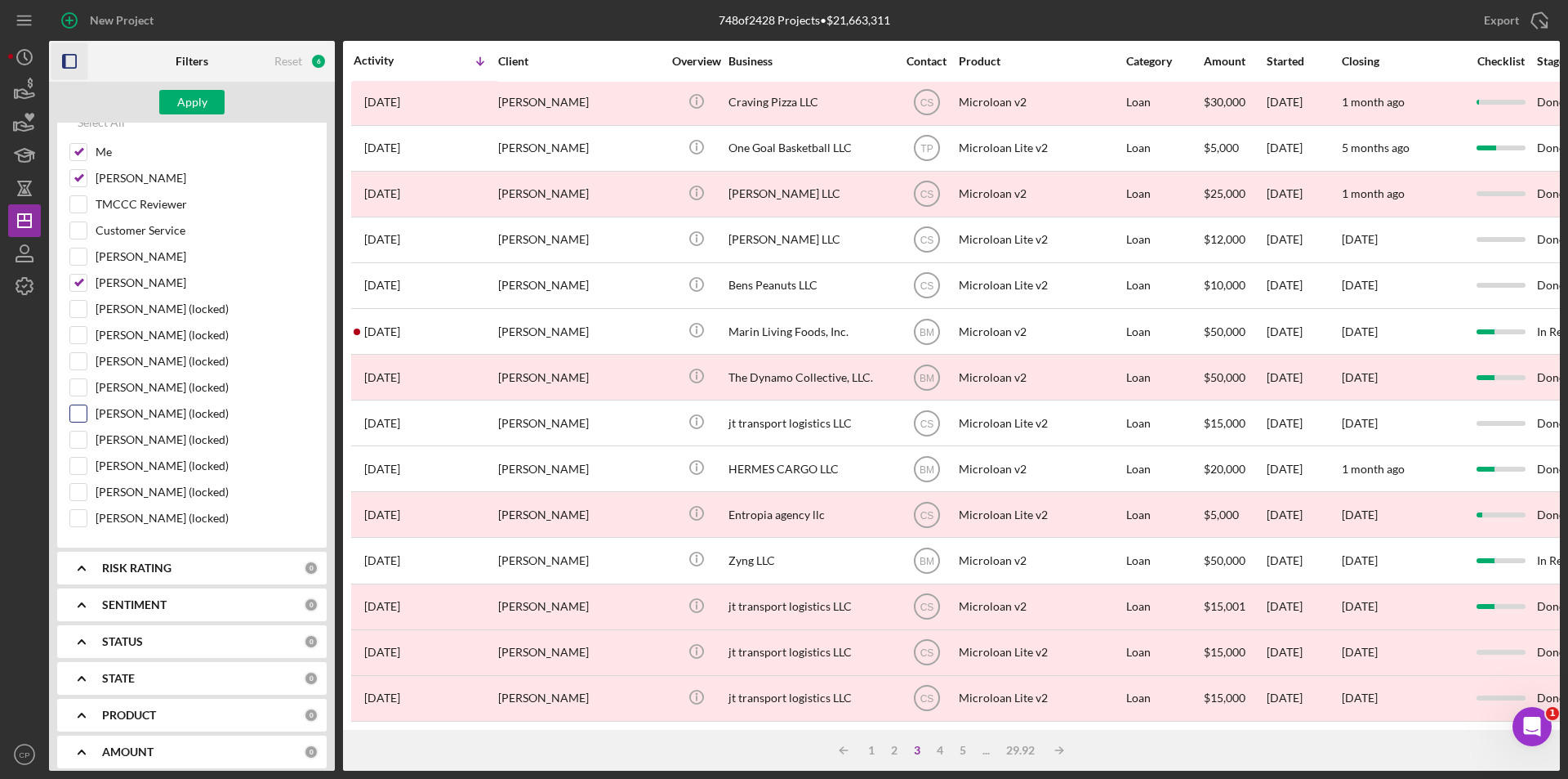
click at [109, 409] on label "[PERSON_NAME] (locked)" at bounding box center [205, 413] width 219 height 16
click at [87, 409] on input "[PERSON_NAME] (locked)" at bounding box center [78, 413] width 16 height 16
checkbox input "true"
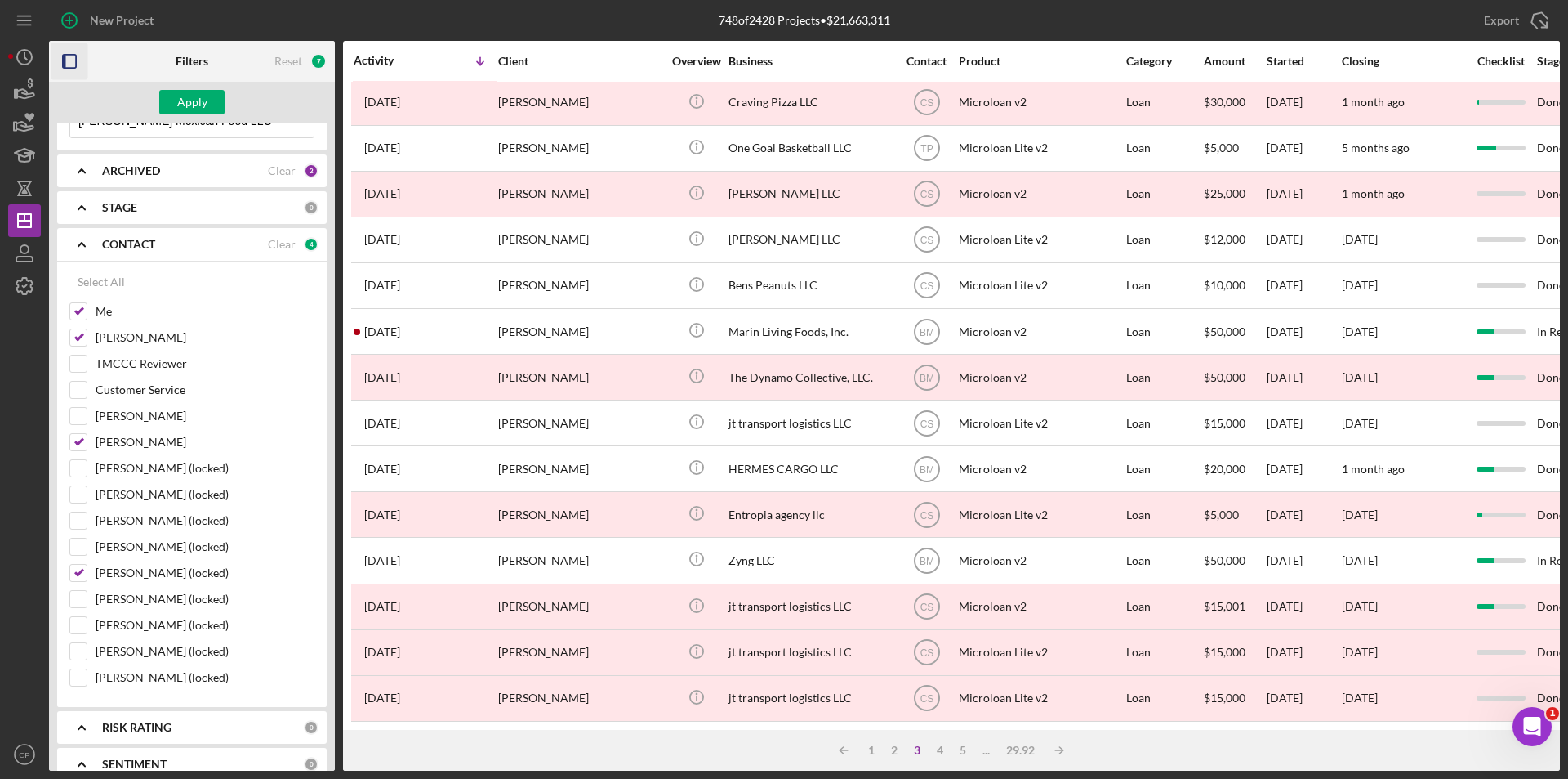
scroll to position [82, 0]
click at [195, 105] on div "Apply" at bounding box center [192, 102] width 30 height 24
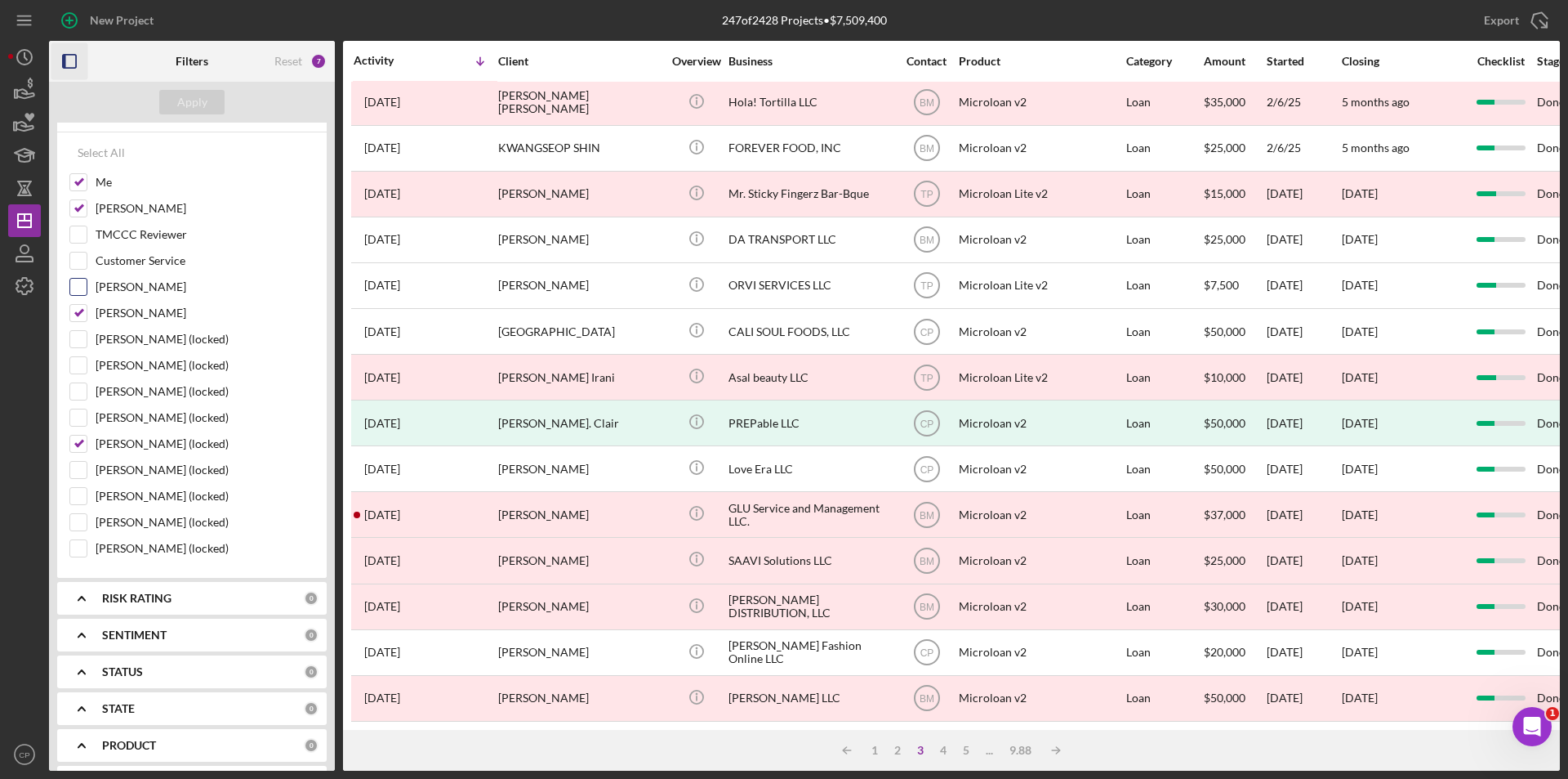
scroll to position [409, 0]
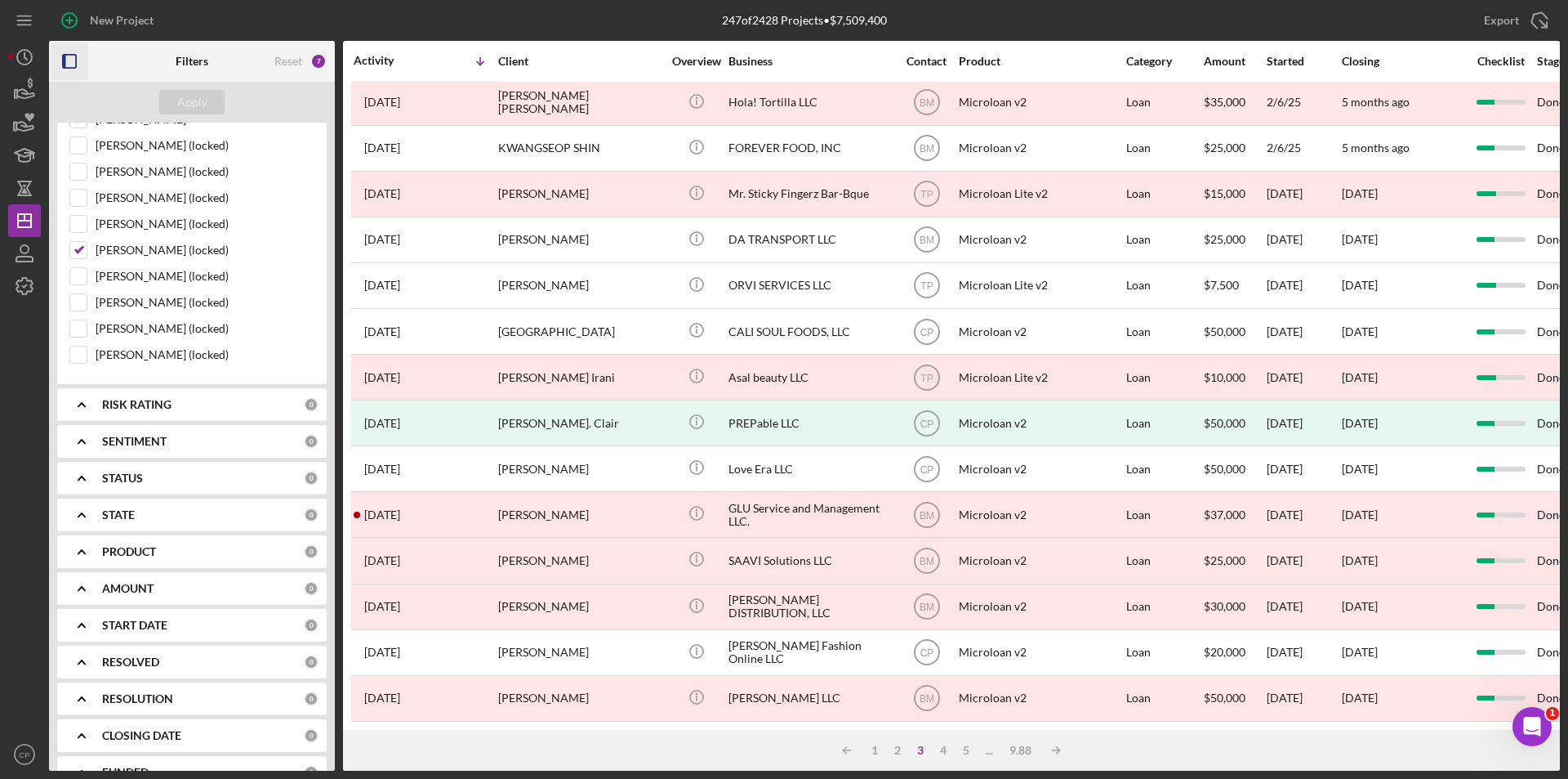
click at [145, 517] on div "STATE" at bounding box center [203, 514] width 202 height 13
click at [134, 546] on b "PRODUCT" at bounding box center [129, 551] width 54 height 13
click at [105, 594] on div "Select All" at bounding box center [101, 589] width 48 height 33
checkbox input "true"
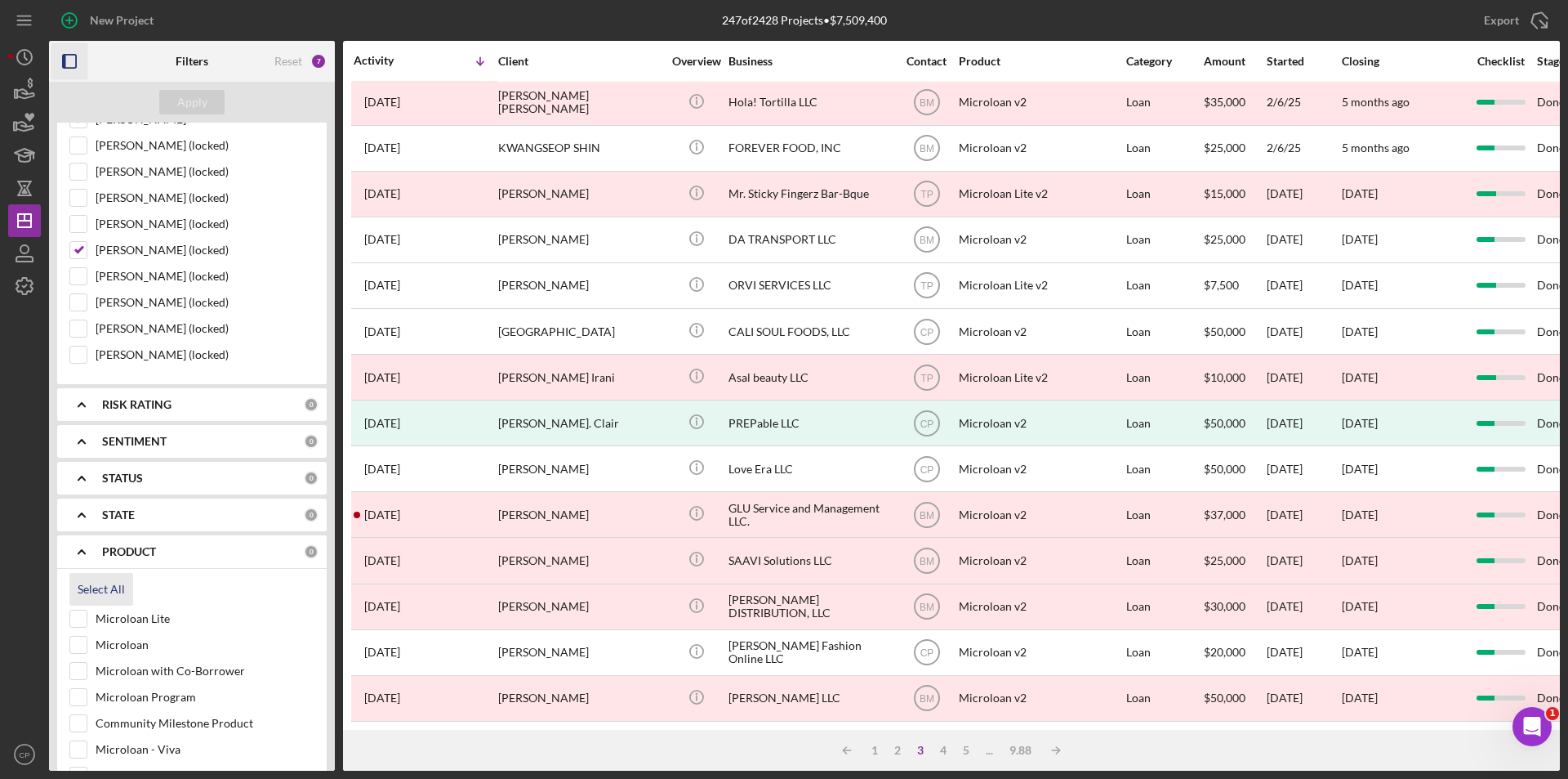
checkbox input "true"
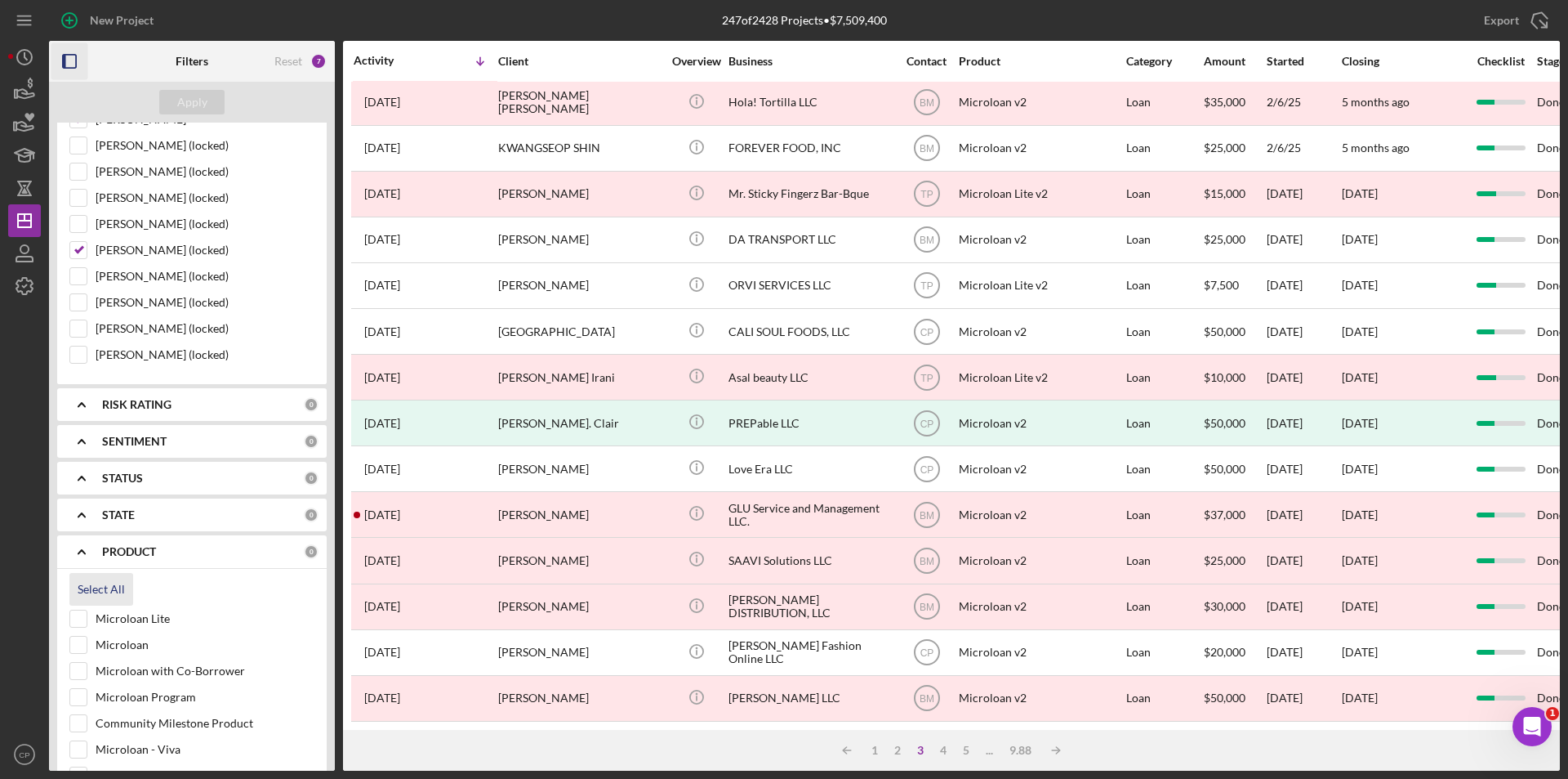
checkbox input "true"
click at [193, 112] on div "Apply" at bounding box center [192, 102] width 30 height 24
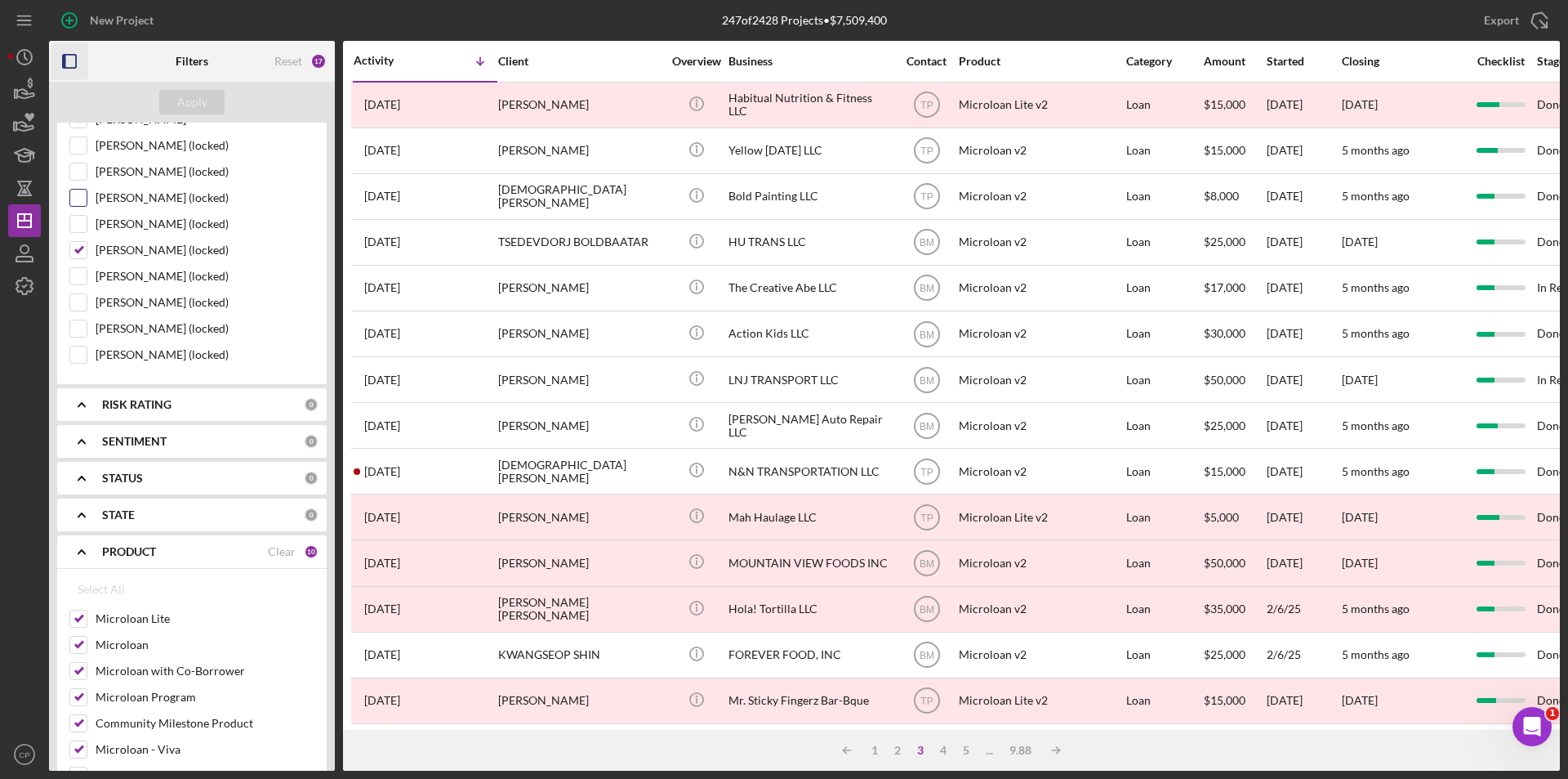
scroll to position [0, 0]
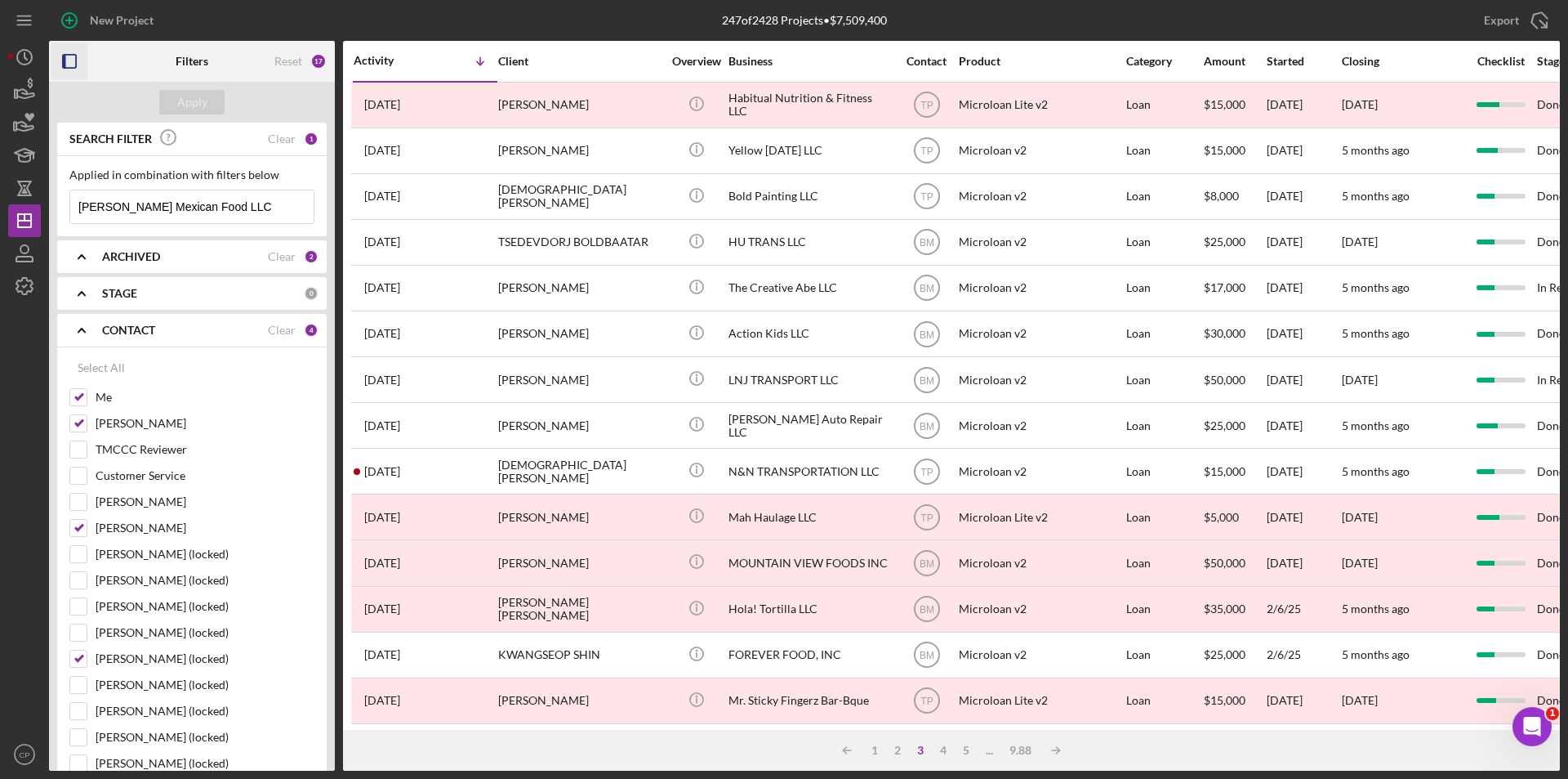
click at [134, 295] on b "STAGE" at bounding box center [120, 293] width 36 height 13
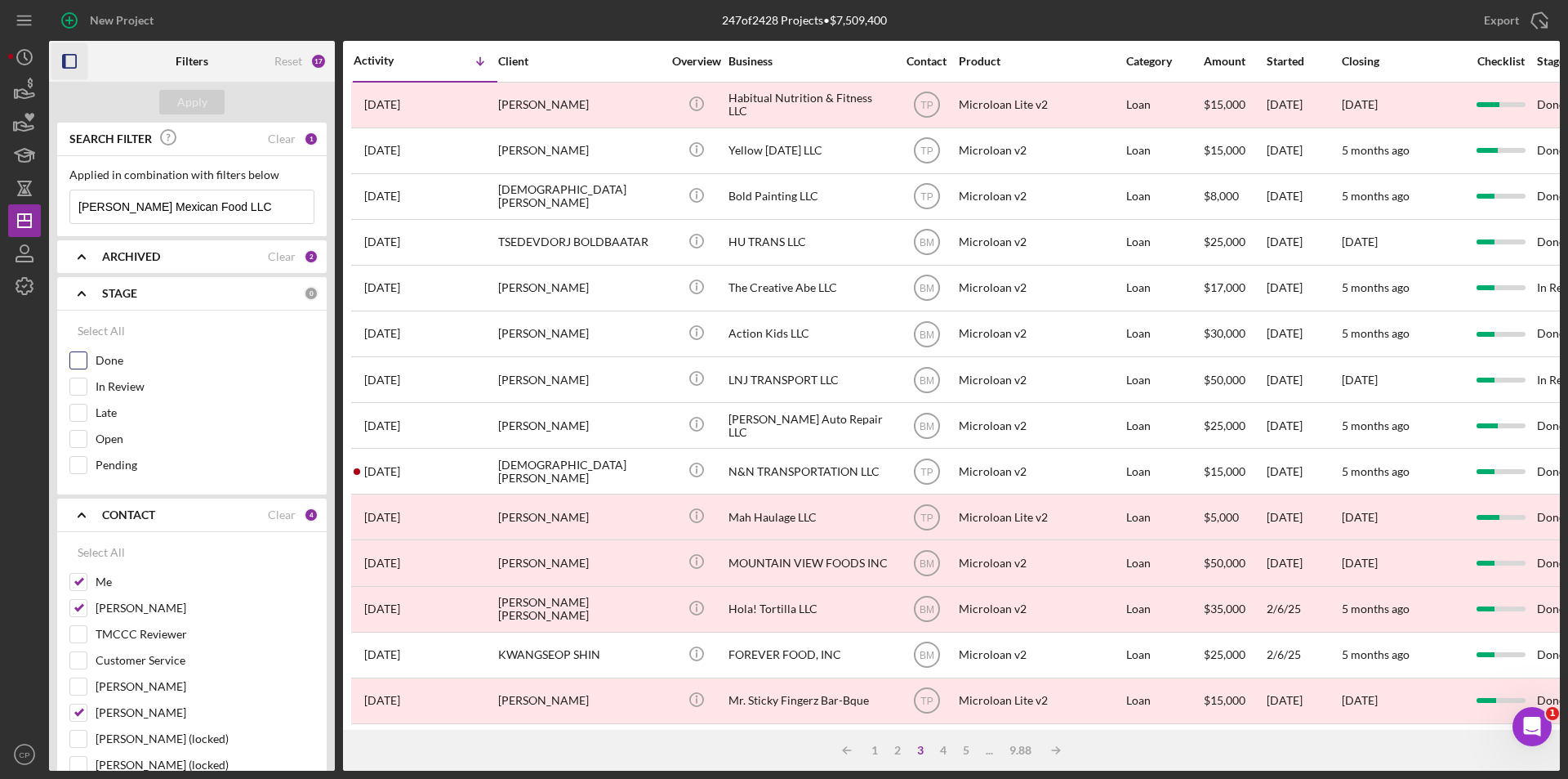
click at [96, 351] on div "Done" at bounding box center [192, 364] width 245 height 26
click at [96, 334] on div "Select All" at bounding box center [101, 331] width 48 height 33
checkbox input "true"
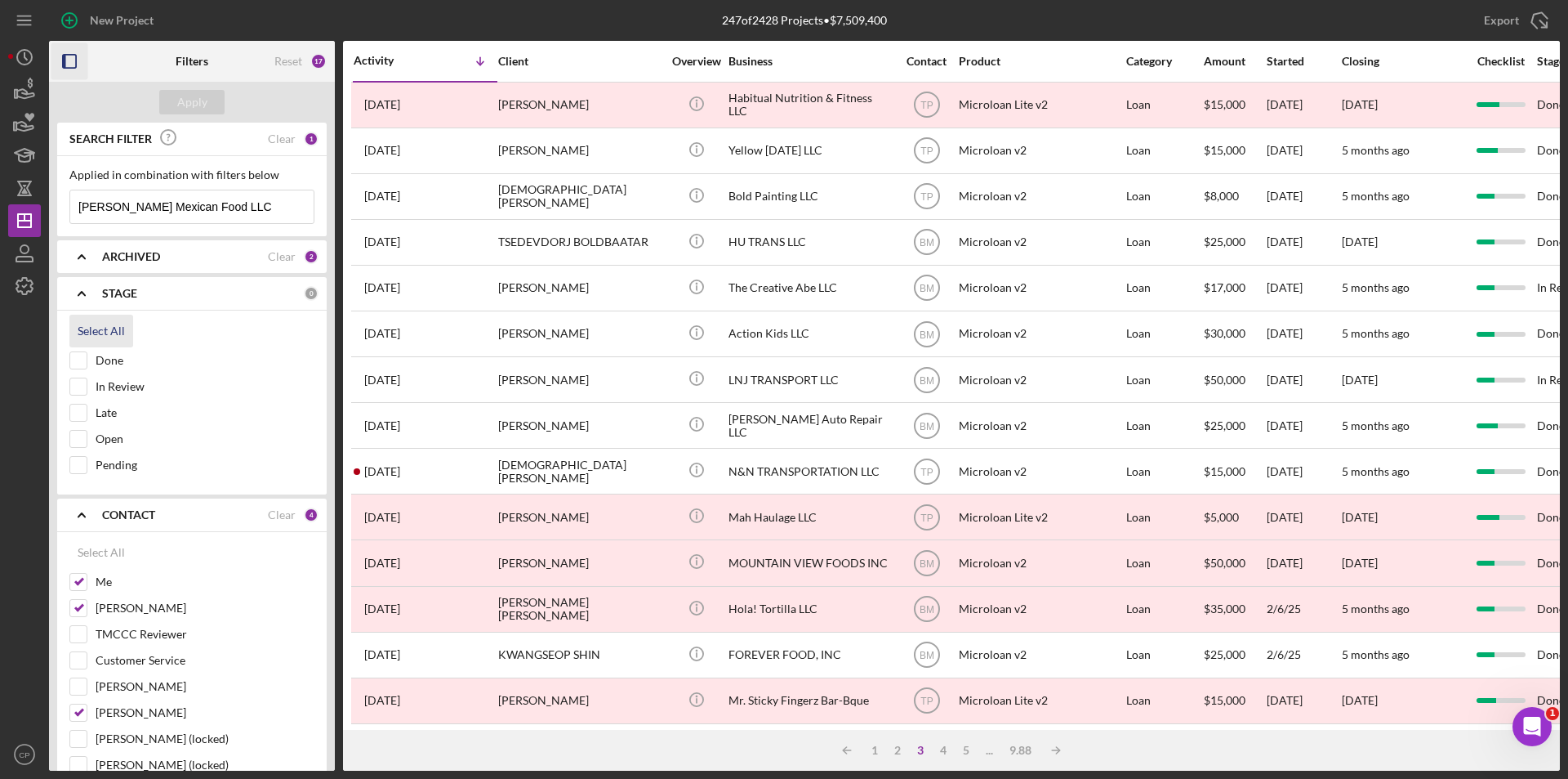
checkbox input "true"
click at [189, 105] on div "Apply" at bounding box center [192, 102] width 30 height 24
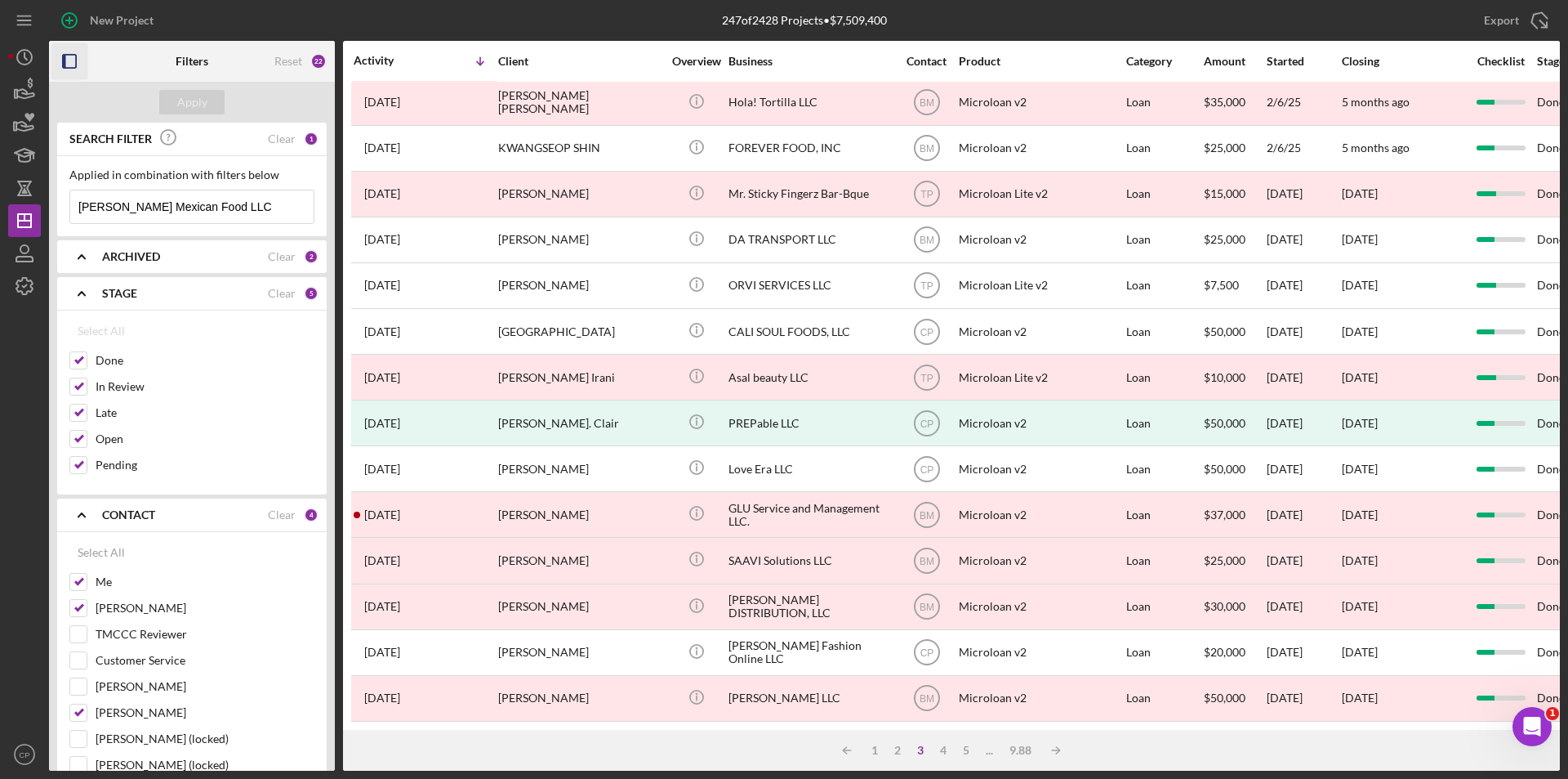
scroll to position [519, 0]
click at [27, 260] on icon "button" at bounding box center [24, 252] width 41 height 41
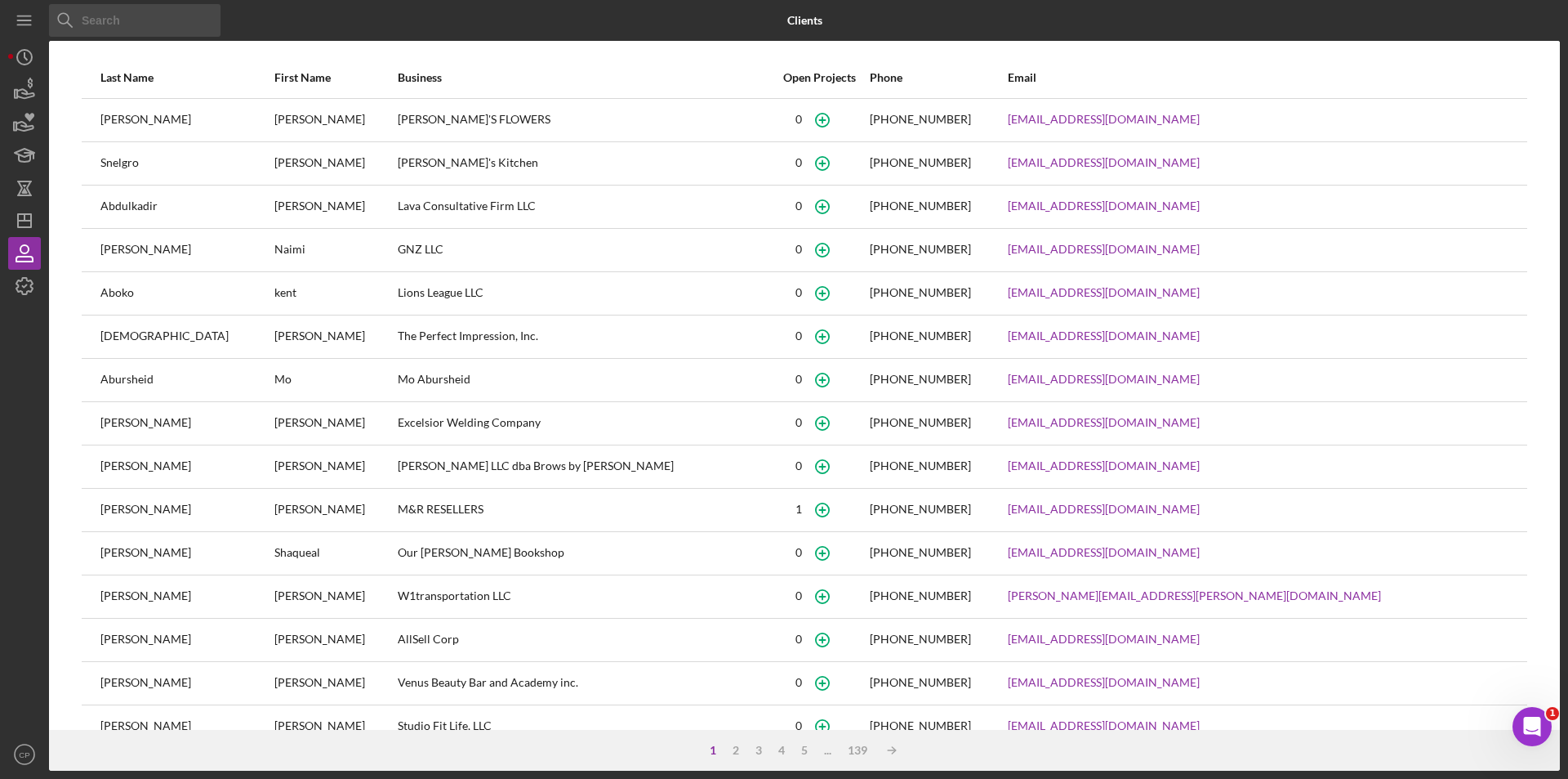
click at [186, 21] on input at bounding box center [135, 21] width 172 height 33
paste input "[PERSON_NAME] [PERSON_NAME]"
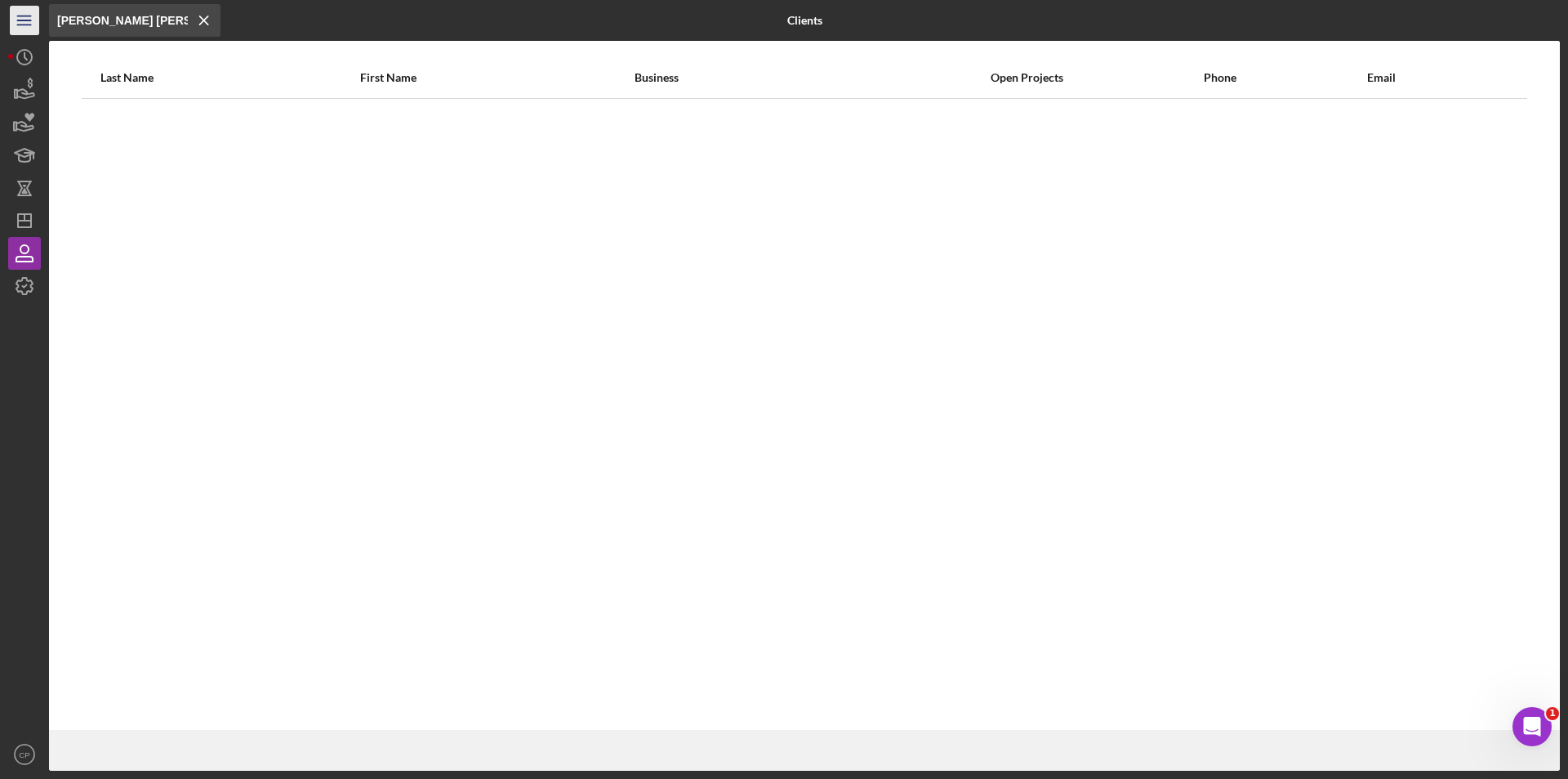
drag, startPoint x: 128, startPoint y: 21, endPoint x: 20, endPoint y: 21, distance: 108.0
click at [20, 21] on div "Icon/Menu Close [PERSON_NAME] [PERSON_NAME] Icon/Menu Close Clients Last Name F…" at bounding box center [784, 385] width 1552 height 770
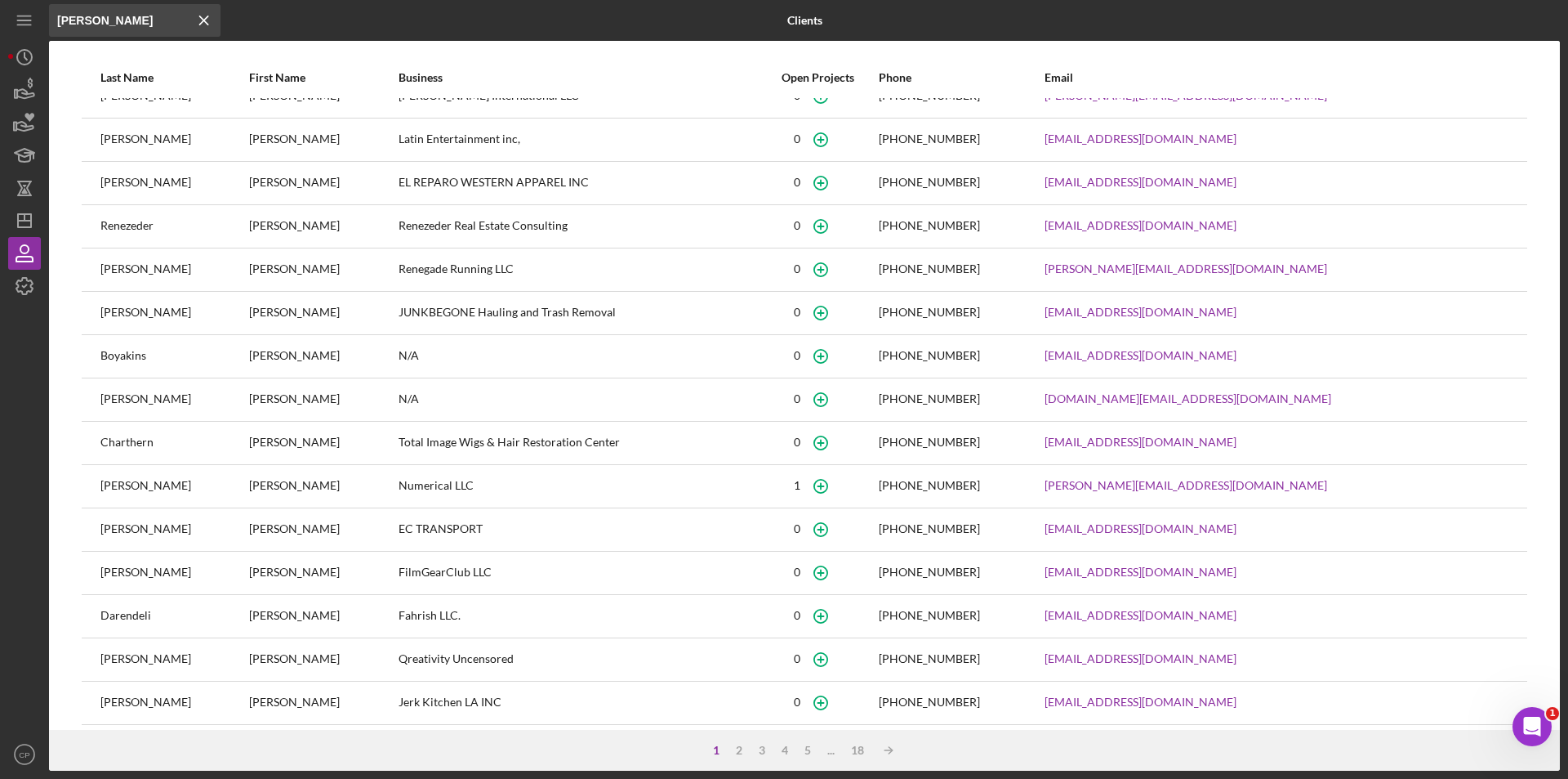
scroll to position [36, 0]
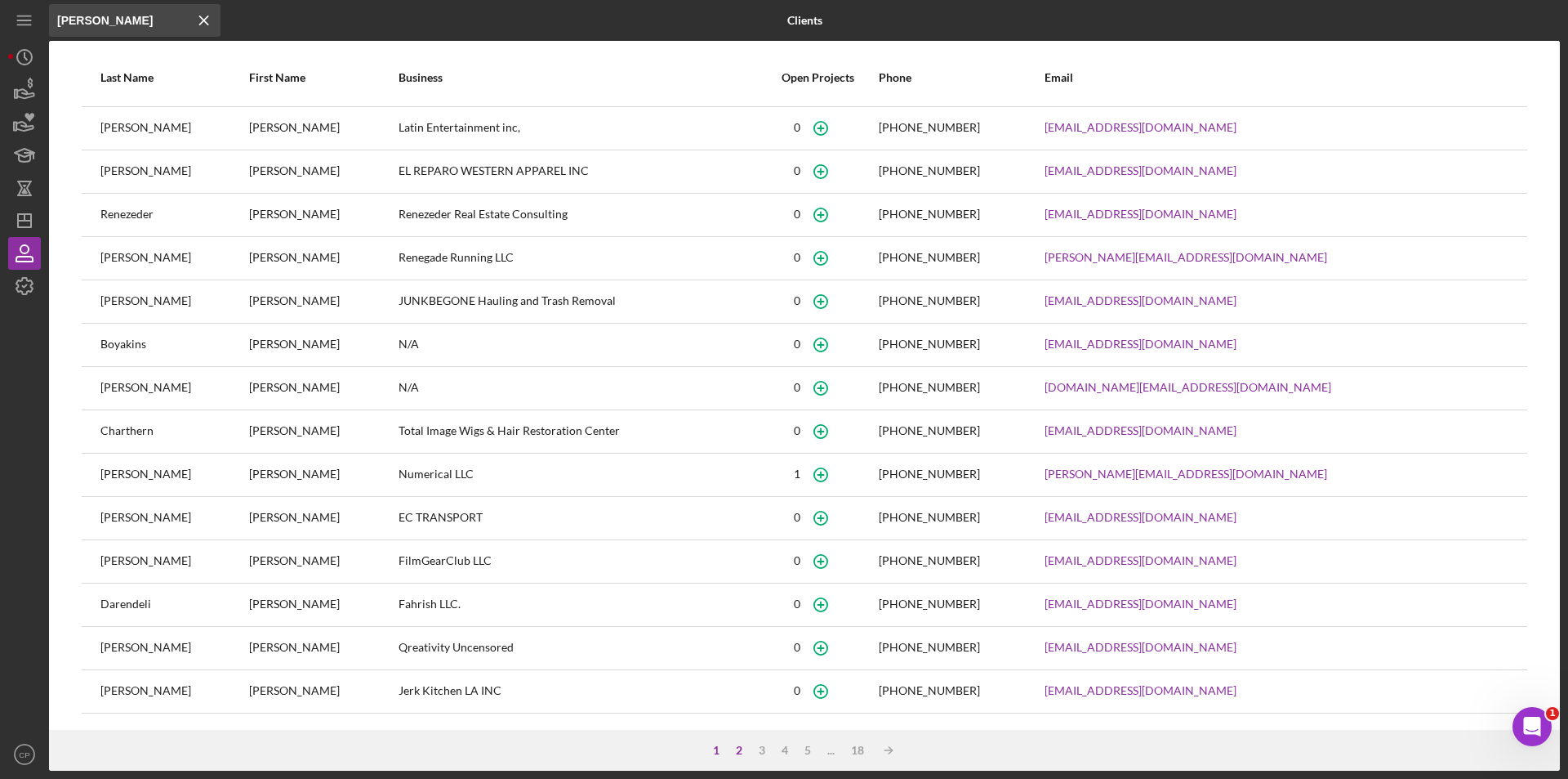
click at [738, 750] on div "2" at bounding box center [739, 750] width 23 height 13
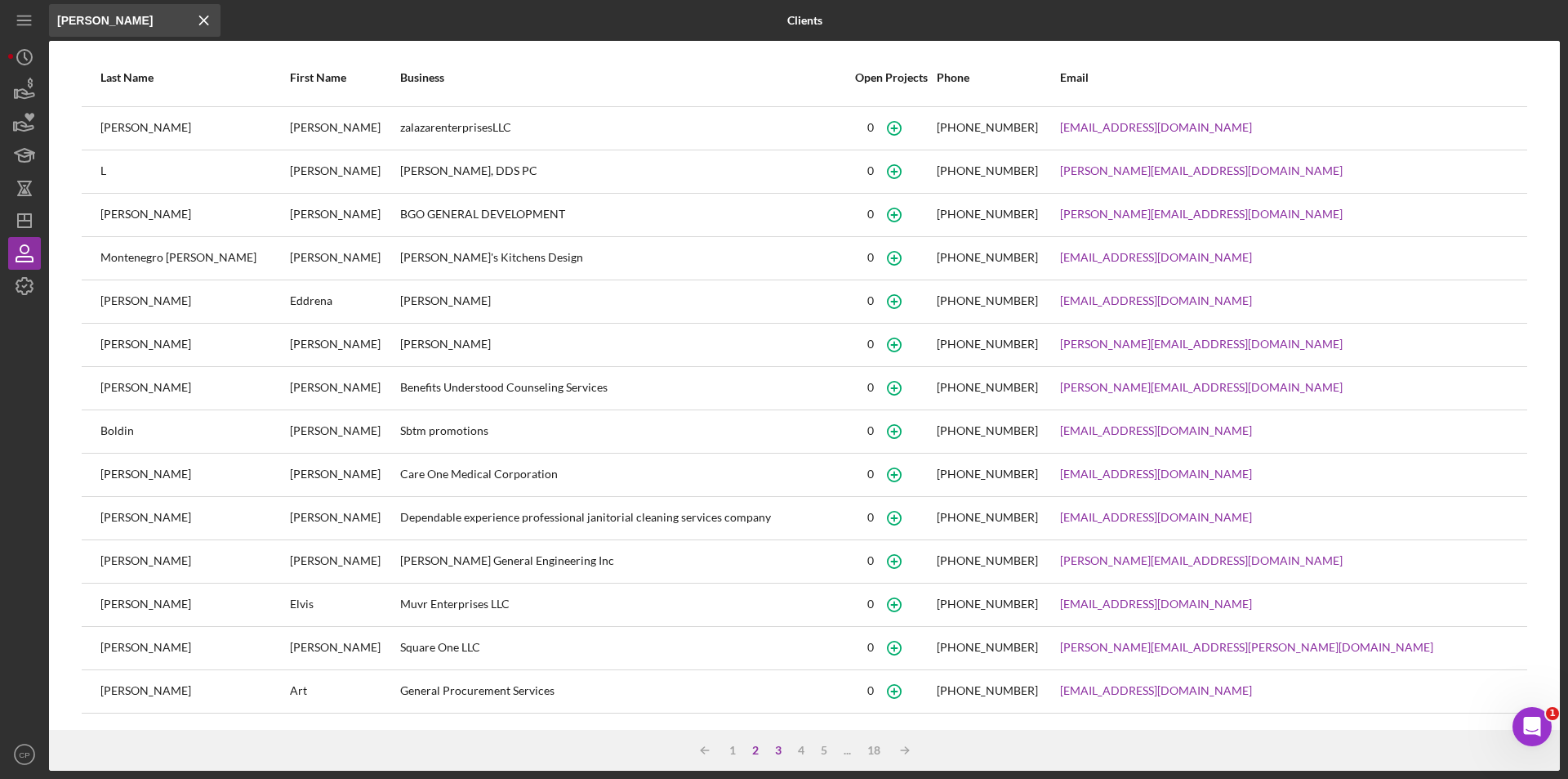
click at [776, 750] on div "3" at bounding box center [778, 750] width 23 height 13
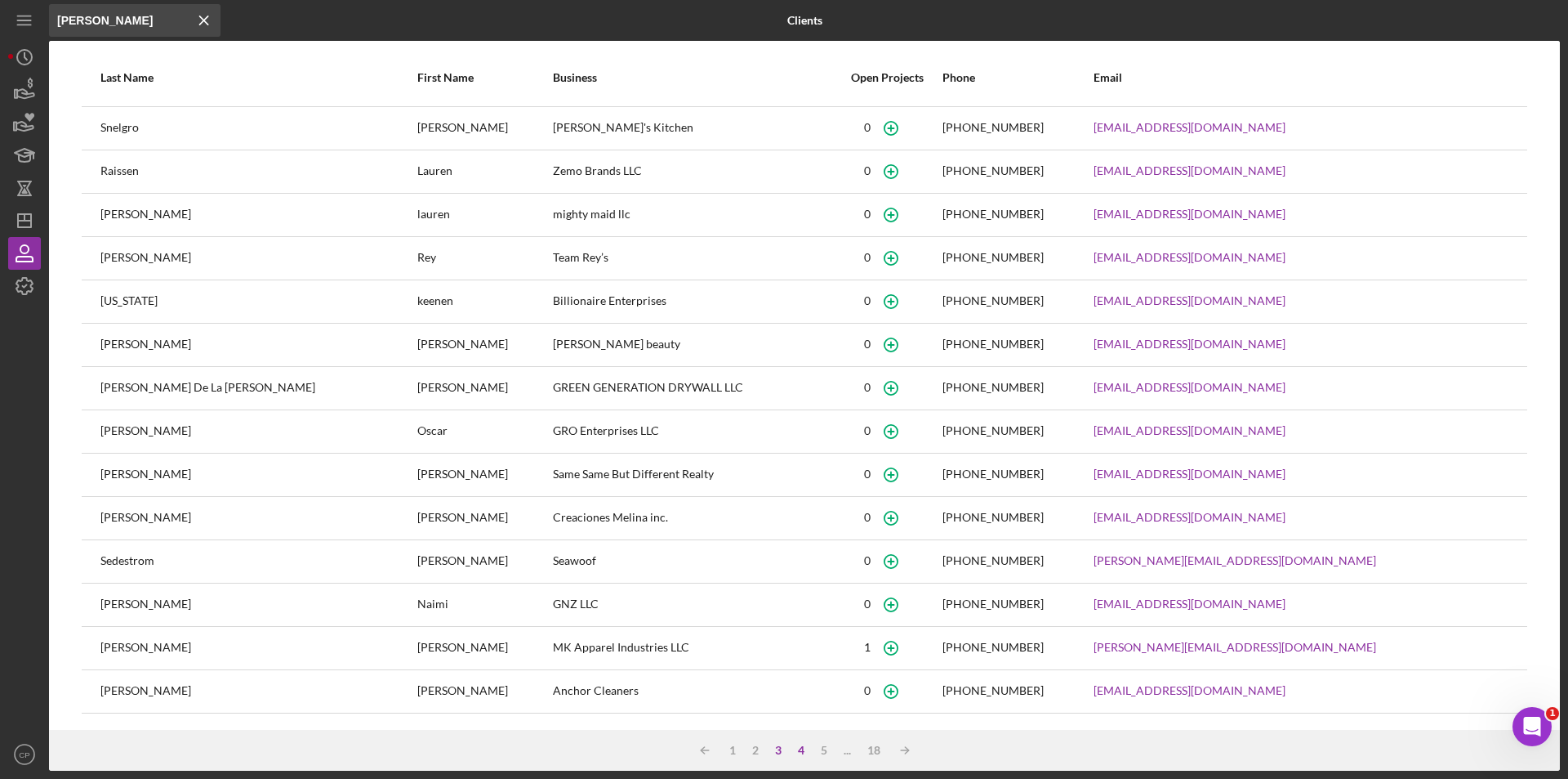
click at [804, 749] on div "4" at bounding box center [801, 750] width 23 height 13
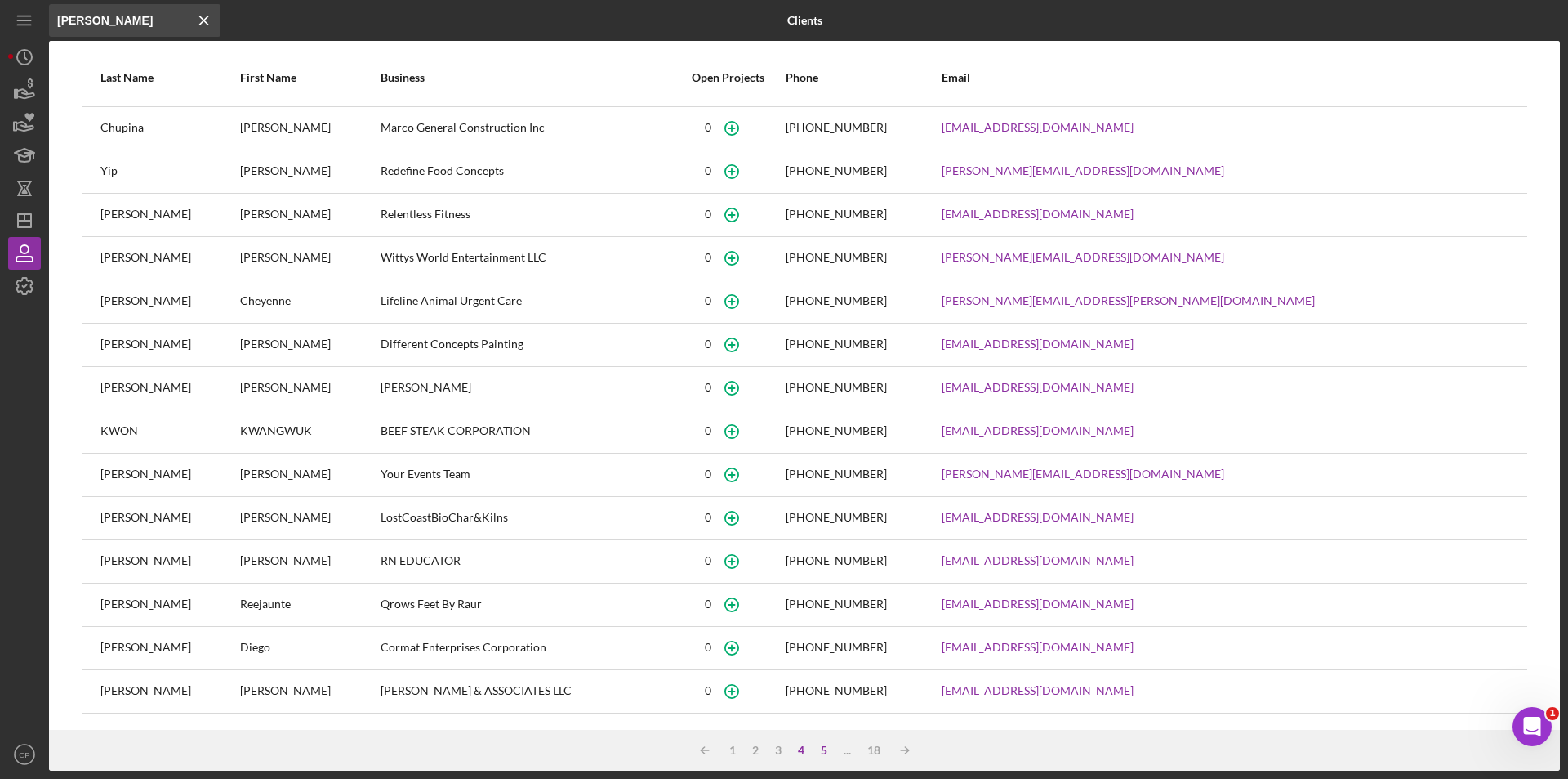
click at [828, 749] on div "5" at bounding box center [824, 750] width 23 height 13
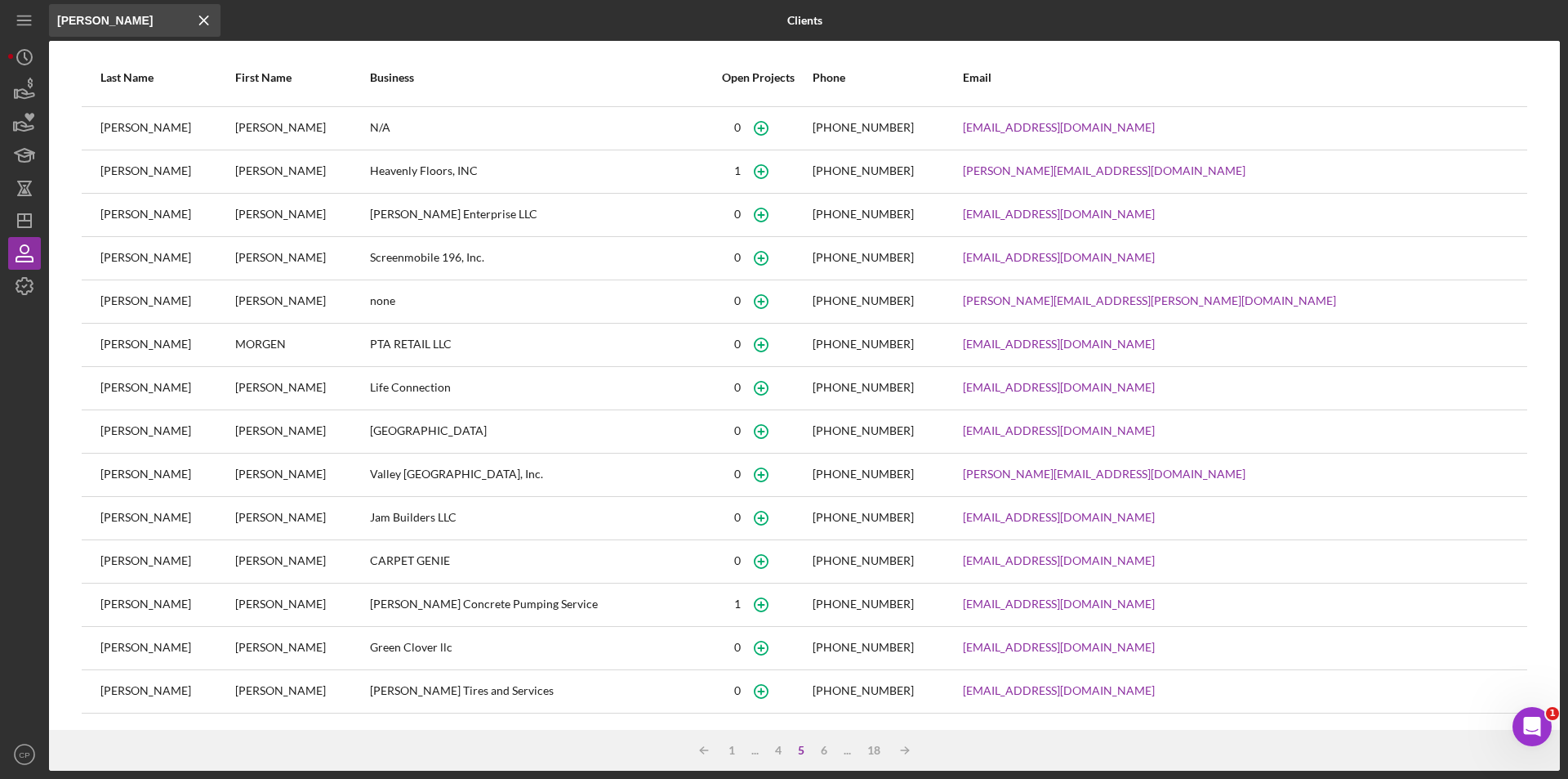
click at [147, 16] on input "[PERSON_NAME]" at bounding box center [135, 21] width 172 height 33
paste input "[PERSON_NAME],"
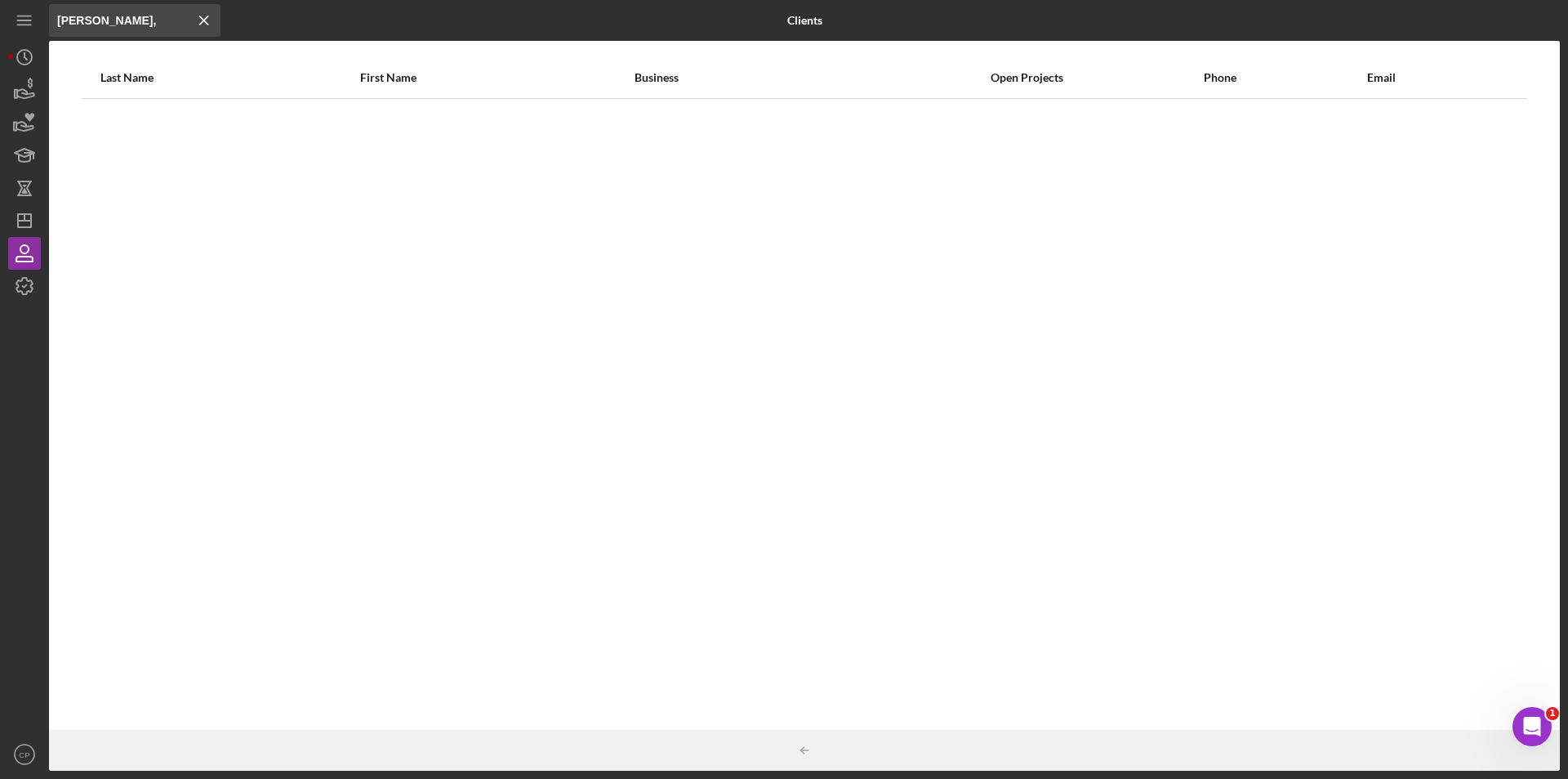
scroll to position [0, 0]
click at [84, 21] on input "[PERSON_NAME]," at bounding box center [135, 21] width 172 height 33
click at [131, 24] on input "[PERSON_NAME]," at bounding box center [135, 21] width 172 height 33
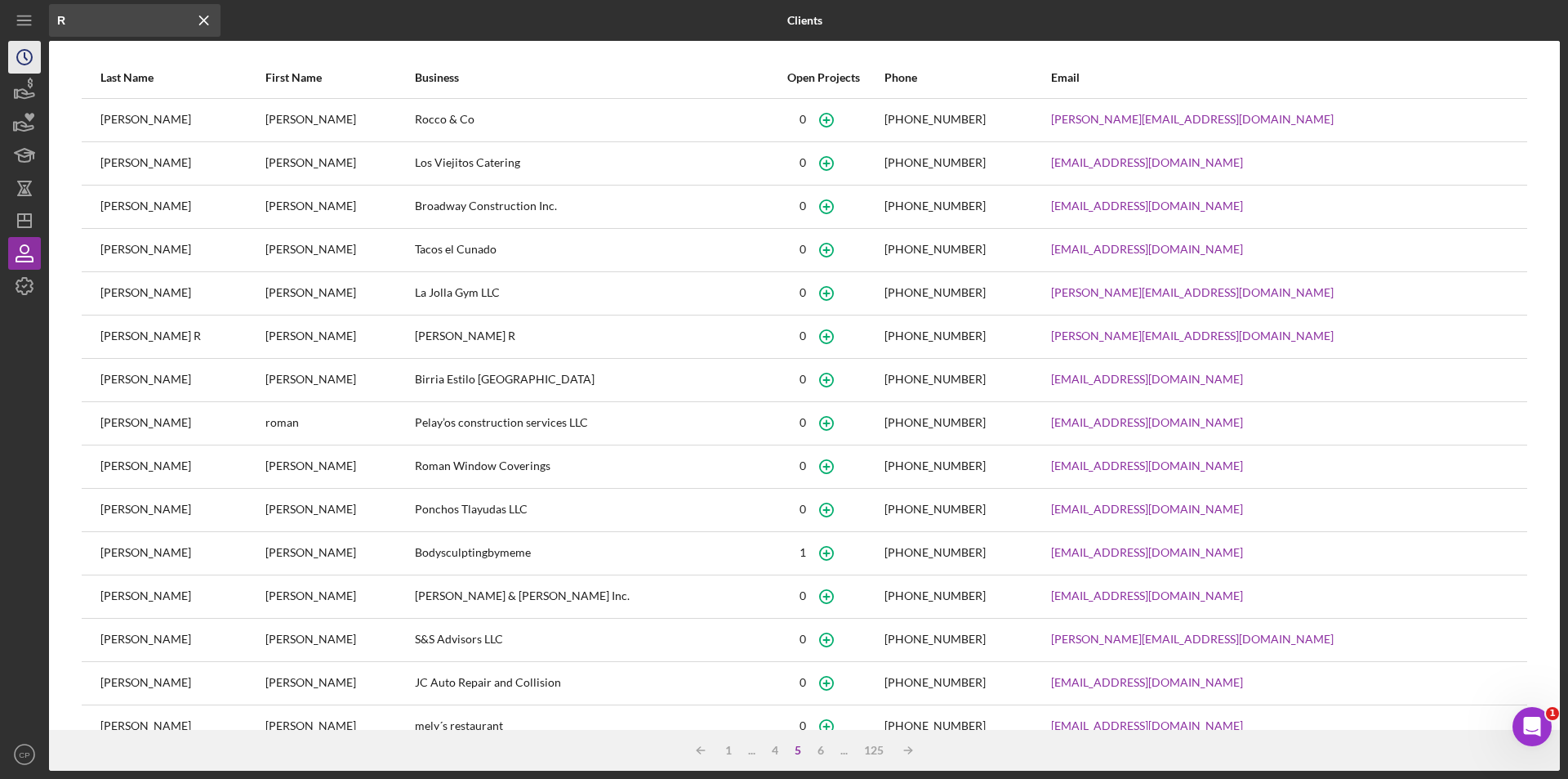
type input "R"
click at [25, 54] on icon "Icon/History" at bounding box center [24, 56] width 41 height 41
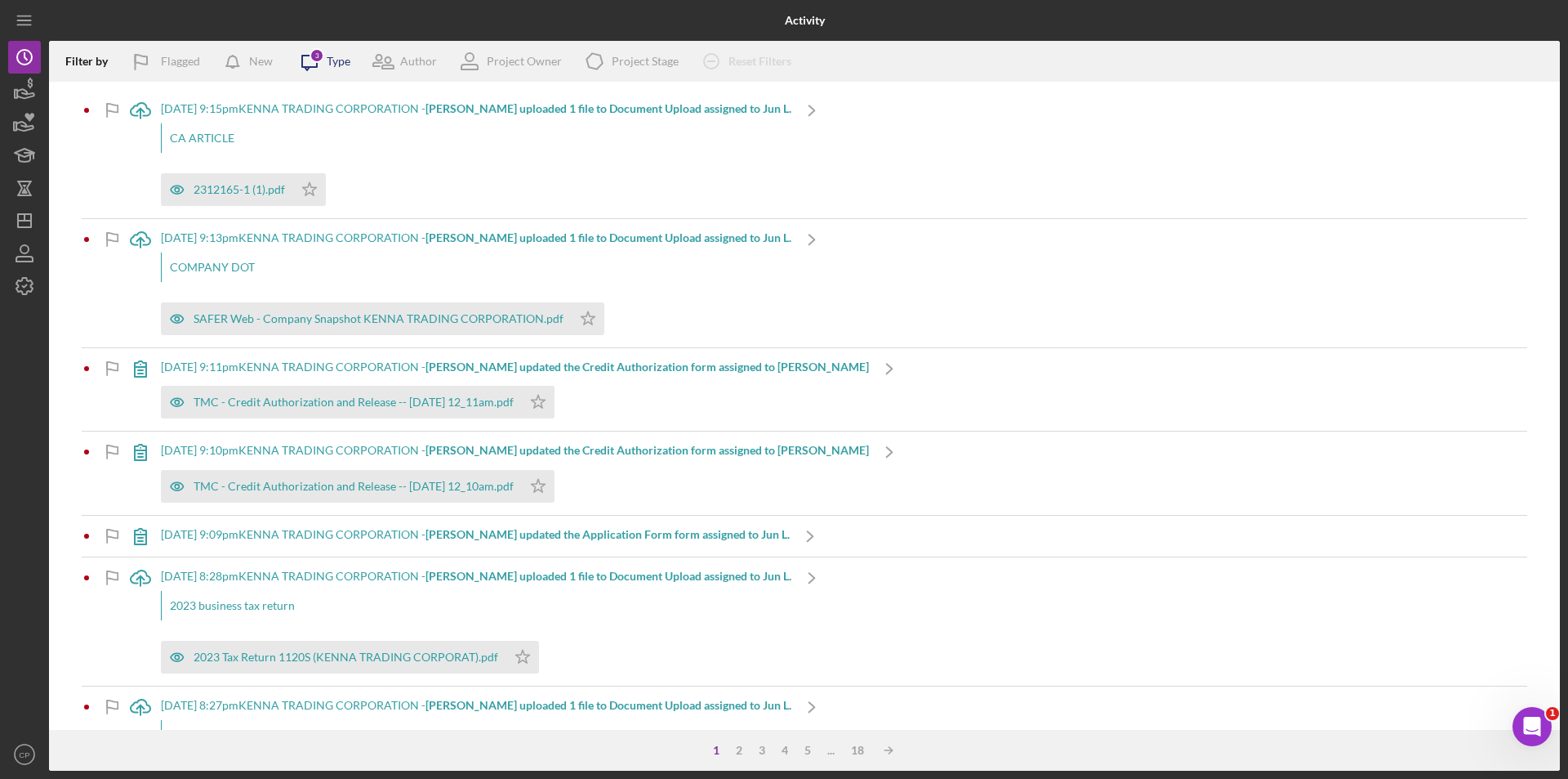
click at [326, 56] on icon "Icon/Message" at bounding box center [309, 61] width 41 height 41
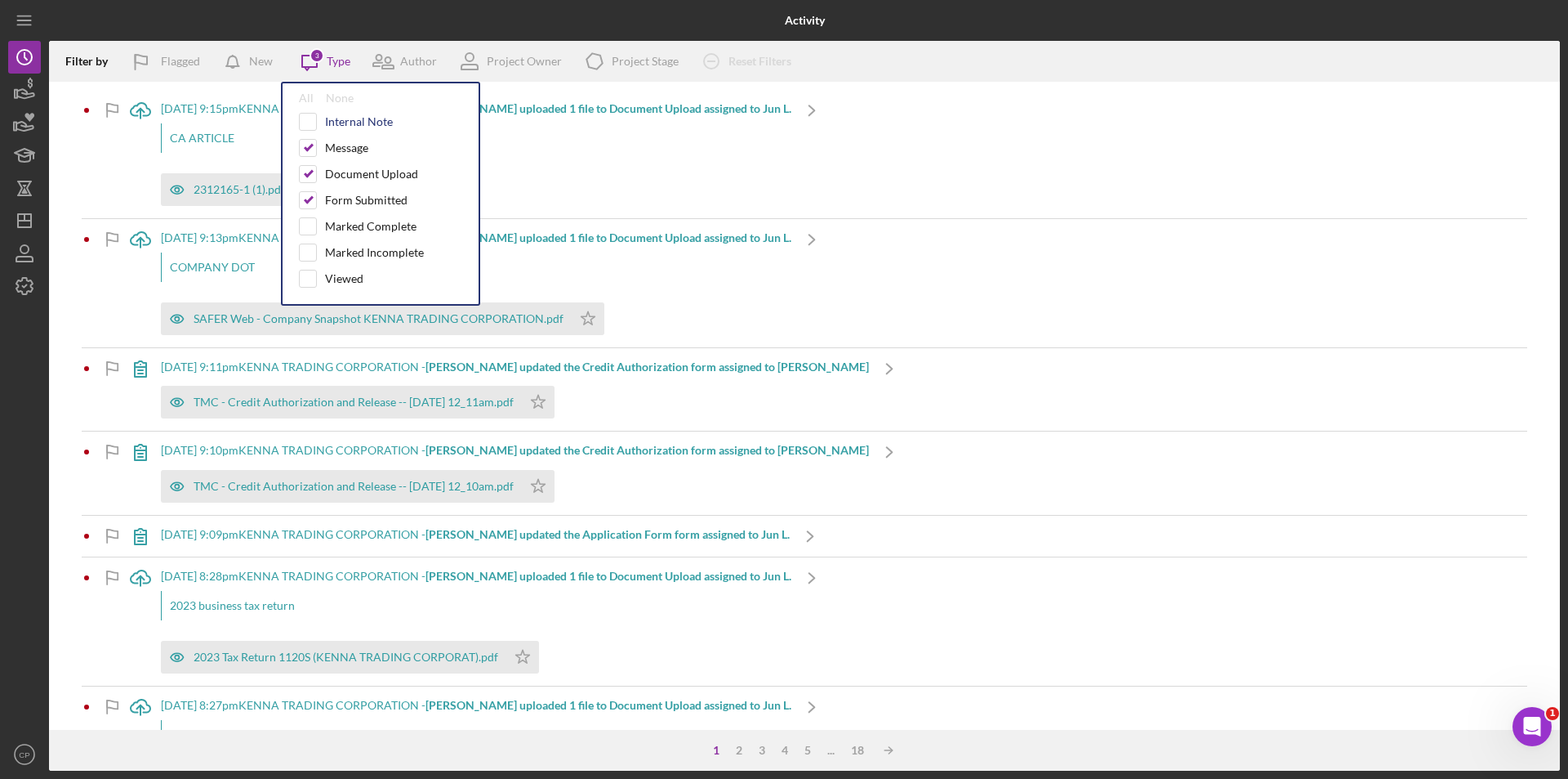
click at [330, 115] on div "Internal Note" at bounding box center [359, 121] width 68 height 13
checkbox input "true"
click at [17, 250] on icon "button" at bounding box center [24, 252] width 41 height 41
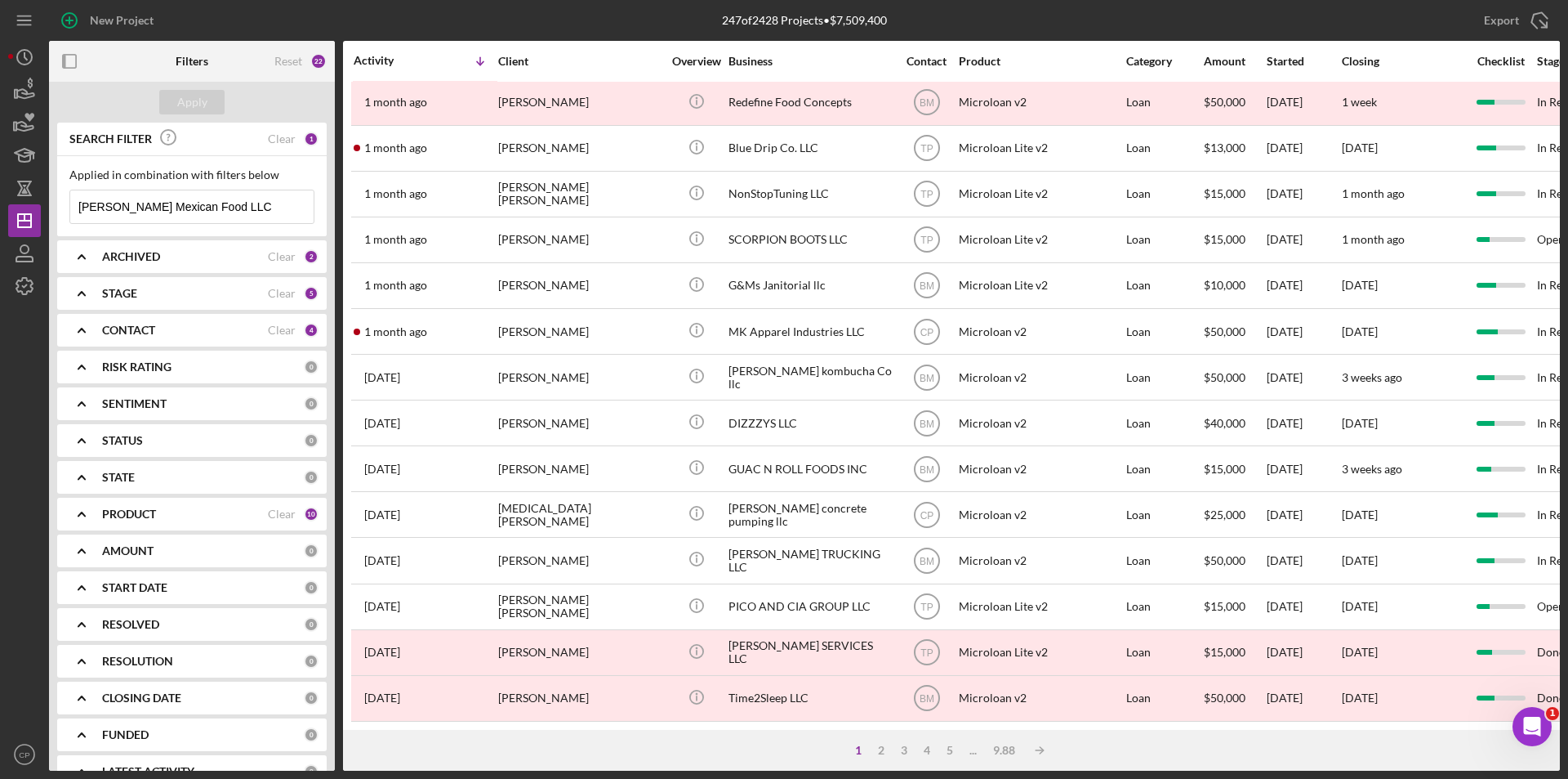
scroll to position [519, 0]
drag, startPoint x: 239, startPoint y: 204, endPoint x: 169, endPoint y: 207, distance: 70.1
click at [169, 207] on input "[PERSON_NAME] Mexican Food LLC" at bounding box center [192, 206] width 244 height 33
click at [142, 207] on input "[PERSON_NAME] Mexican Food LLC" at bounding box center [192, 206] width 244 height 33
drag, startPoint x: 180, startPoint y: 206, endPoint x: 279, endPoint y: 207, distance: 99.0
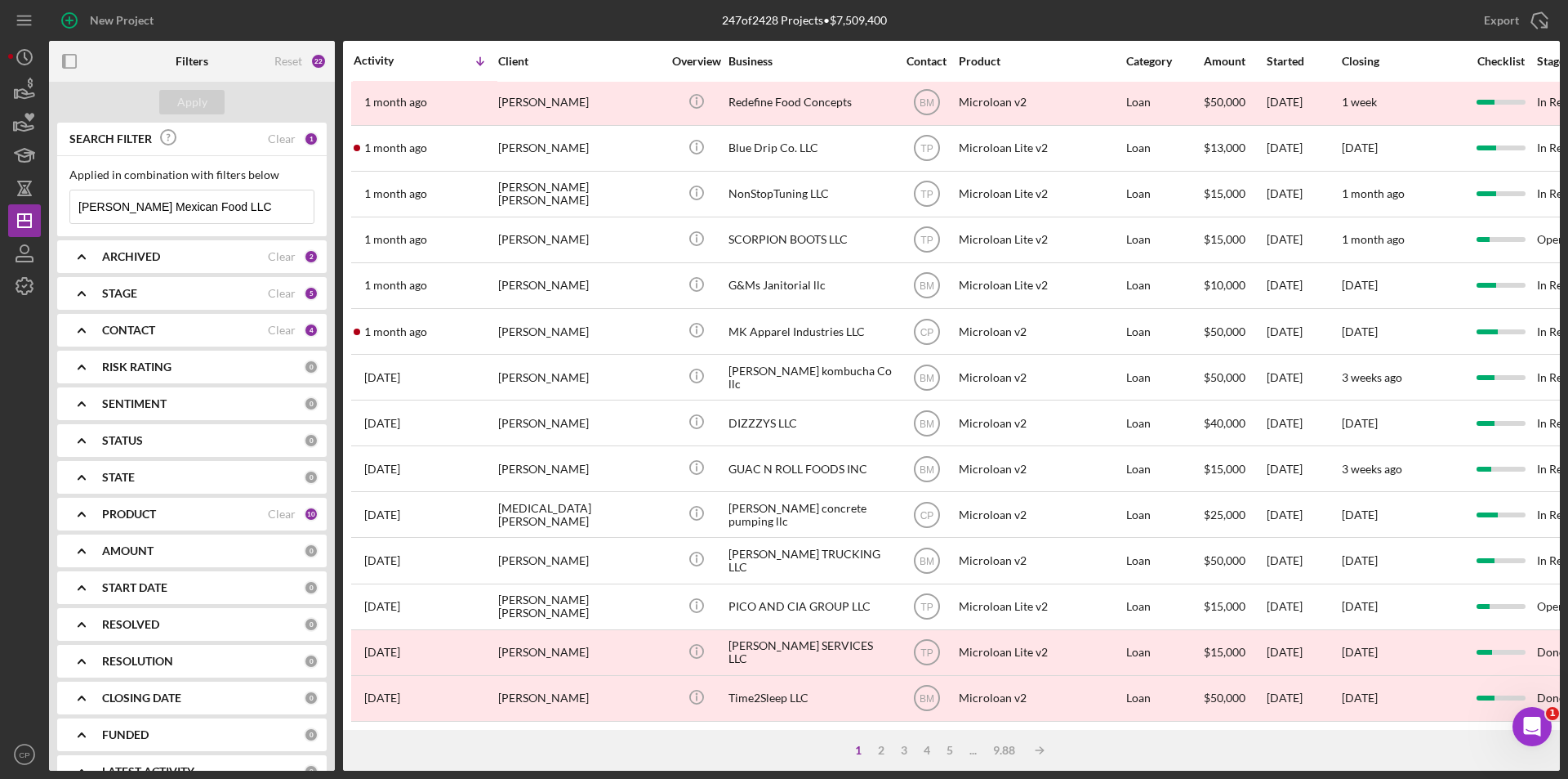
click at [279, 207] on div "[PERSON_NAME] Mexican Food LLC Icon/Menu Close" at bounding box center [192, 207] width 245 height 35
click at [281, 207] on icon "Icon/Menu Close" at bounding box center [297, 206] width 33 height 33
click at [132, 200] on input at bounding box center [192, 206] width 244 height 33
paste input "[PERSON_NAME] Mexican Food LLC"
type input "[PERSON_NAME] Mexican Food"
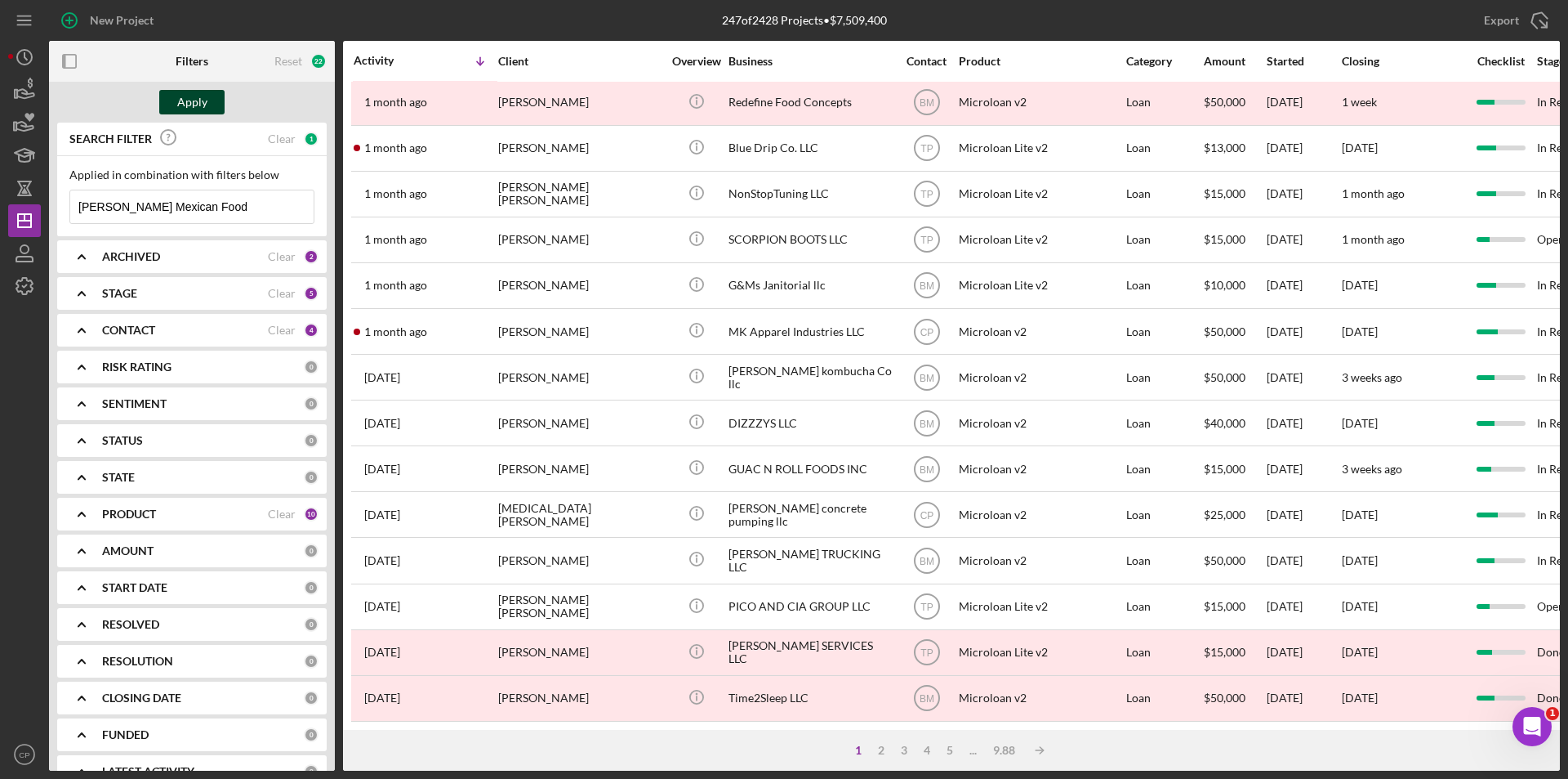
click at [202, 97] on div "Apply" at bounding box center [192, 102] width 30 height 24
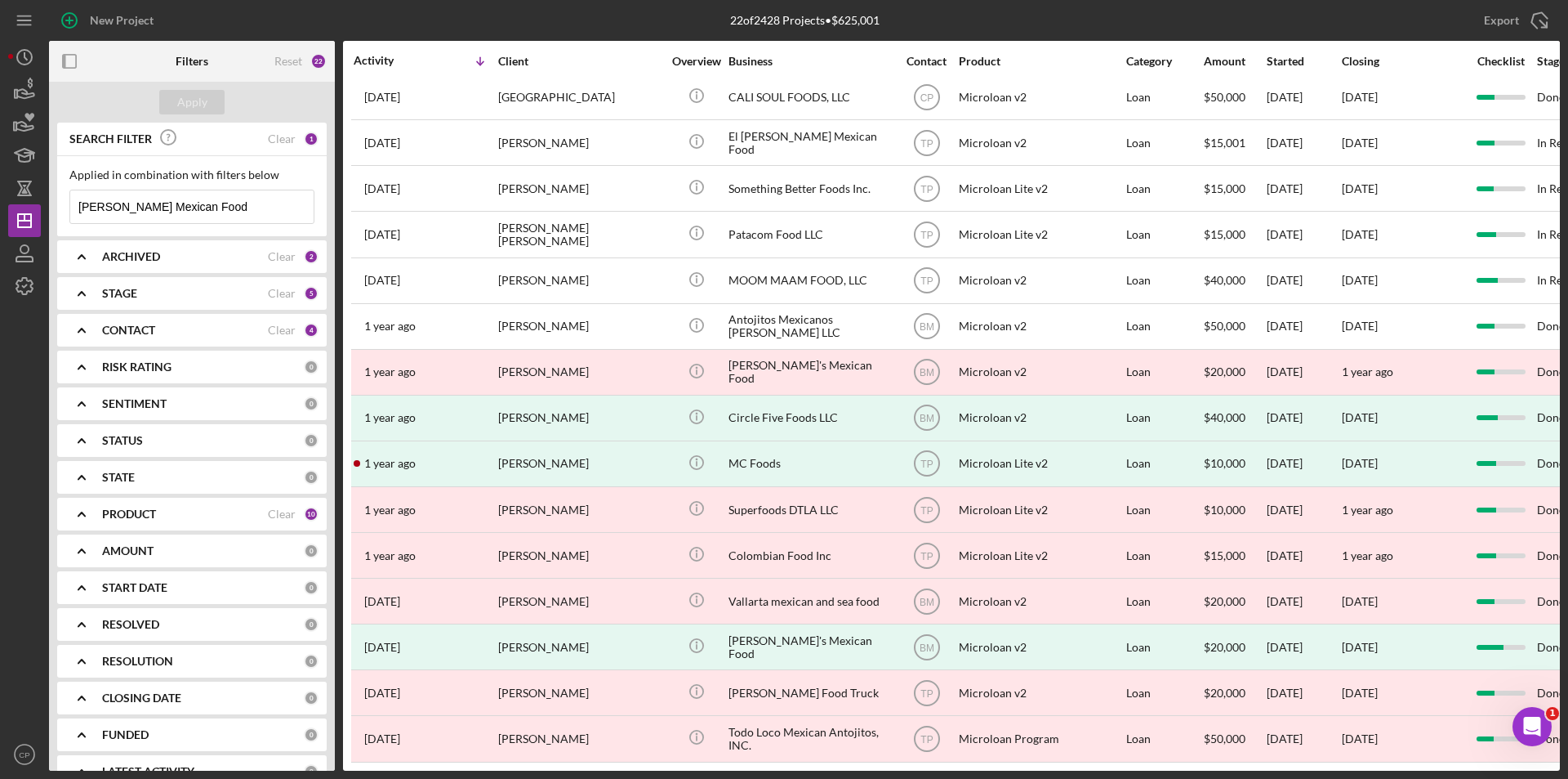
scroll to position [341, 0]
click at [23, 247] on icon "button" at bounding box center [24, 252] width 41 height 41
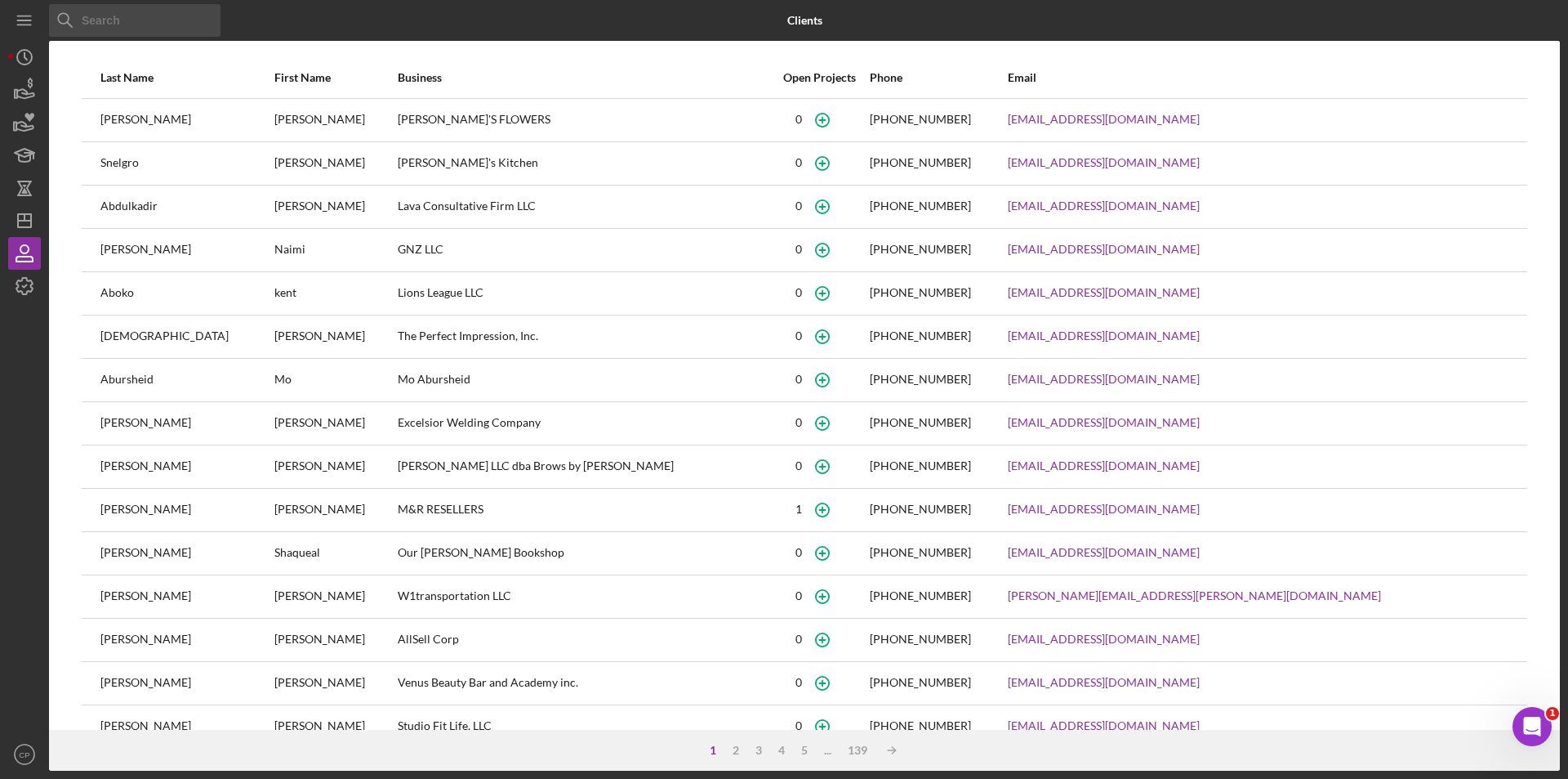
click at [106, 22] on input at bounding box center [135, 21] width 172 height 33
paste input "[PERSON_NAME] Mexican Food LLC"
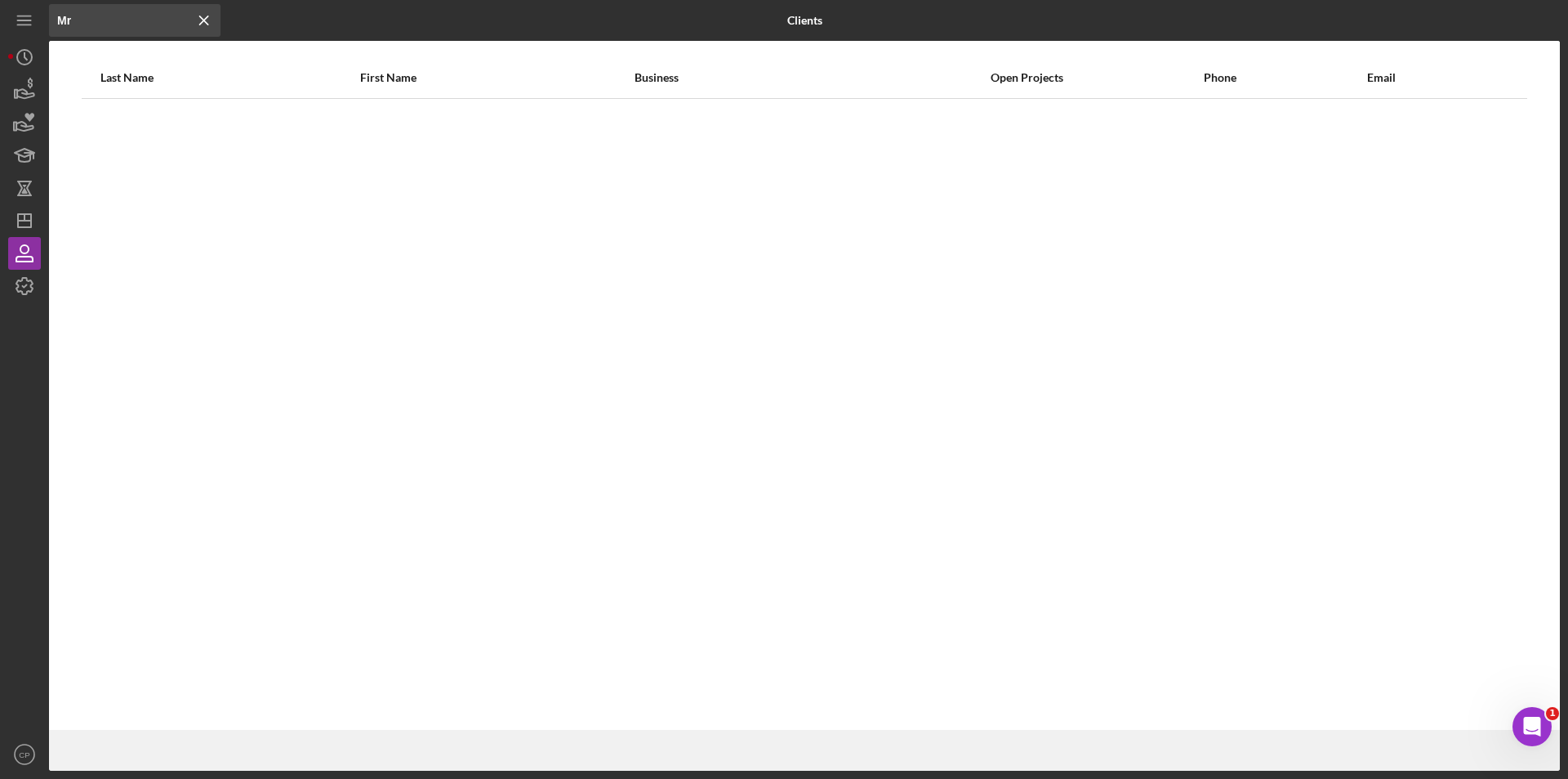
type input "M"
type input "rene valdez"
click at [24, 287] on polyline "button" at bounding box center [24, 286] width 4 height 3
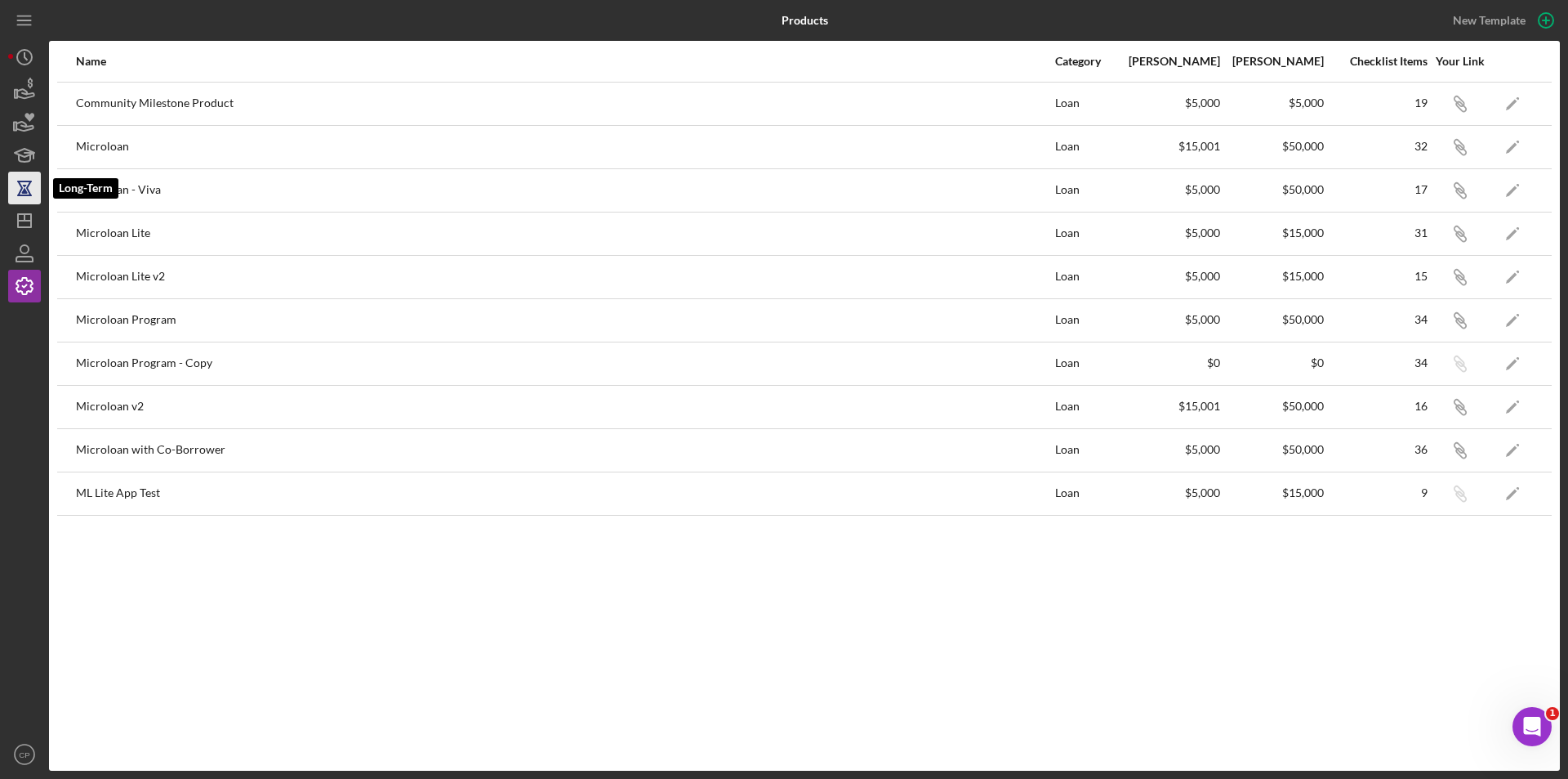
click at [26, 190] on icon "button" at bounding box center [23, 189] width 6 height 9
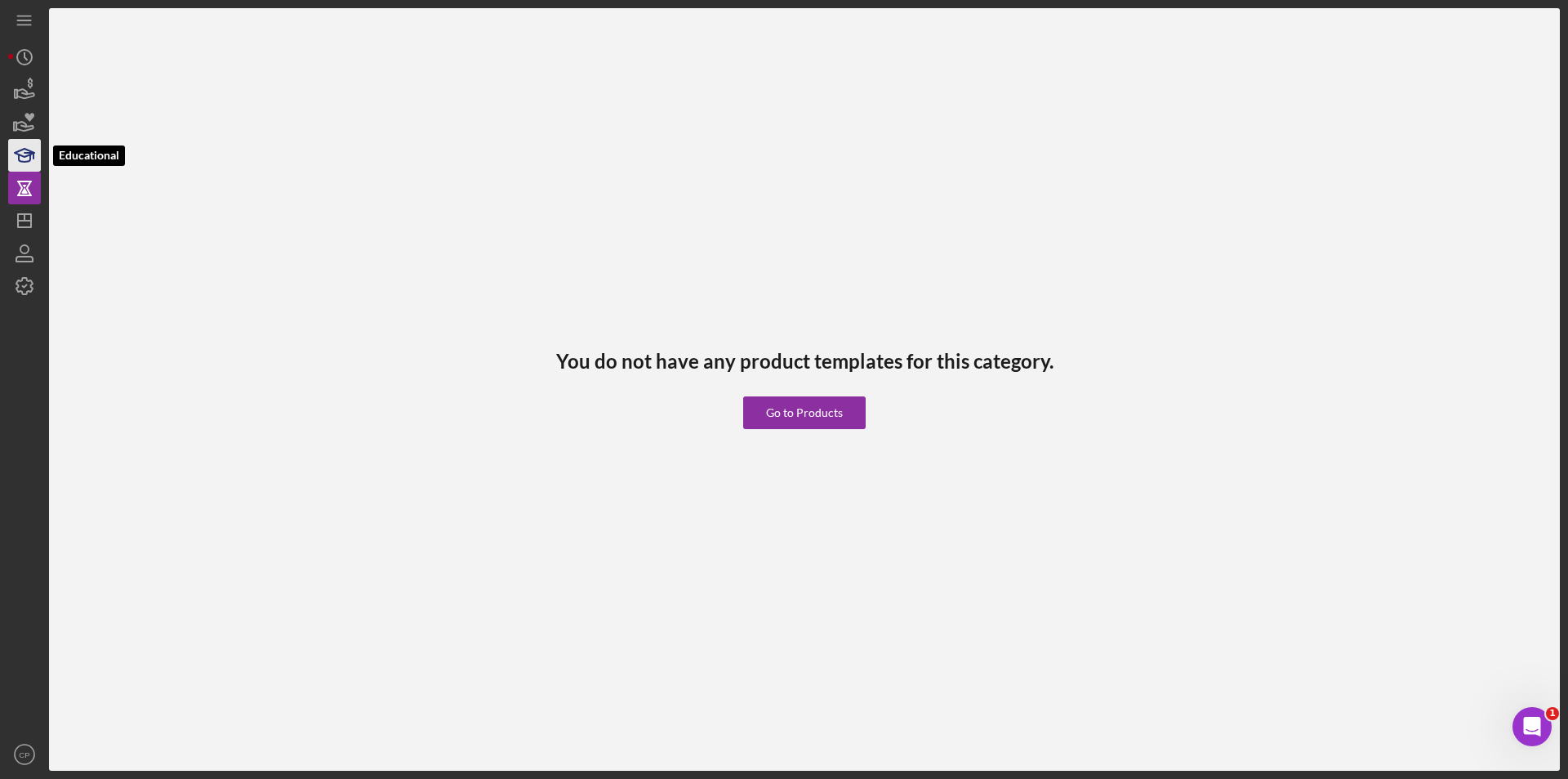
click at [27, 159] on icon "button" at bounding box center [24, 154] width 41 height 41
click at [26, 139] on icon "button" at bounding box center [24, 154] width 41 height 41
click at [25, 121] on icon "button" at bounding box center [24, 122] width 41 height 41
click at [24, 90] on icon "button" at bounding box center [26, 94] width 17 height 9
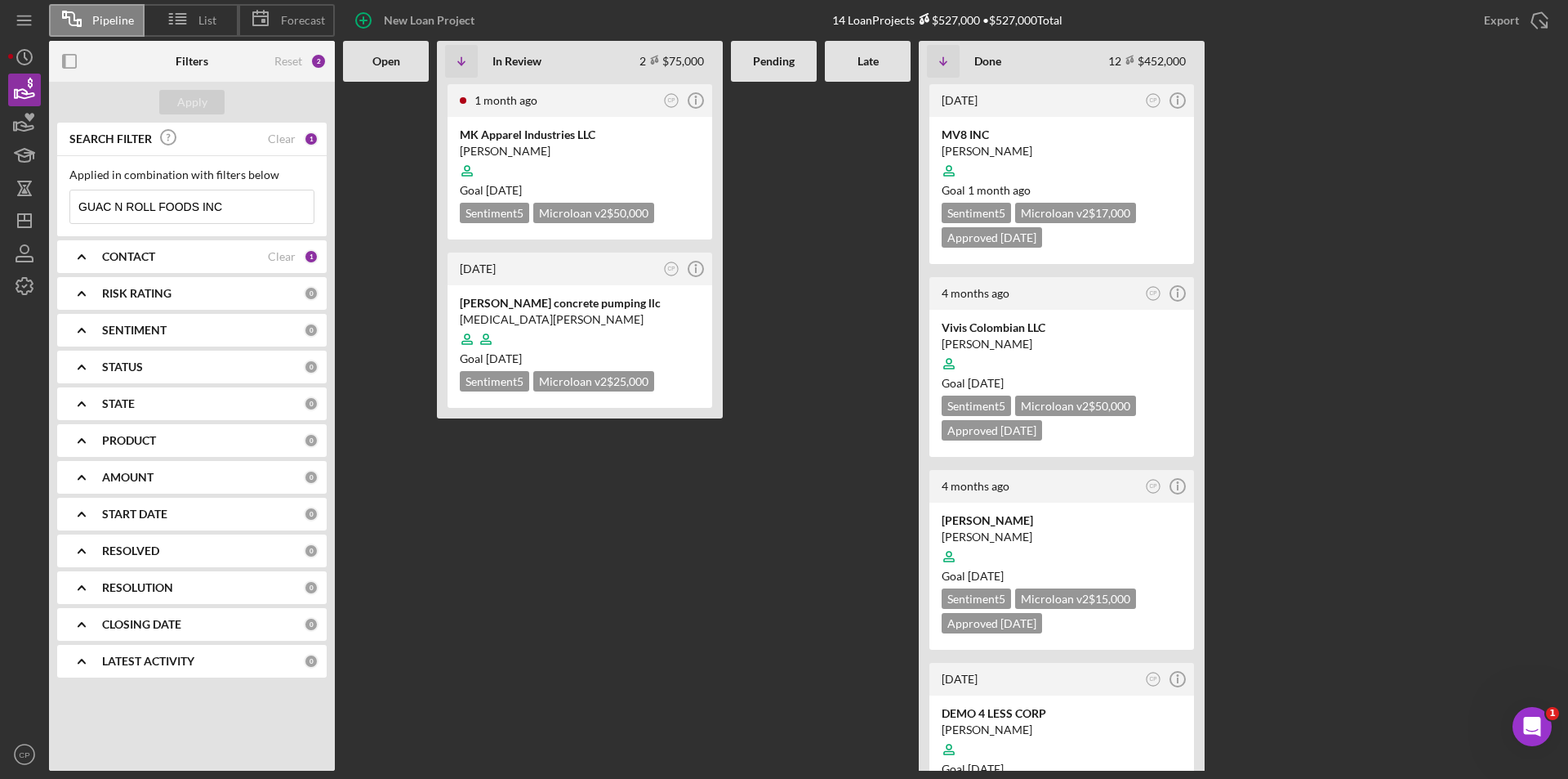
drag, startPoint x: 247, startPoint y: 205, endPoint x: -54, endPoint y: 202, distance: 301.0
click at [0, 202] on html "Pipeline List Forecast New Loan Project 14 Loan Projects $527,000 • $527,000 To…" at bounding box center [784, 390] width 1568 height 779
paste input "Mr. Valdez Mexican Food LL"
type input "[PERSON_NAME] Mexican Food LLC"
click at [186, 101] on div "Apply" at bounding box center [192, 102] width 30 height 24
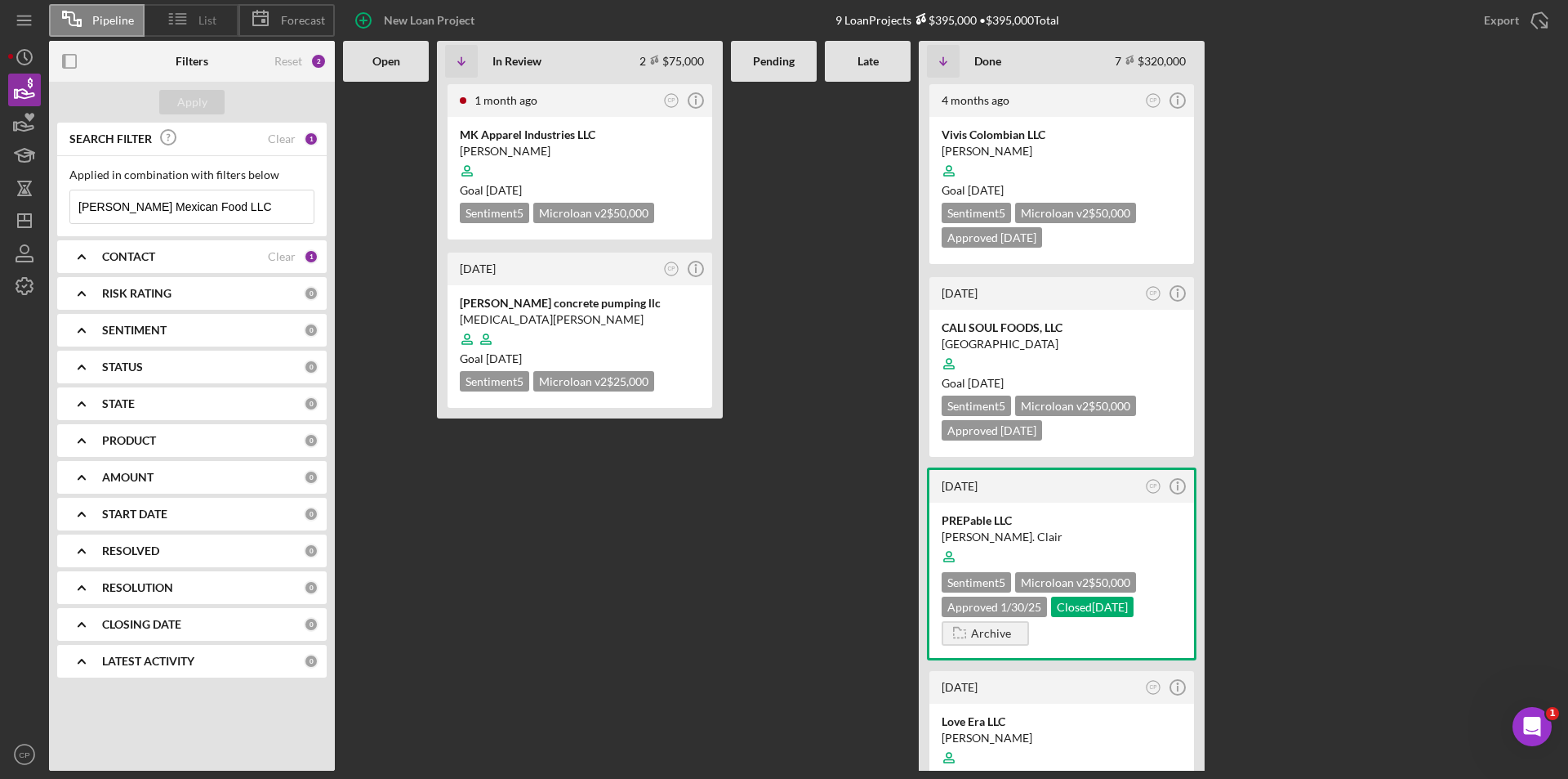
click at [206, 27] on span "List" at bounding box center [207, 20] width 18 height 13
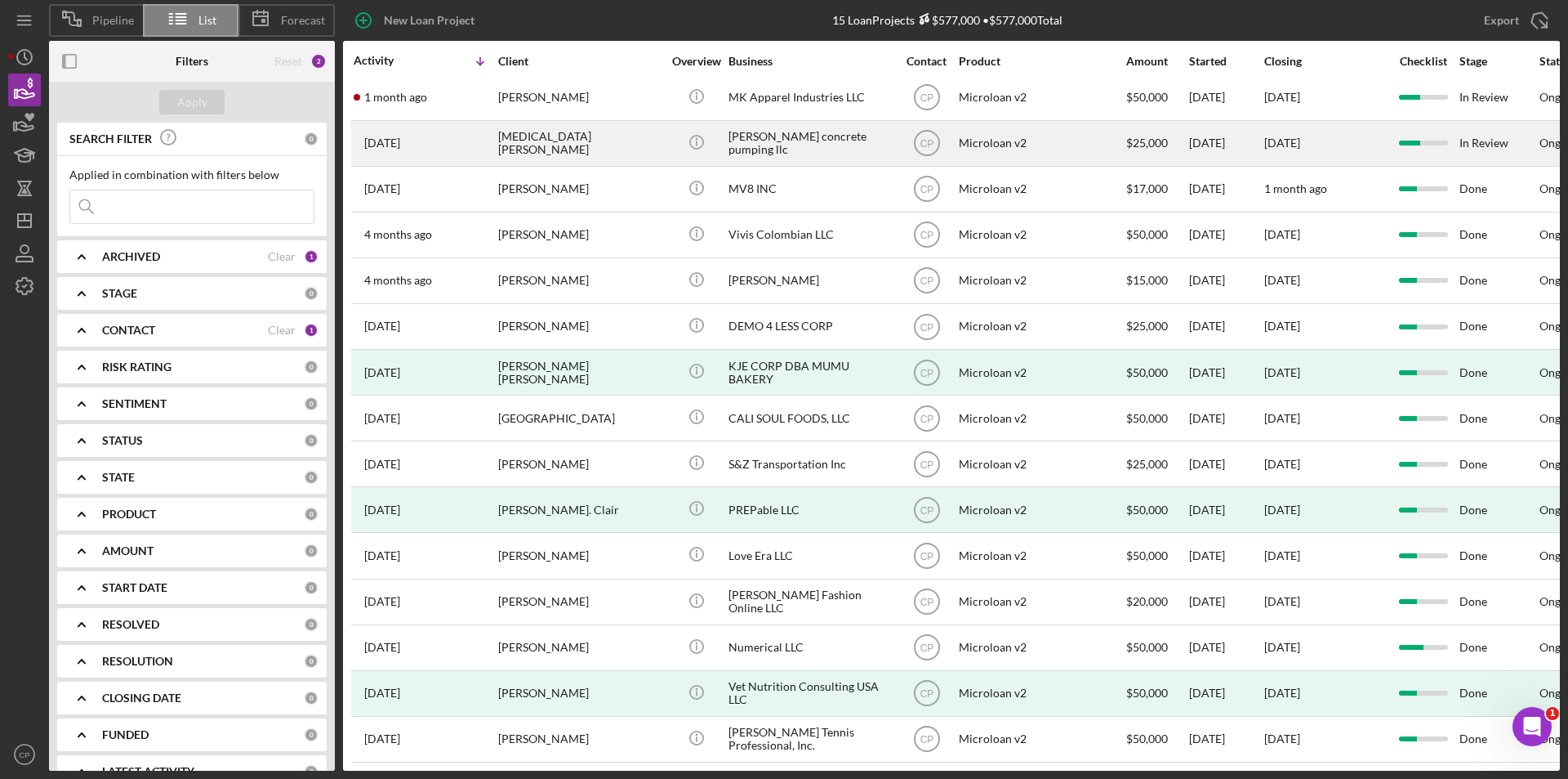
scroll to position [20, 0]
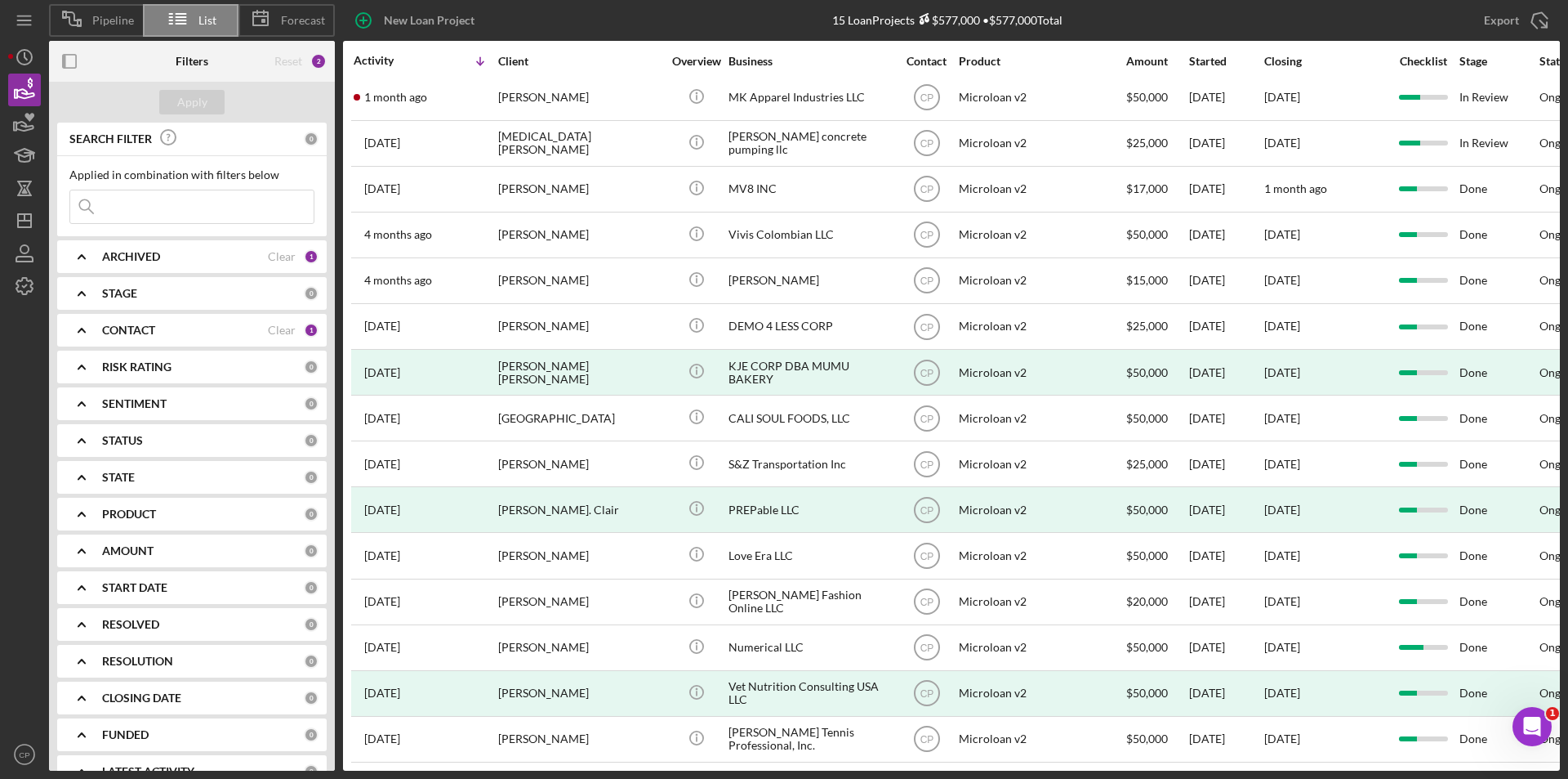
click at [173, 205] on input at bounding box center [192, 206] width 244 height 33
paste input "[PERSON_NAME] Mexican Food LLC"
type input "[PERSON_NAME] Mexican Food LLC"
click at [203, 103] on div "Apply" at bounding box center [192, 102] width 30 height 24
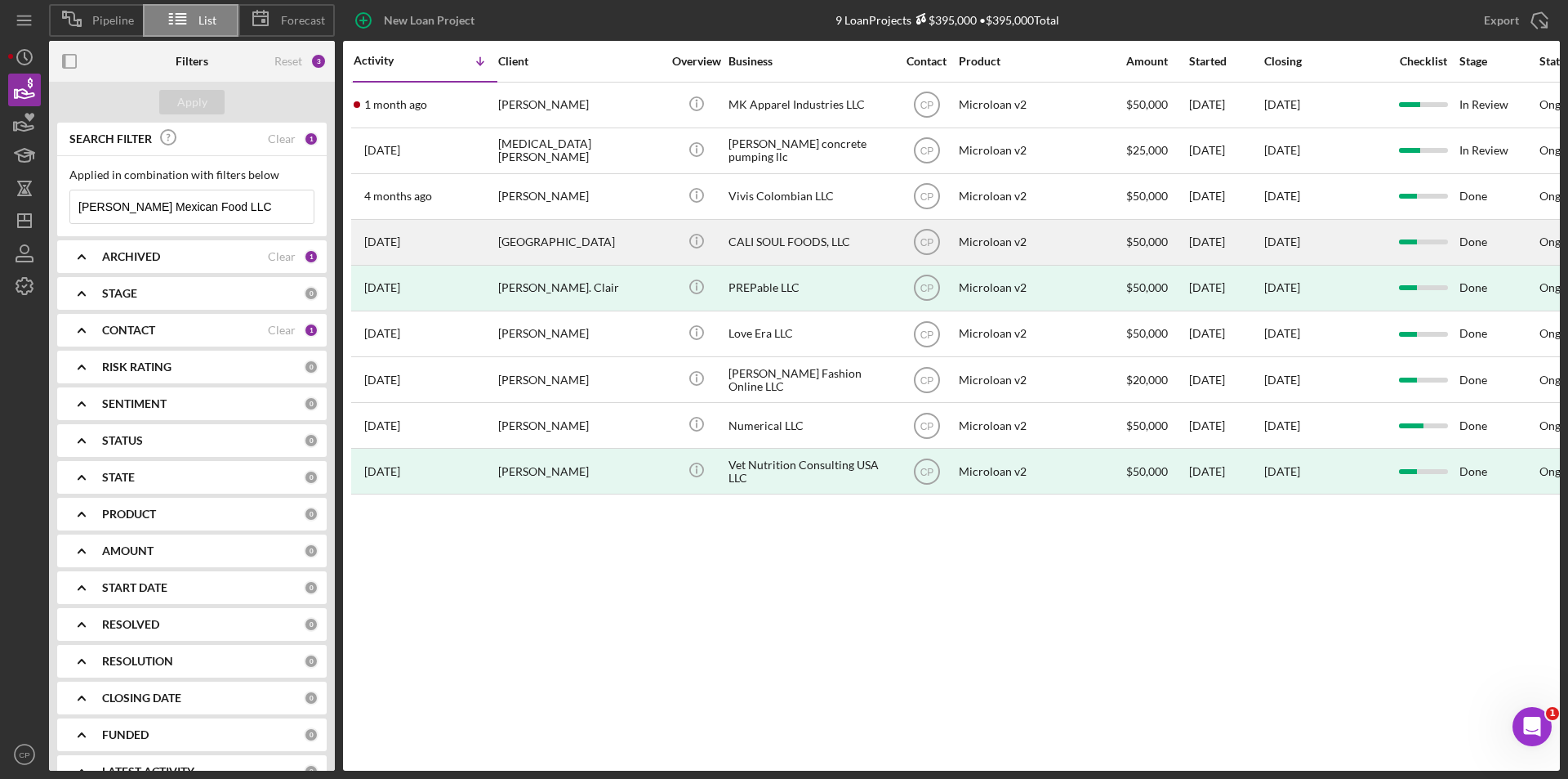
scroll to position [0, 0]
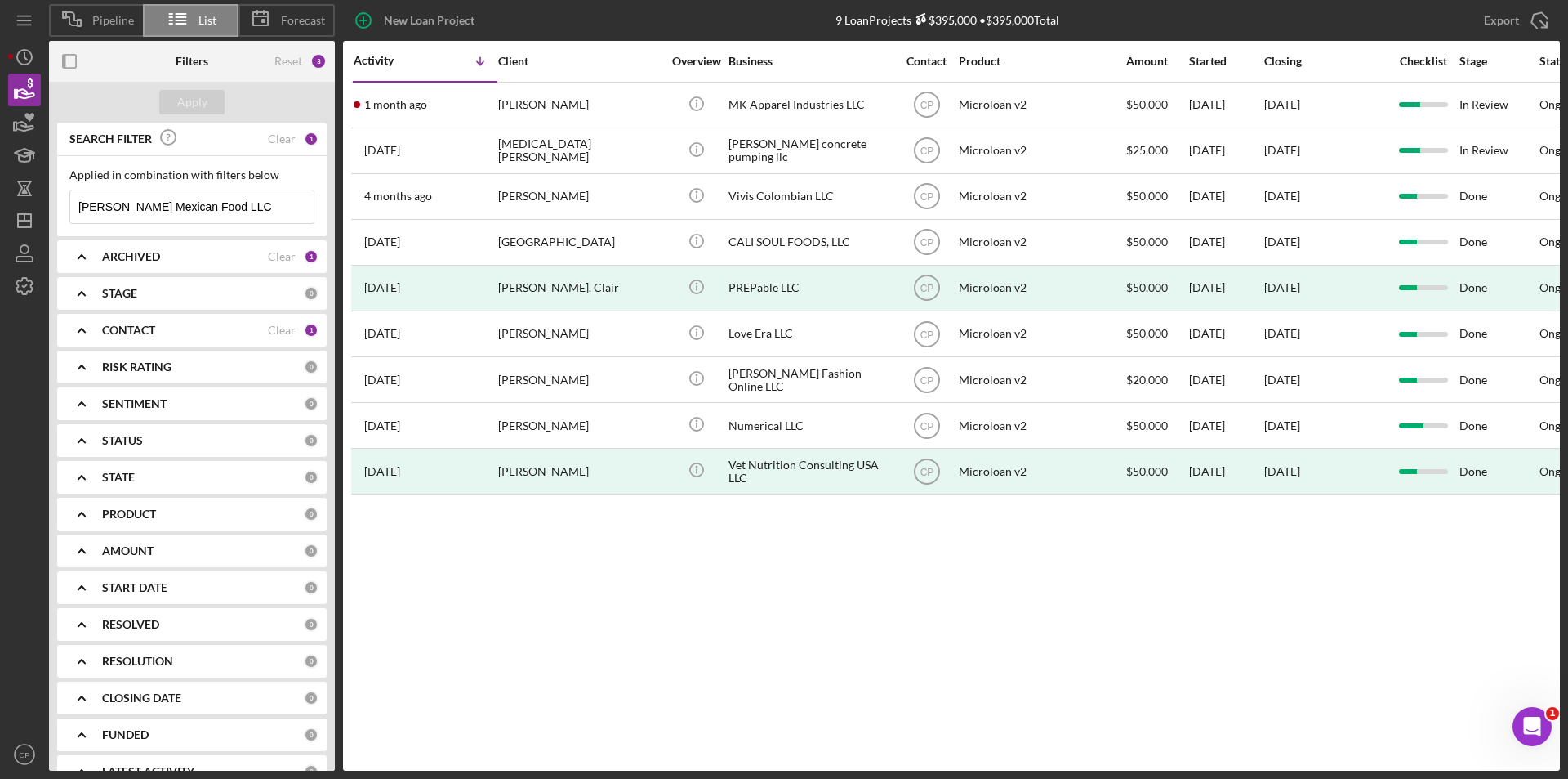
click at [194, 481] on div "STATE" at bounding box center [203, 477] width 202 height 13
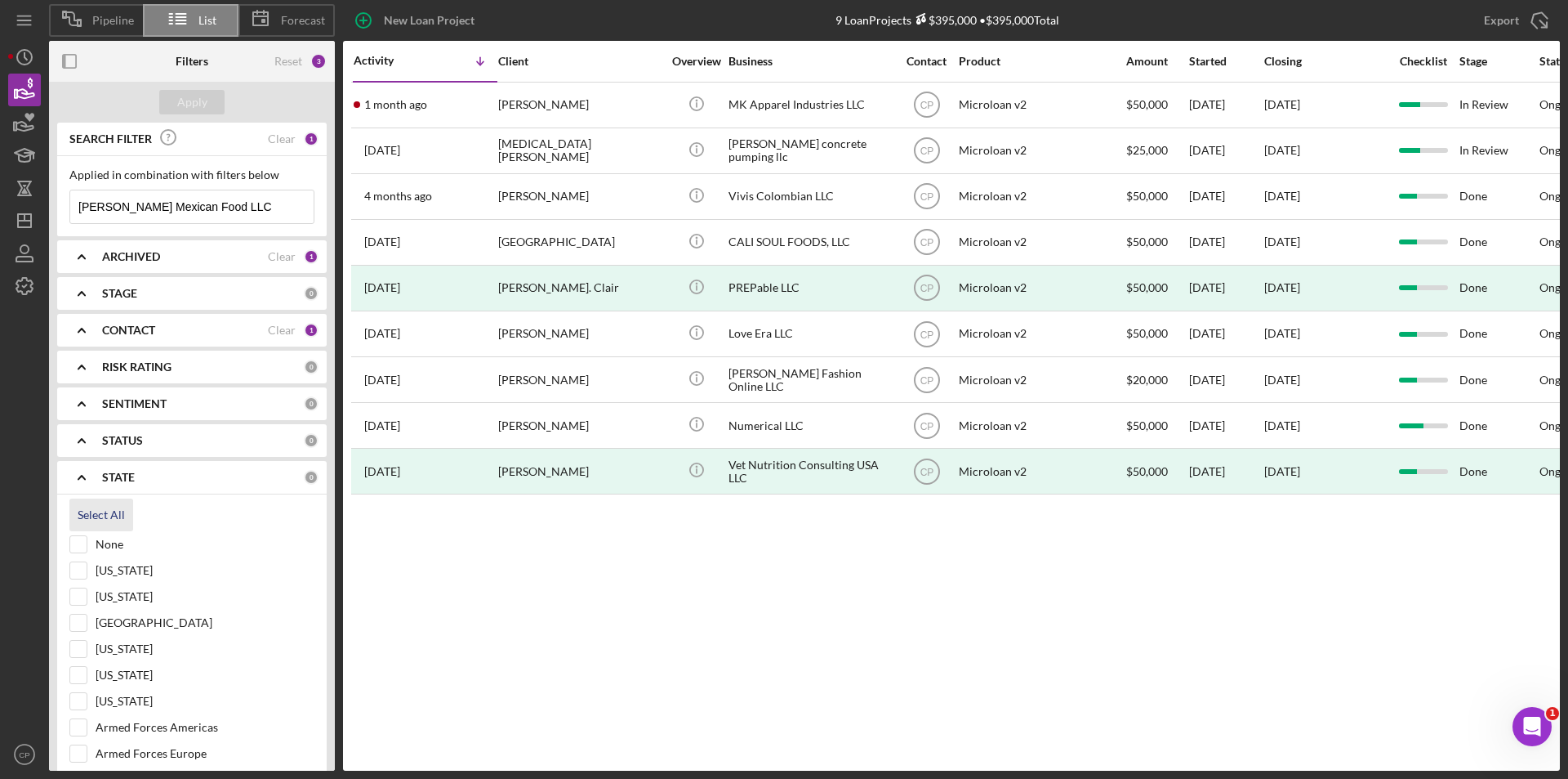
click at [114, 519] on div "Select All" at bounding box center [101, 515] width 48 height 33
checkbox input "true"
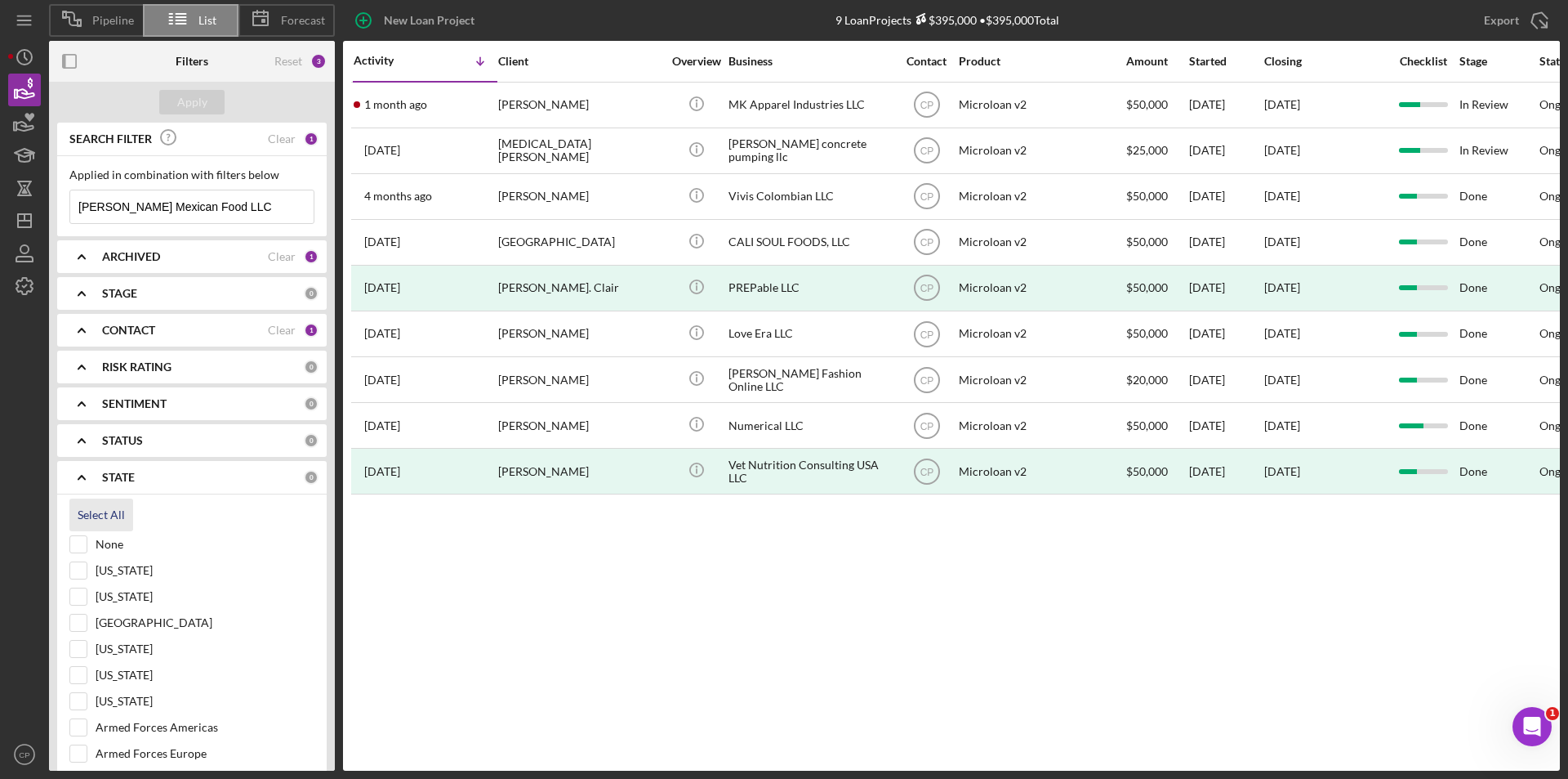
checkbox input "true"
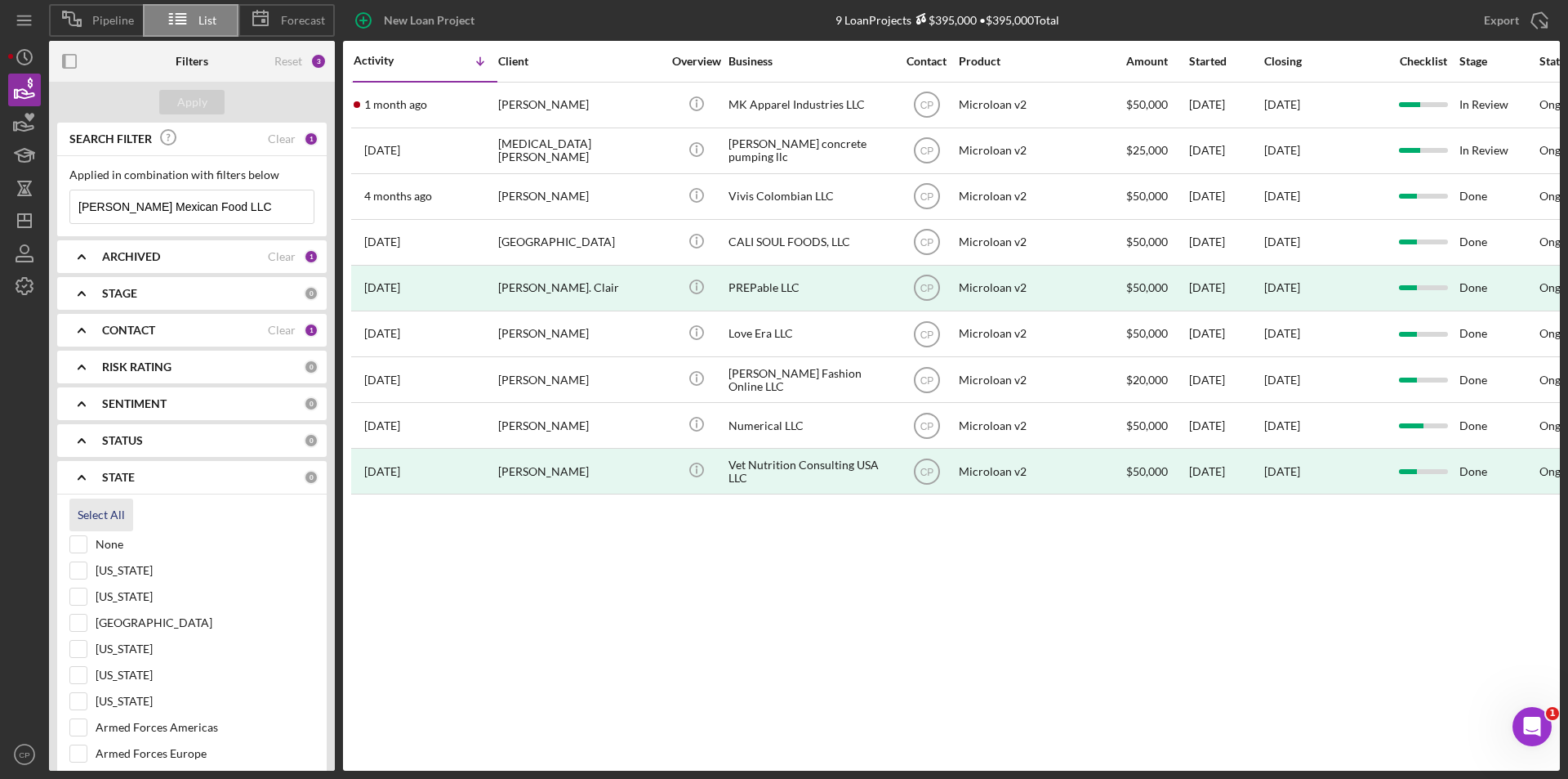
checkbox input "true"
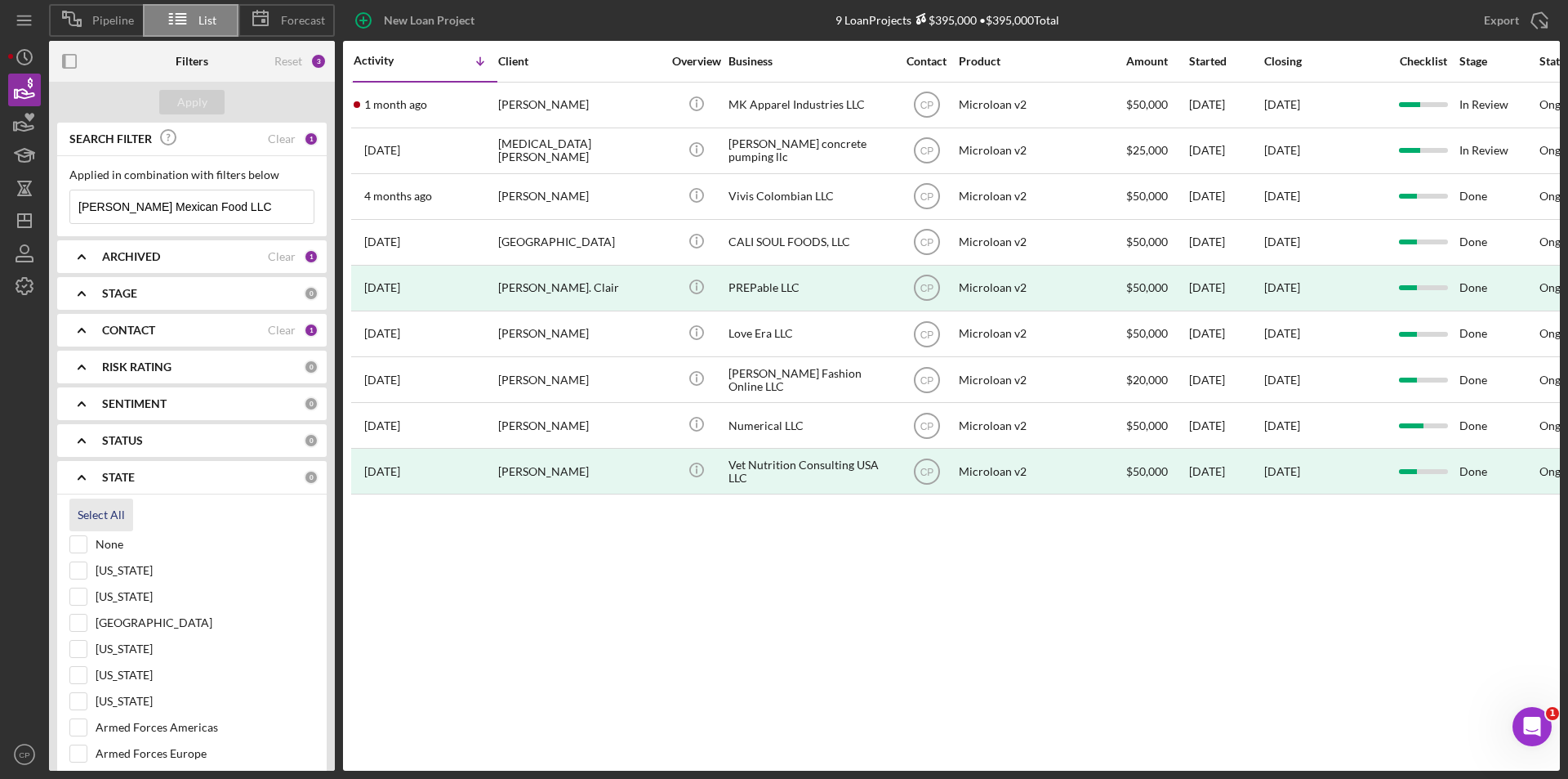
checkbox input "true"
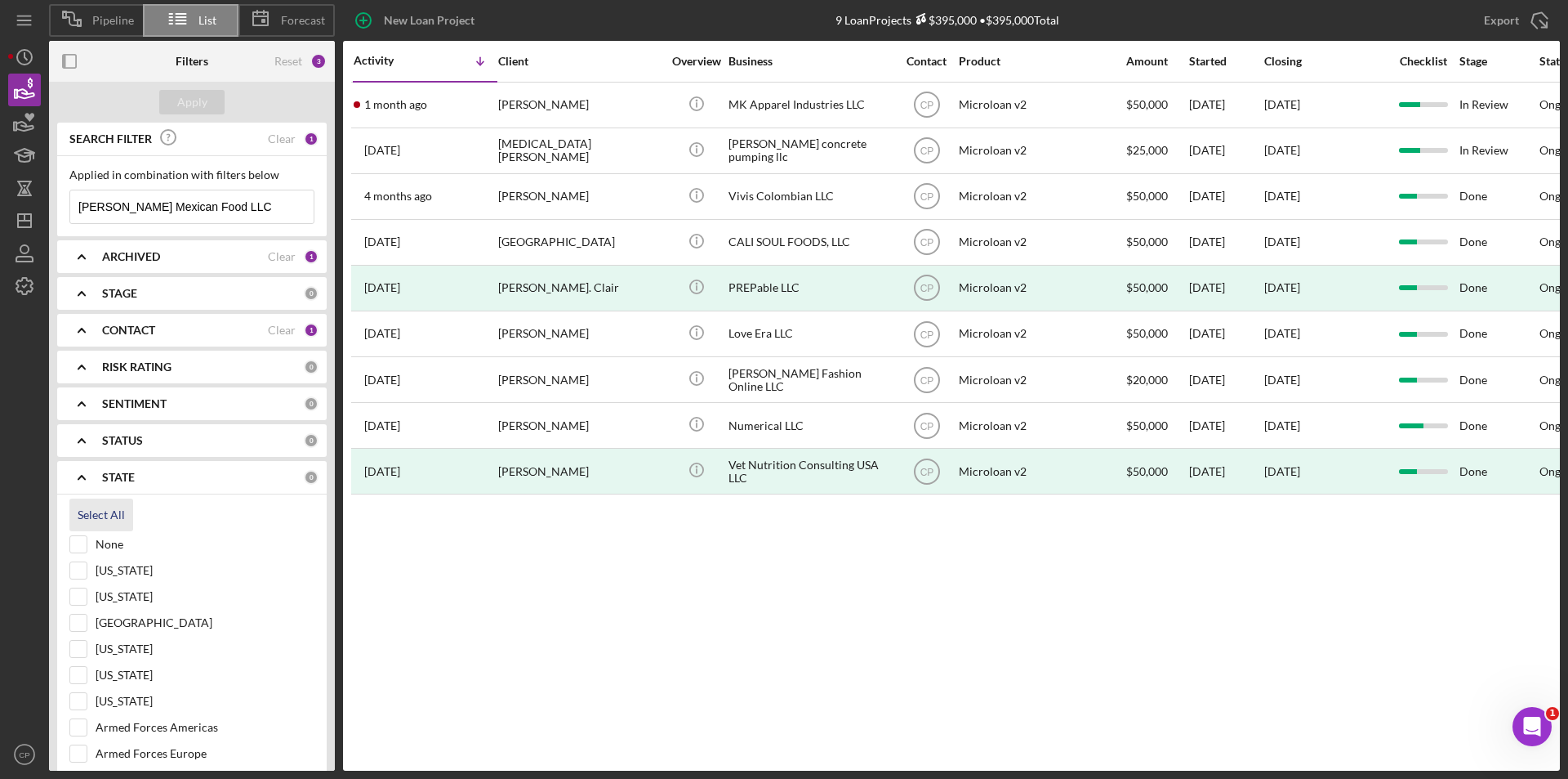
checkbox input "true"
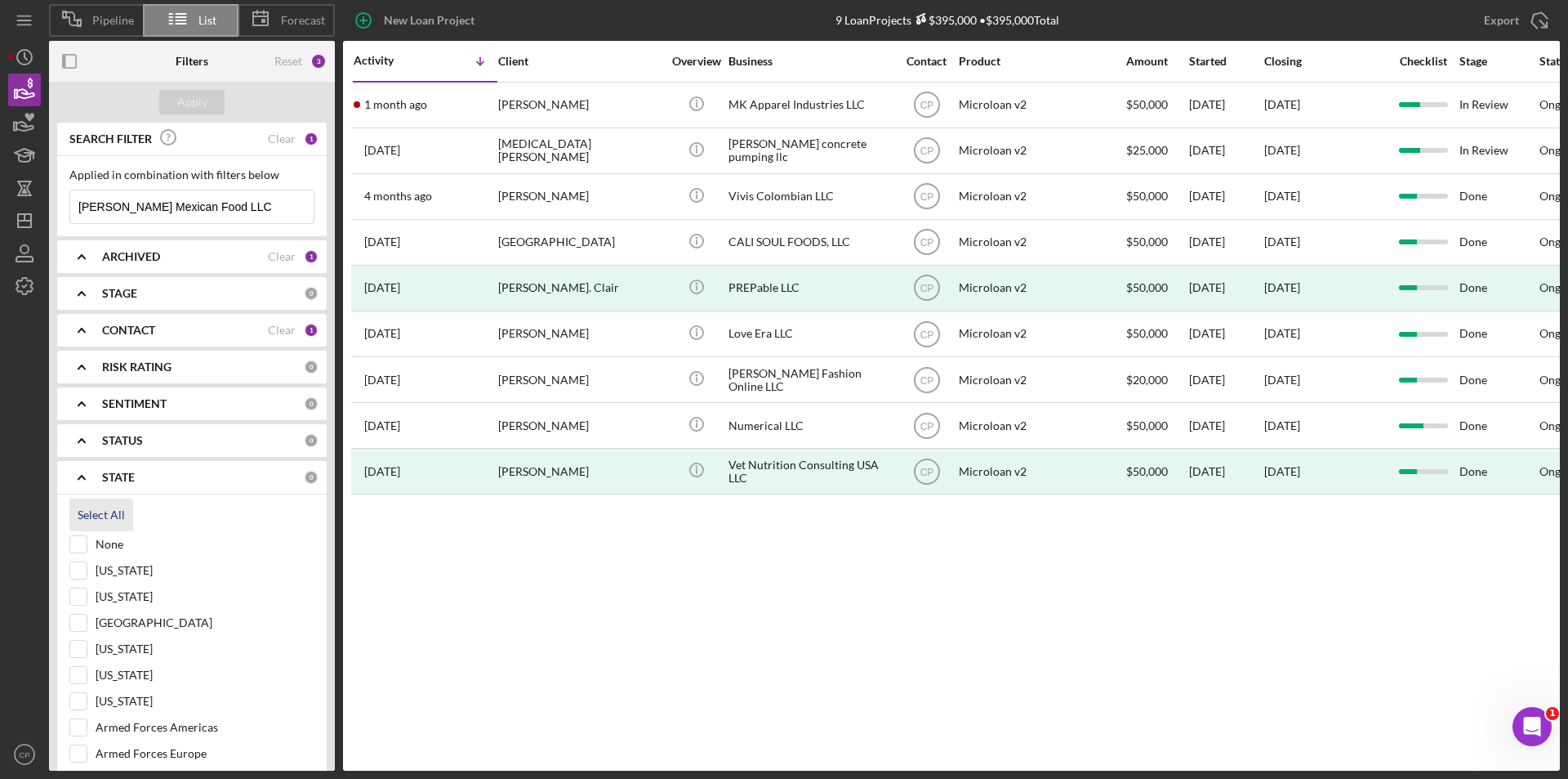
checkbox input "true"
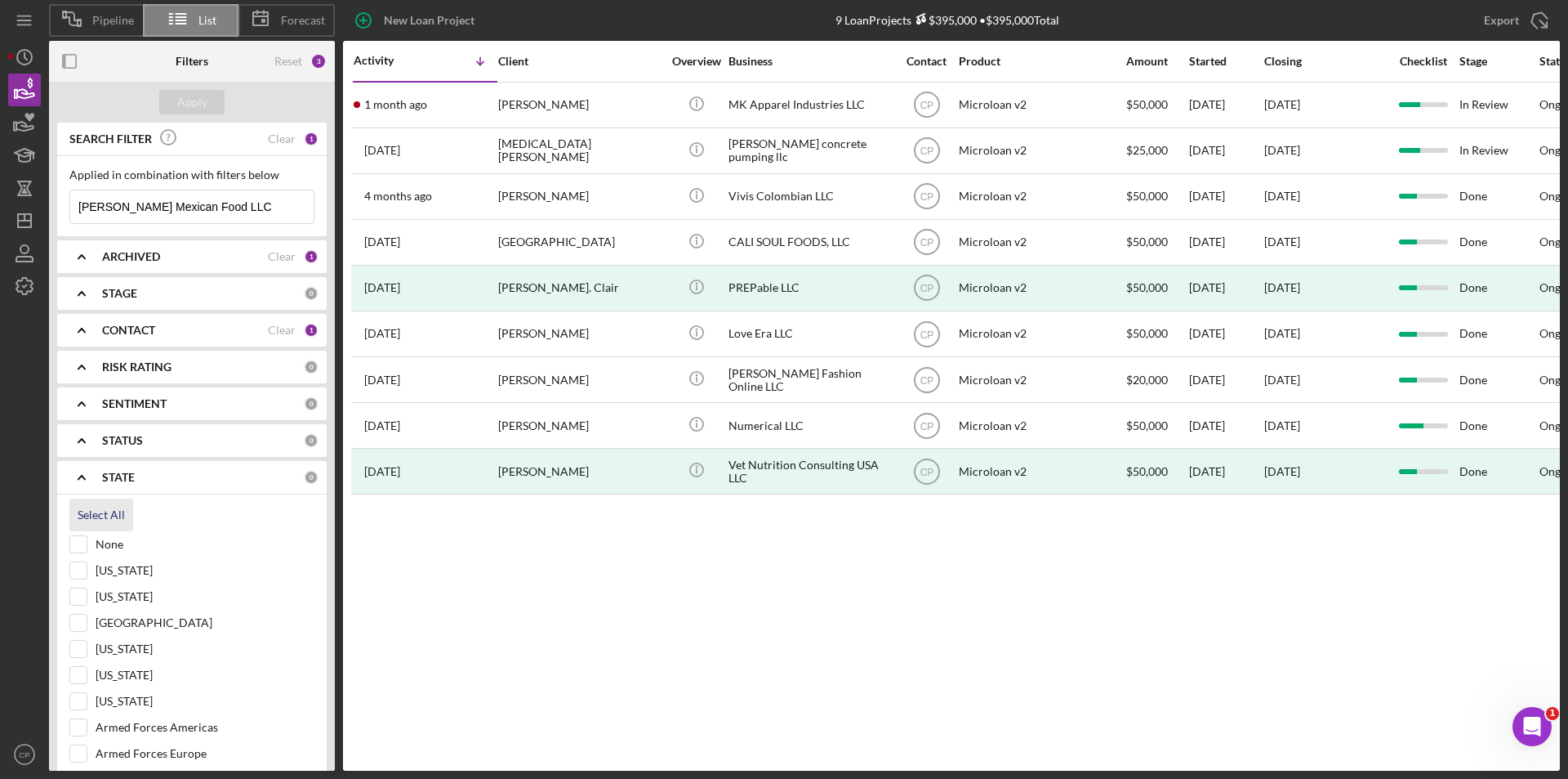
checkbox input "true"
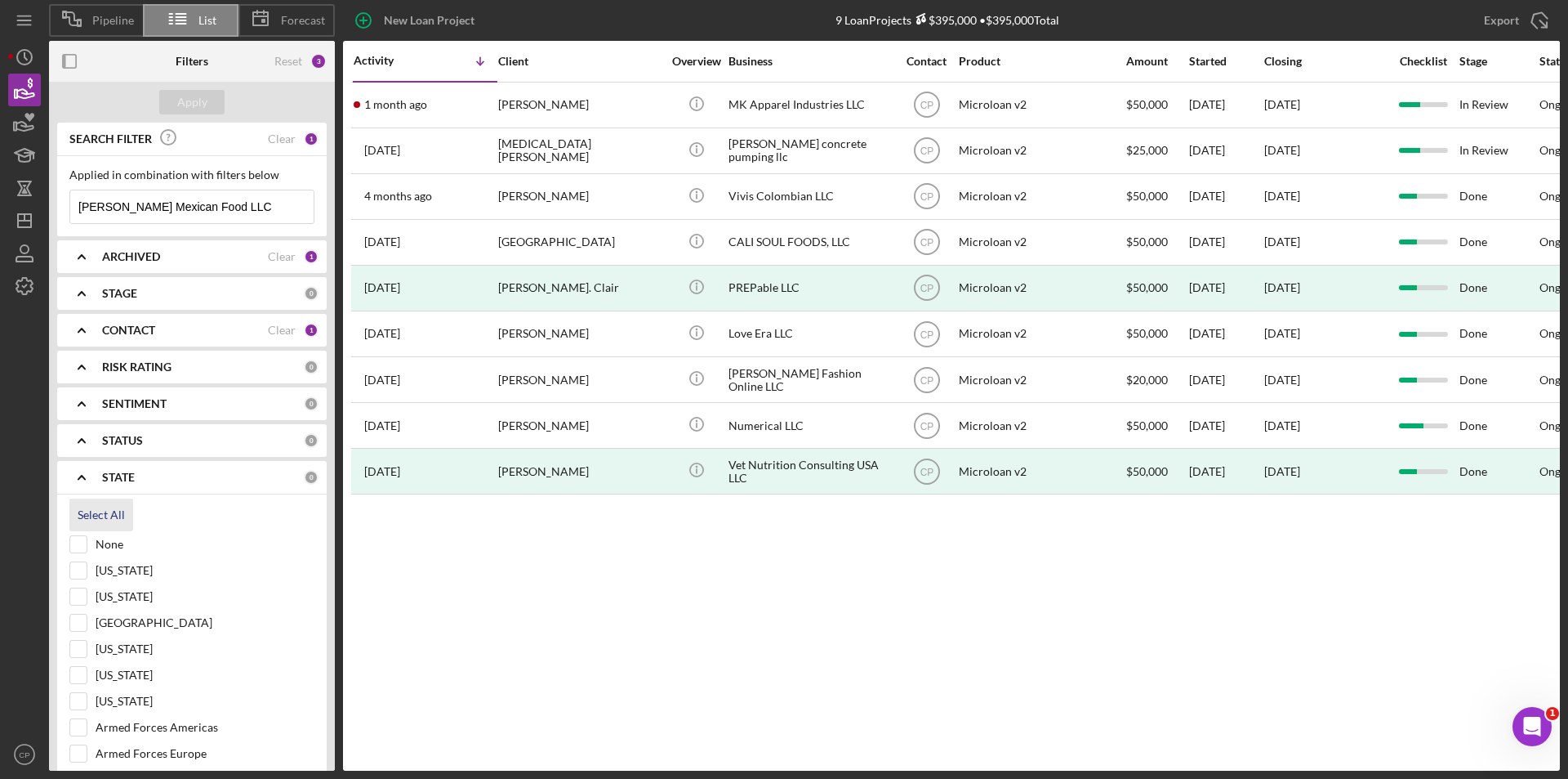
checkbox input "true"
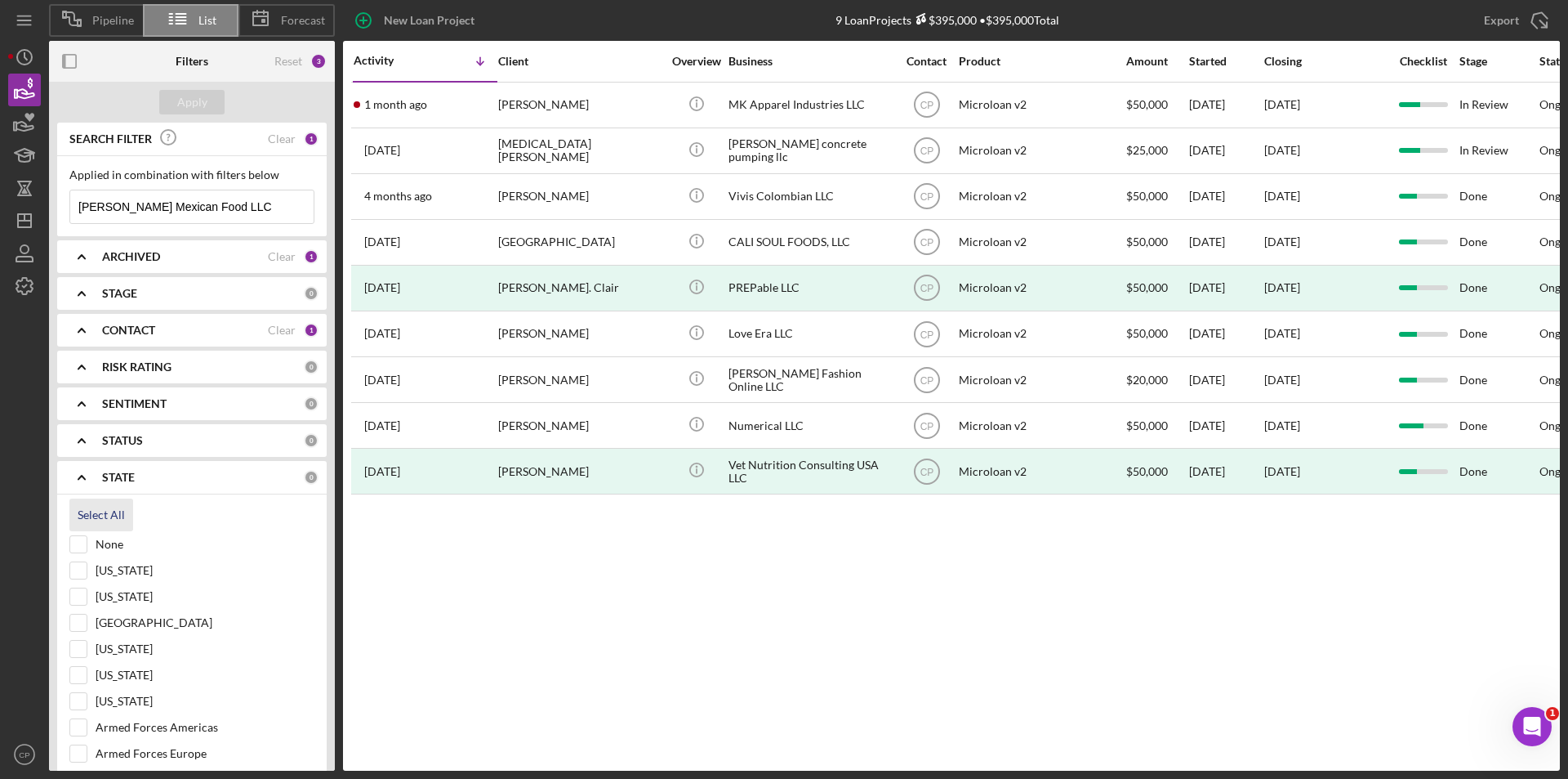
checkbox input "true"
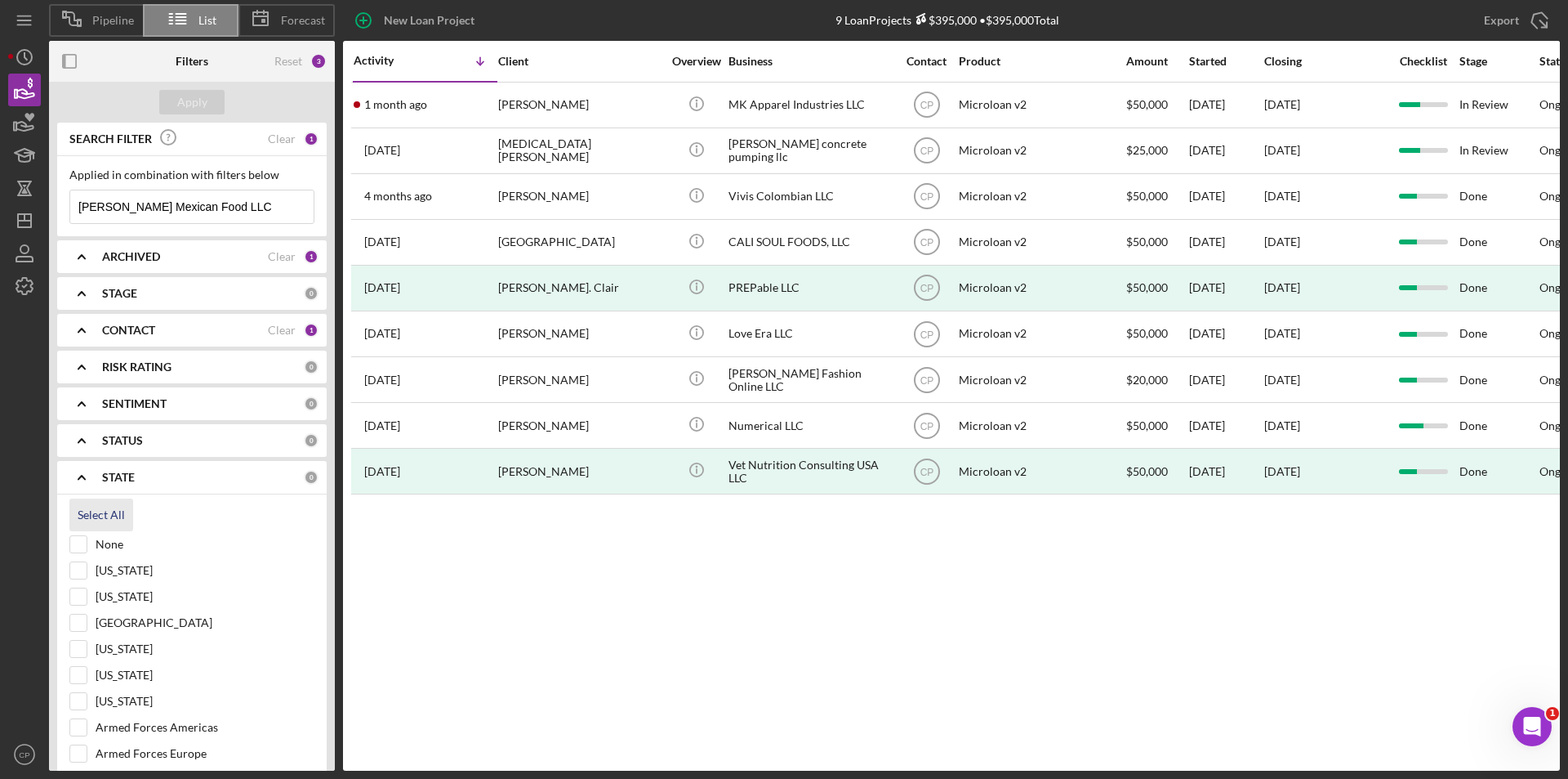
checkbox input "true"
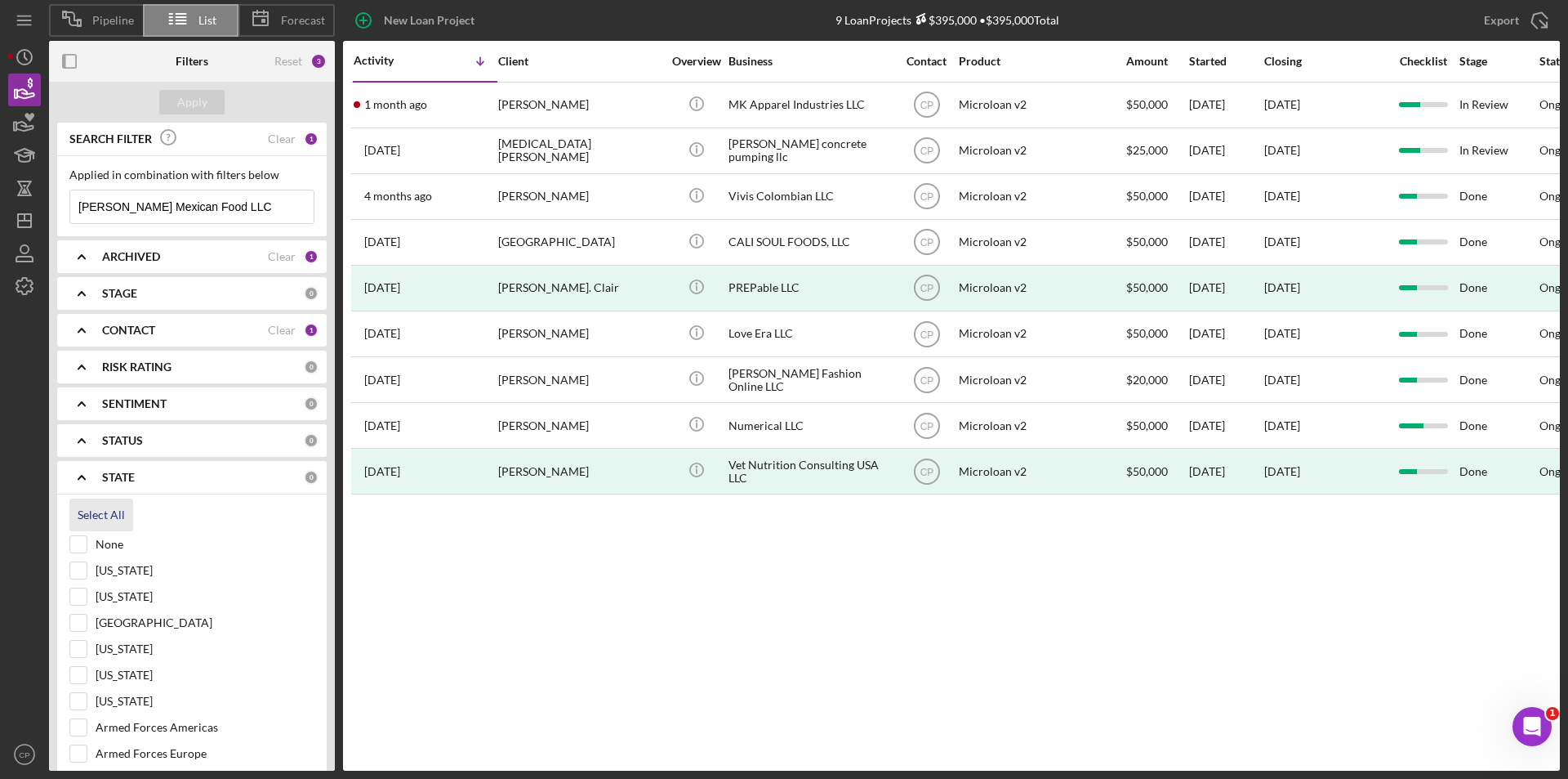
checkbox input "true"
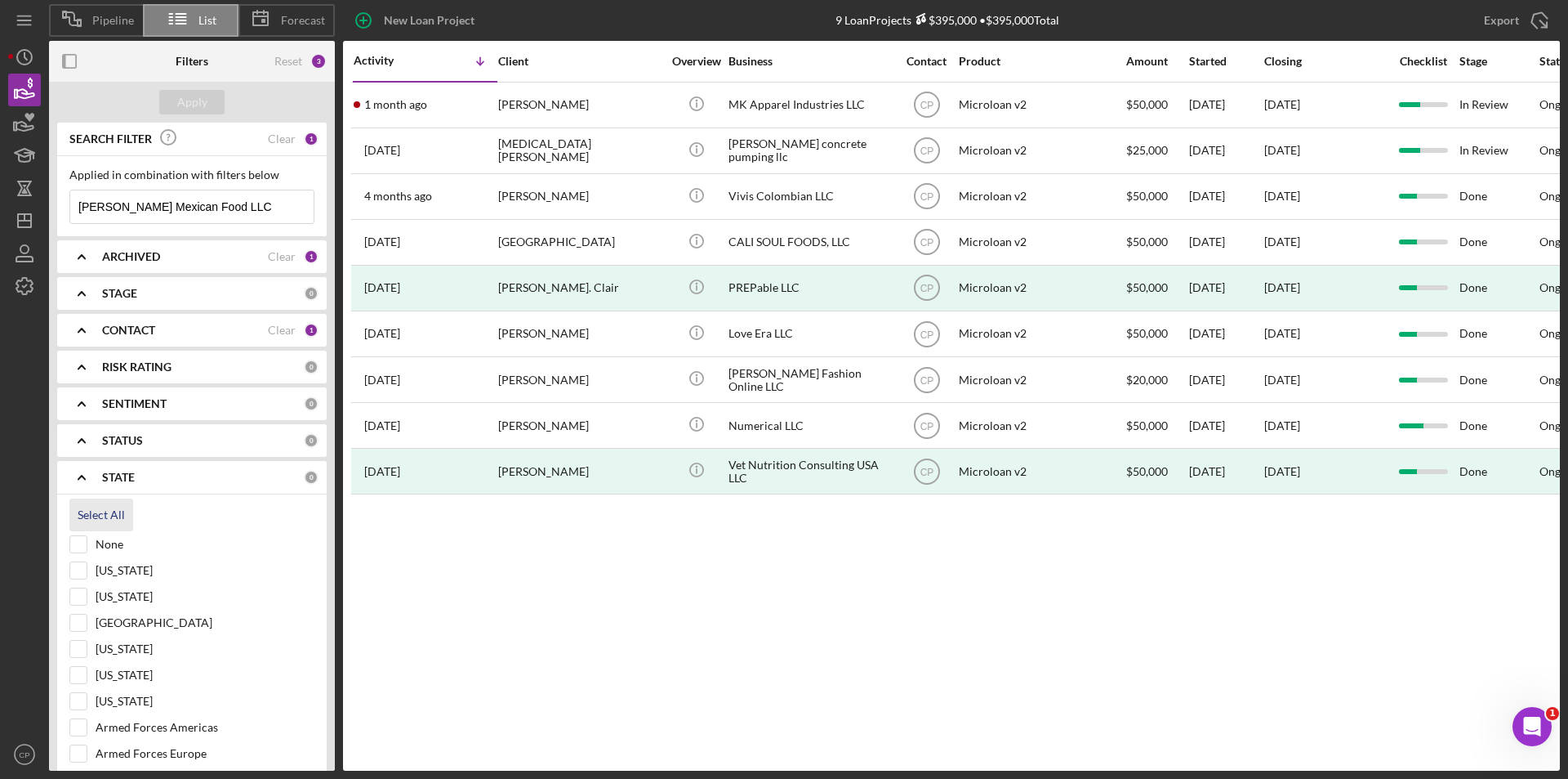
checkbox input "true"
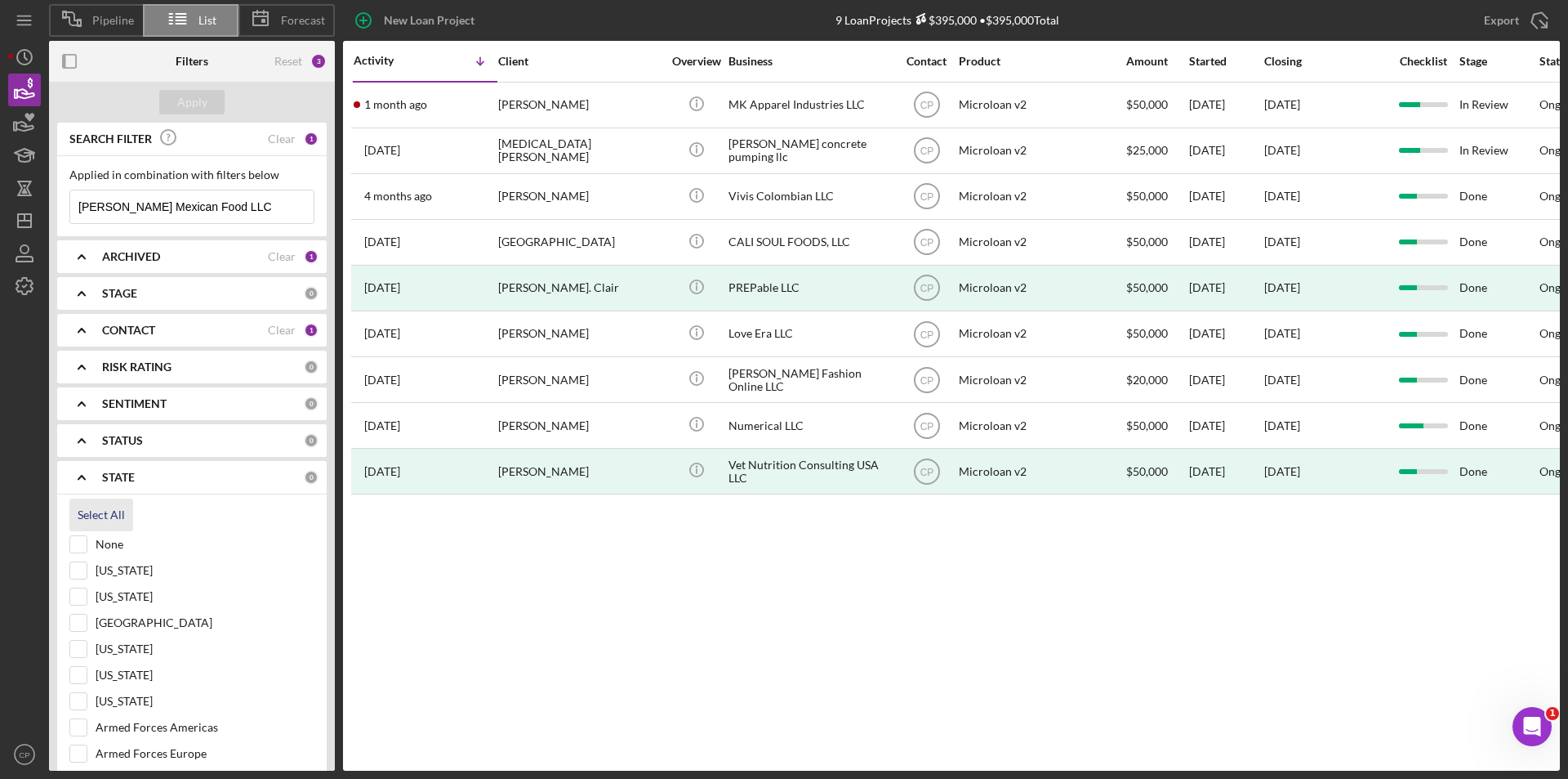
checkbox input "true"
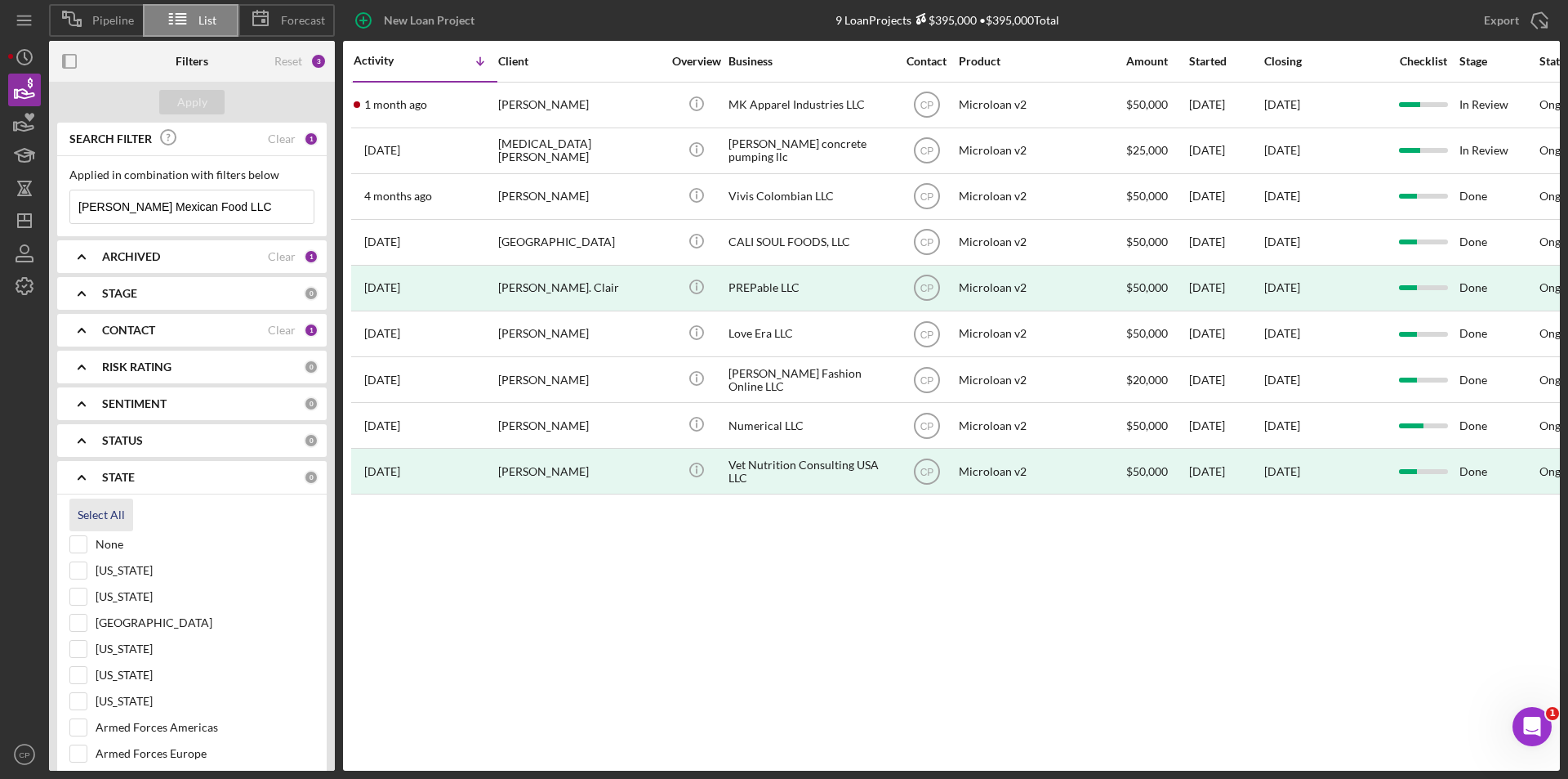
checkbox input "true"
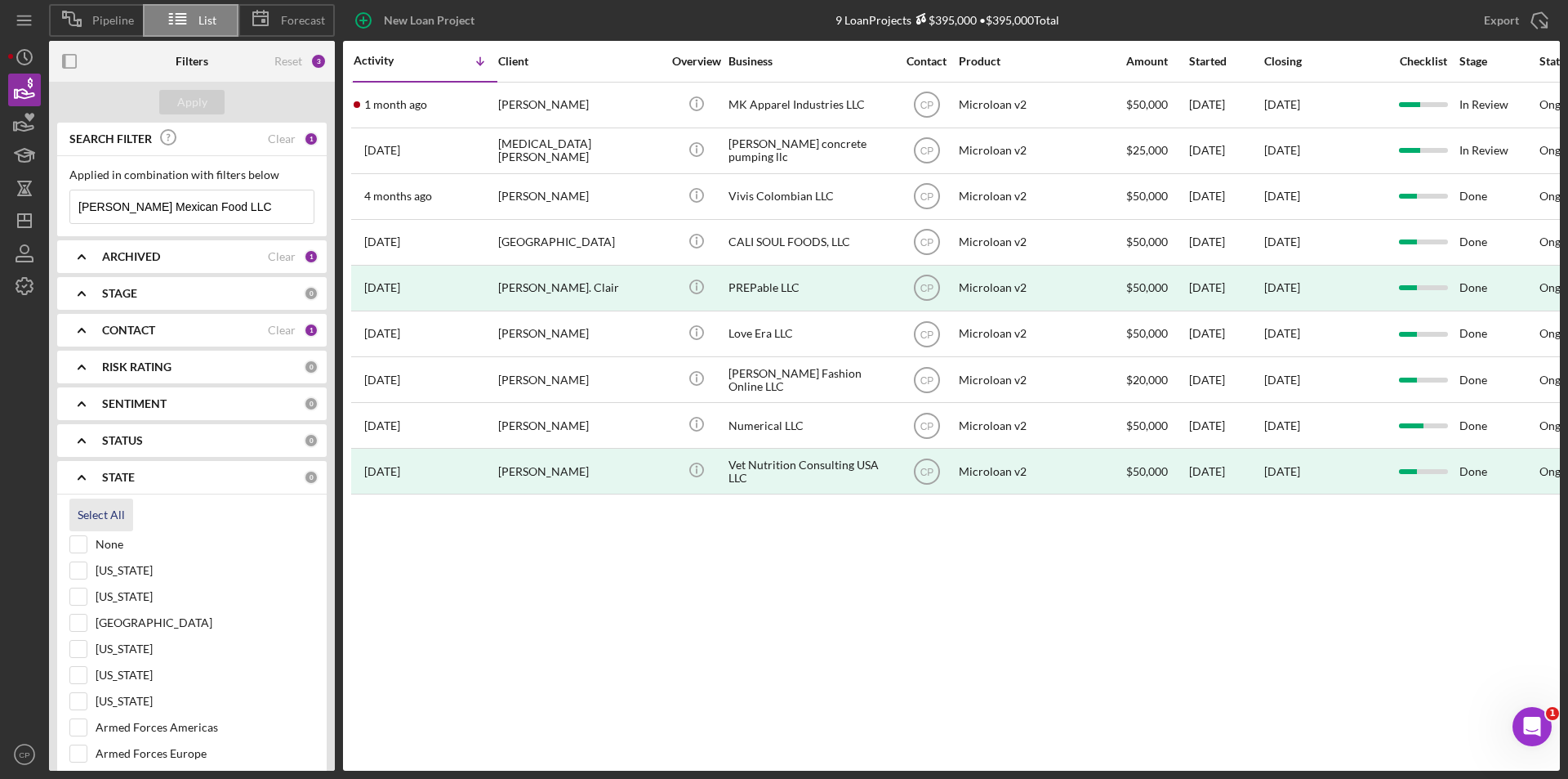
checkbox input "true"
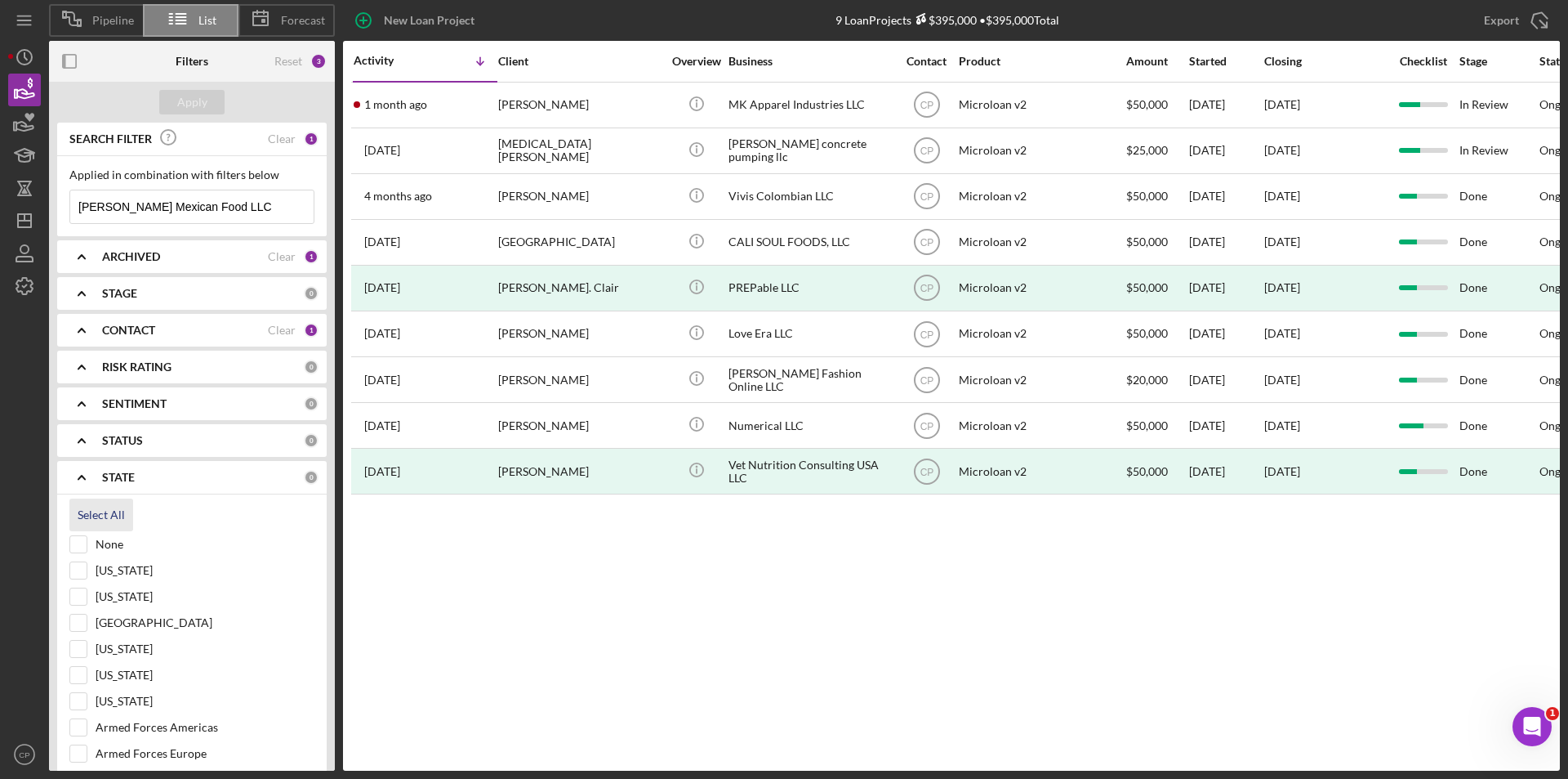
checkbox input "true"
click at [192, 101] on div "Apply" at bounding box center [192, 102] width 30 height 24
click at [159, 293] on div "STAGE" at bounding box center [203, 293] width 202 height 13
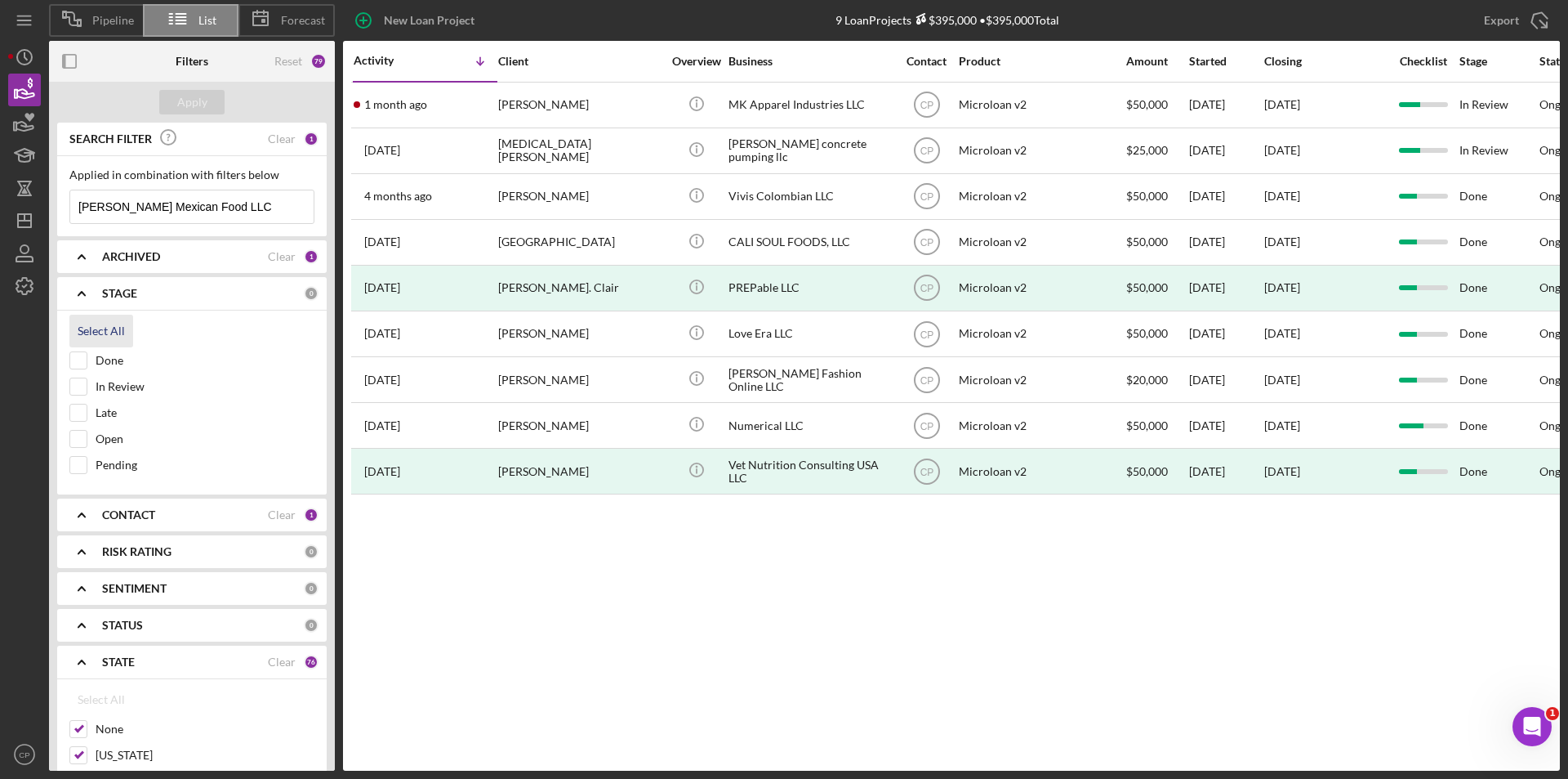
click at [102, 333] on div "Select All" at bounding box center [101, 331] width 48 height 33
checkbox input "true"
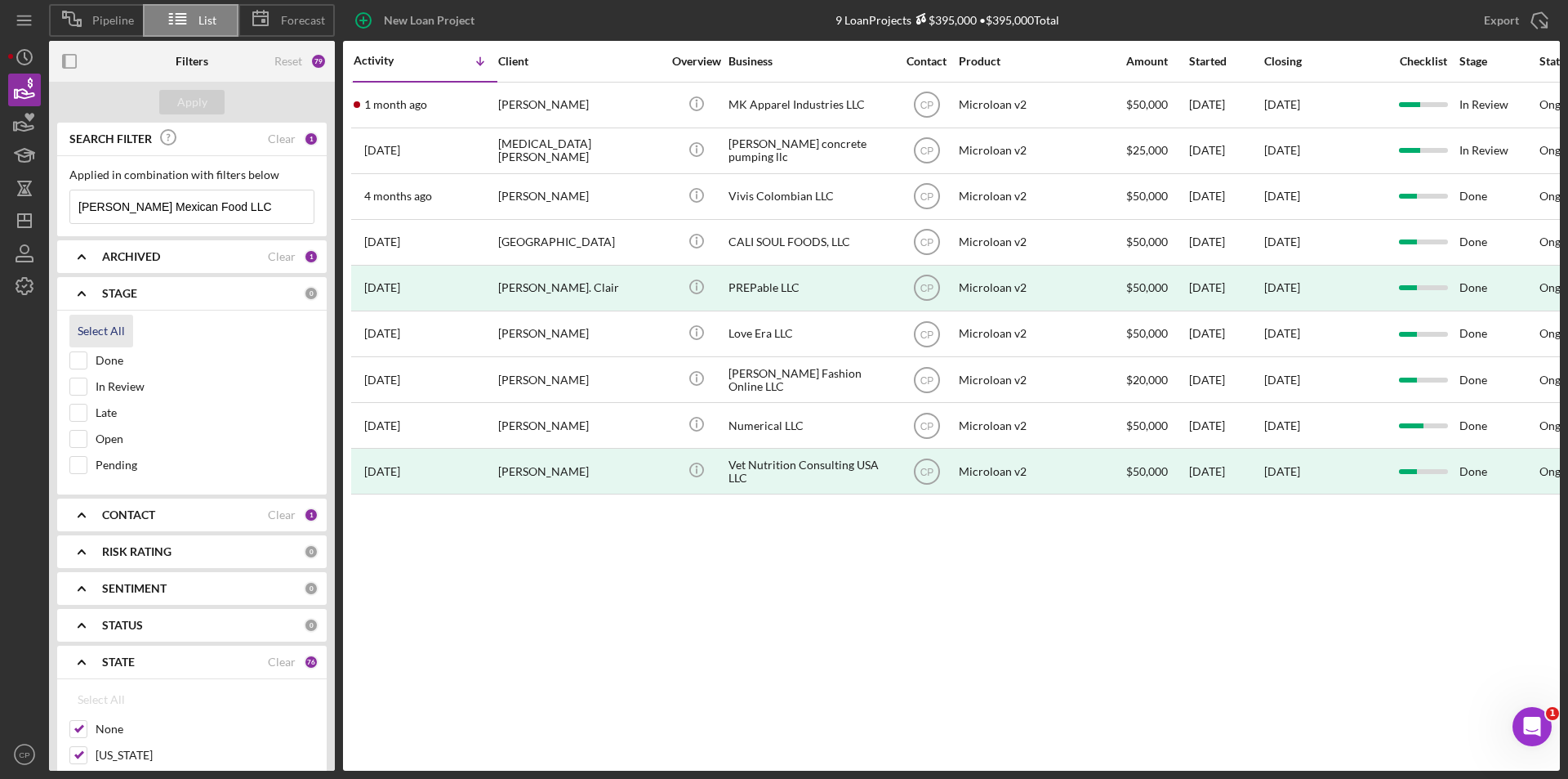
checkbox input "true"
click at [184, 104] on div "Apply" at bounding box center [192, 102] width 30 height 24
click at [182, 254] on div "ARCHIVED" at bounding box center [185, 256] width 166 height 13
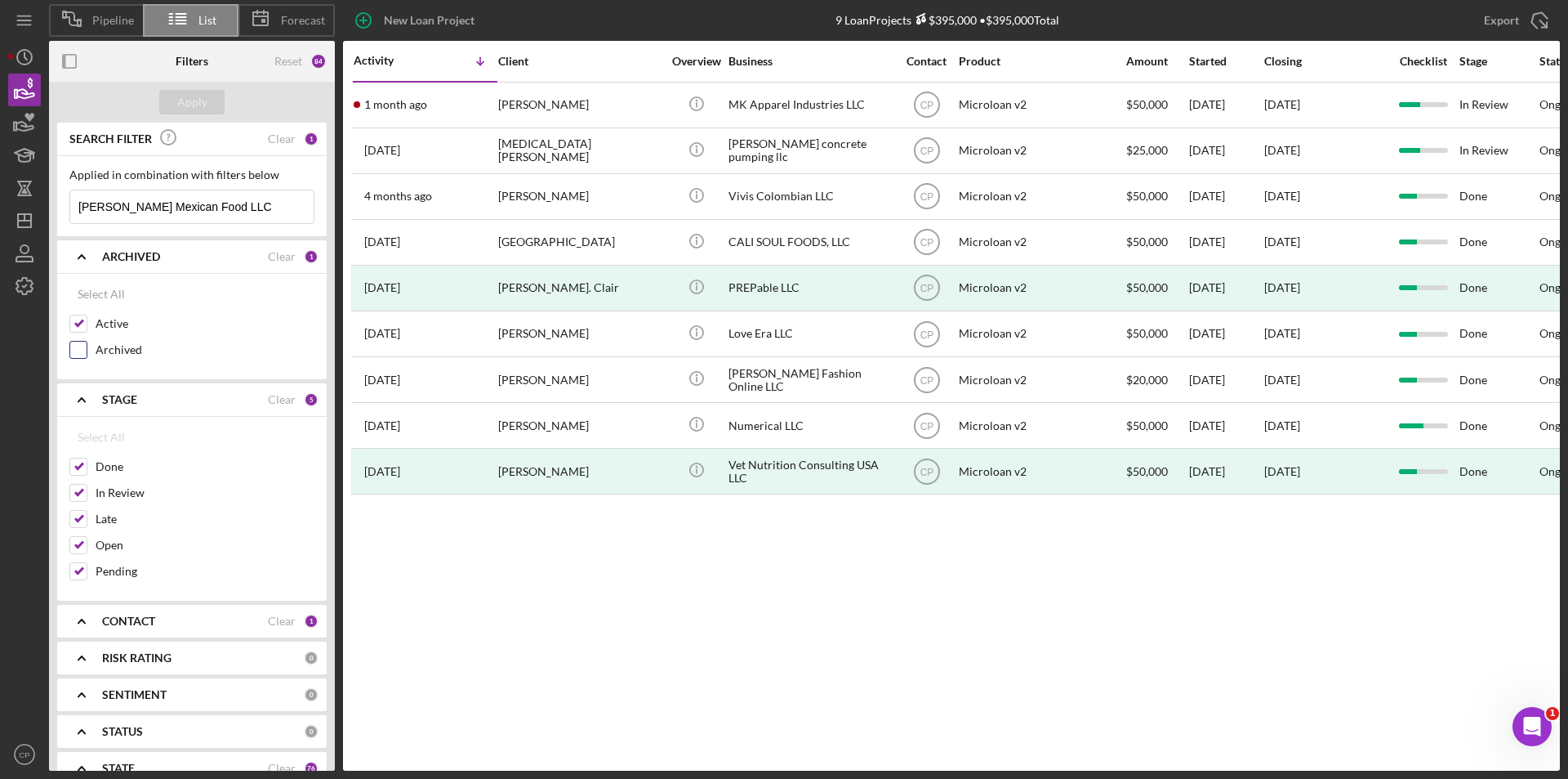
click at [108, 347] on label "Archived" at bounding box center [205, 350] width 219 height 16
click at [87, 347] on input "Archived" at bounding box center [78, 350] width 16 height 16
checkbox input "true"
click at [181, 107] on div "Apply" at bounding box center [192, 102] width 30 height 24
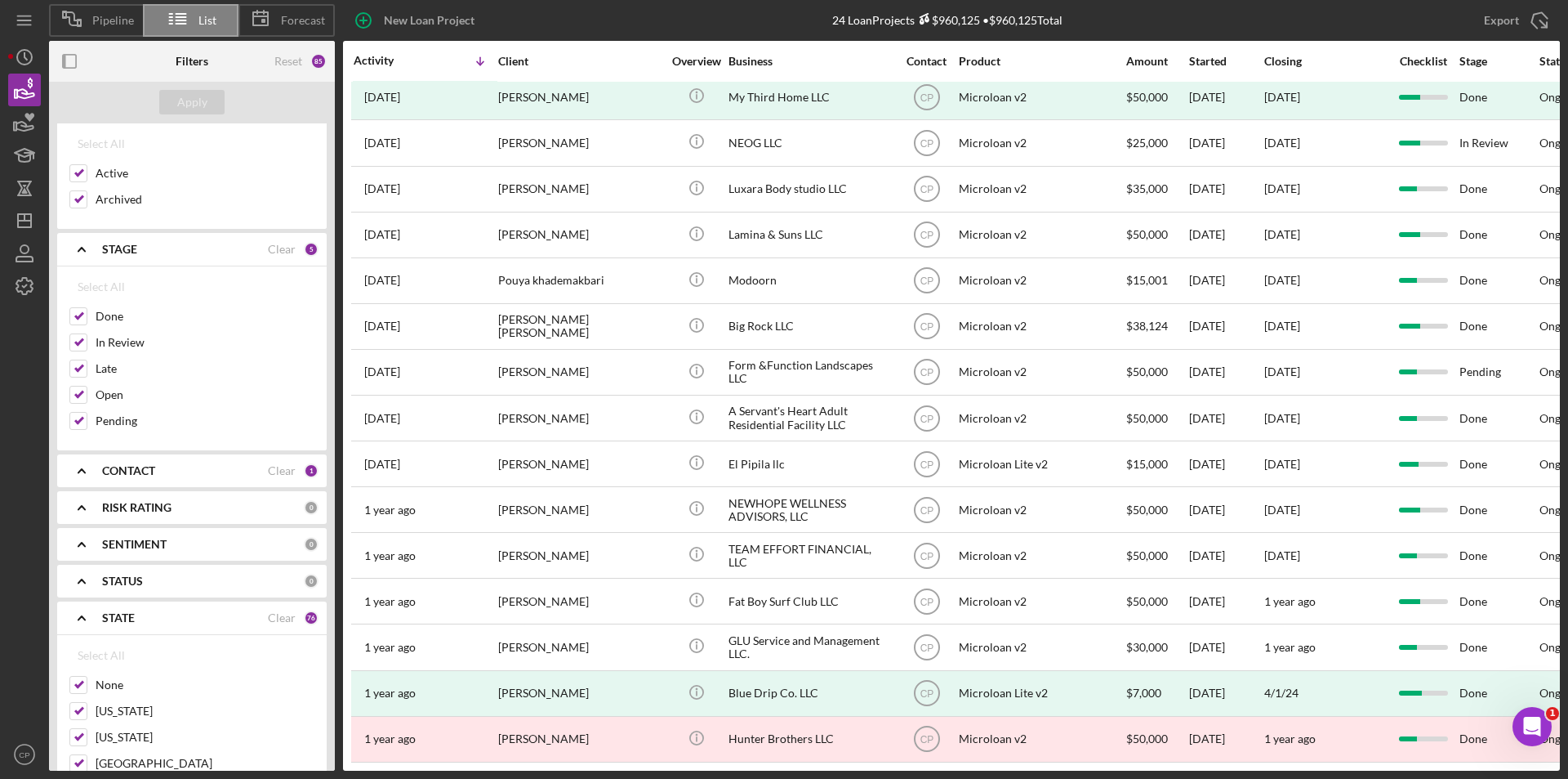
scroll to position [163, 0]
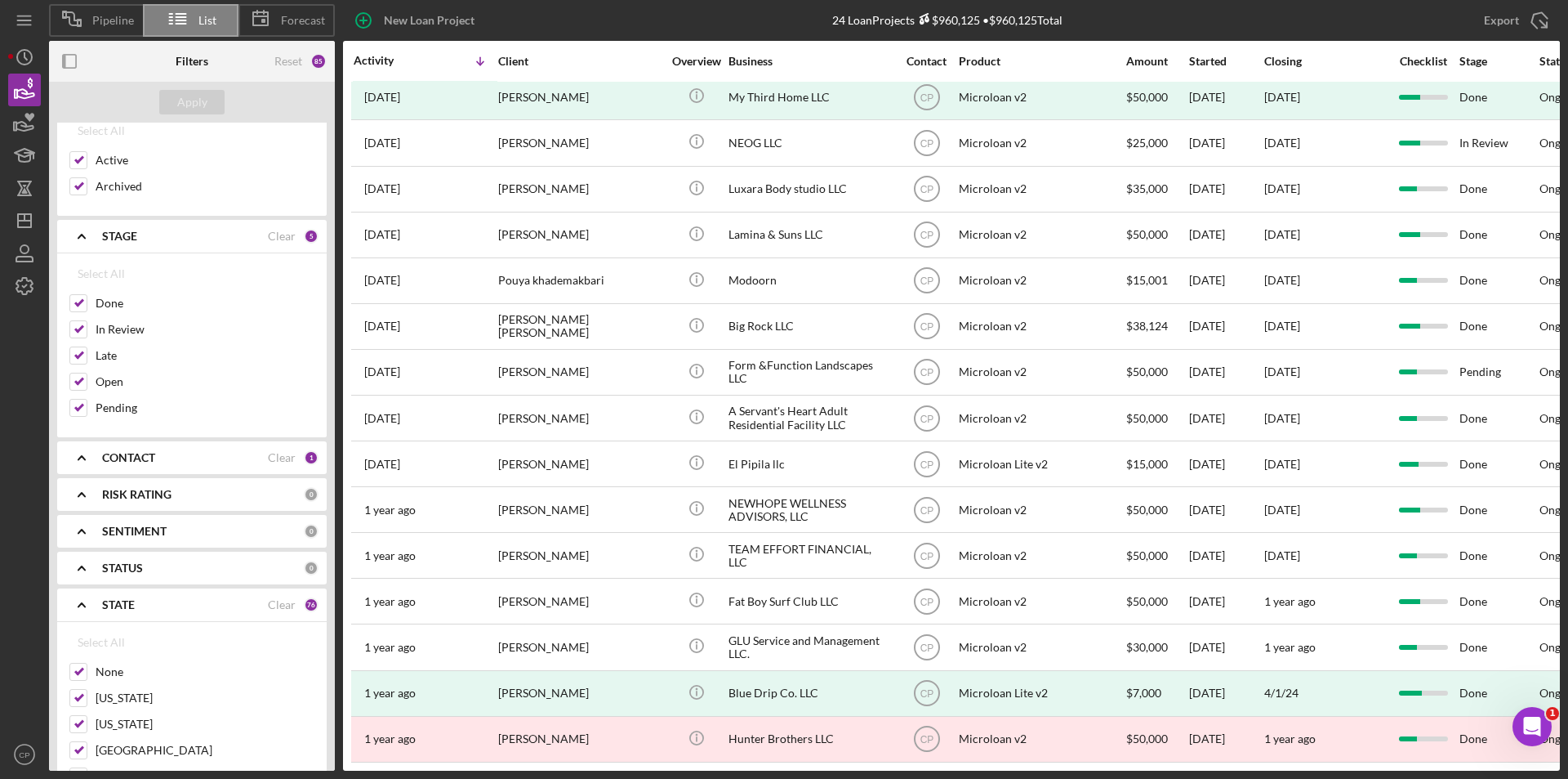
click at [140, 572] on b "STATUS" at bounding box center [122, 567] width 41 height 13
click at [108, 612] on div "Select All" at bounding box center [101, 606] width 48 height 33
checkbox input "true"
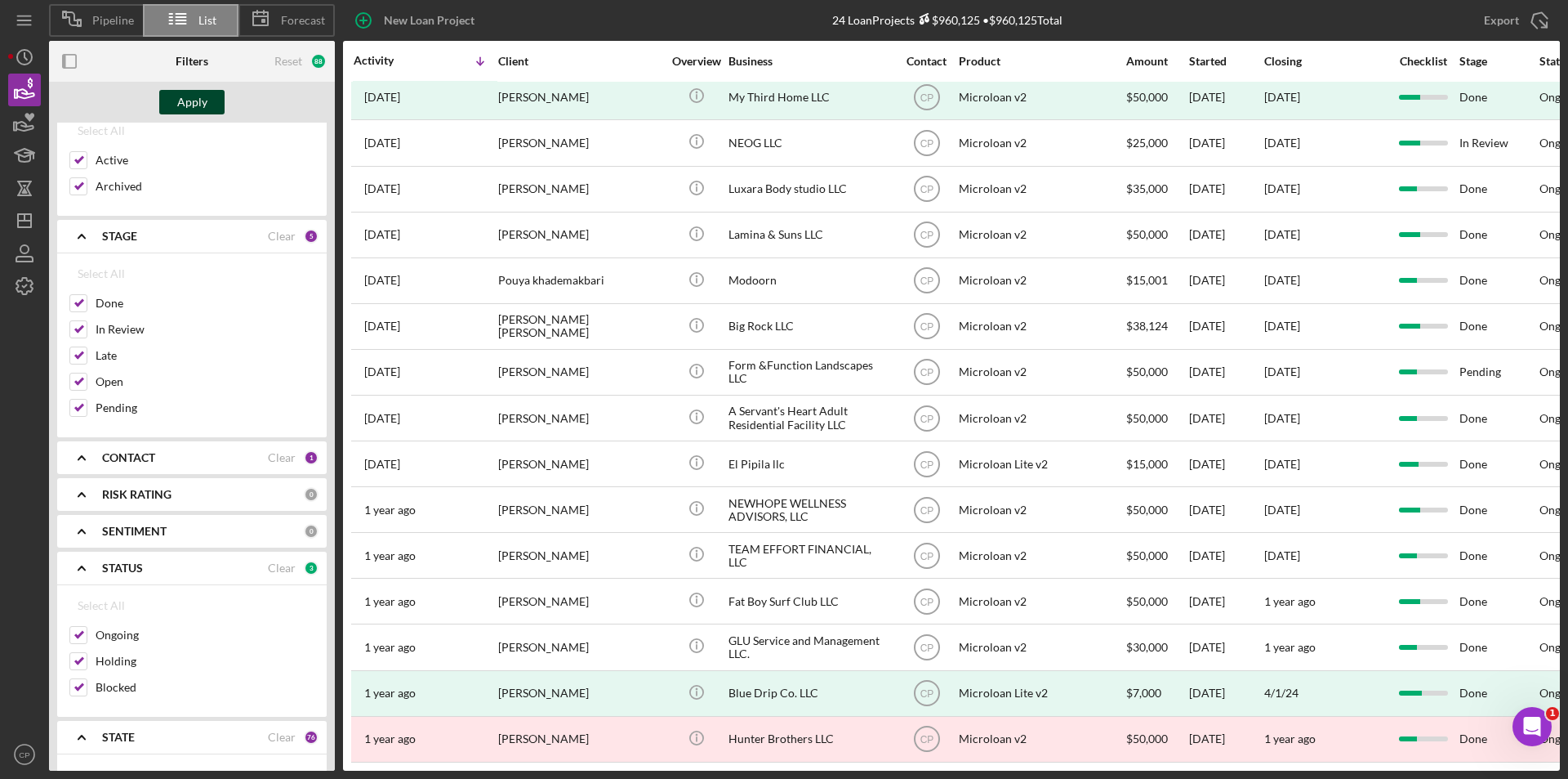
click at [193, 95] on div "Apply" at bounding box center [192, 102] width 30 height 24
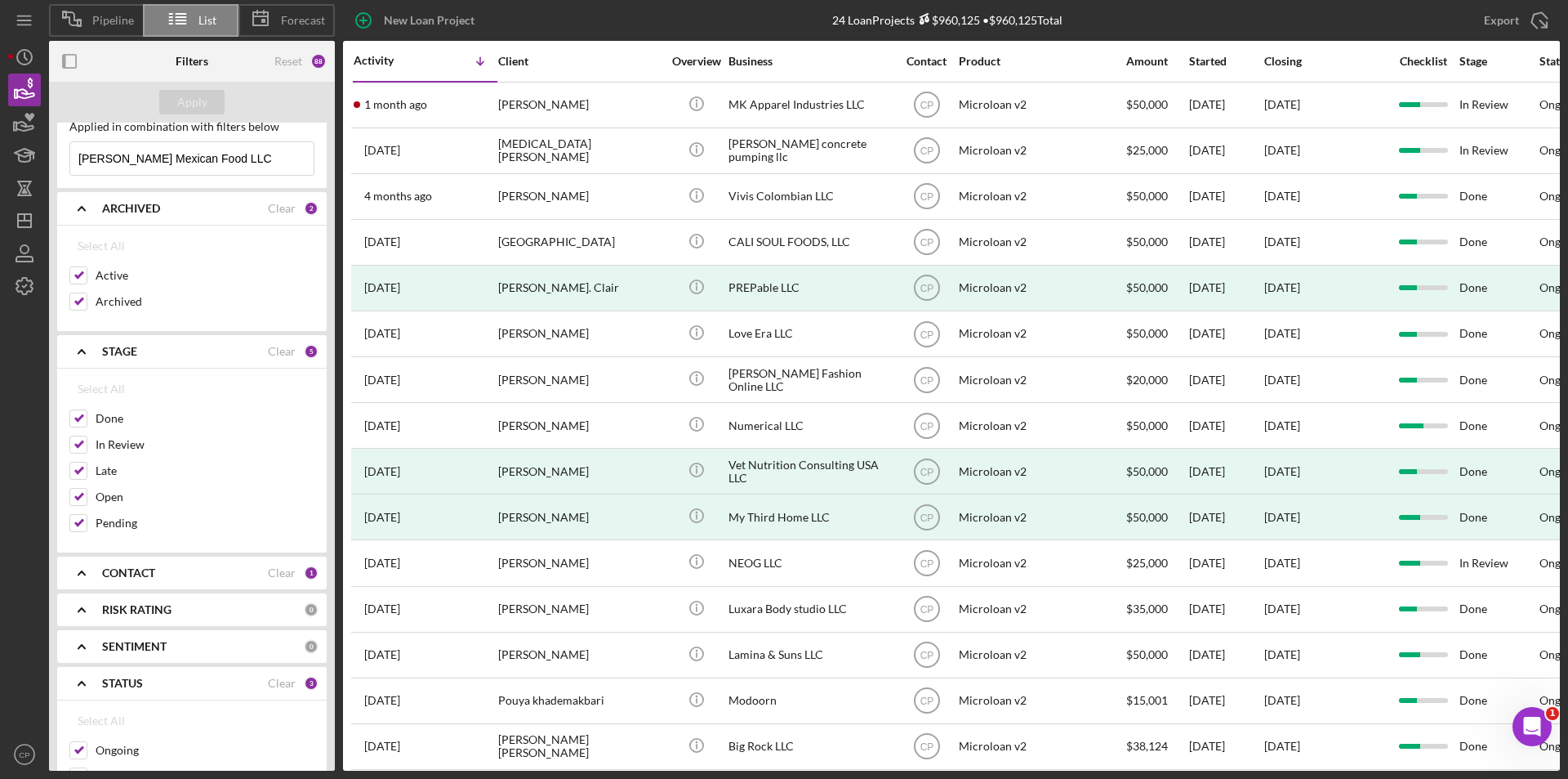
scroll to position [0, 0]
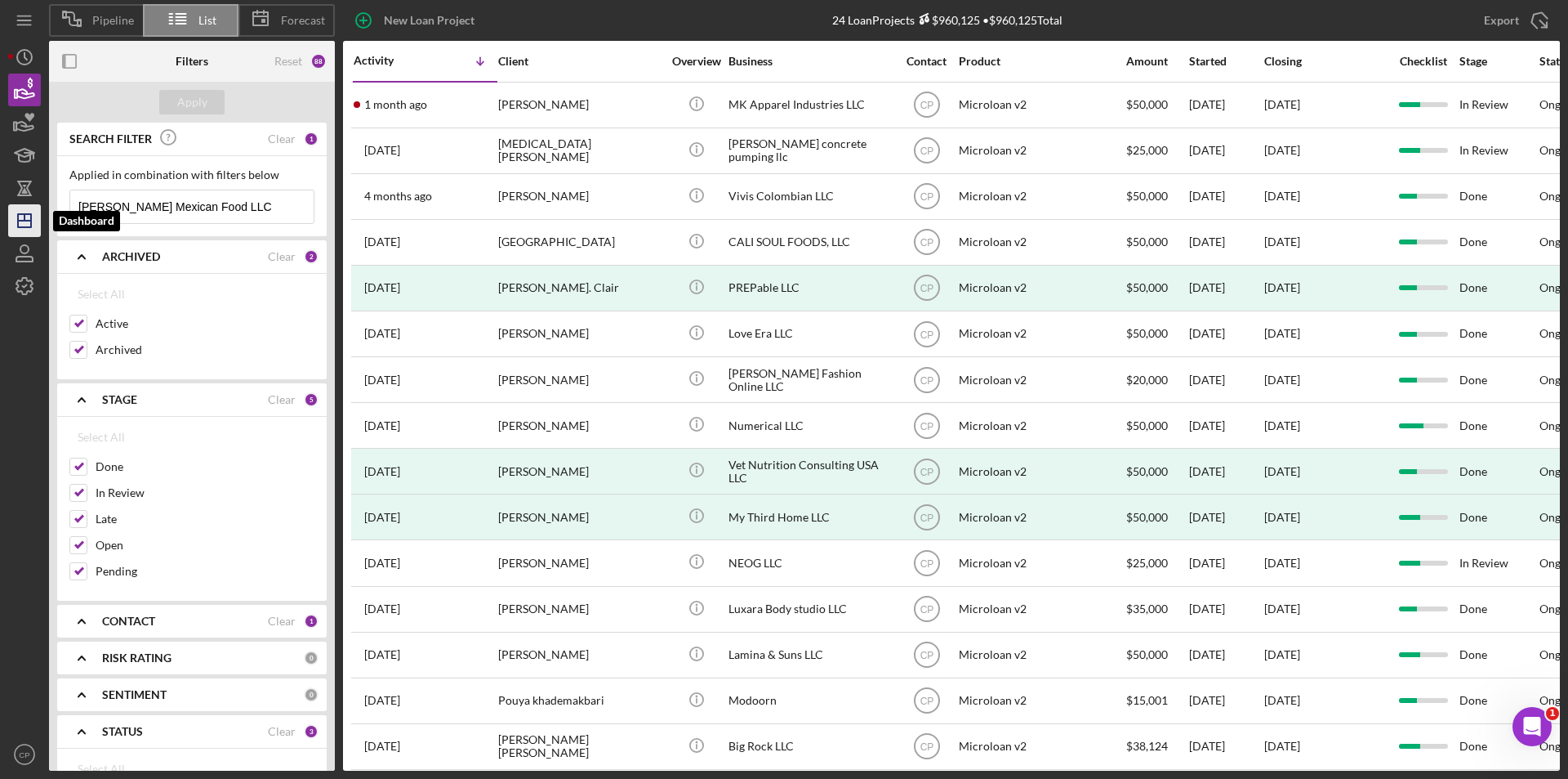
click at [30, 220] on line "button" at bounding box center [24, 220] width 13 height 0
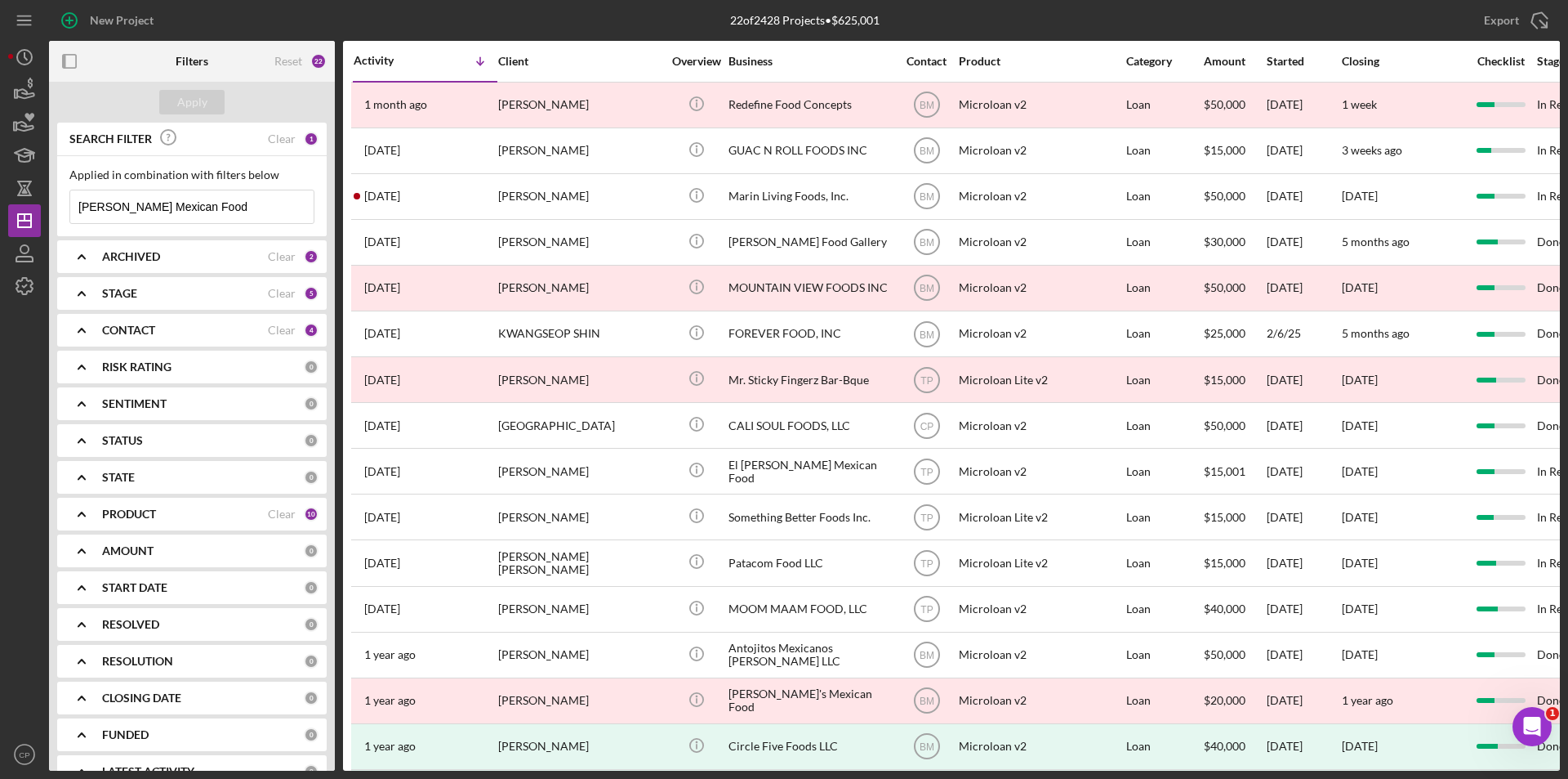
drag, startPoint x: 101, startPoint y: 205, endPoint x: -34, endPoint y: 205, distance: 135.0
click at [0, 205] on html "New Project 22 of 2428 Projects • $625,001 Mr. Valdez Mexican Food Export Icon/…" at bounding box center [784, 390] width 1568 height 779
paste input "Bala Enterprises LL"
type input "Bala Enterprises LL"
click at [203, 101] on div "Apply" at bounding box center [192, 102] width 30 height 24
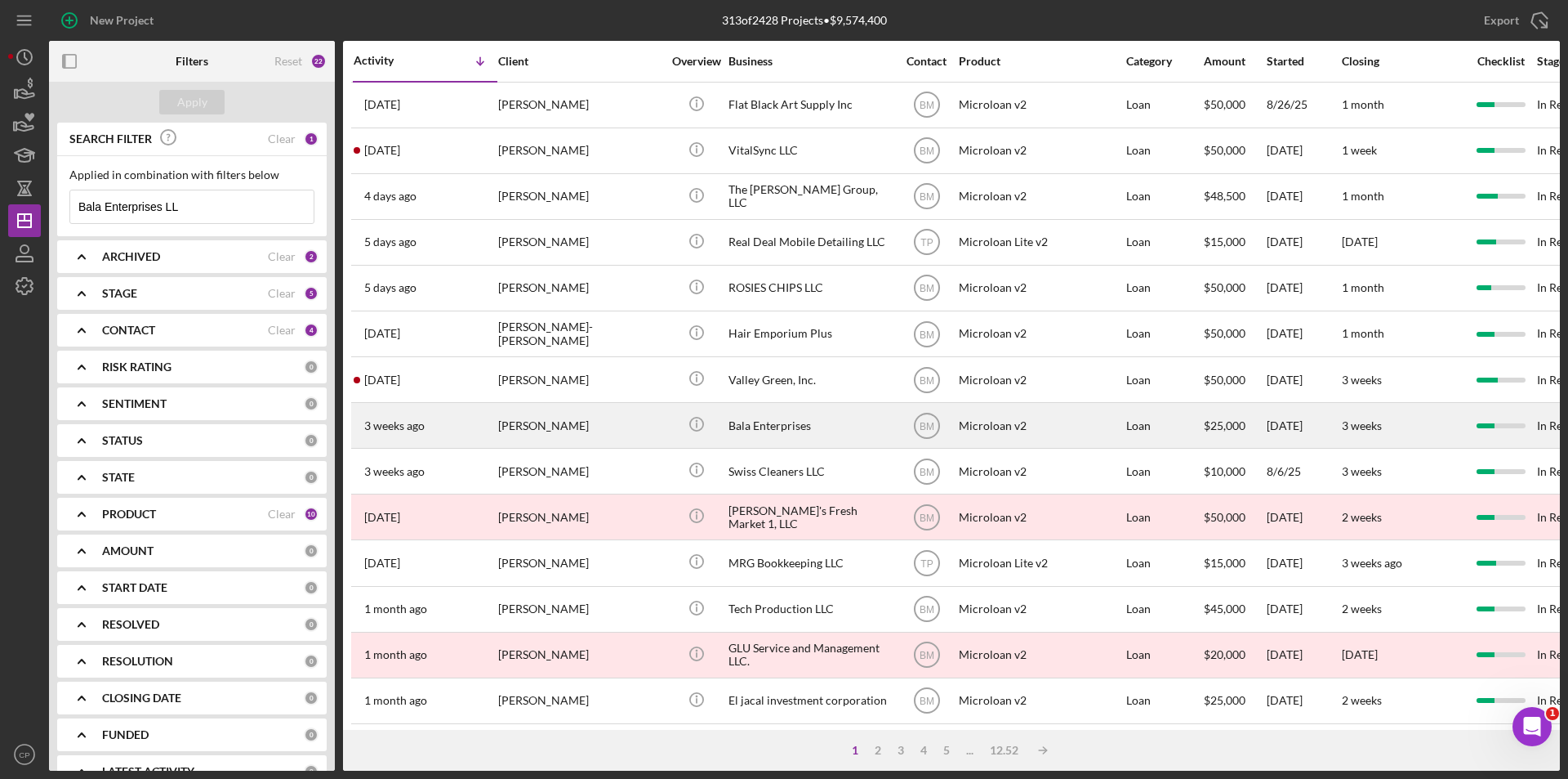
click at [763, 426] on div "Bala Enterprises" at bounding box center [810, 425] width 163 height 43
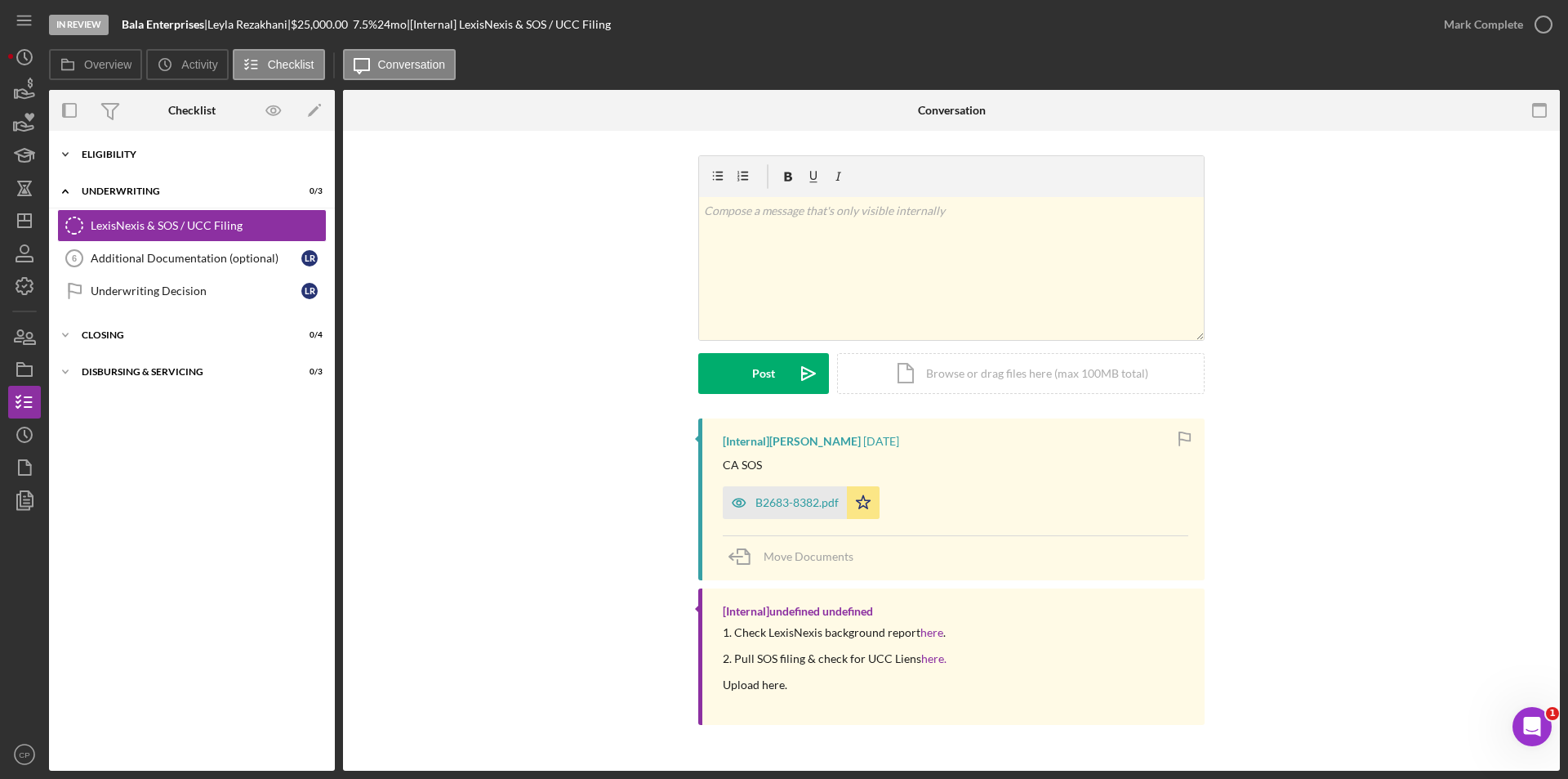
click at [134, 160] on div "Icon/Expander Eligibility 6 / 6" at bounding box center [193, 154] width 286 height 33
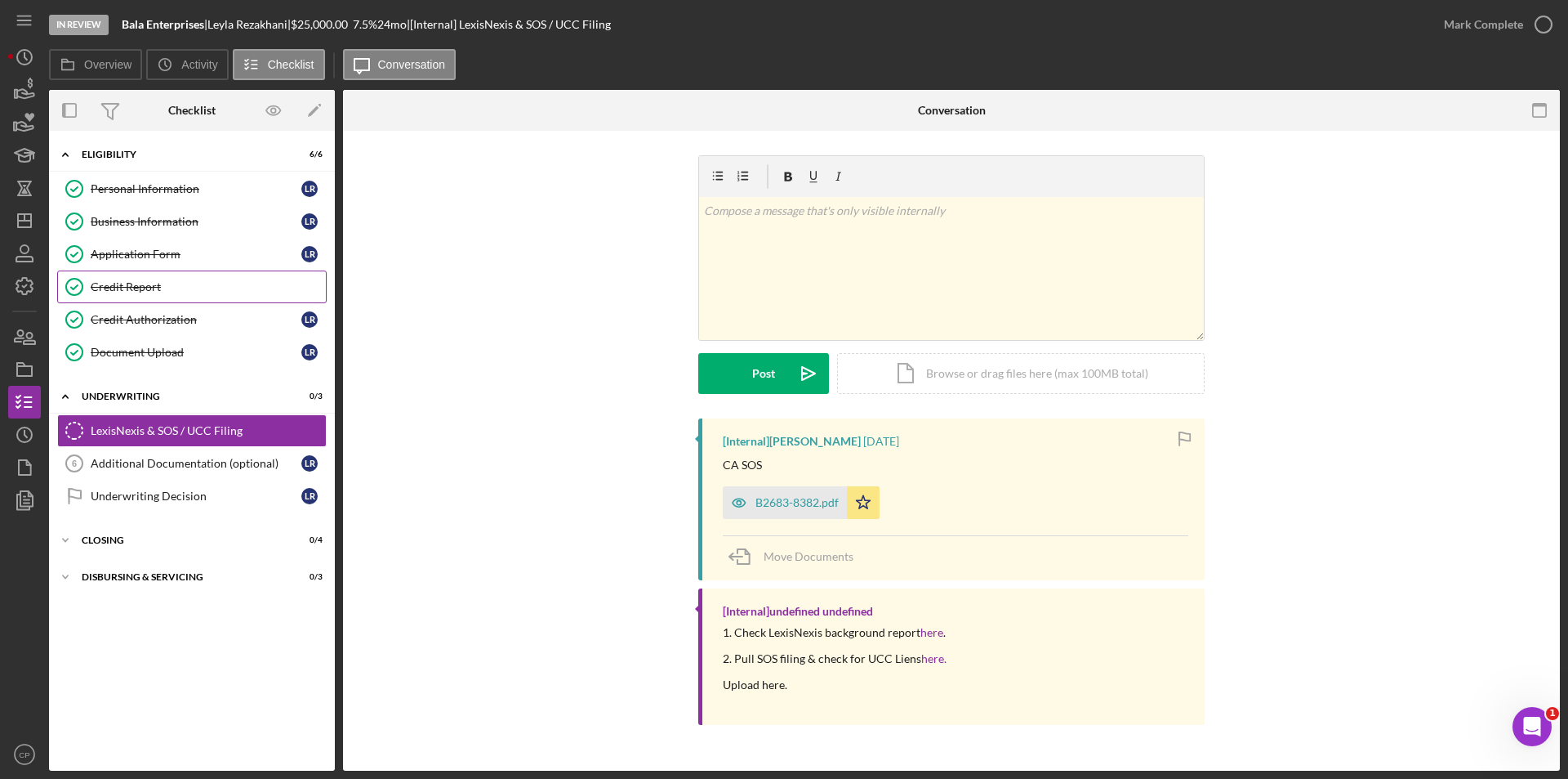
click at [101, 282] on div "Credit Report" at bounding box center [208, 286] width 235 height 13
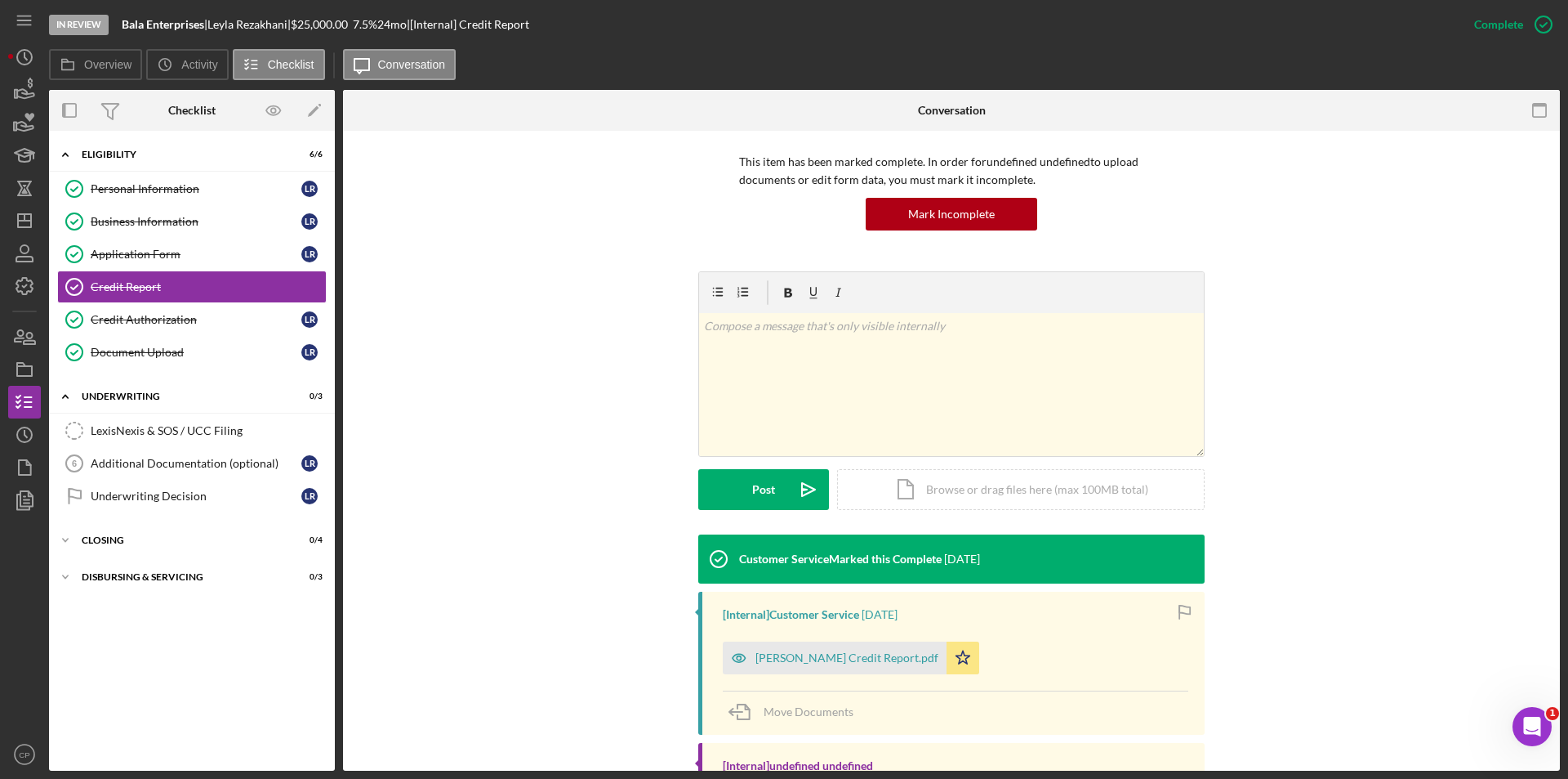
scroll to position [252, 0]
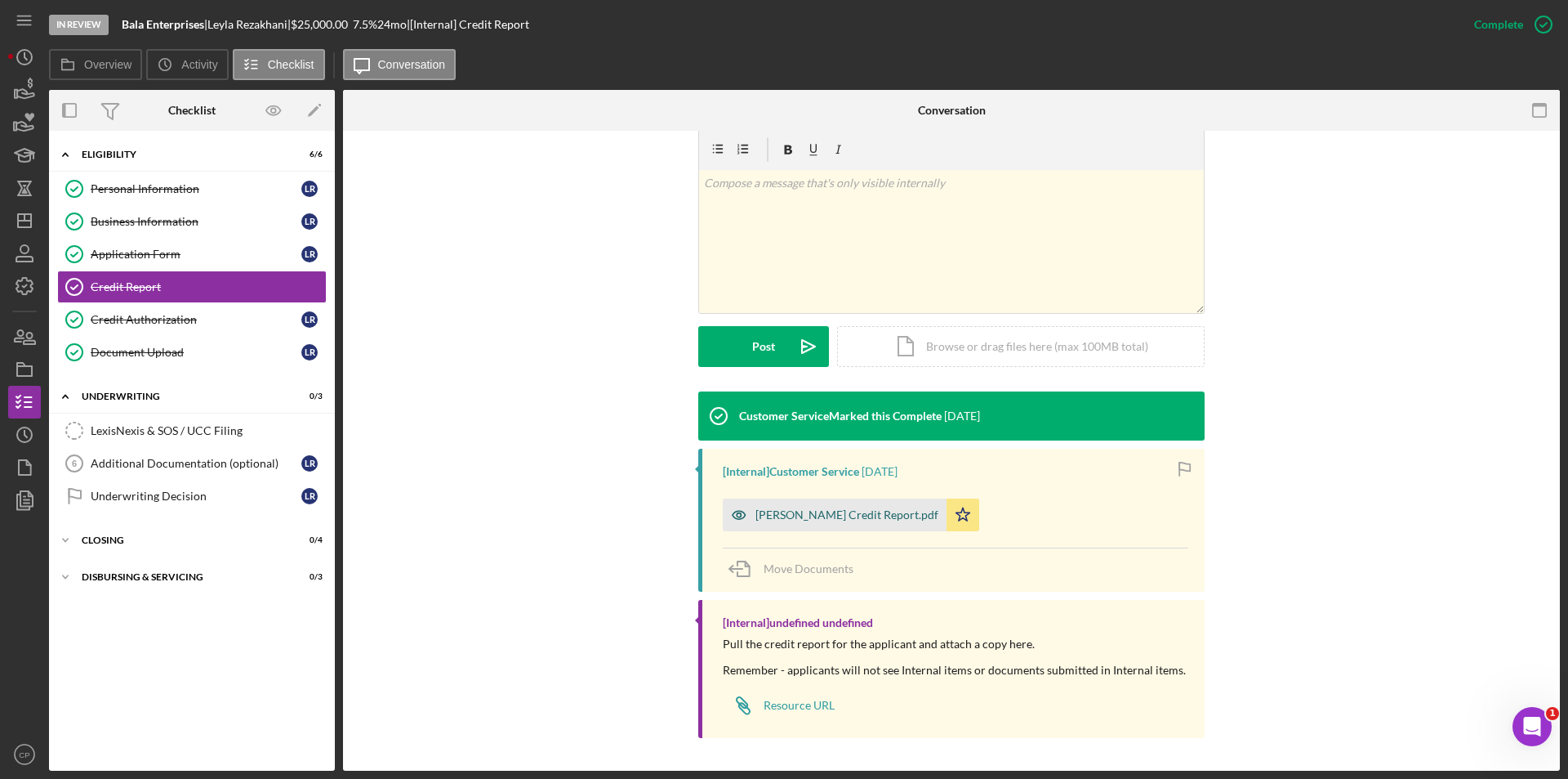
click at [842, 514] on div "LEYLA Y AHMADI Credit Report.pdf" at bounding box center [846, 514] width 183 height 13
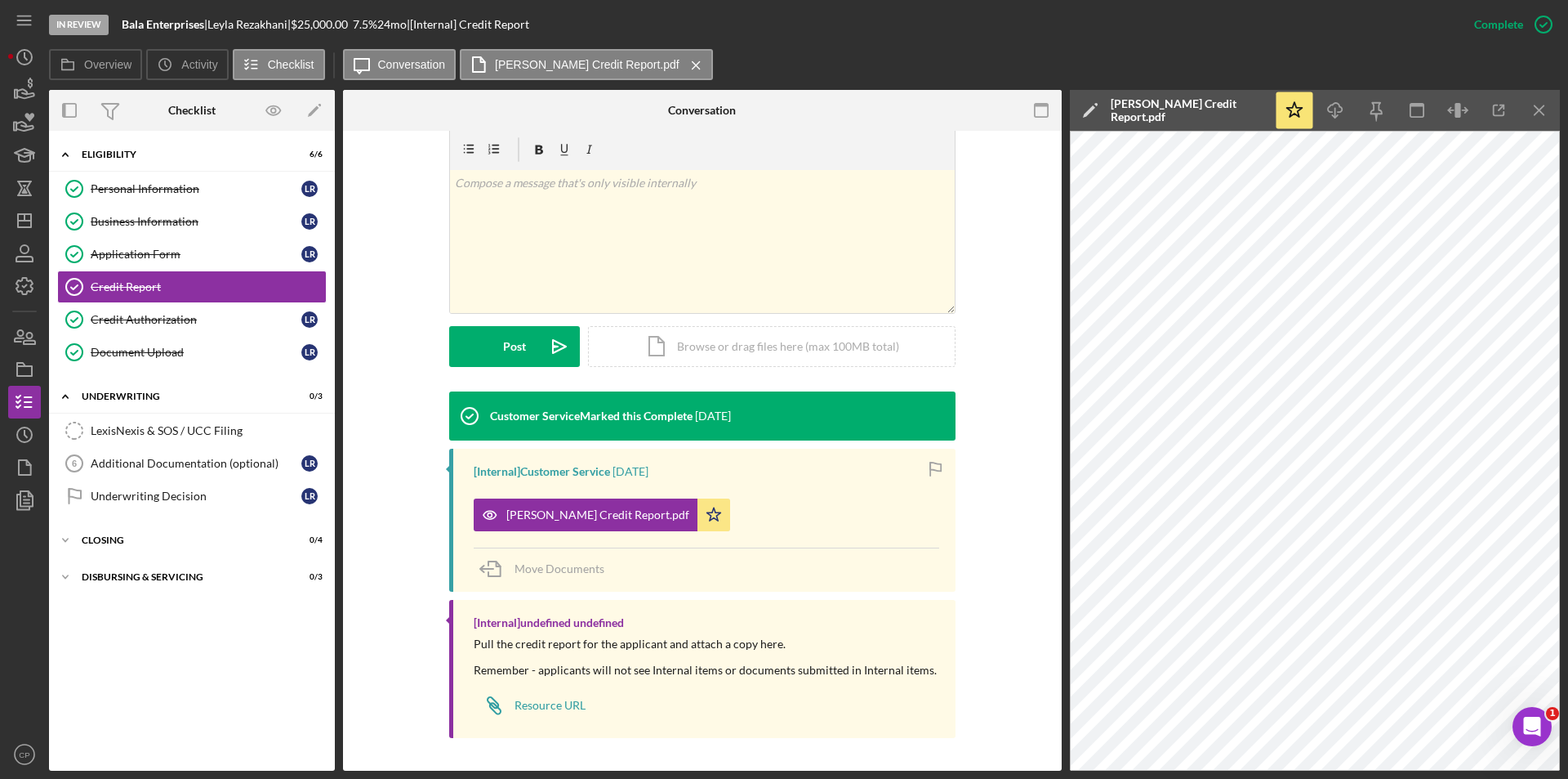
drag, startPoint x: 972, startPoint y: 364, endPoint x: 1031, endPoint y: 358, distance: 59.3
click at [972, 364] on div "v Color teal Color pink Remove color Add row above Add row below Add column bef…" at bounding box center [702, 259] width 670 height 263
click at [96, 345] on div "Document Upload" at bounding box center [196, 351] width 211 height 13
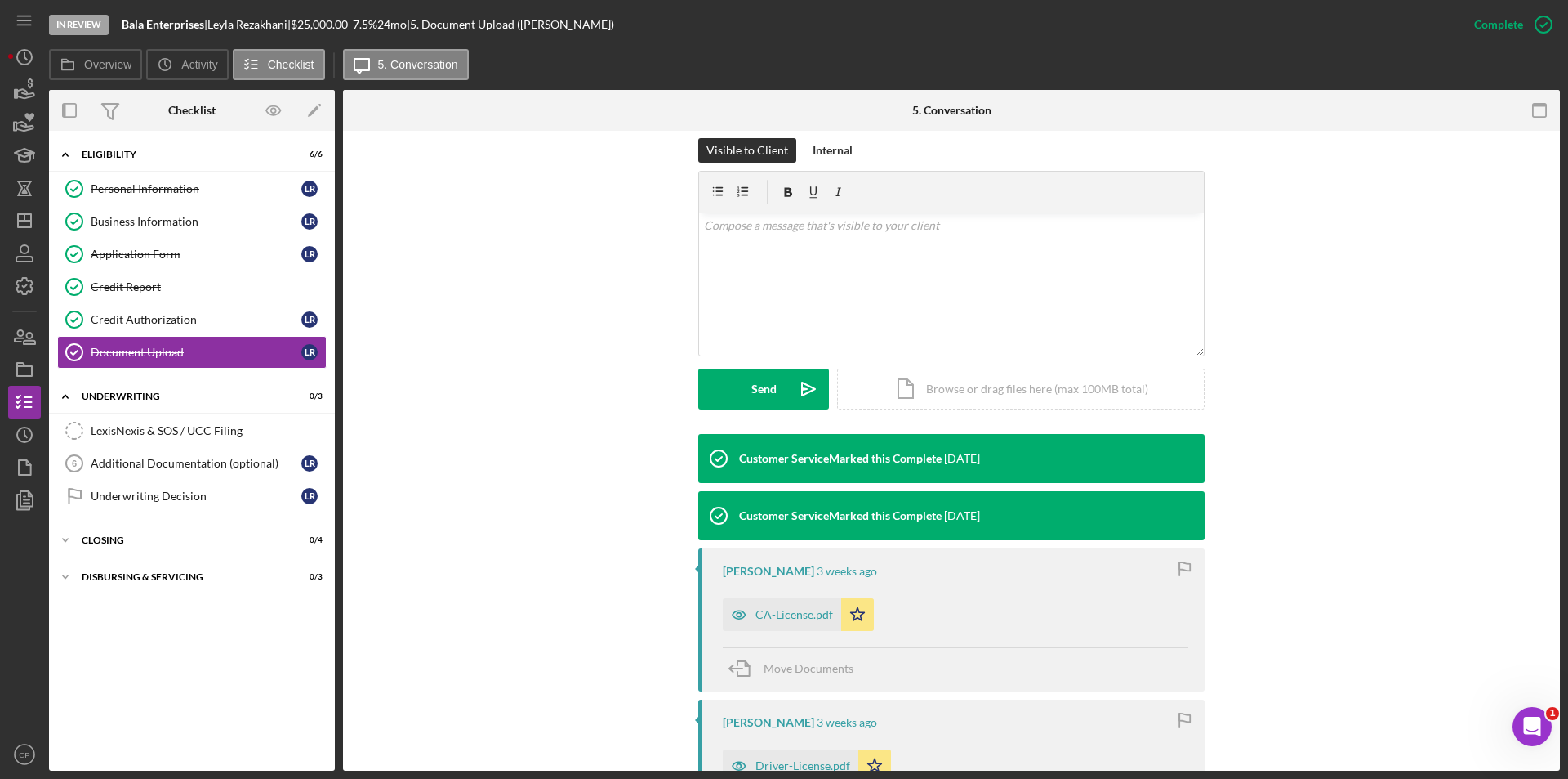
scroll to position [490, 0]
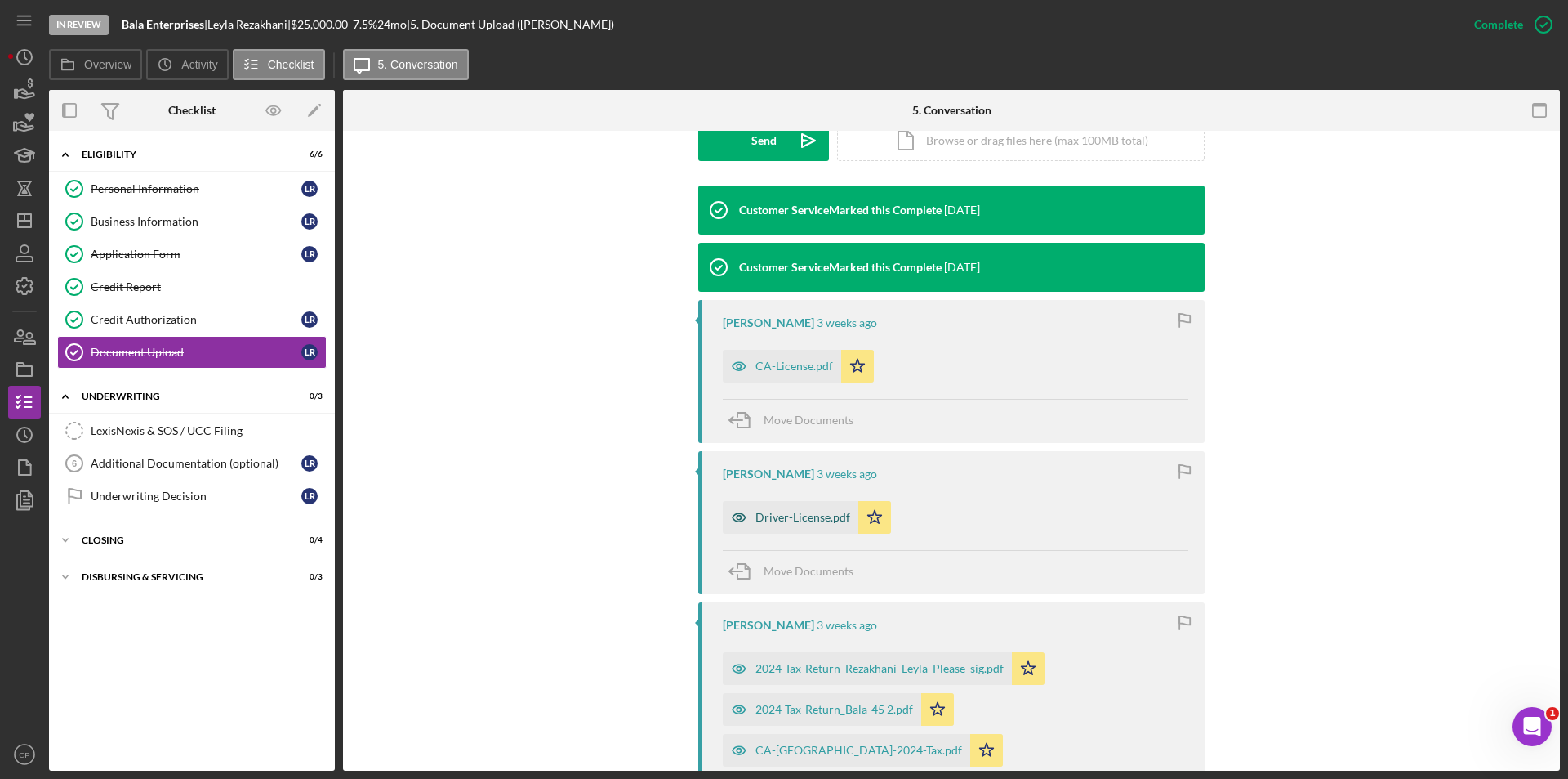
click at [783, 520] on div "Driver-License.pdf" at bounding box center [802, 517] width 95 height 13
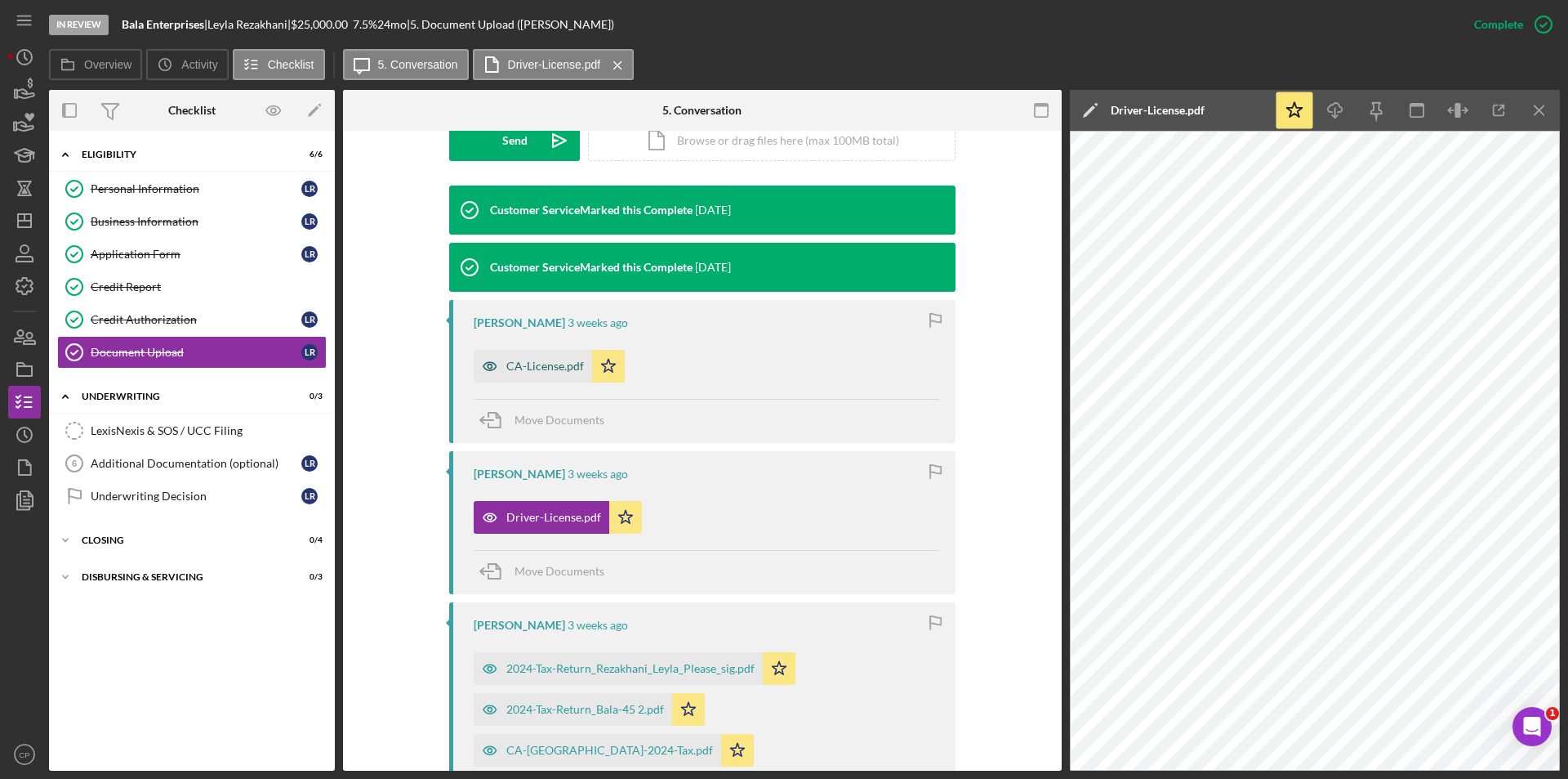
click at [535, 367] on div "CA-License.pdf" at bounding box center [545, 365] width 77 height 13
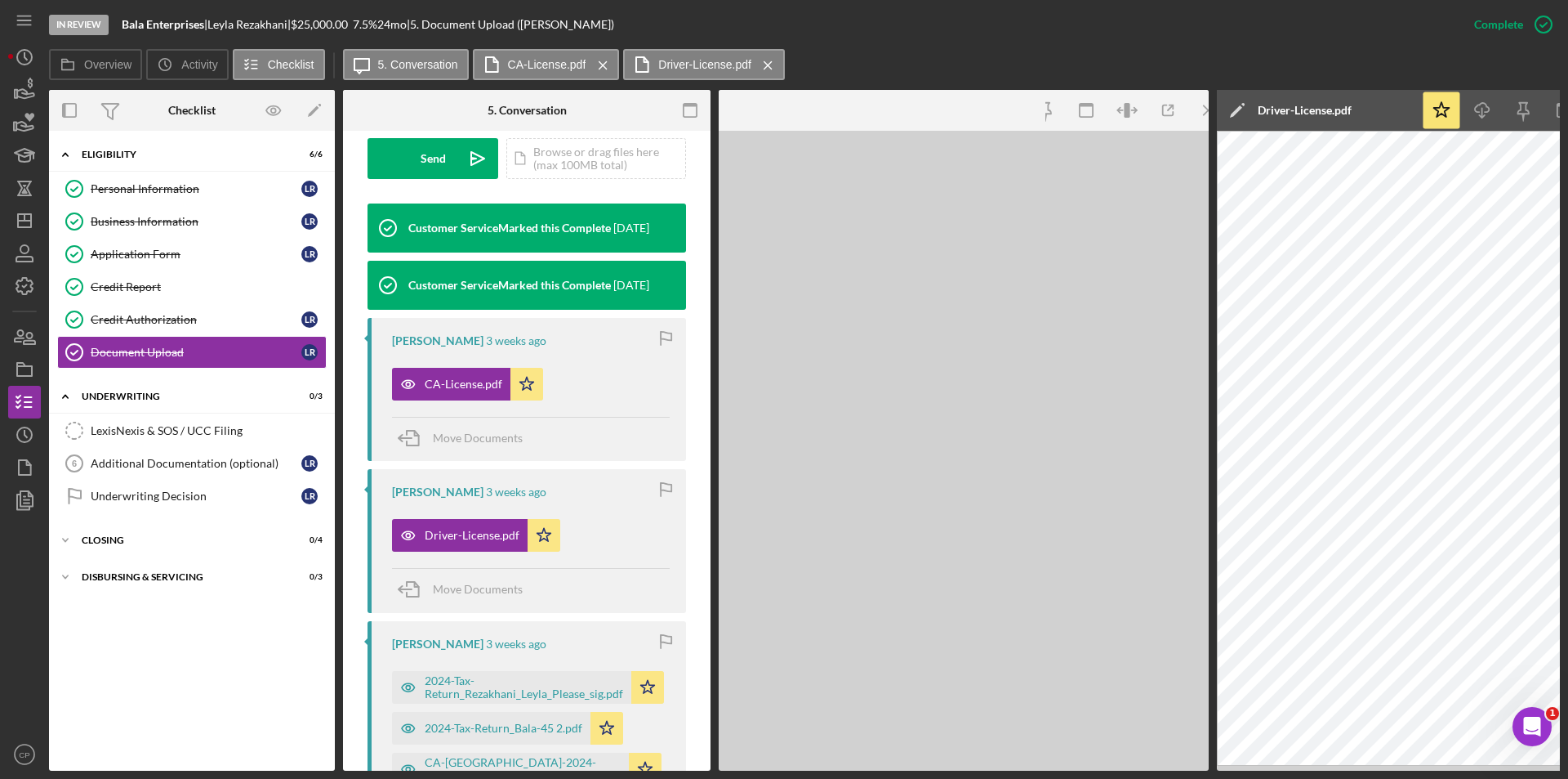
scroll to position [508, 0]
